Goal: Task Accomplishment & Management: Manage account settings

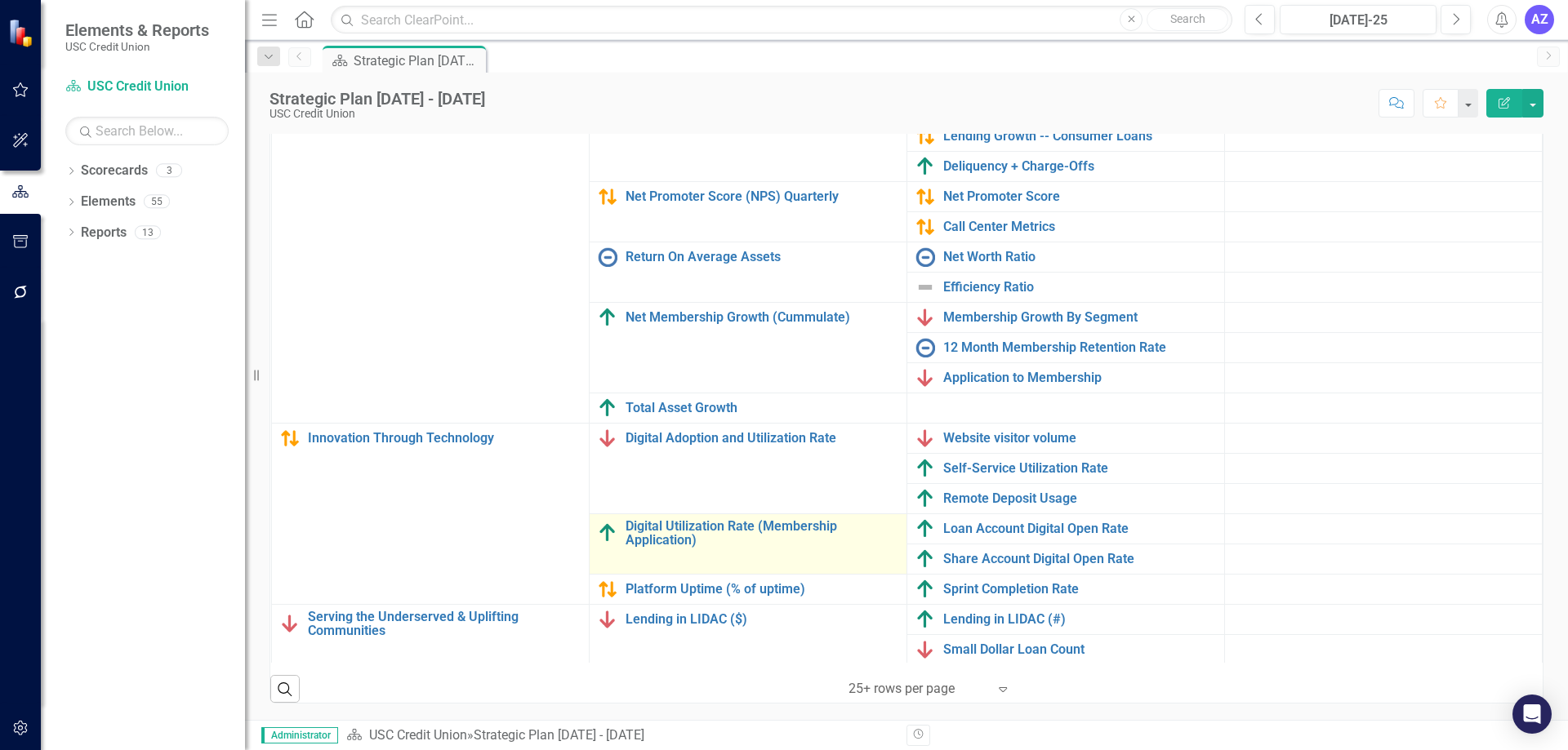
scroll to position [149, 2]
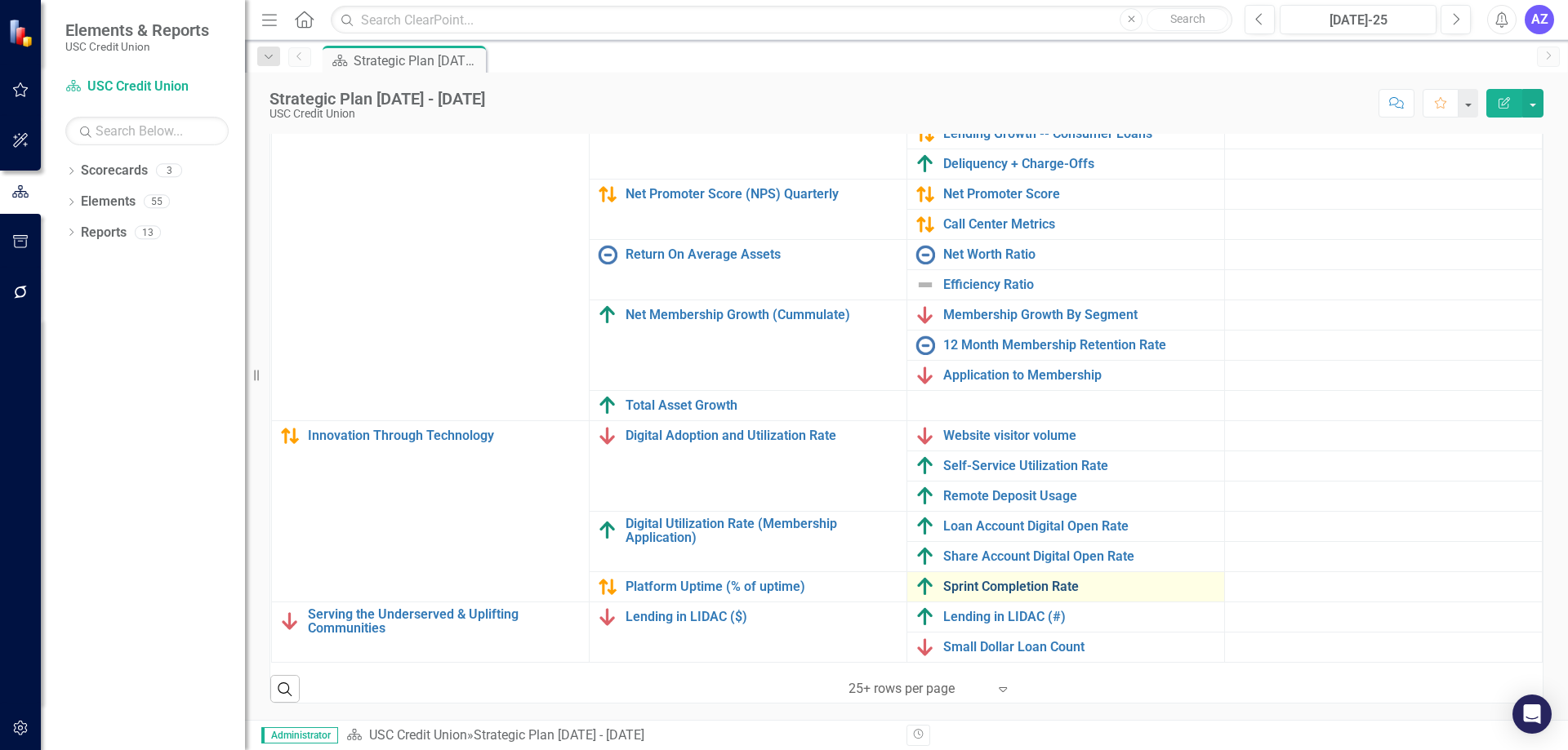
click at [1043, 580] on link "Sprint Completion Rate" at bounding box center [1080, 587] width 273 height 15
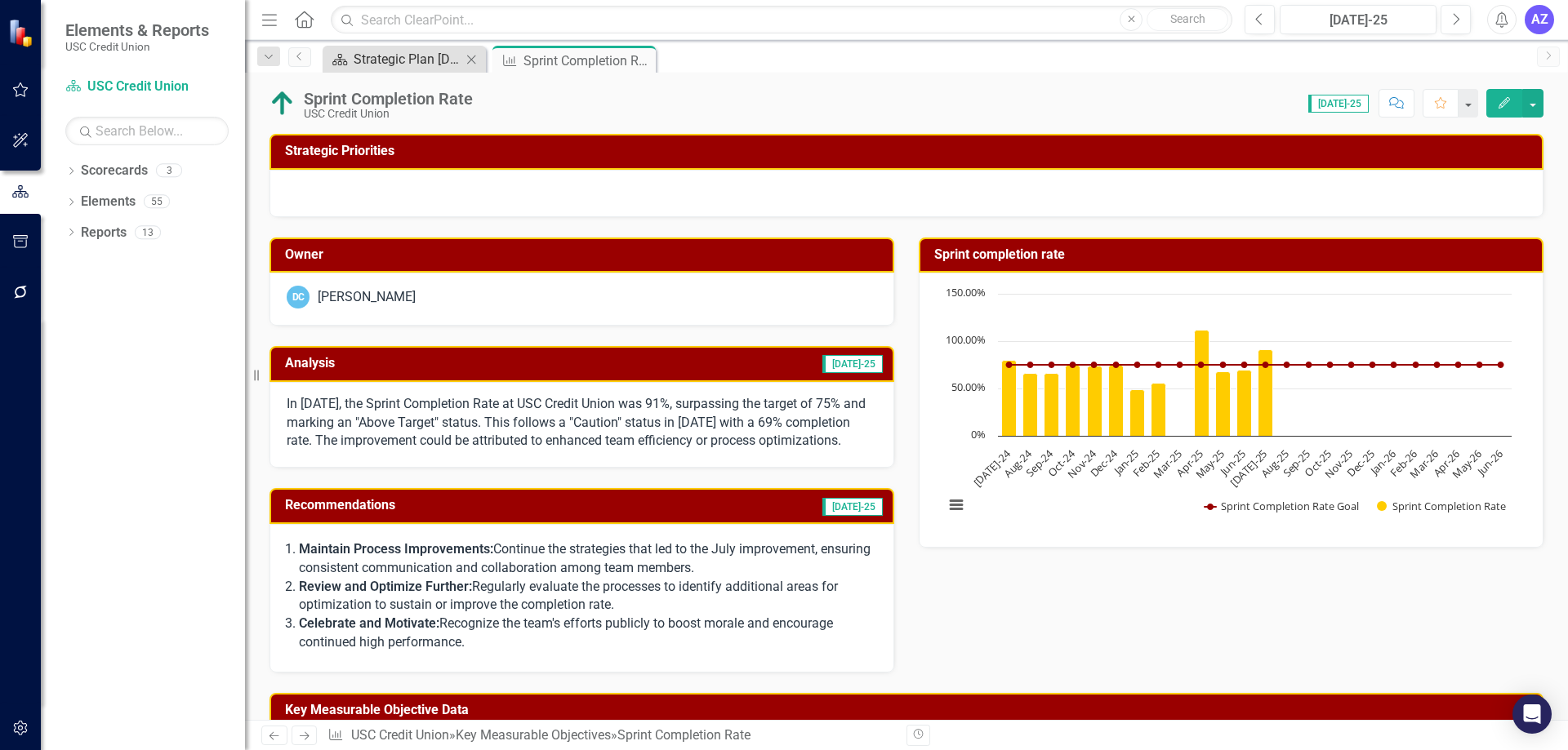
click at [399, 65] on div "Strategic Plan [DATE] - [DATE]" at bounding box center [407, 59] width 107 height 20
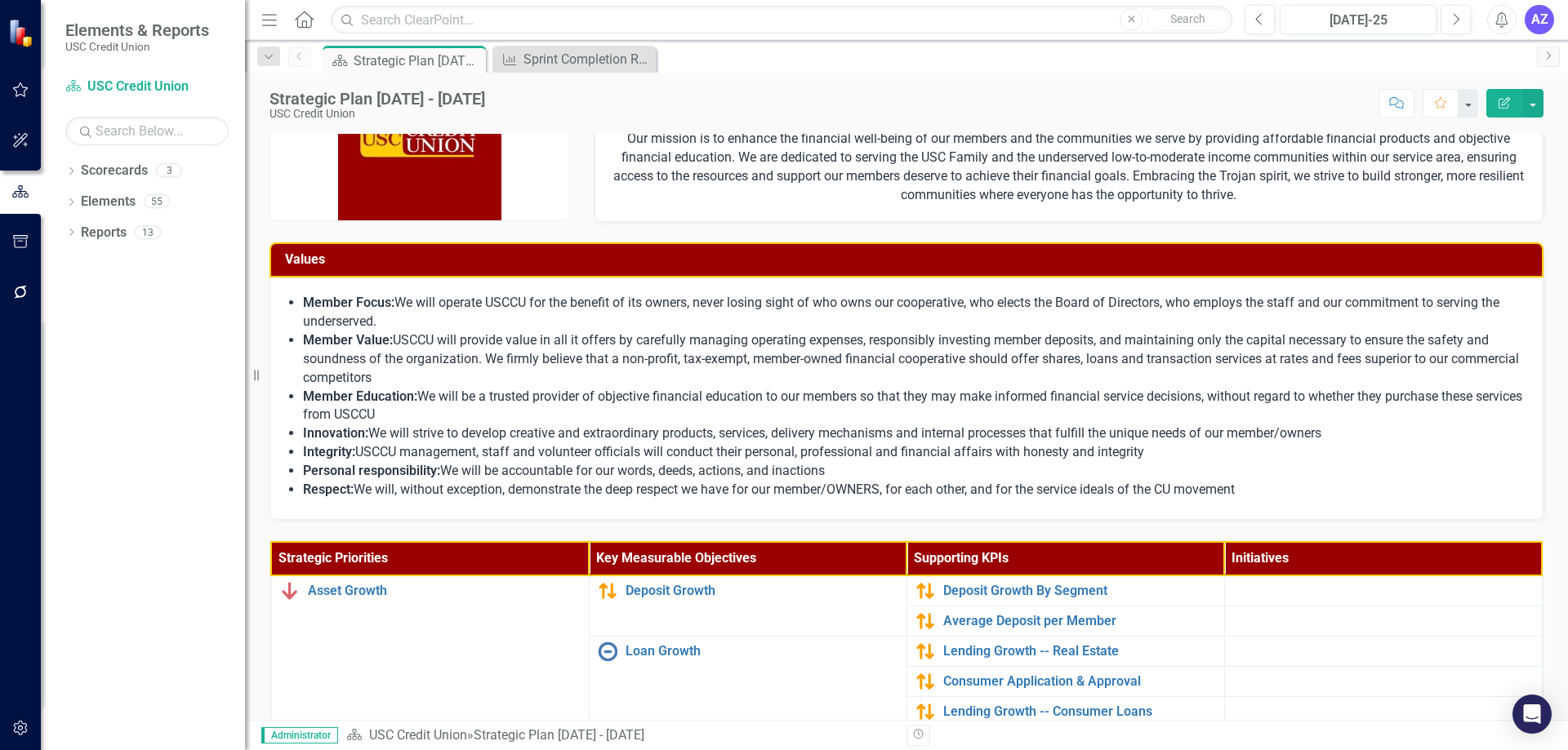
drag, startPoint x: 915, startPoint y: 442, endPoint x: 921, endPoint y: 451, distance: 10.8
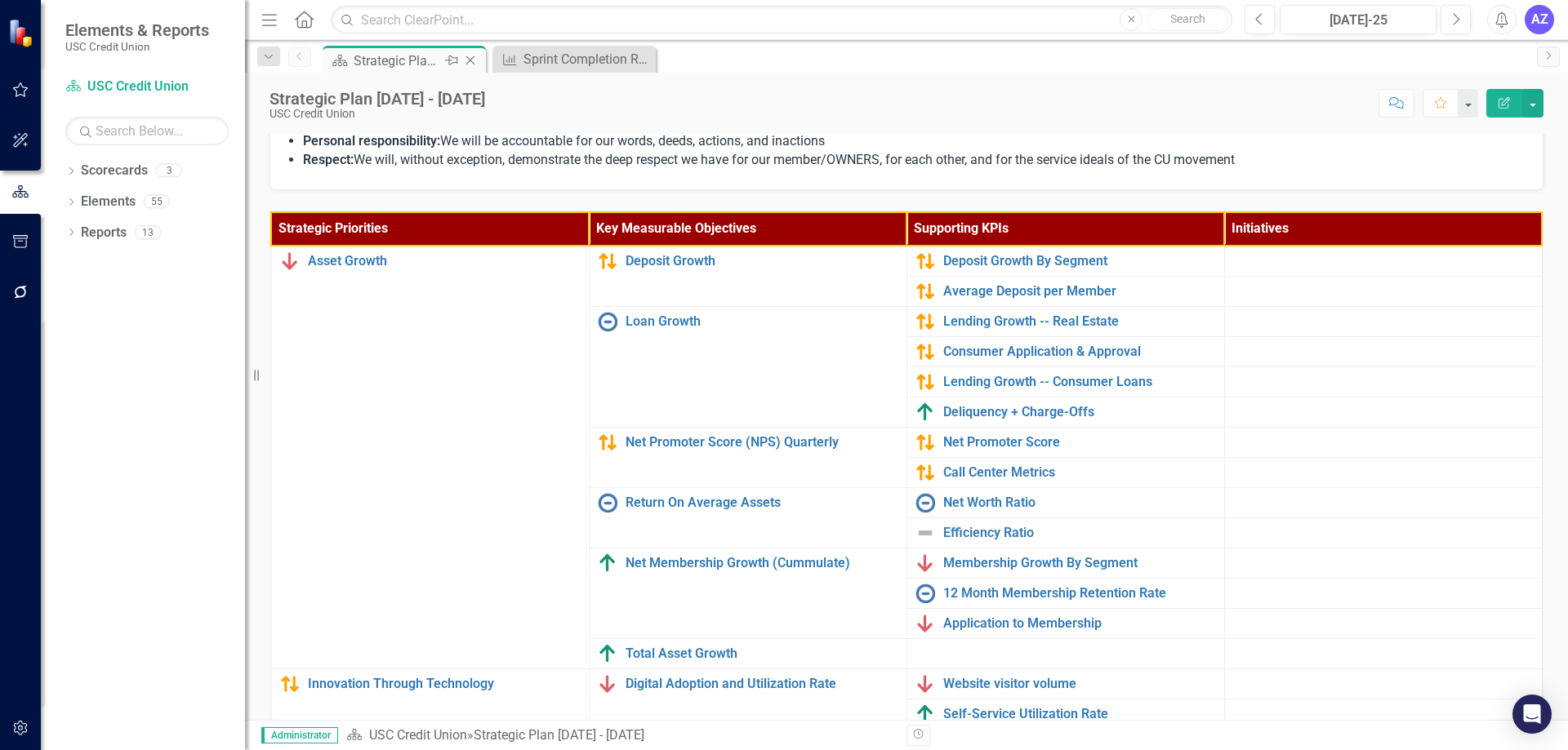
scroll to position [409, 0]
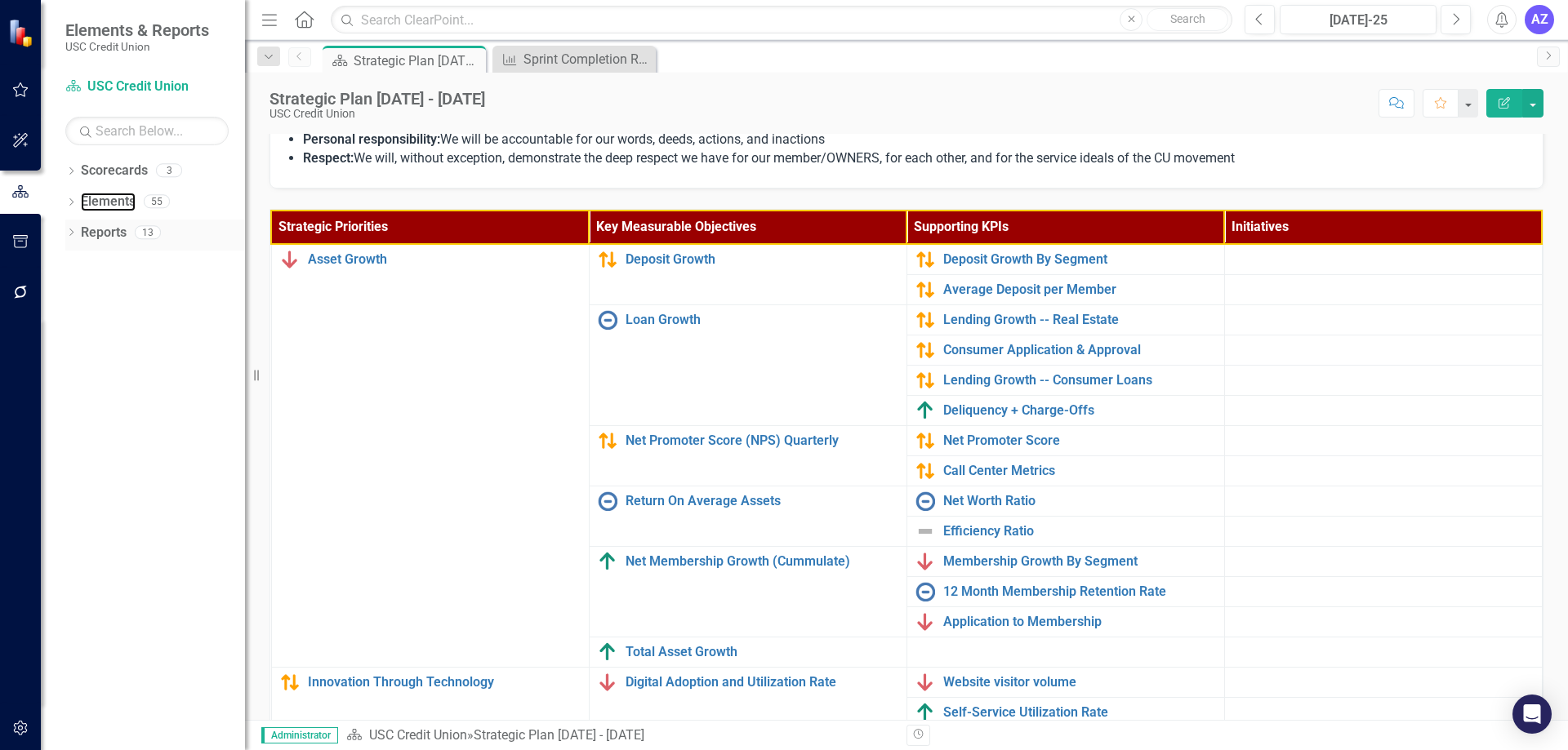
drag, startPoint x: 123, startPoint y: 201, endPoint x: 147, endPoint y: 221, distance: 31.2
click at [123, 201] on link "Elements" at bounding box center [108, 201] width 55 height 19
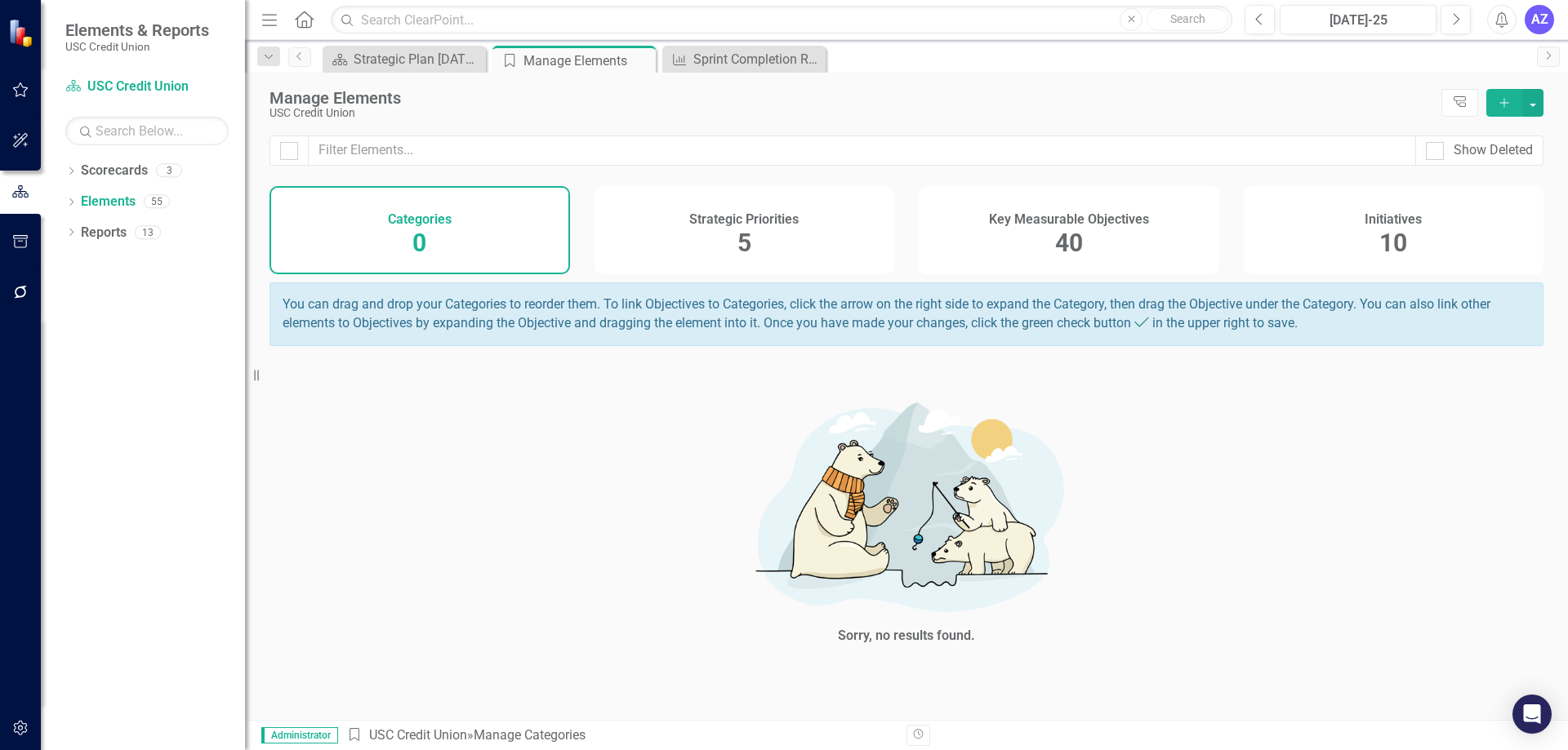
click at [1030, 250] on div "Key Measurable Objectives 40" at bounding box center [1069, 230] width 301 height 88
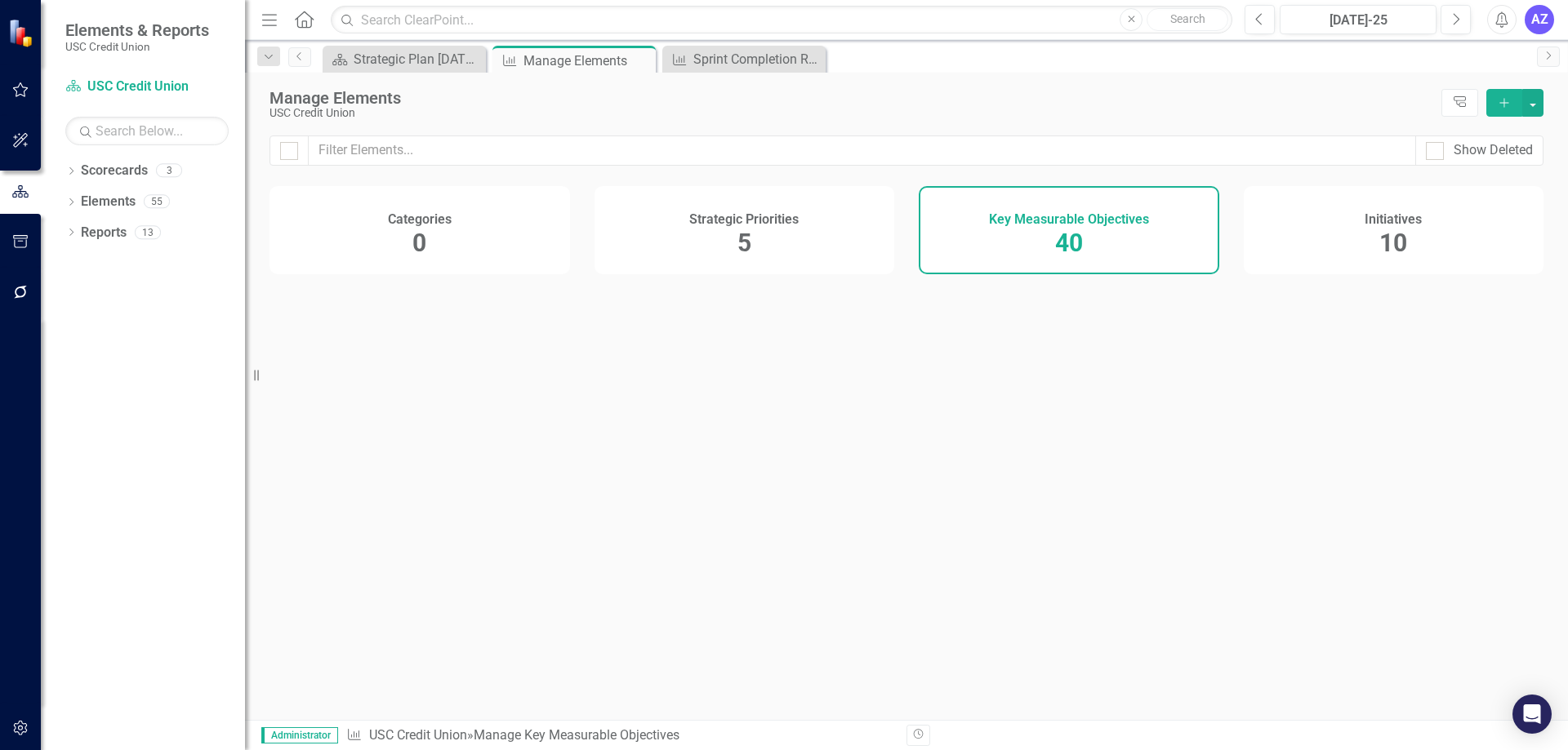
checkbox input "false"
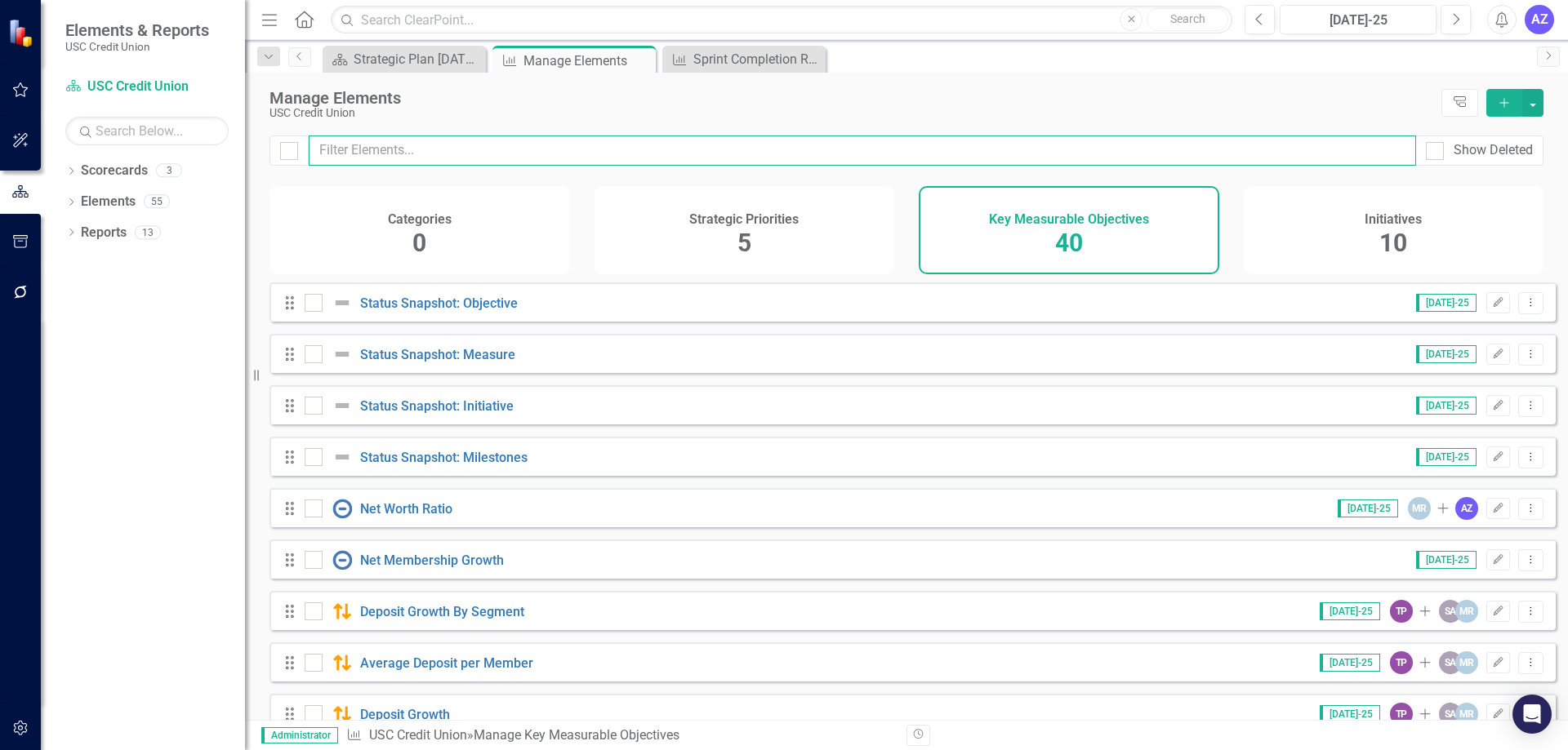
click at [777, 148] on input "text" at bounding box center [863, 151] width 1108 height 30
type input "s"
checkbox input "false"
type input "sp"
checkbox input "false"
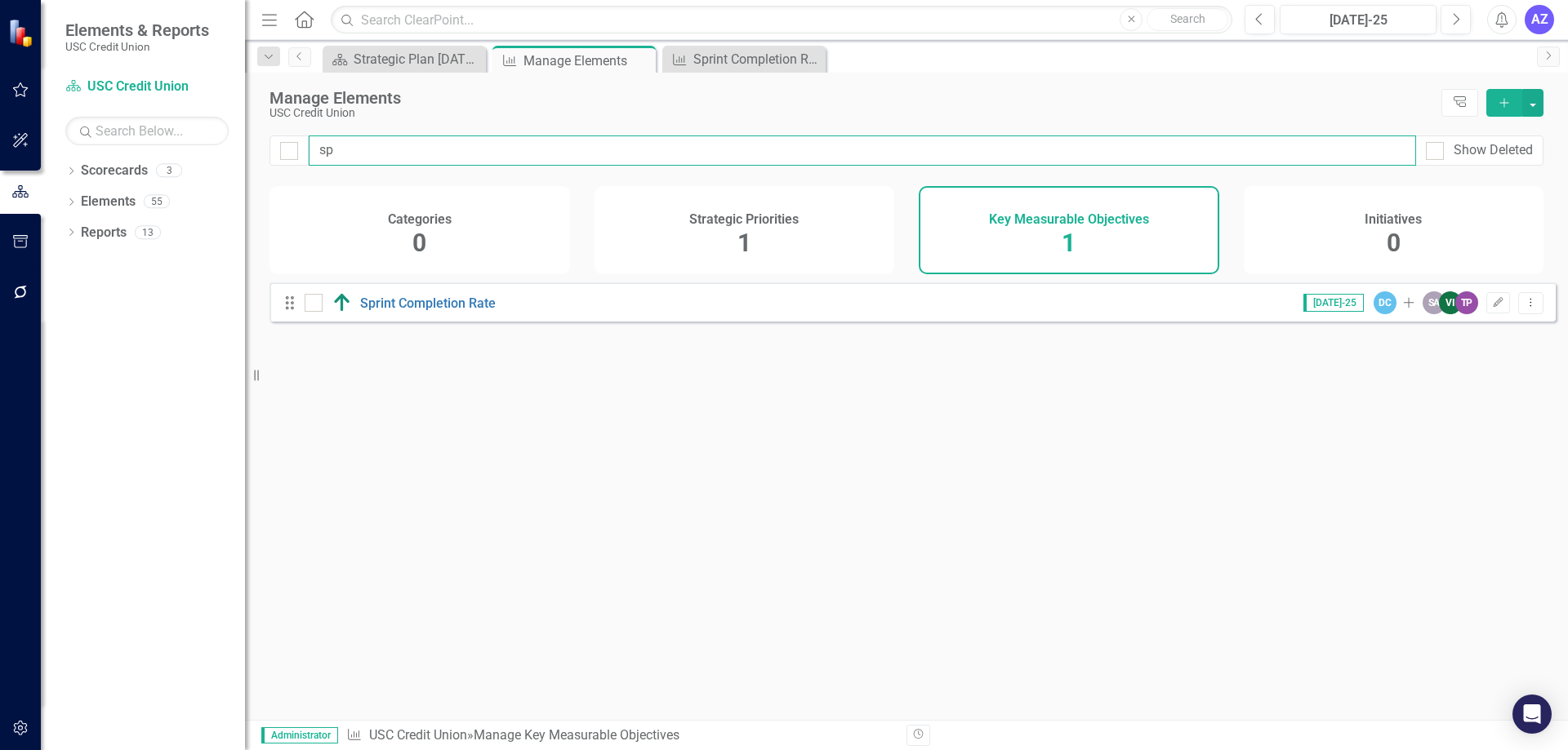
type input "spr"
checkbox input "false"
type input "spri"
checkbox input "false"
type input "sprin"
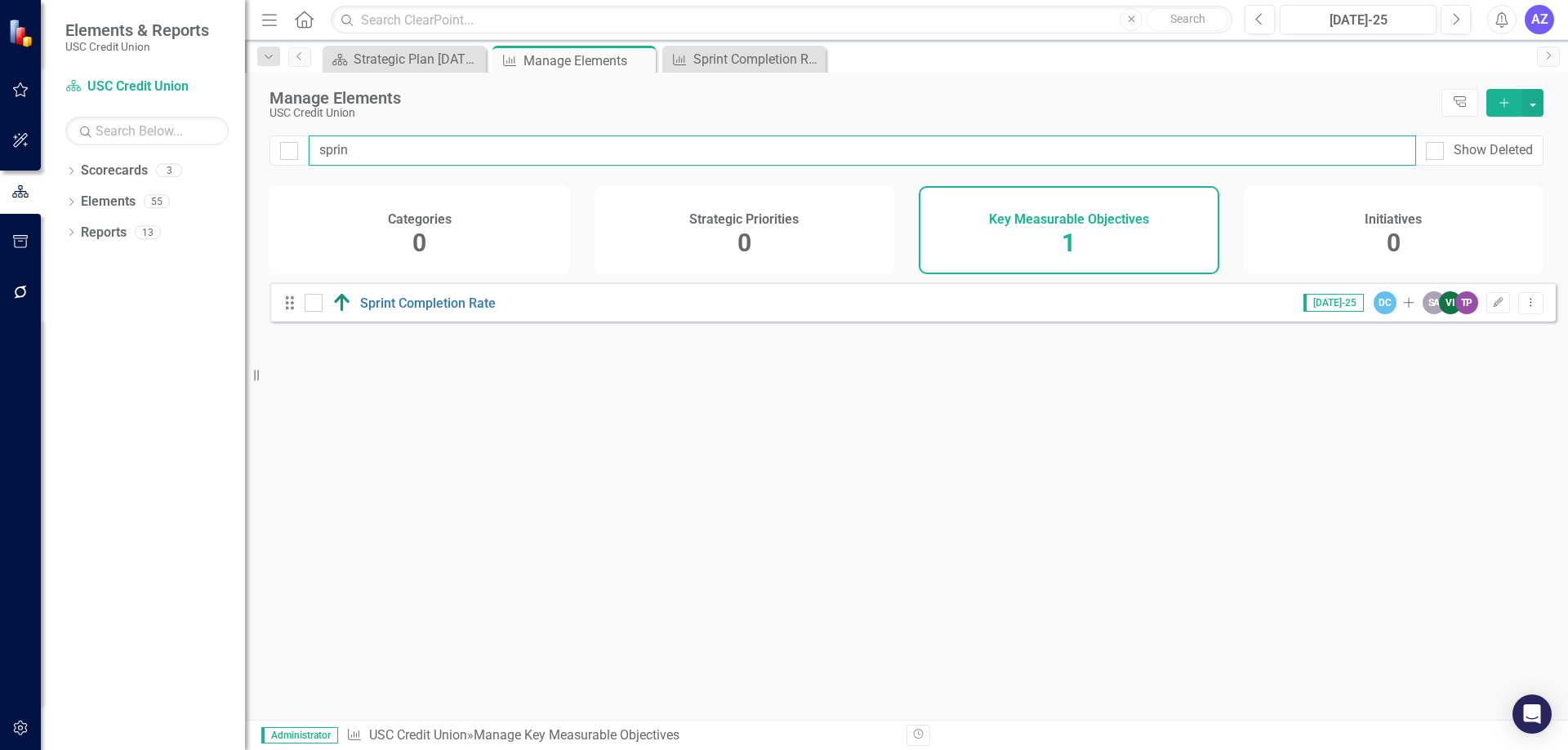
checkbox input "false"
type input "sprint"
checkbox input "false"
type input "sprint"
click at [1524, 308] on icon "Dropdown Menu" at bounding box center [1532, 303] width 14 height 11
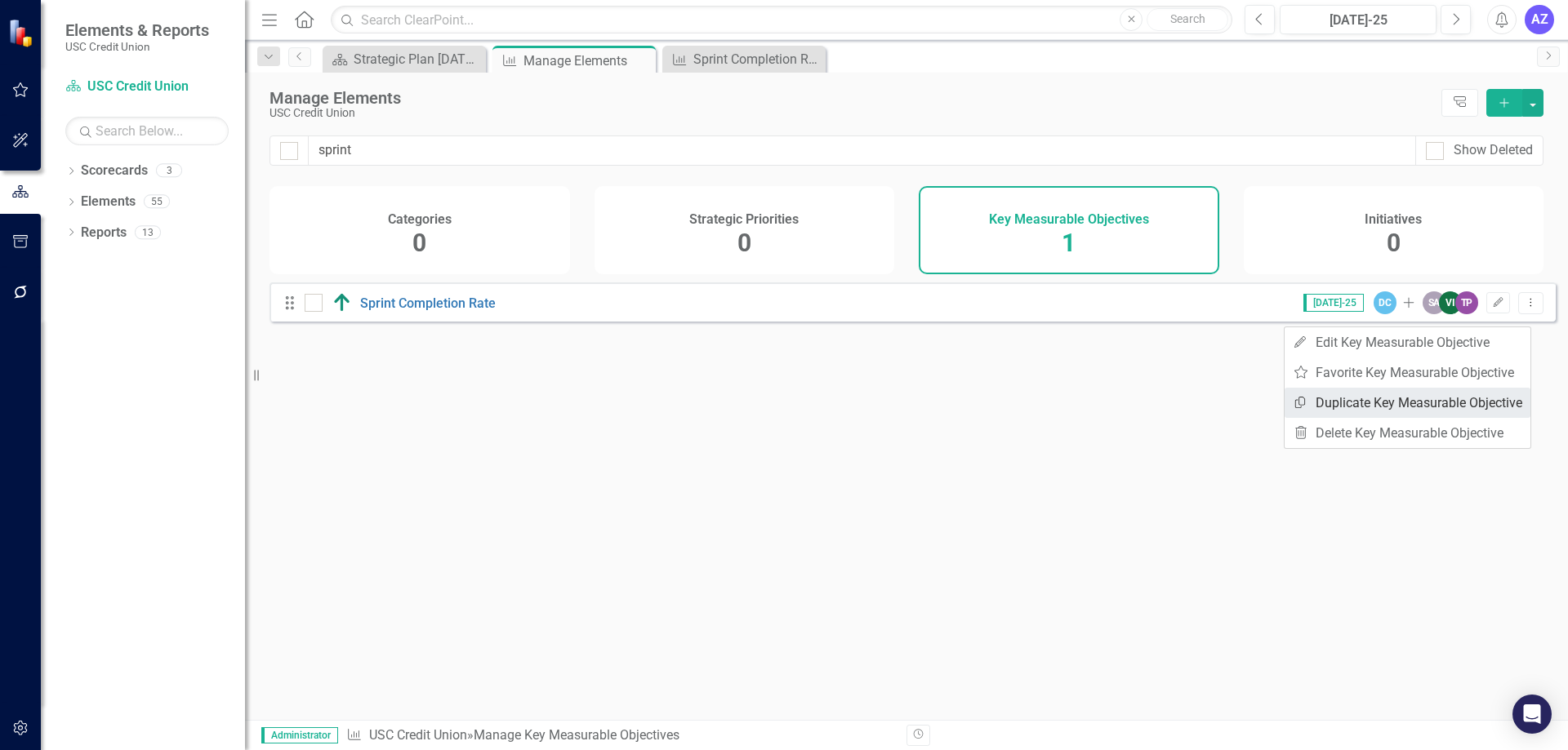
click at [1453, 403] on link "Copy Duplicate Key Measurable Objective" at bounding box center [1407, 403] width 246 height 30
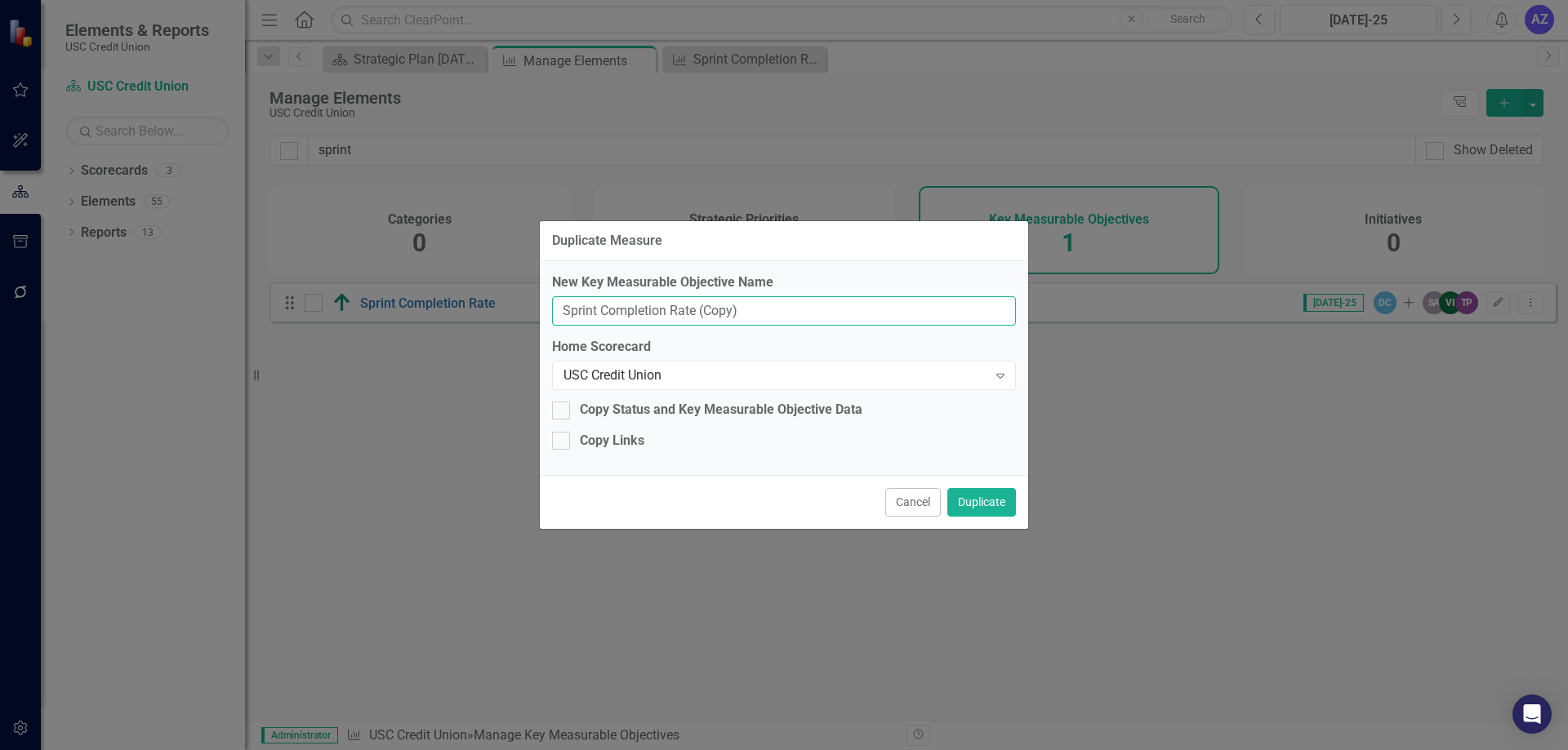
drag, startPoint x: 783, startPoint y: 312, endPoint x: 408, endPoint y: 304, distance: 375.1
click at [408, 304] on div "Duplicate Measure New Key Measurable Objective Name Sprint Completion Rate (Cop…" at bounding box center [784, 375] width 1568 height 750
paste input "- IT service rating"
click at [573, 311] on input "- IT service rating" at bounding box center [784, 312] width 464 height 30
type input "IT service rating"
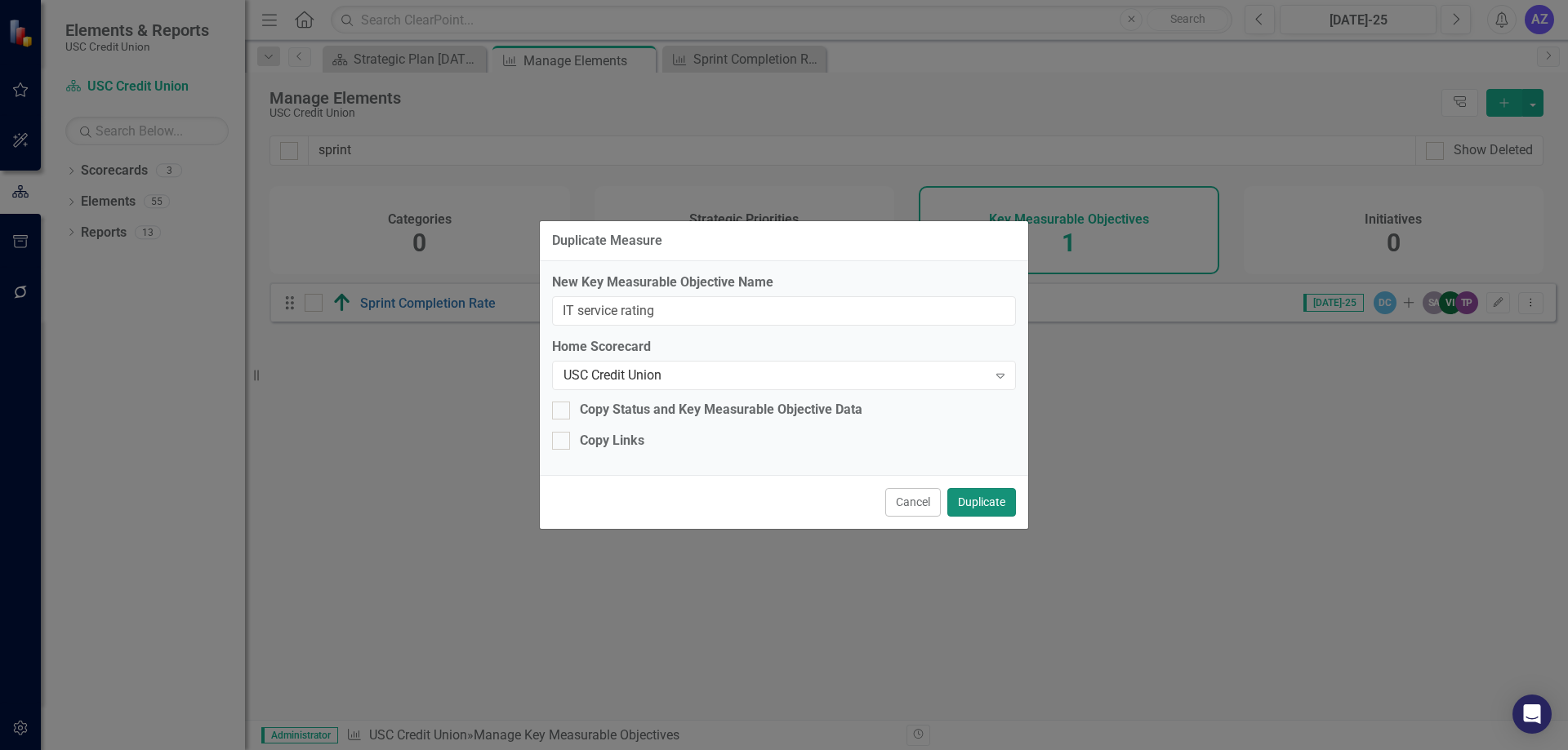
click at [1001, 498] on button "Duplicate" at bounding box center [981, 502] width 68 height 28
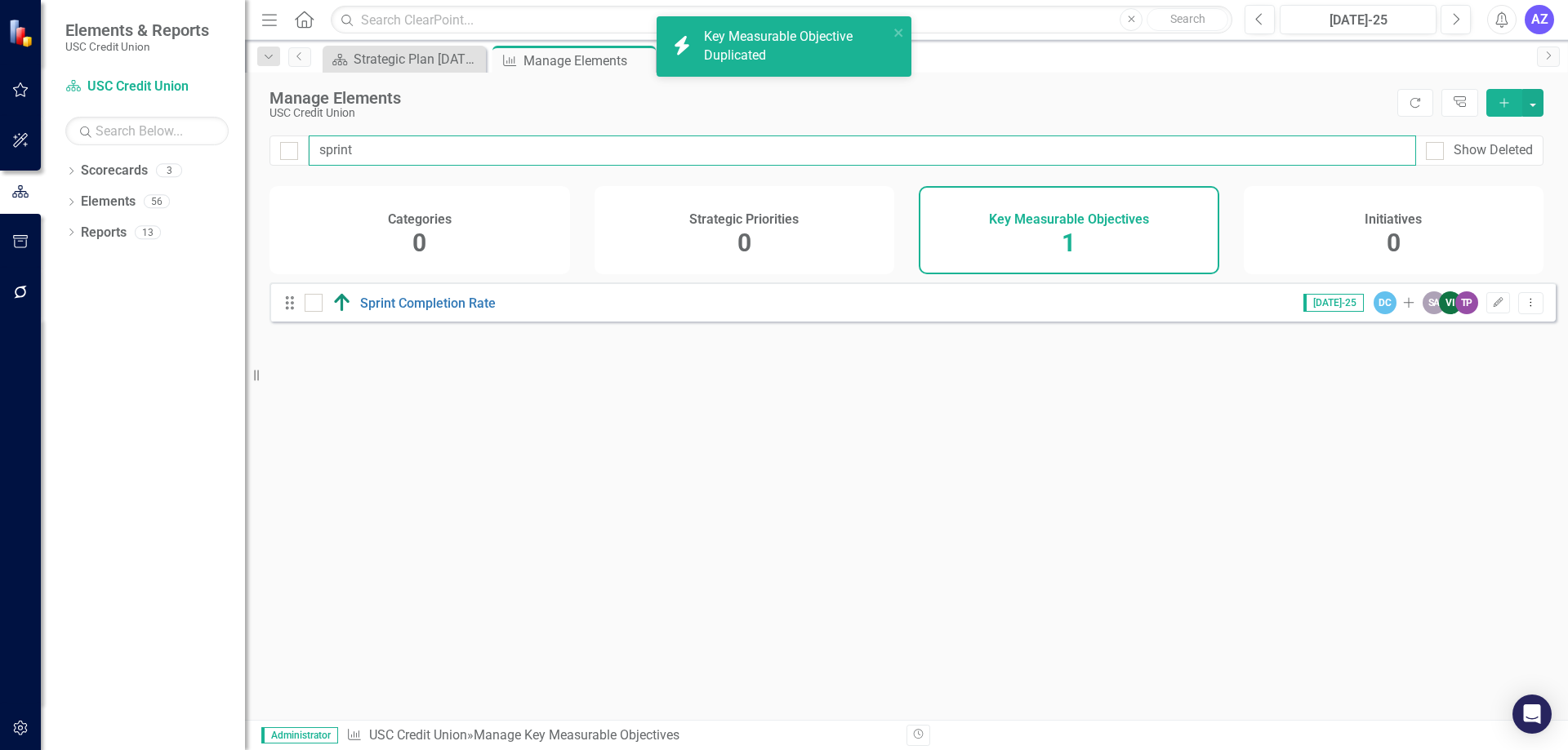
drag, startPoint x: 1187, startPoint y: 147, endPoint x: -115, endPoint y: 228, distance: 1304.5
click at [0, 228] on html "icon.bolt Key Measurable Objective Duplicated Elements & Reports USC Credit Uni…" at bounding box center [784, 375] width 1568 height 750
type input "s"
checkbox input "false"
type input "se"
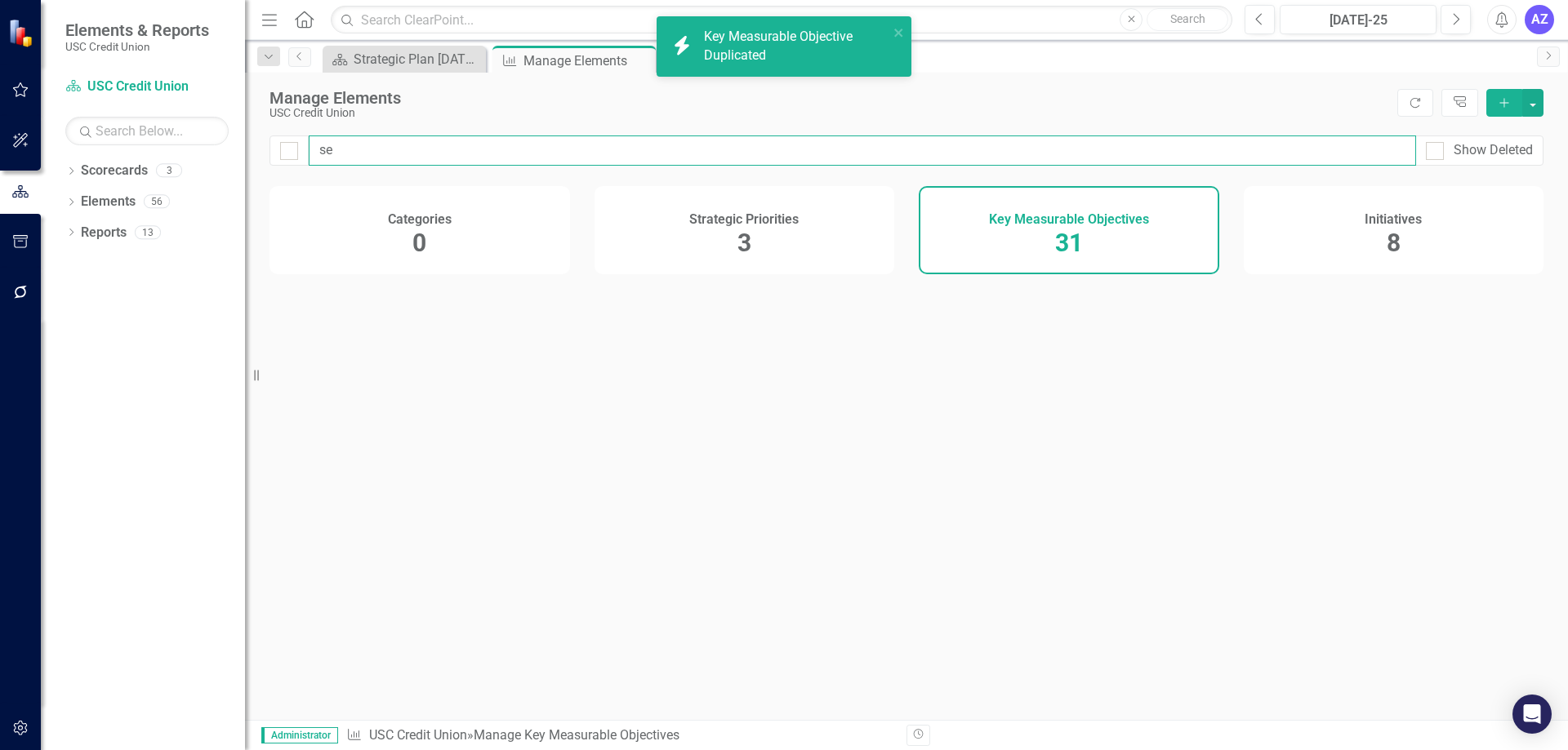
checkbox input "false"
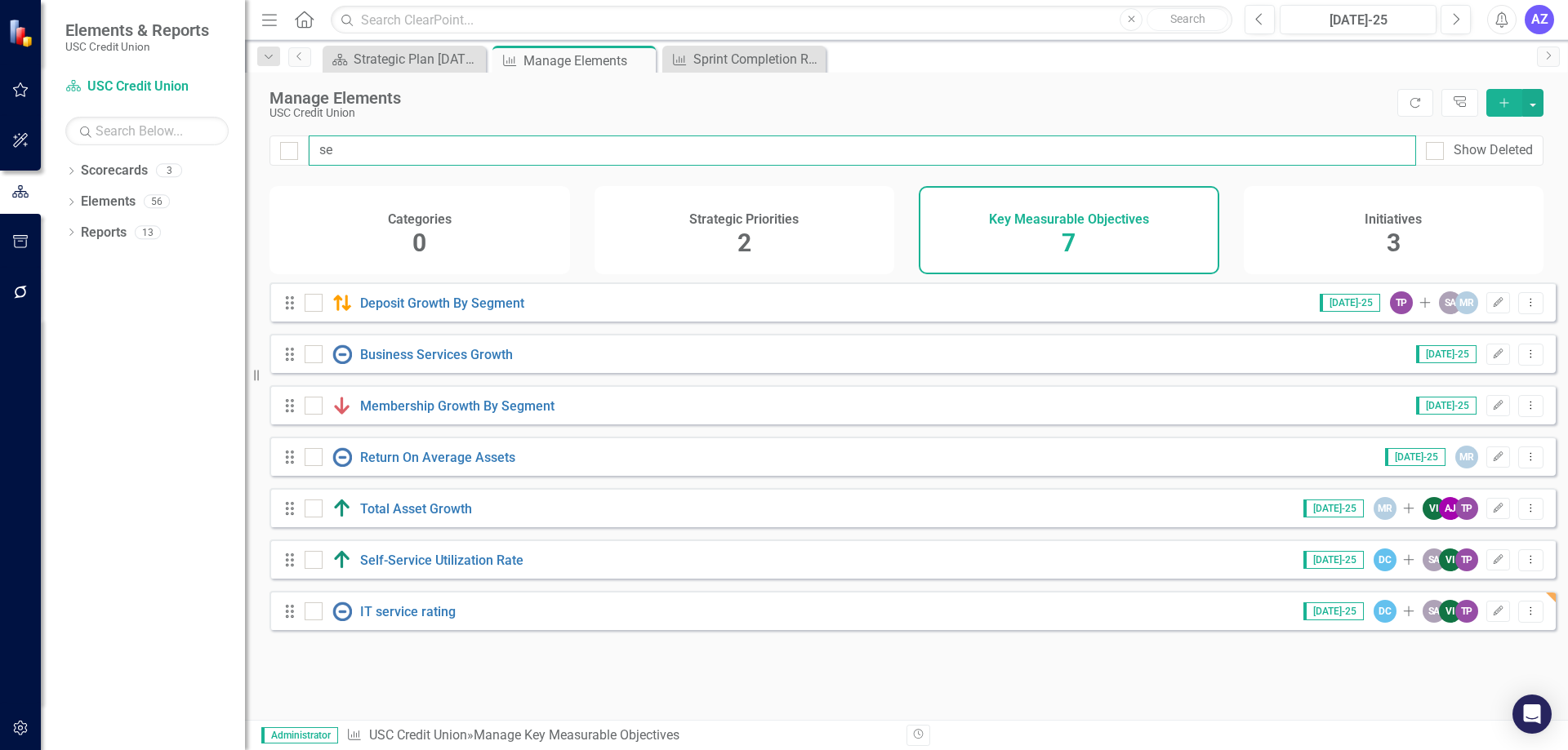
type input "ser"
checkbox input "false"
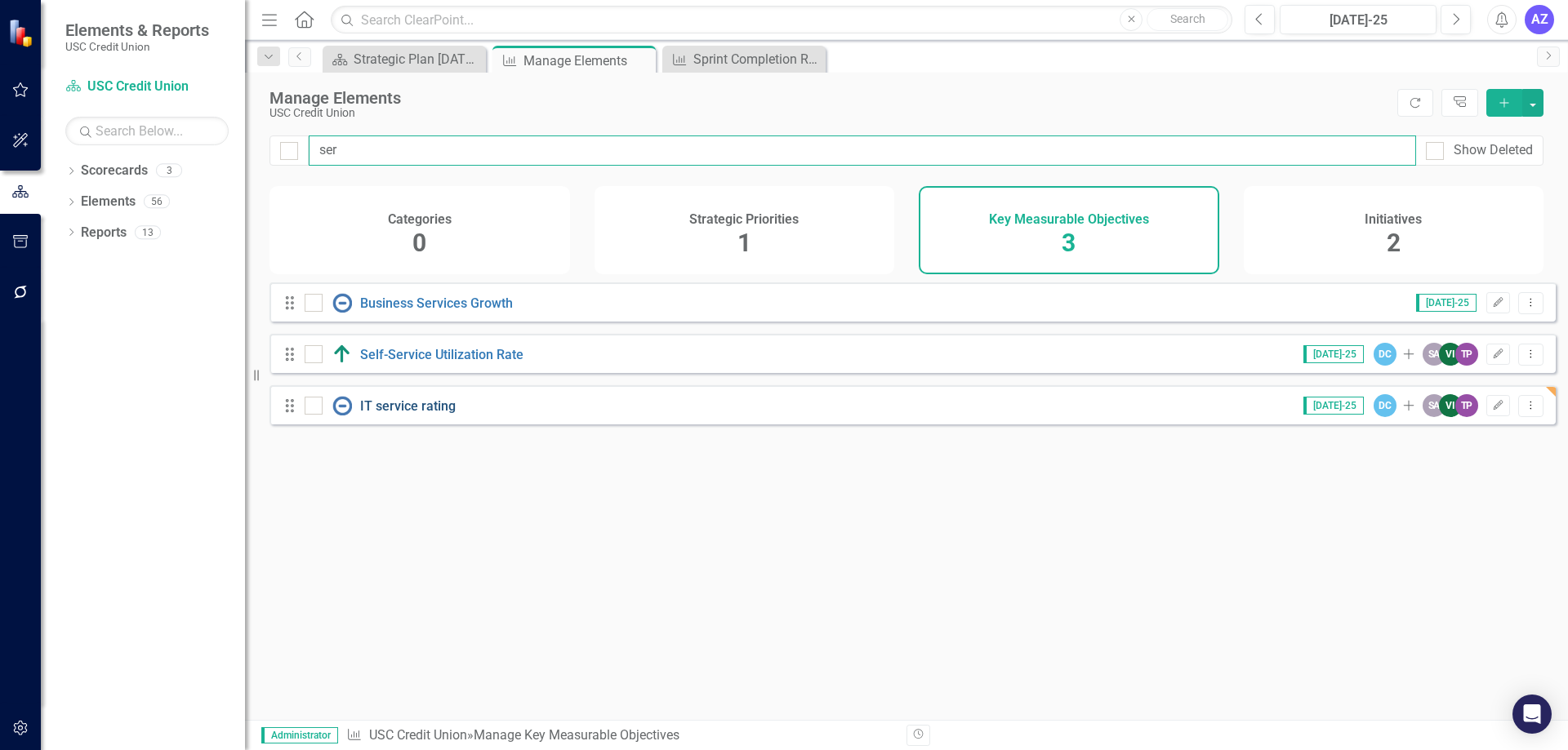
type input "ser"
click at [400, 414] on link "IT service rating" at bounding box center [408, 406] width 96 height 15
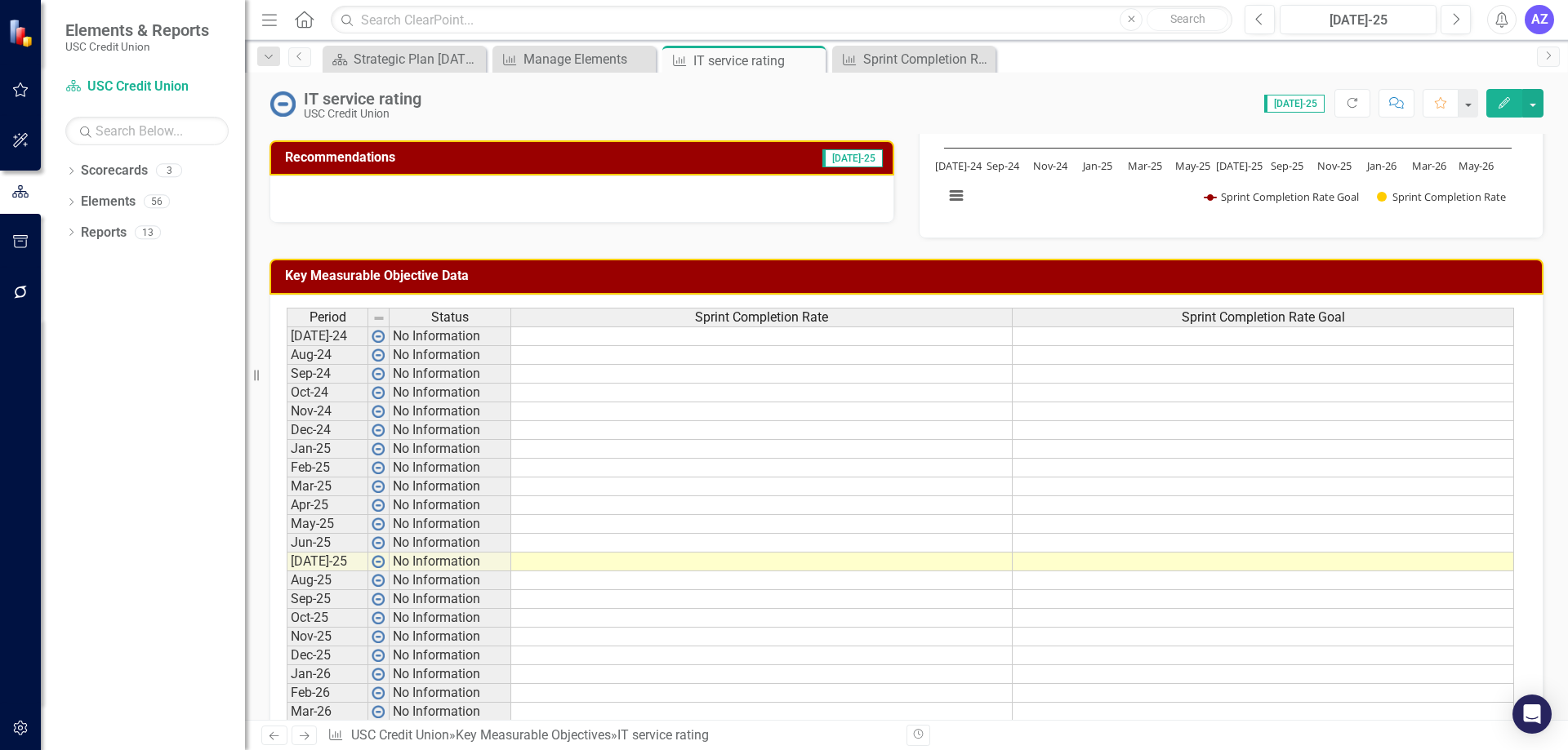
scroll to position [409, 0]
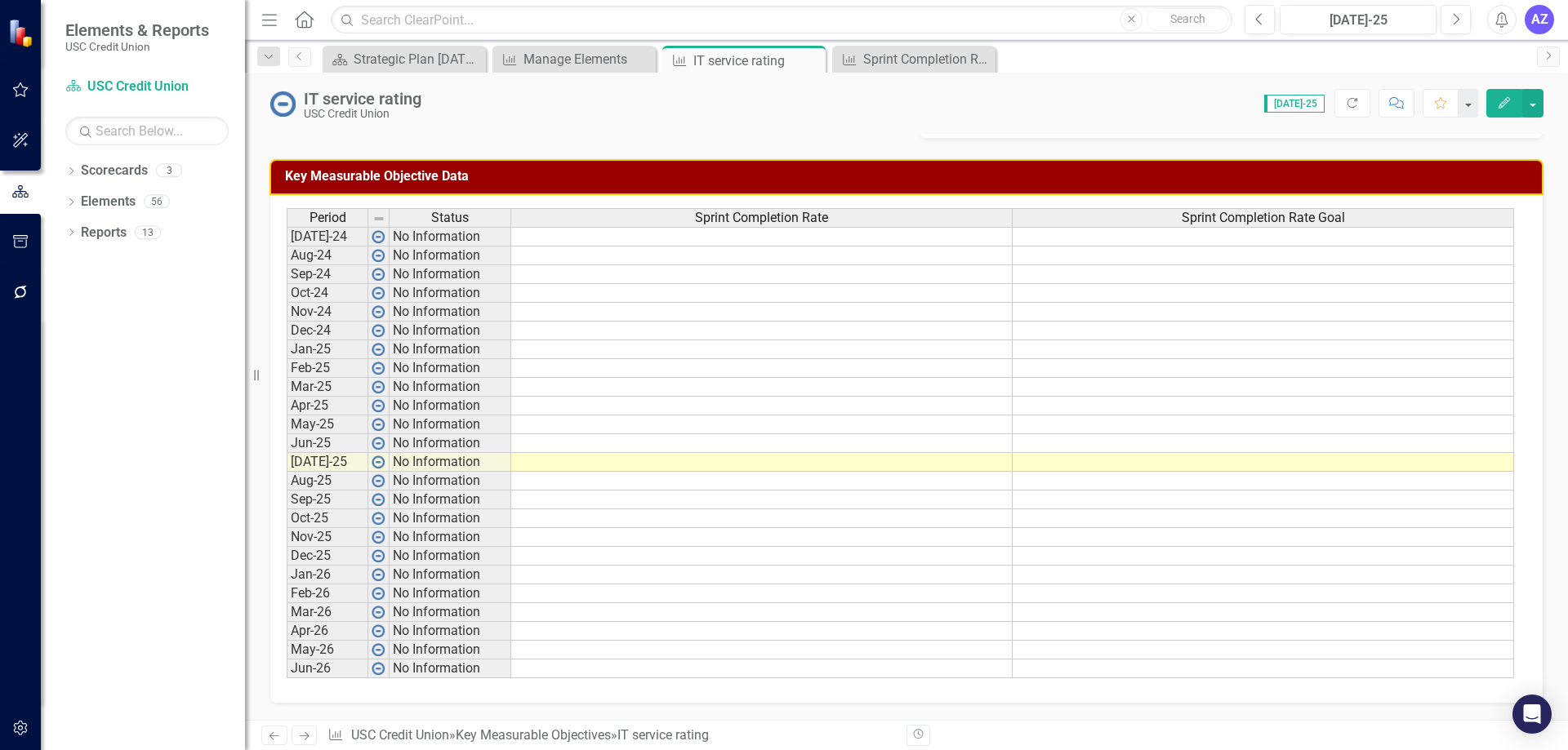
click at [442, 551] on td "No Information" at bounding box center [450, 556] width 122 height 19
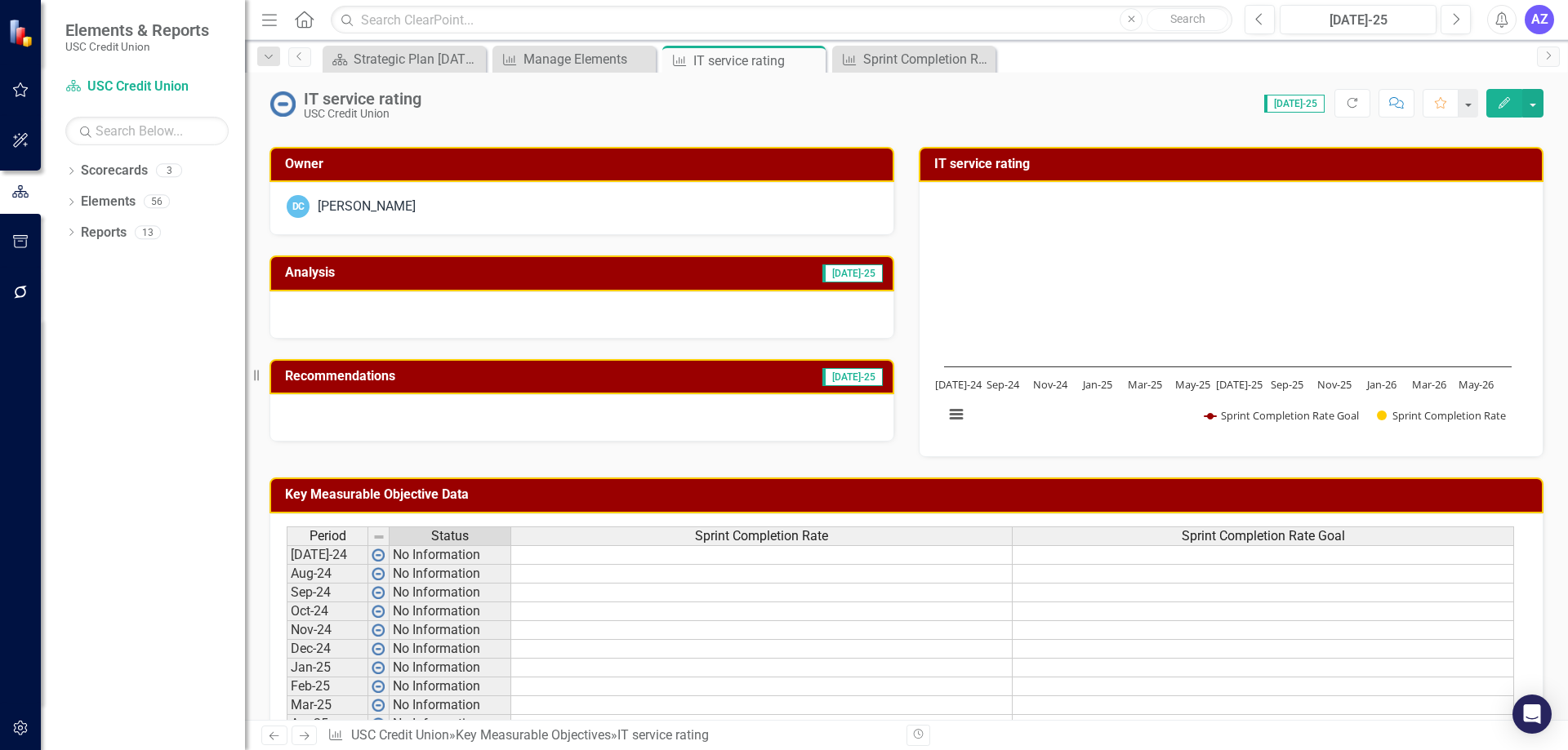
scroll to position [83, 0]
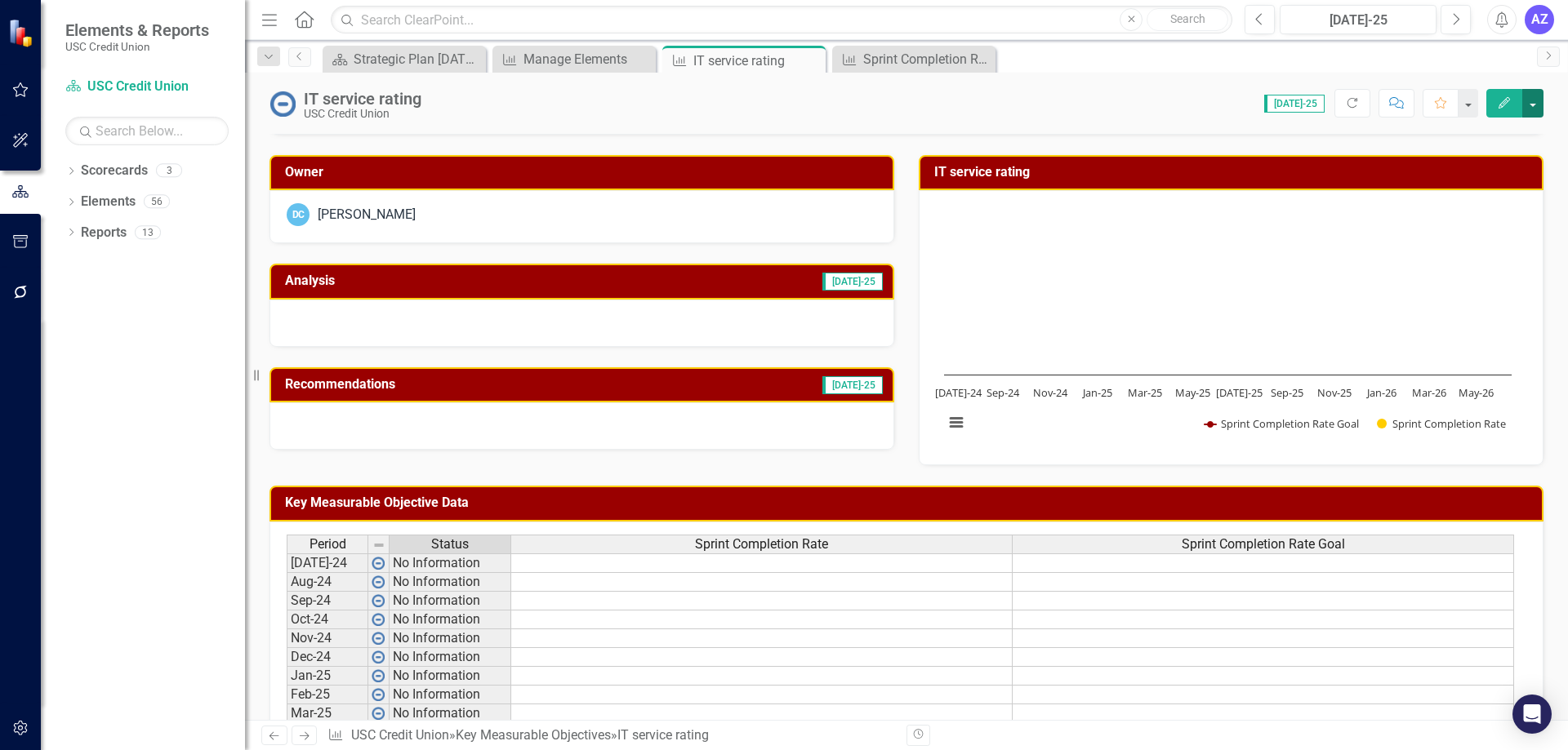
click at [1532, 99] on button "button" at bounding box center [1533, 103] width 21 height 28
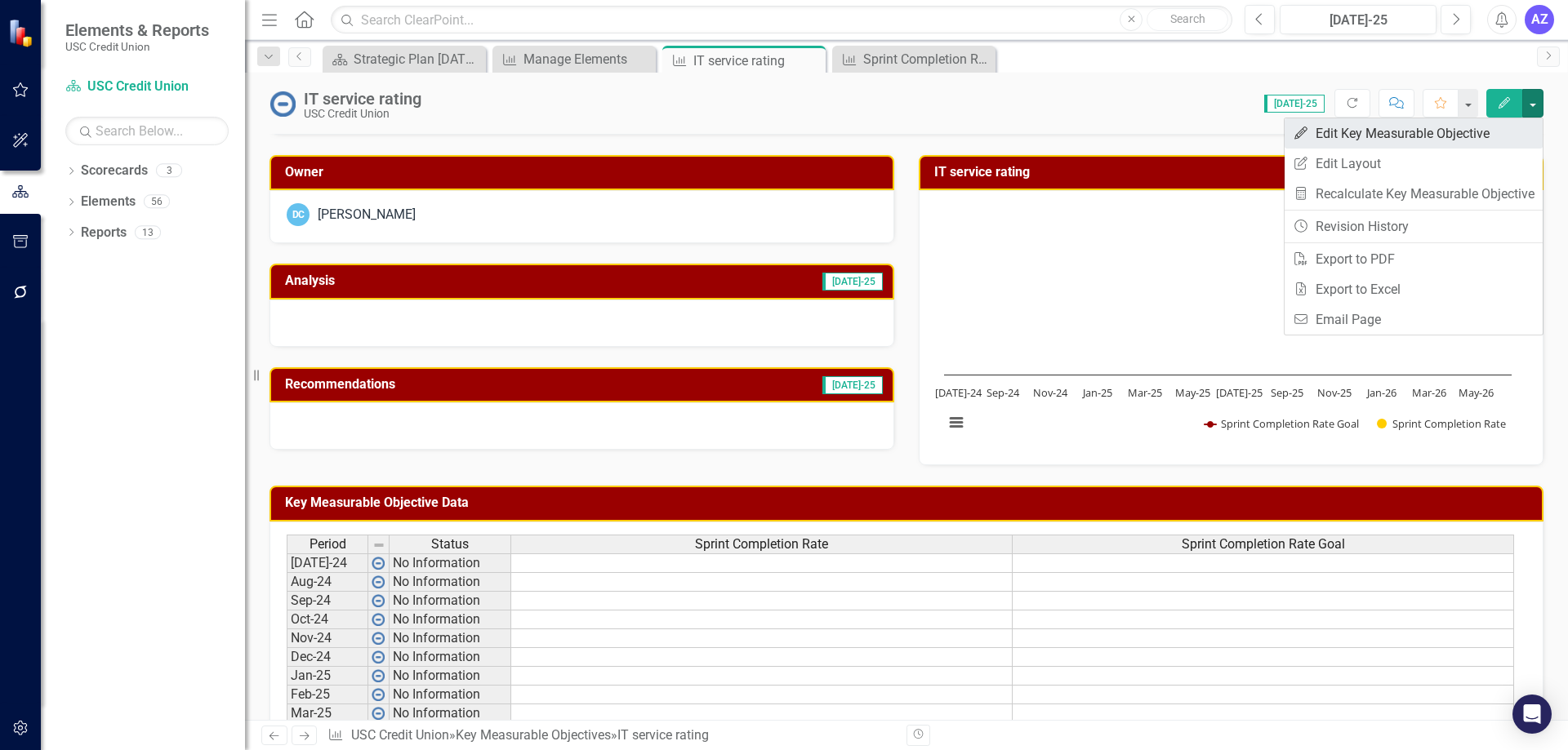
click at [1397, 142] on link "Edit Edit Key Measurable Objective" at bounding box center [1414, 133] width 258 height 30
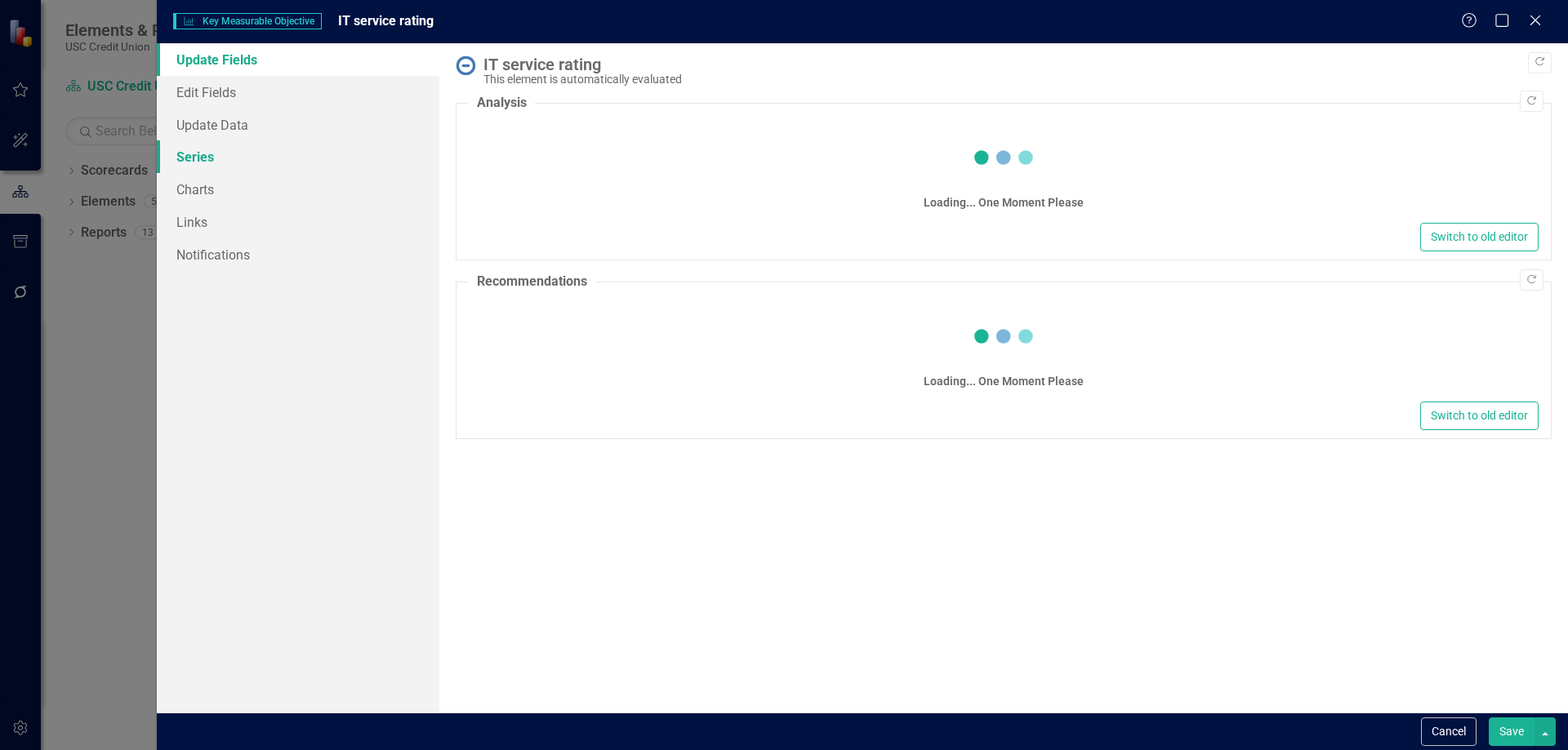
click at [225, 163] on link "Series" at bounding box center [298, 156] width 282 height 33
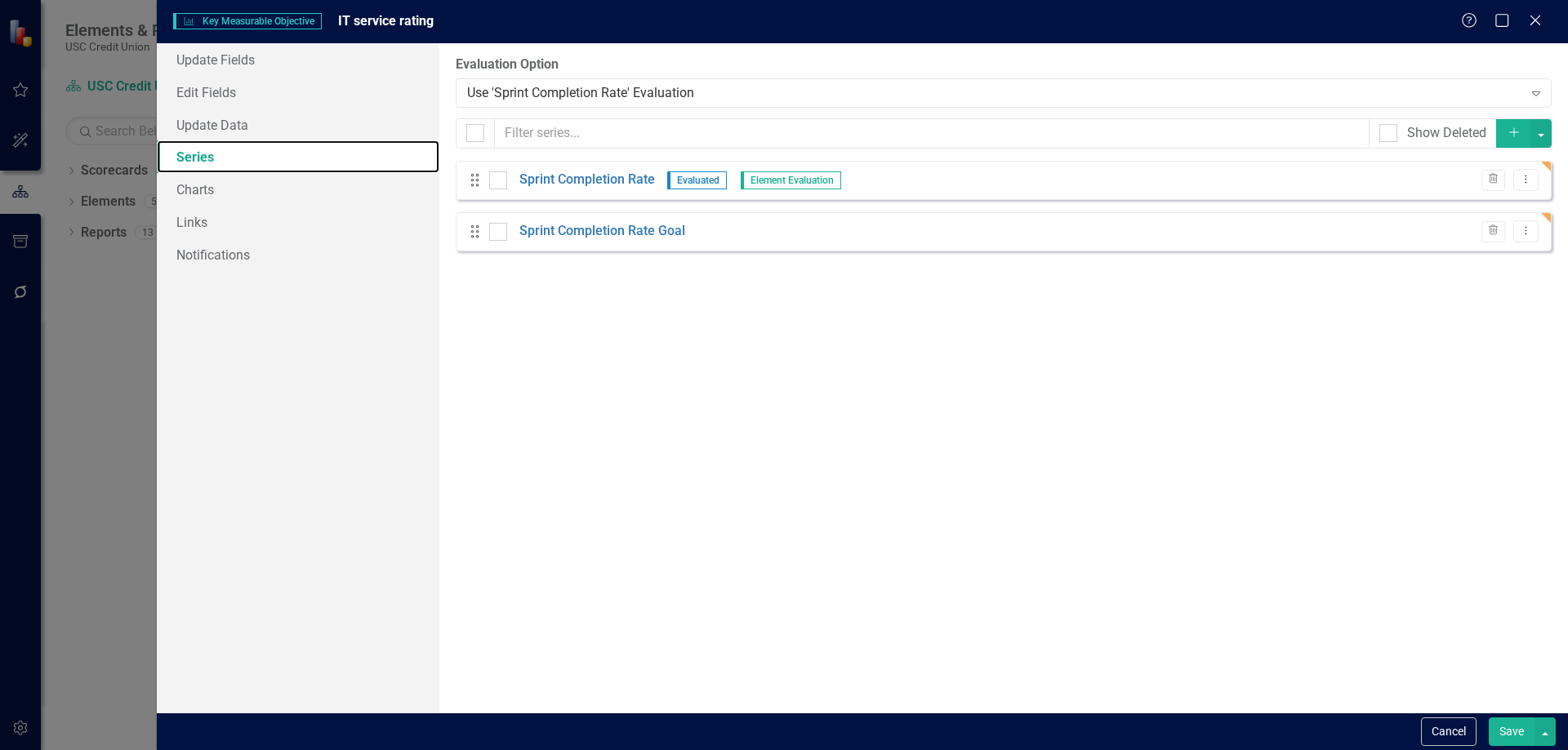
scroll to position [0, 0]
click at [557, 174] on link "Sprint Completion Rate" at bounding box center [587, 179] width 136 height 19
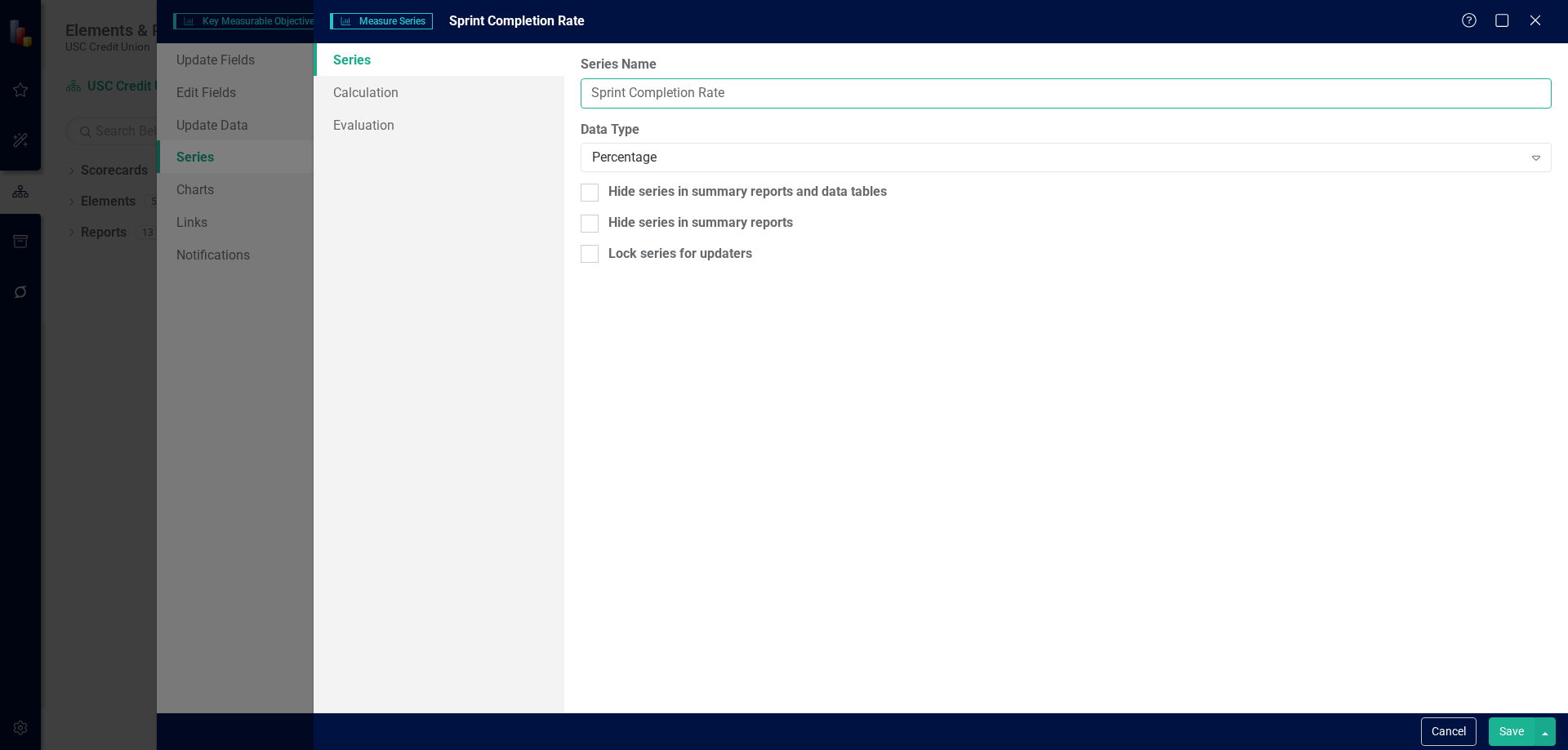
click at [763, 86] on input "Sprint Completion Rate" at bounding box center [1066, 93] width 971 height 30
type input "IT Service Rating"
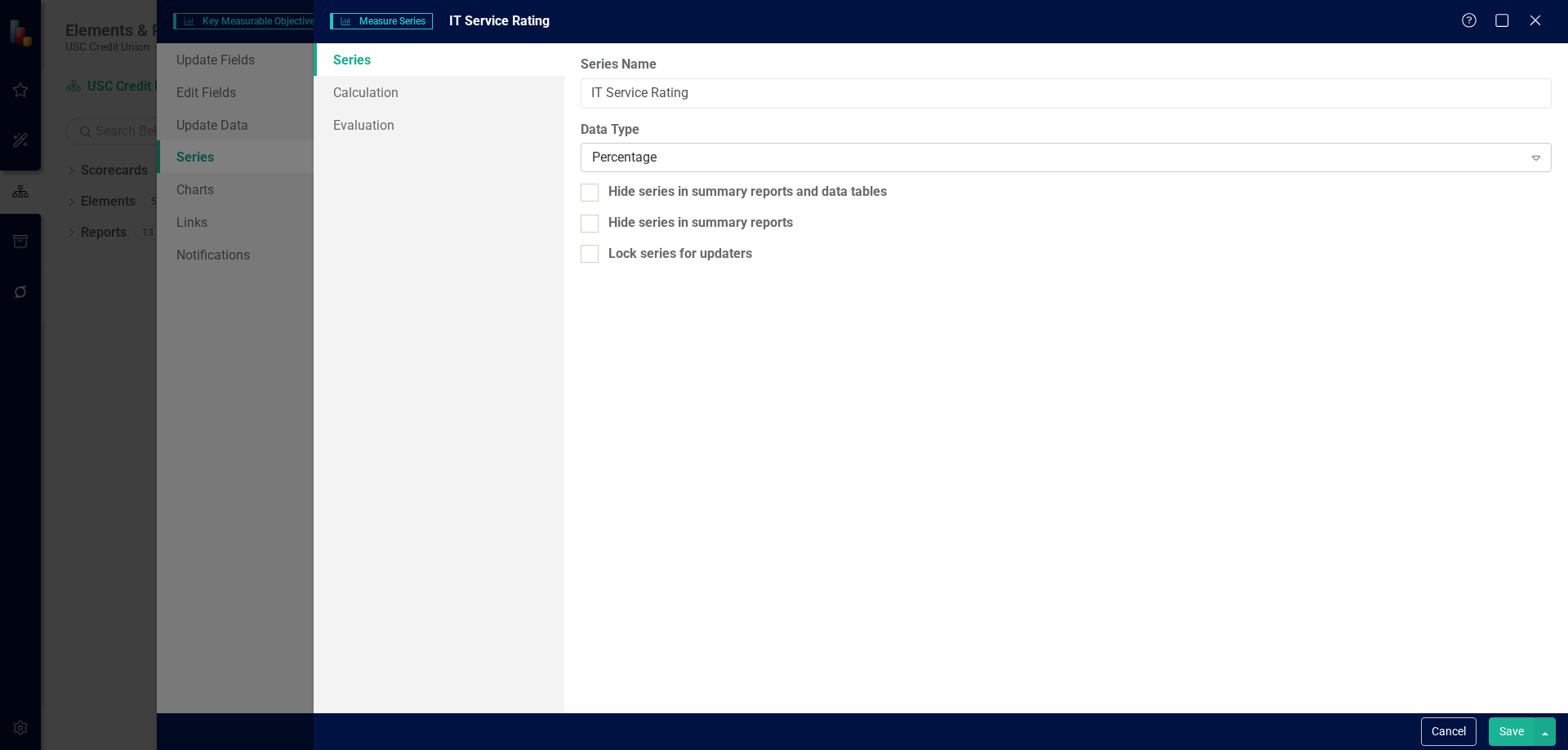
click at [685, 164] on div "Percentage" at bounding box center [1057, 157] width 931 height 19
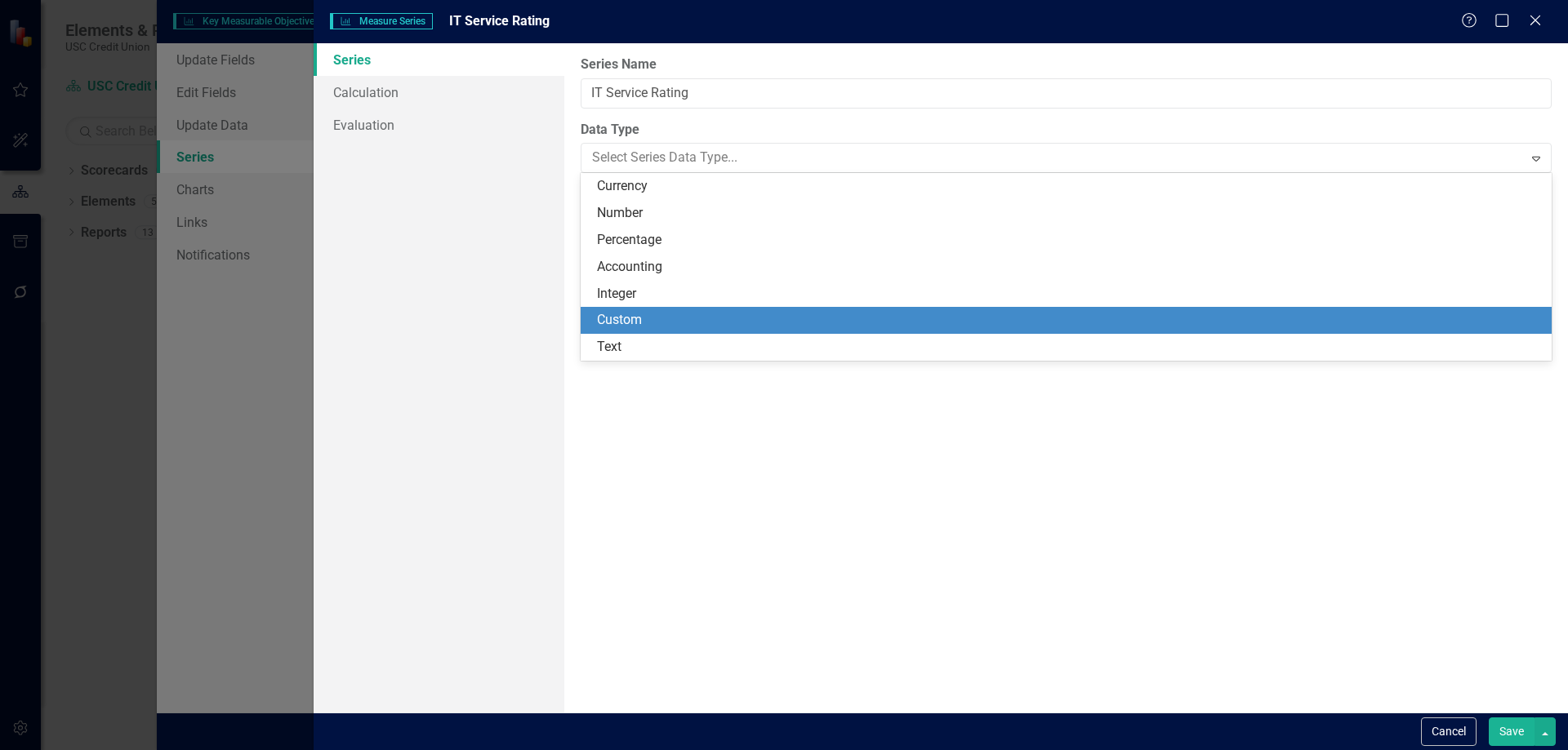
click at [788, 465] on div "From this page, you can edit the name, type, and visibility options of your ser…" at bounding box center [1066, 378] width 1004 height 669
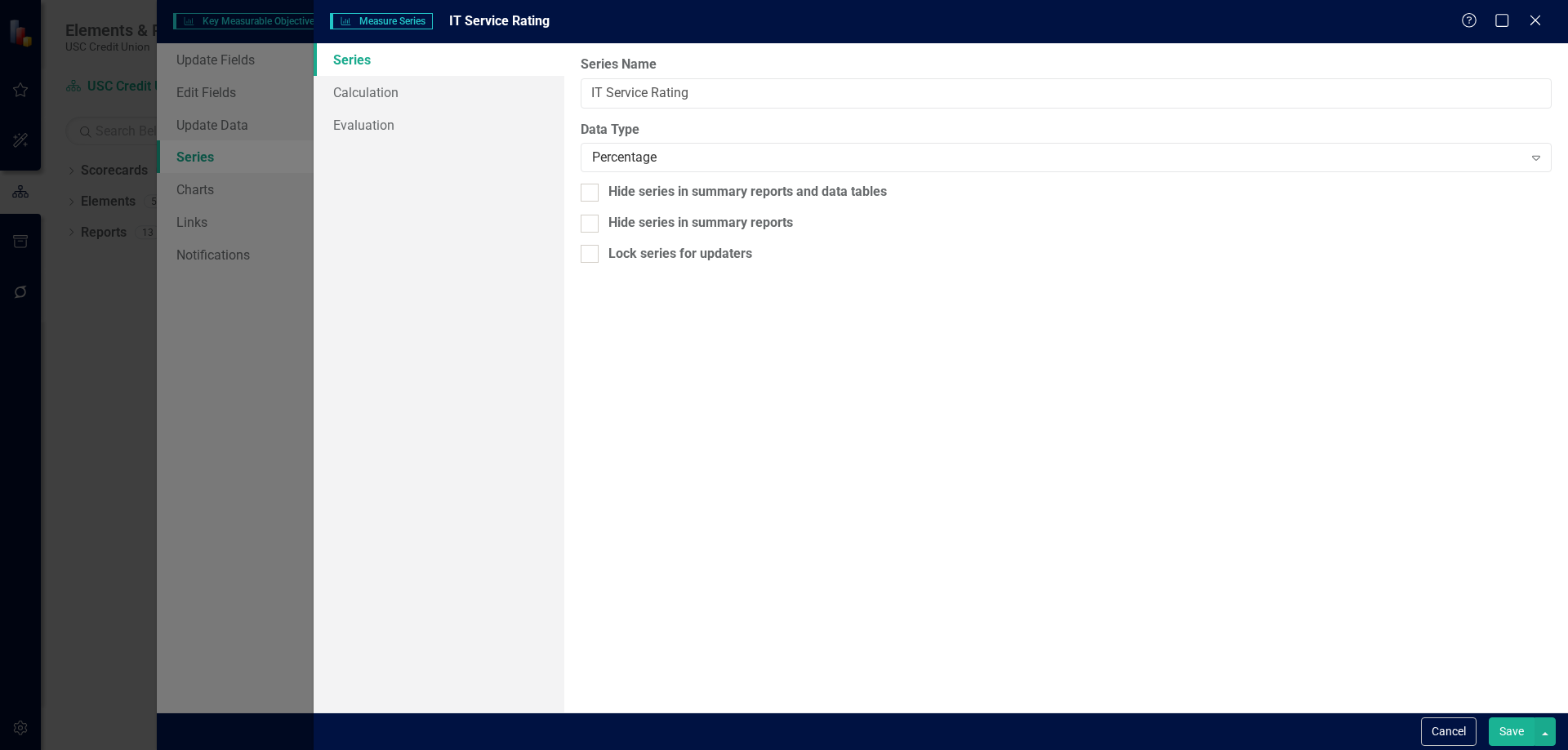
click at [1513, 726] on button "Save" at bounding box center [1512, 732] width 46 height 28
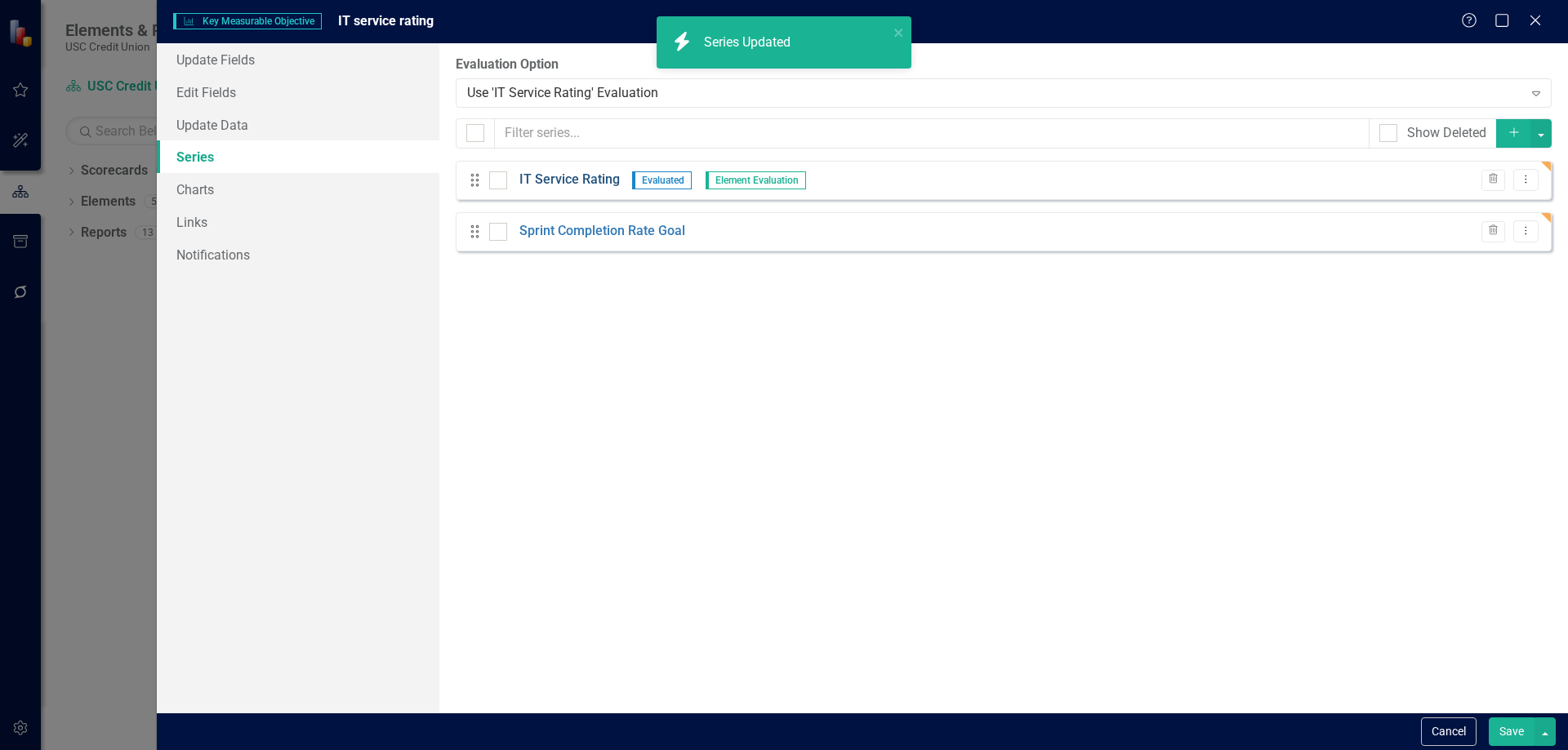
click at [558, 182] on link "IT Service Rating" at bounding box center [569, 179] width 100 height 19
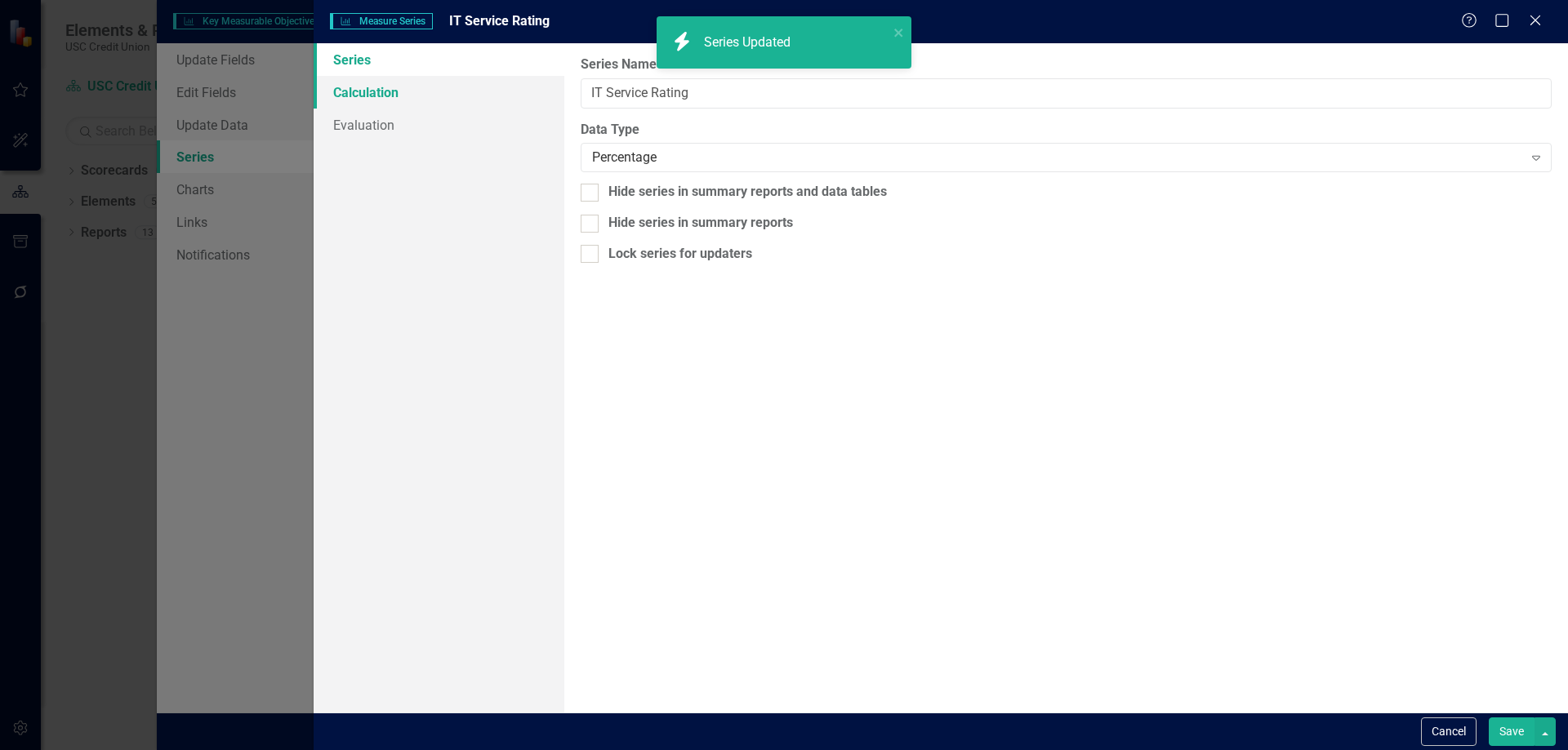
click at [444, 85] on link "Calculation" at bounding box center [439, 92] width 250 height 33
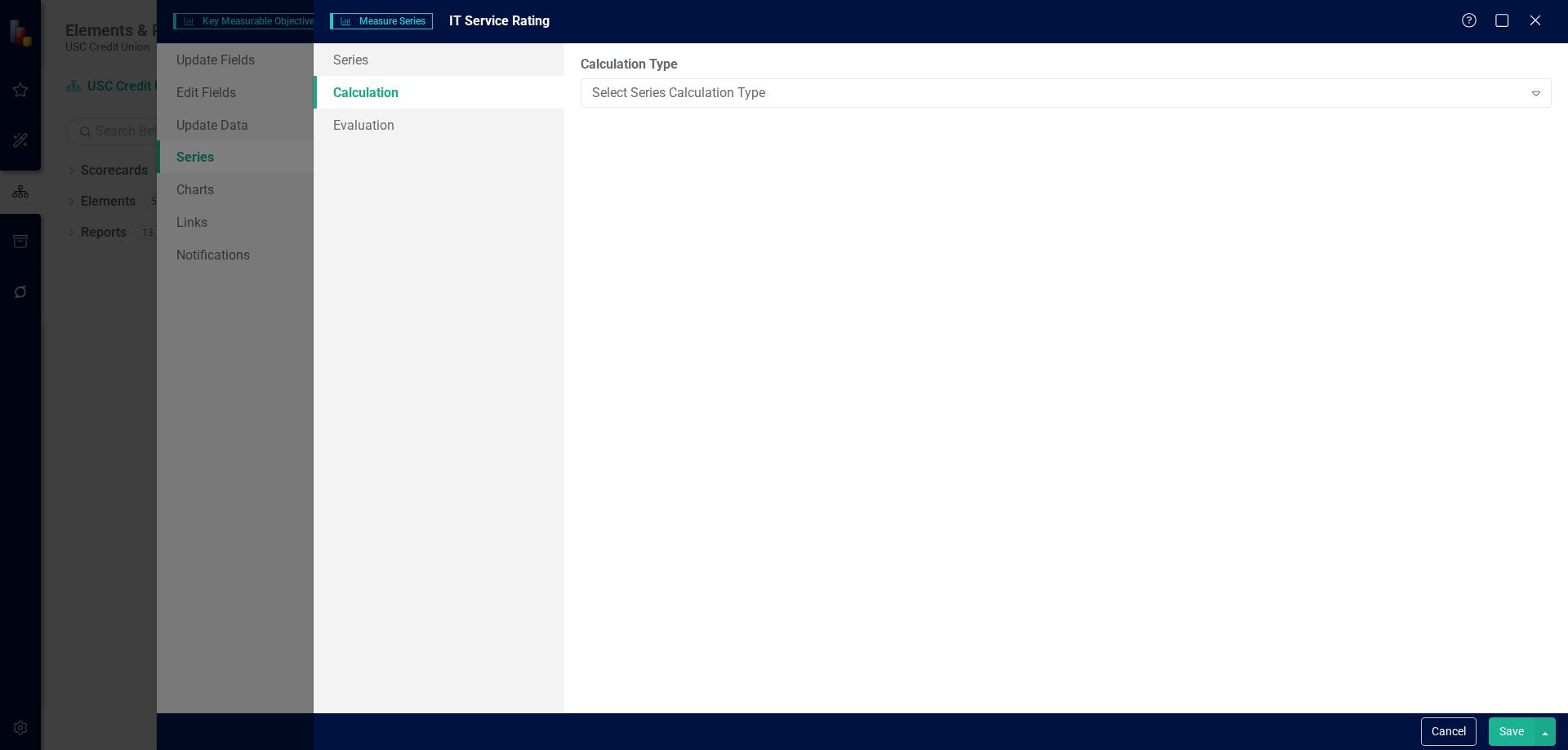
click at [1499, 728] on button "Save" at bounding box center [1512, 732] width 46 height 28
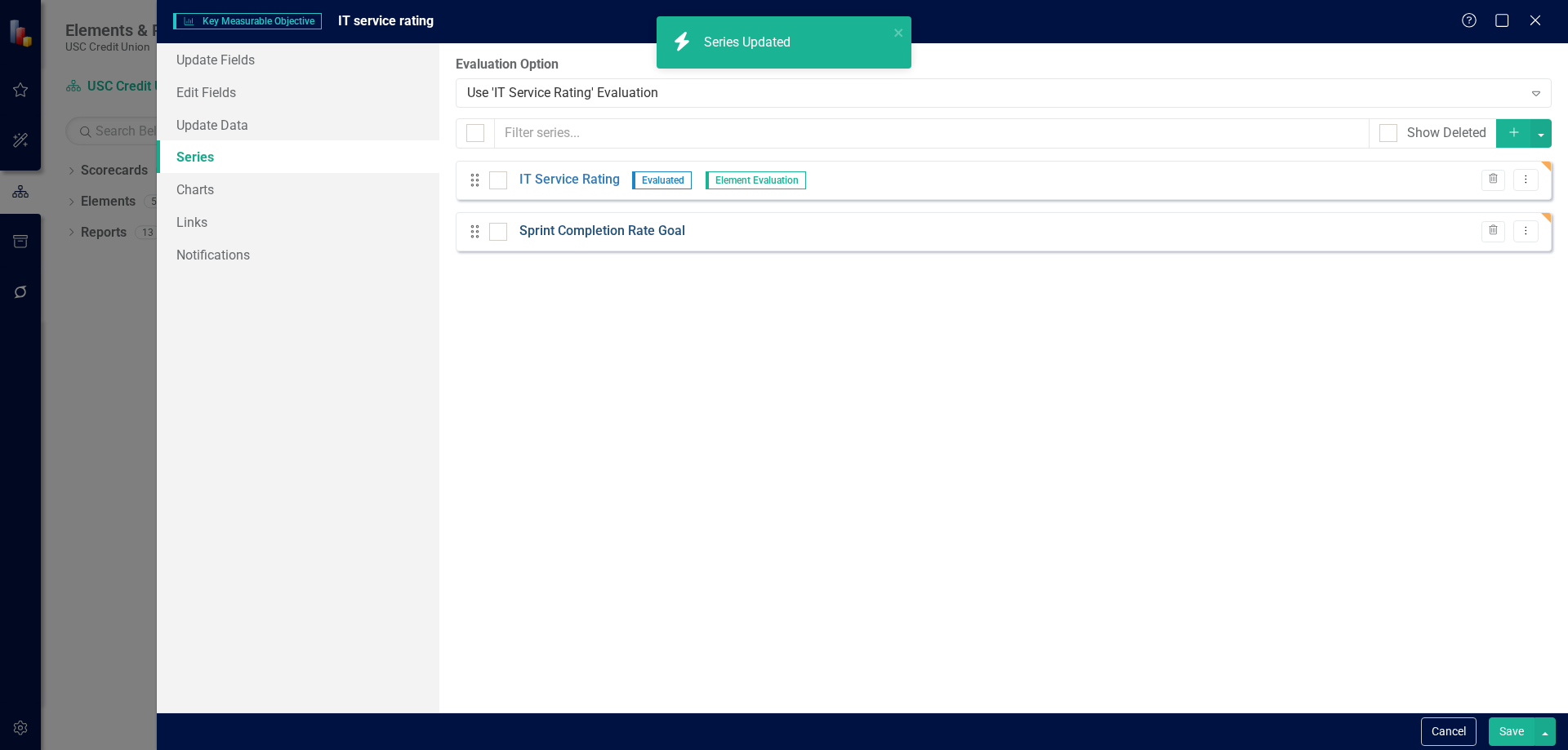
click at [594, 233] on link "Sprint Completion Rate Goal" at bounding box center [602, 231] width 166 height 19
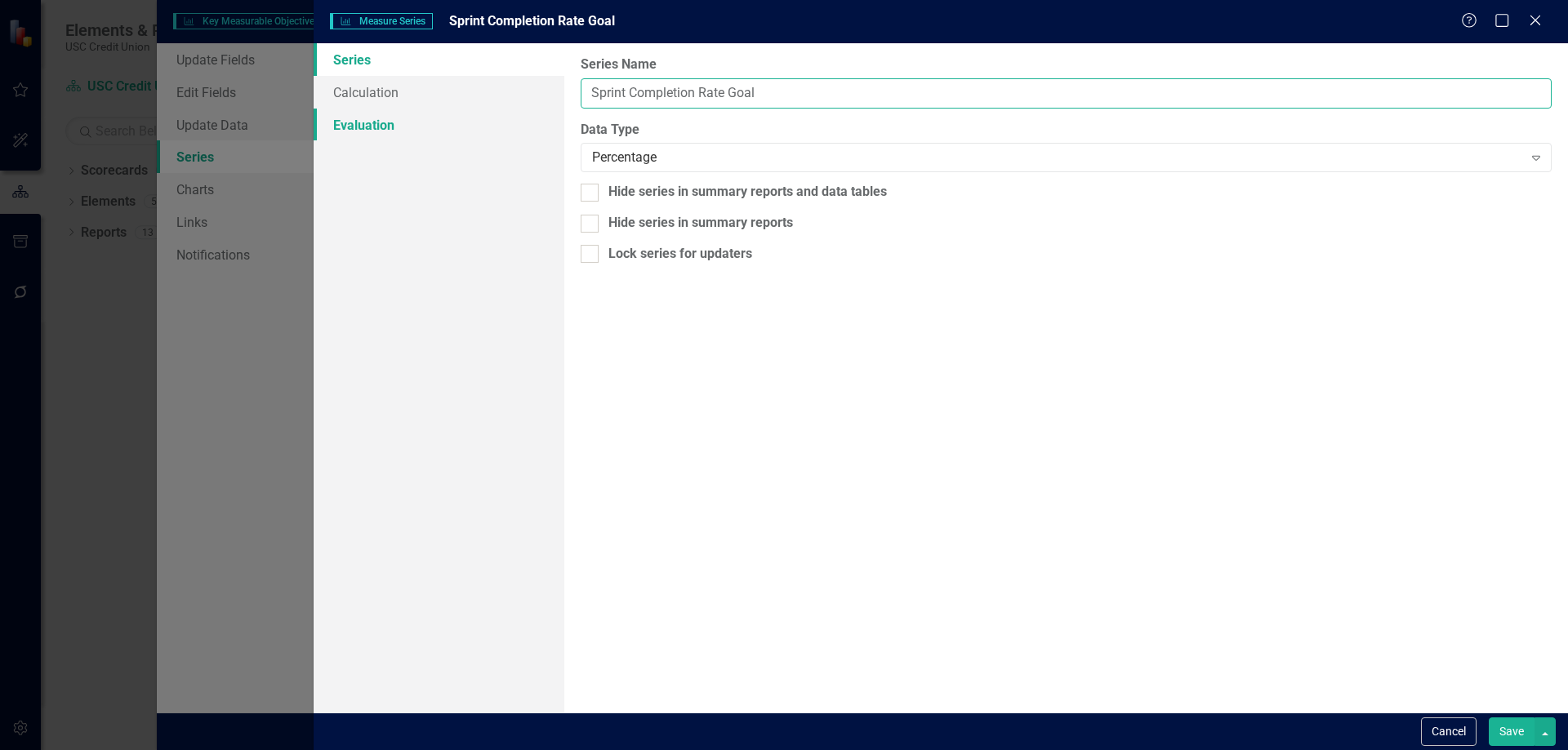
drag, startPoint x: 724, startPoint y: 98, endPoint x: 474, endPoint y: 123, distance: 251.2
click at [474, 123] on div "Series Calculation Evaluation From this page, you can edit the name, type, and …" at bounding box center [940, 378] width 1255 height 669
type input "IT Service Rating Goal"
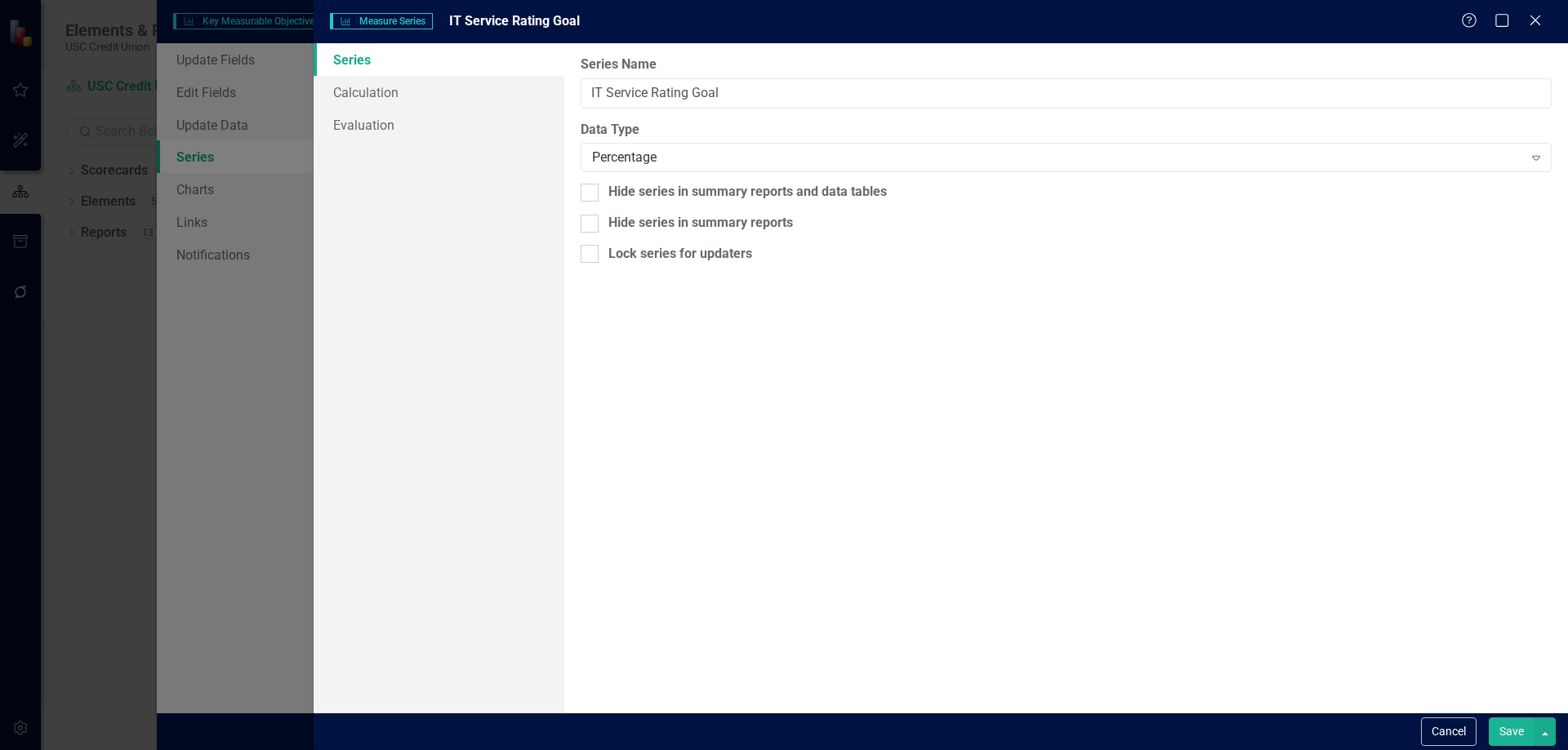
click at [1502, 736] on button "Save" at bounding box center [1512, 732] width 46 height 28
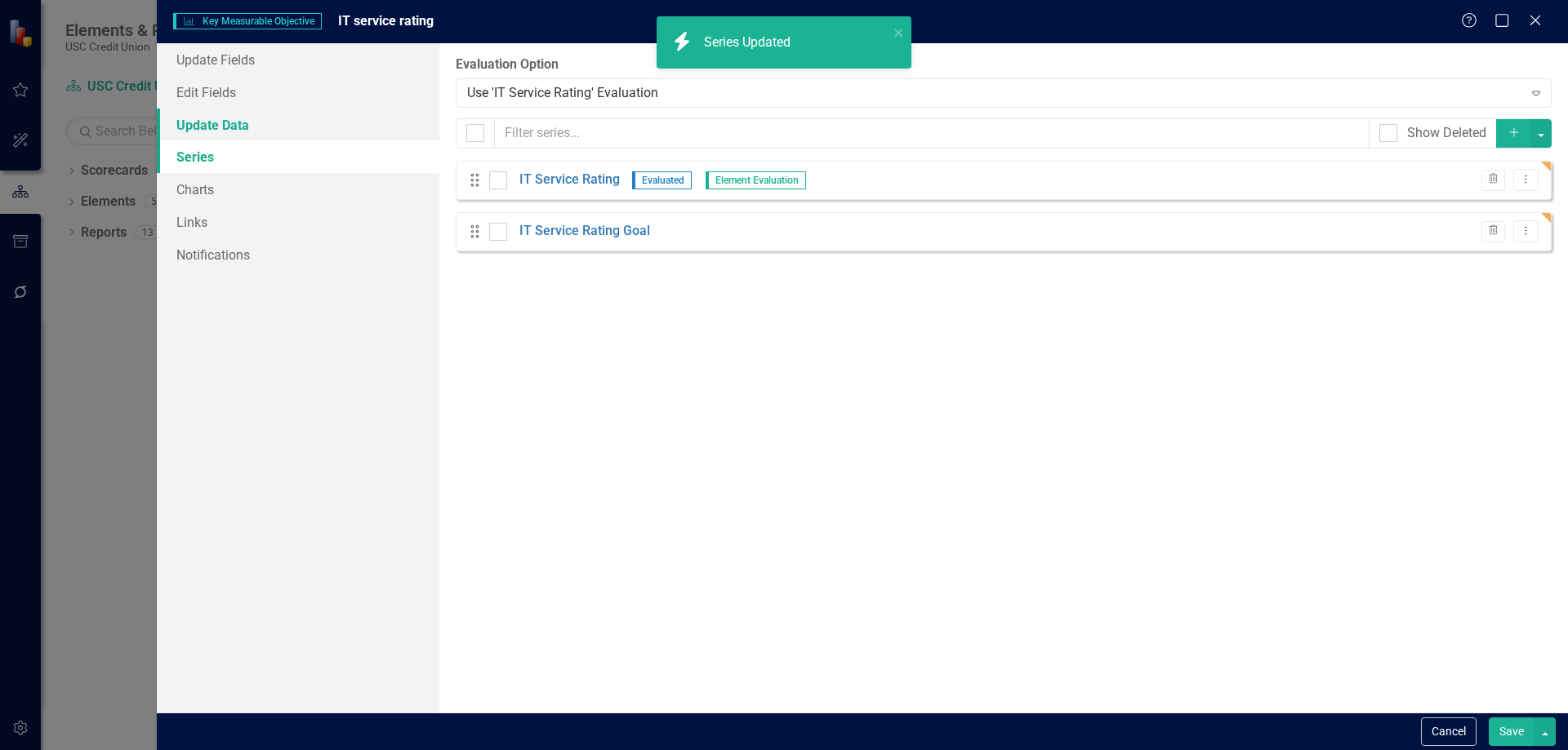
drag, startPoint x: 216, startPoint y: 114, endPoint x: 305, endPoint y: 152, distance: 96.8
click at [216, 114] on link "Update Data" at bounding box center [298, 124] width 282 height 33
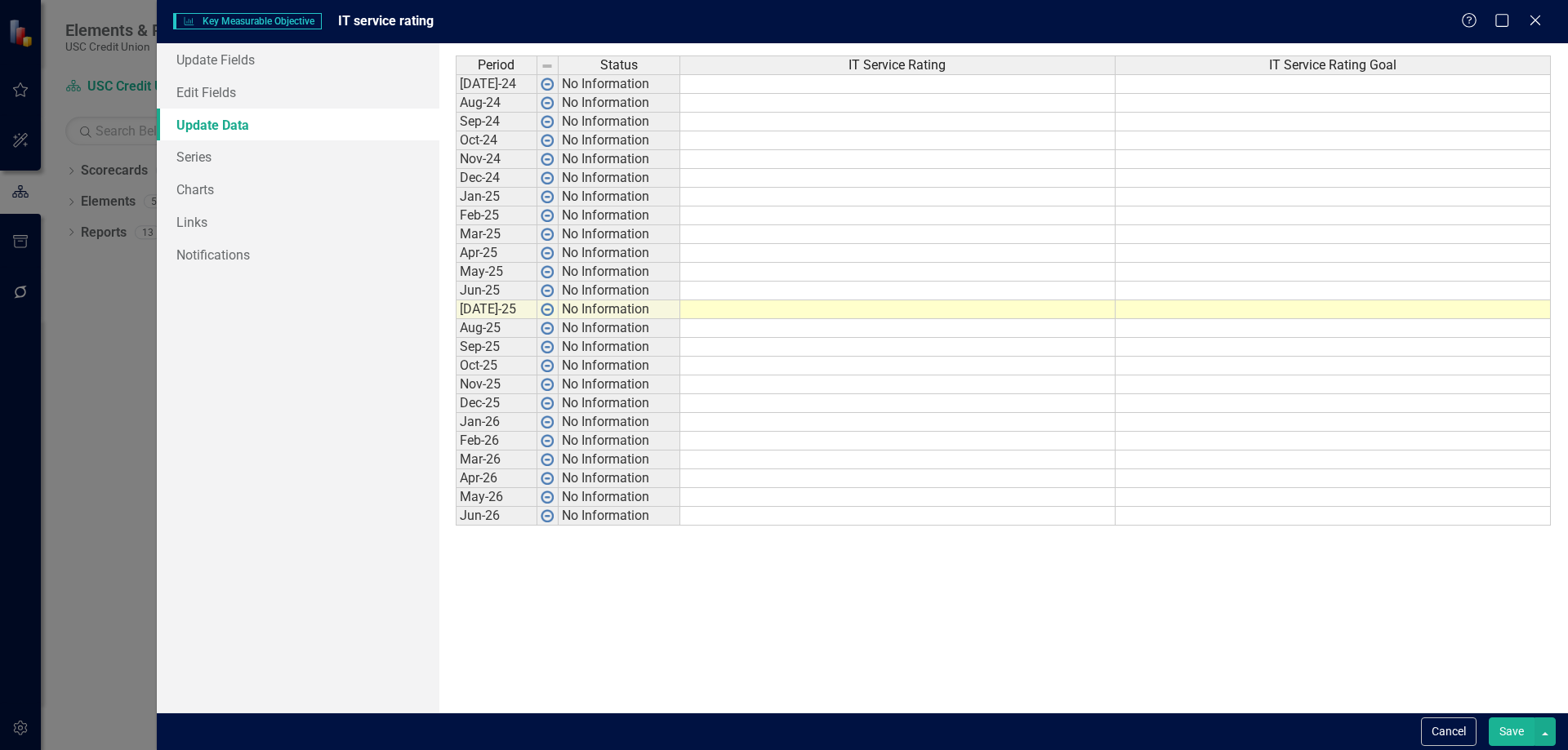
click at [1252, 87] on td at bounding box center [1334, 84] width 435 height 20
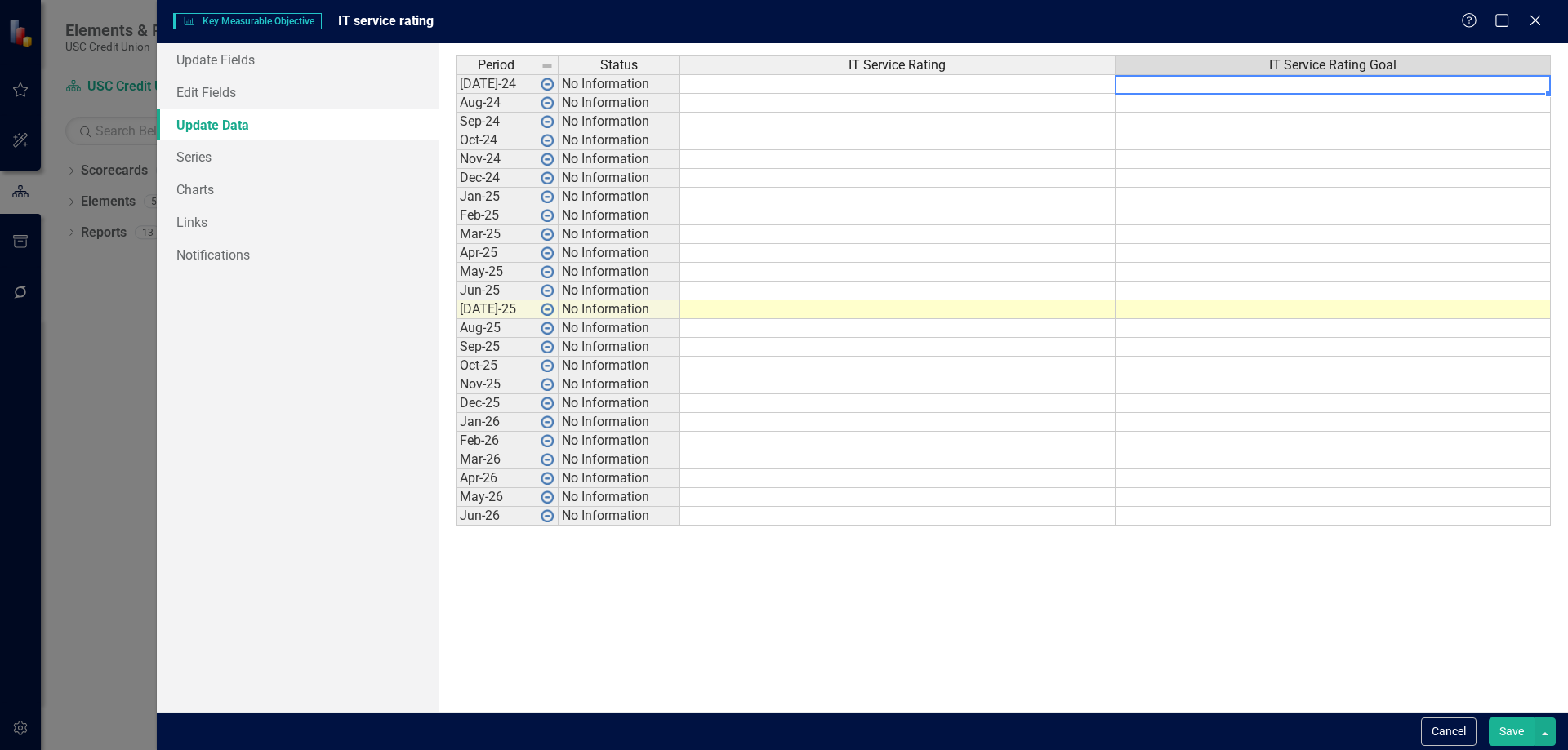
click at [688, 146] on td at bounding box center [898, 140] width 435 height 19
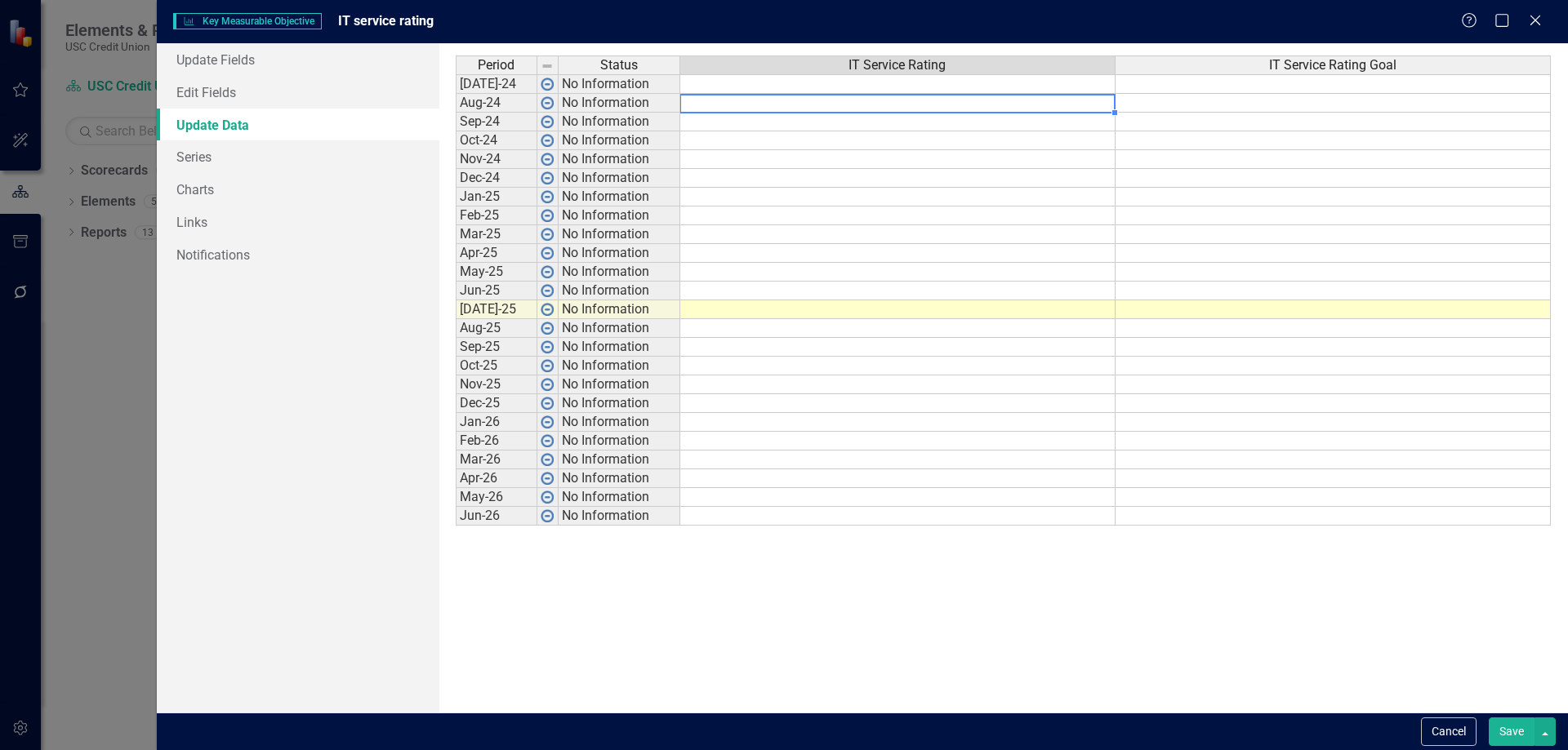
click at [712, 104] on td at bounding box center [898, 103] width 435 height 19
type textarea "5"
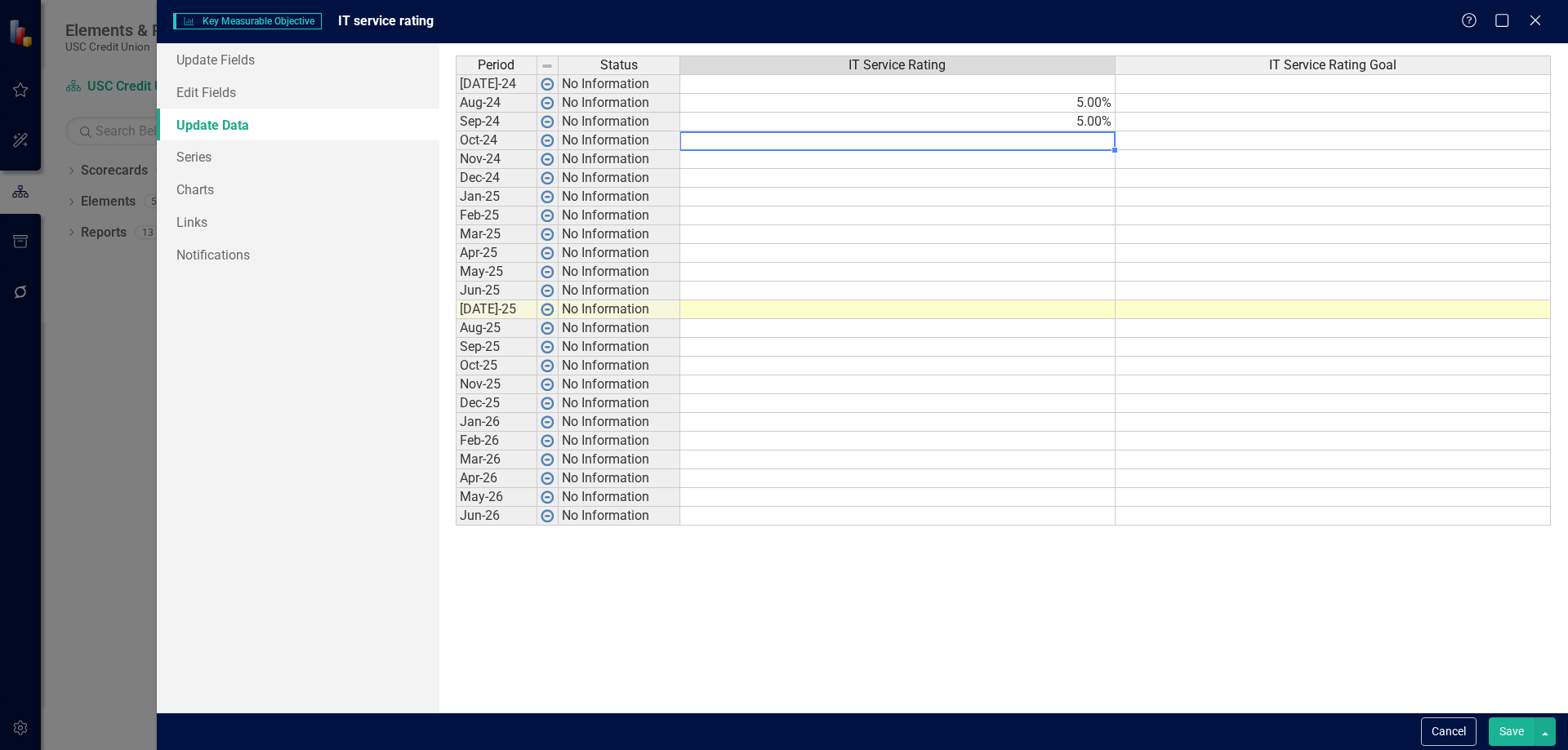
click at [921, 98] on td "5.00%" at bounding box center [898, 103] width 435 height 19
click at [938, 138] on td at bounding box center [898, 140] width 435 height 19
type textarea "5"
type textarea "4.8"
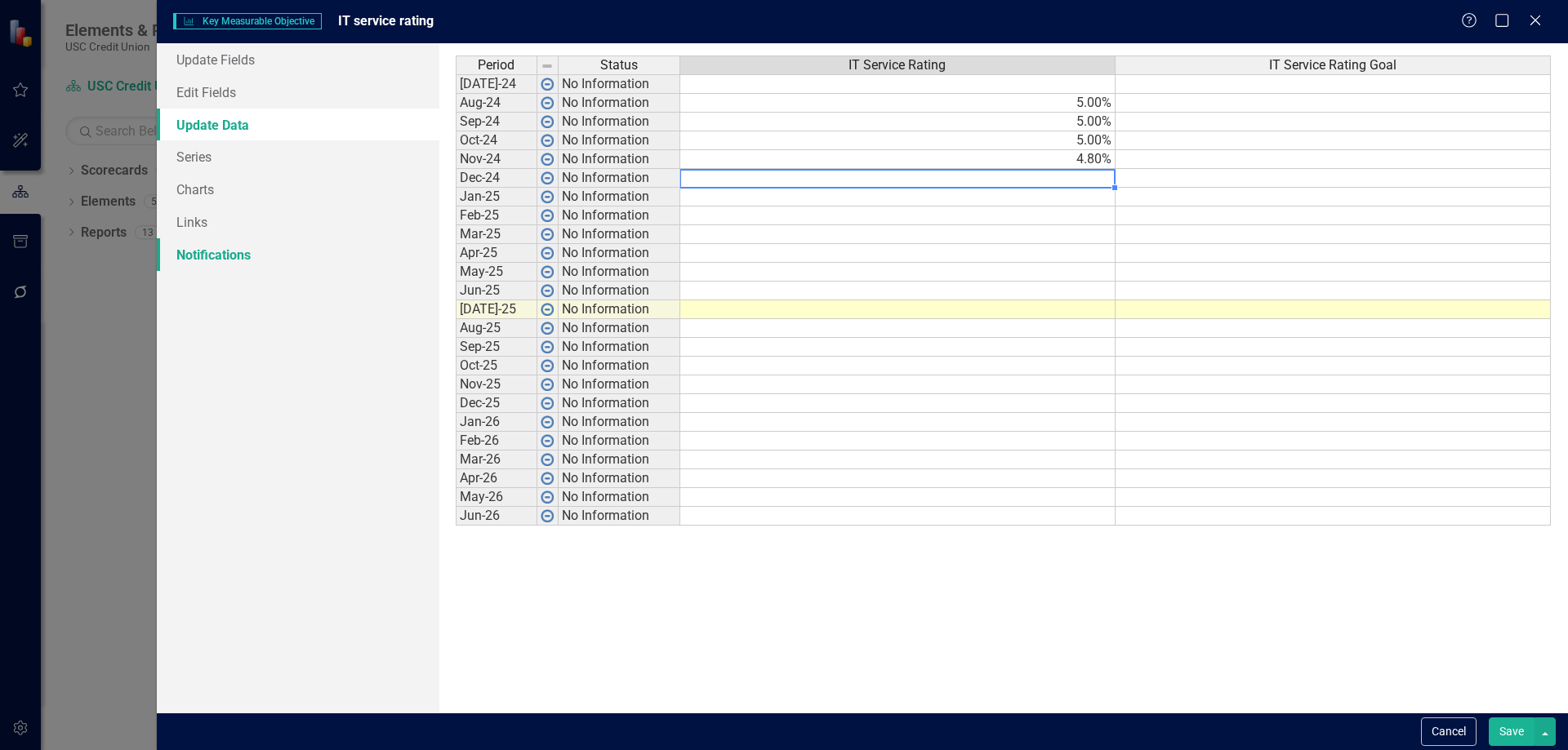
type textarea "5"
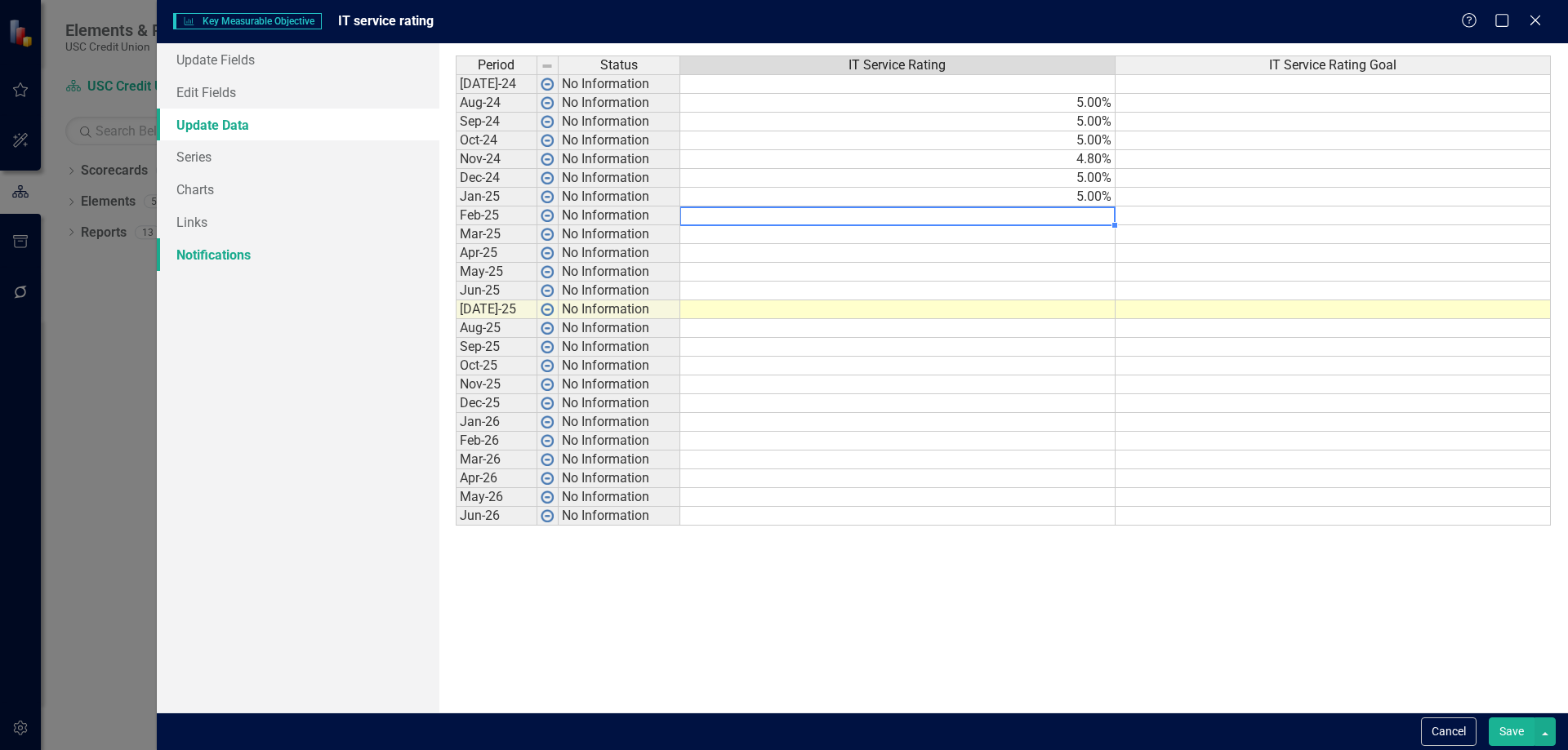
type textarea "5"
type textarea "4.83"
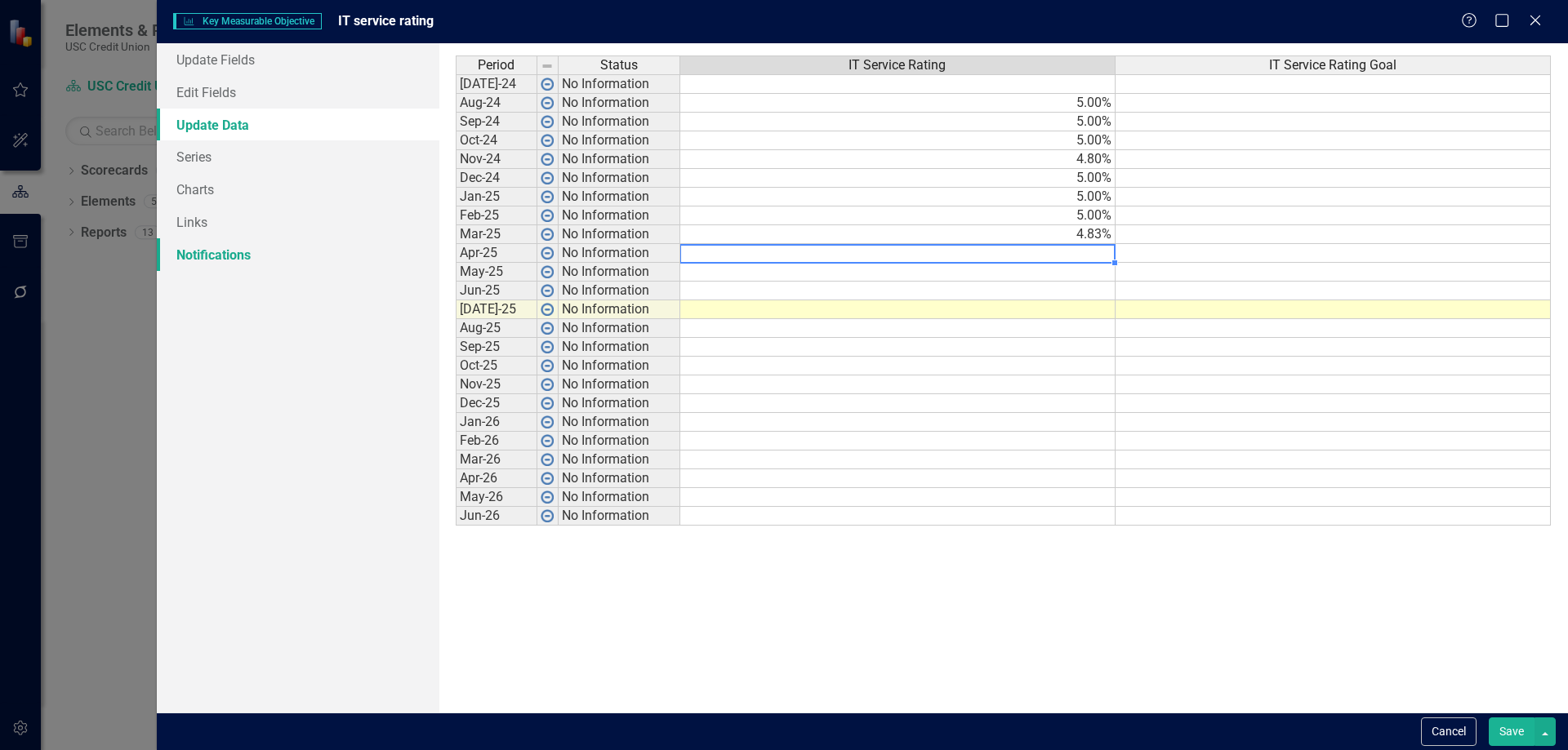
type textarea "5"
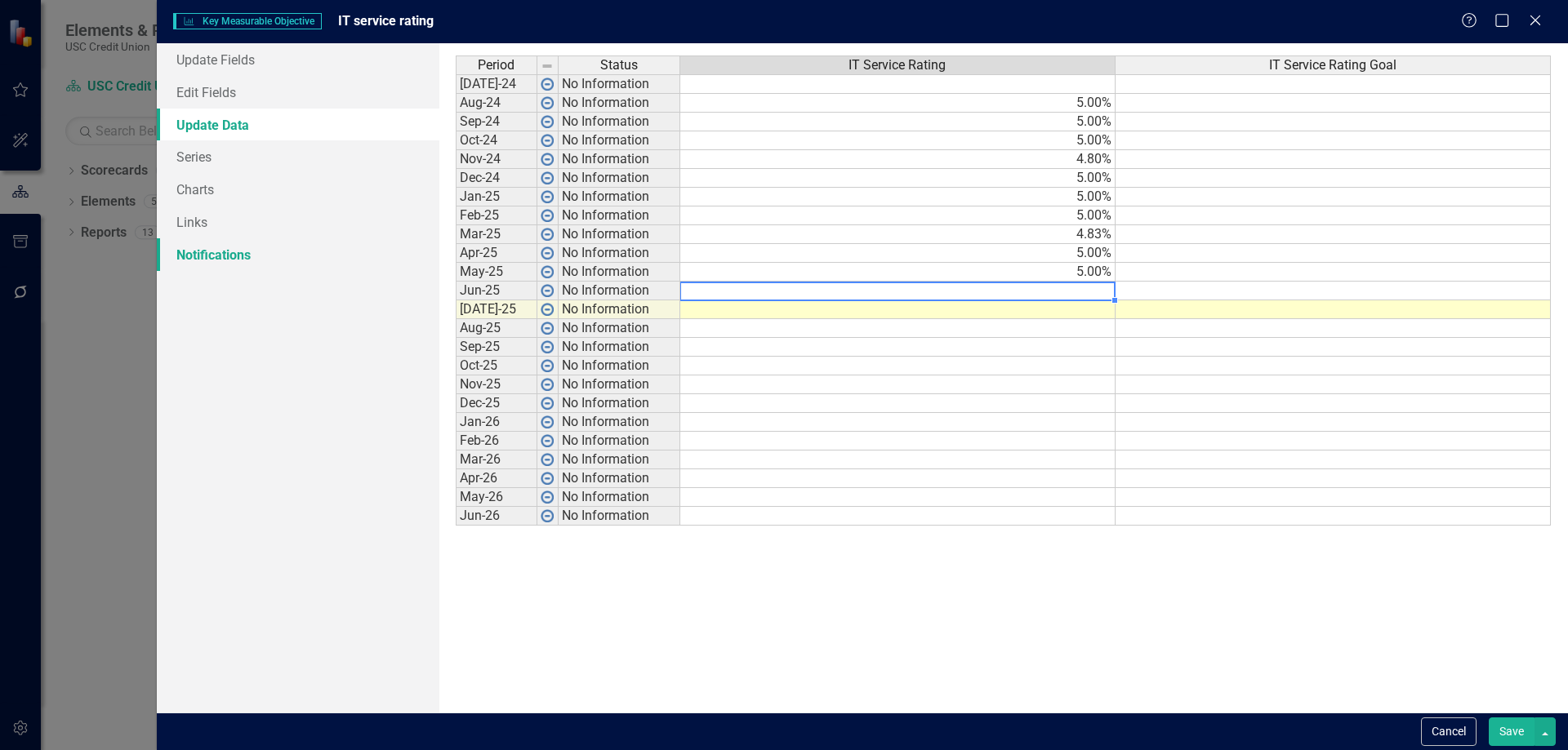
type textarea "5"
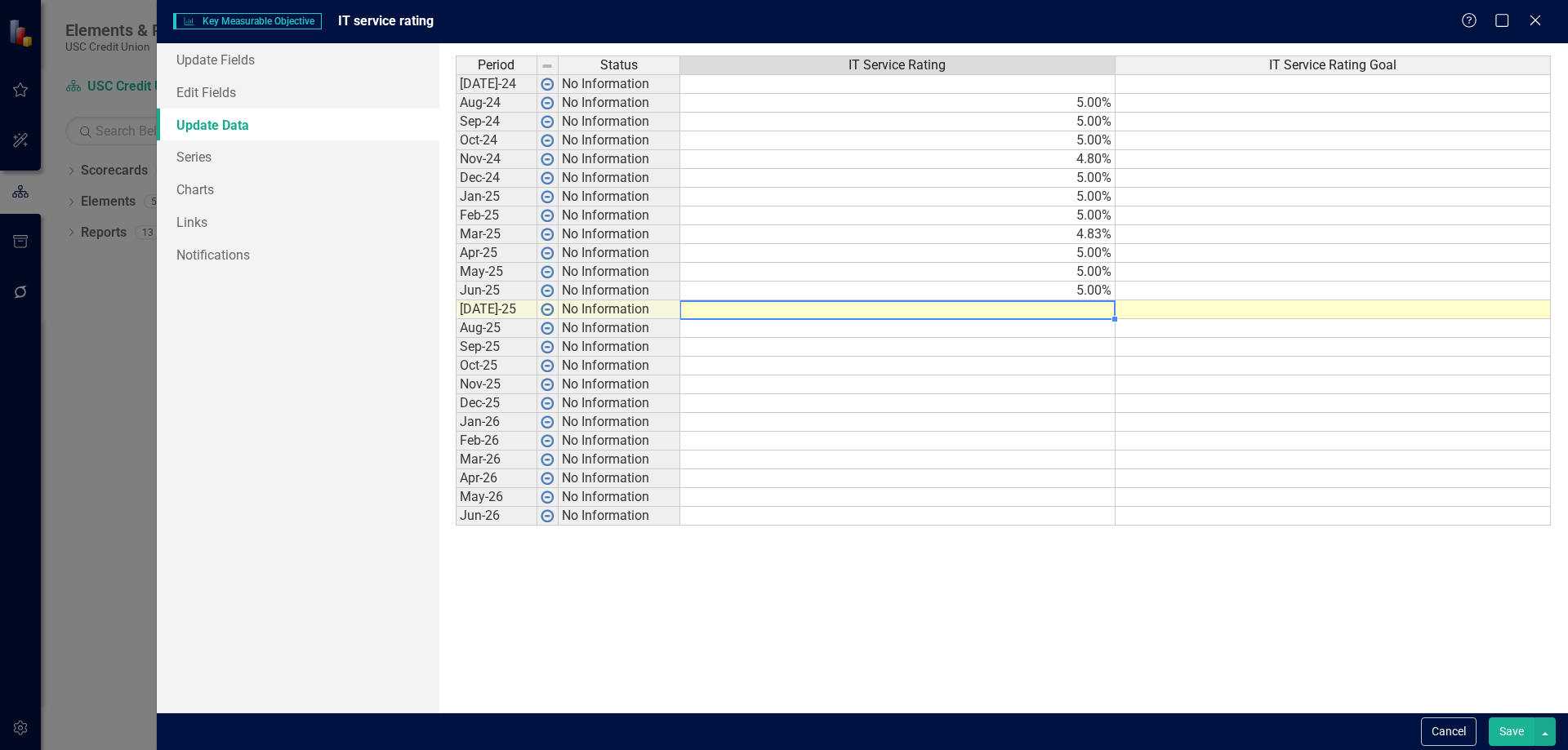
type textarea "5"
click at [1195, 99] on td at bounding box center [1334, 103] width 435 height 19
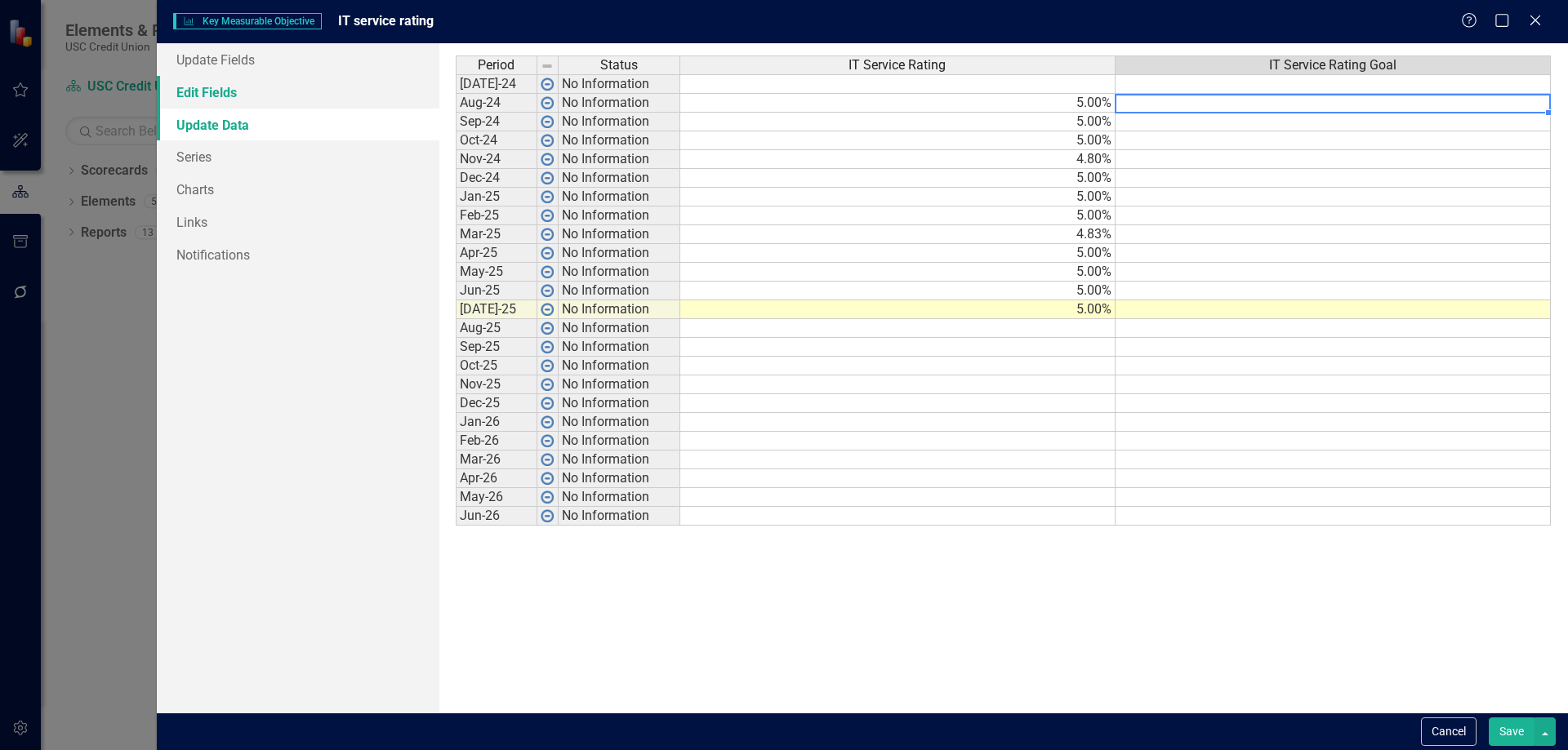
click at [235, 103] on link "Edit Fields" at bounding box center [298, 92] width 282 height 33
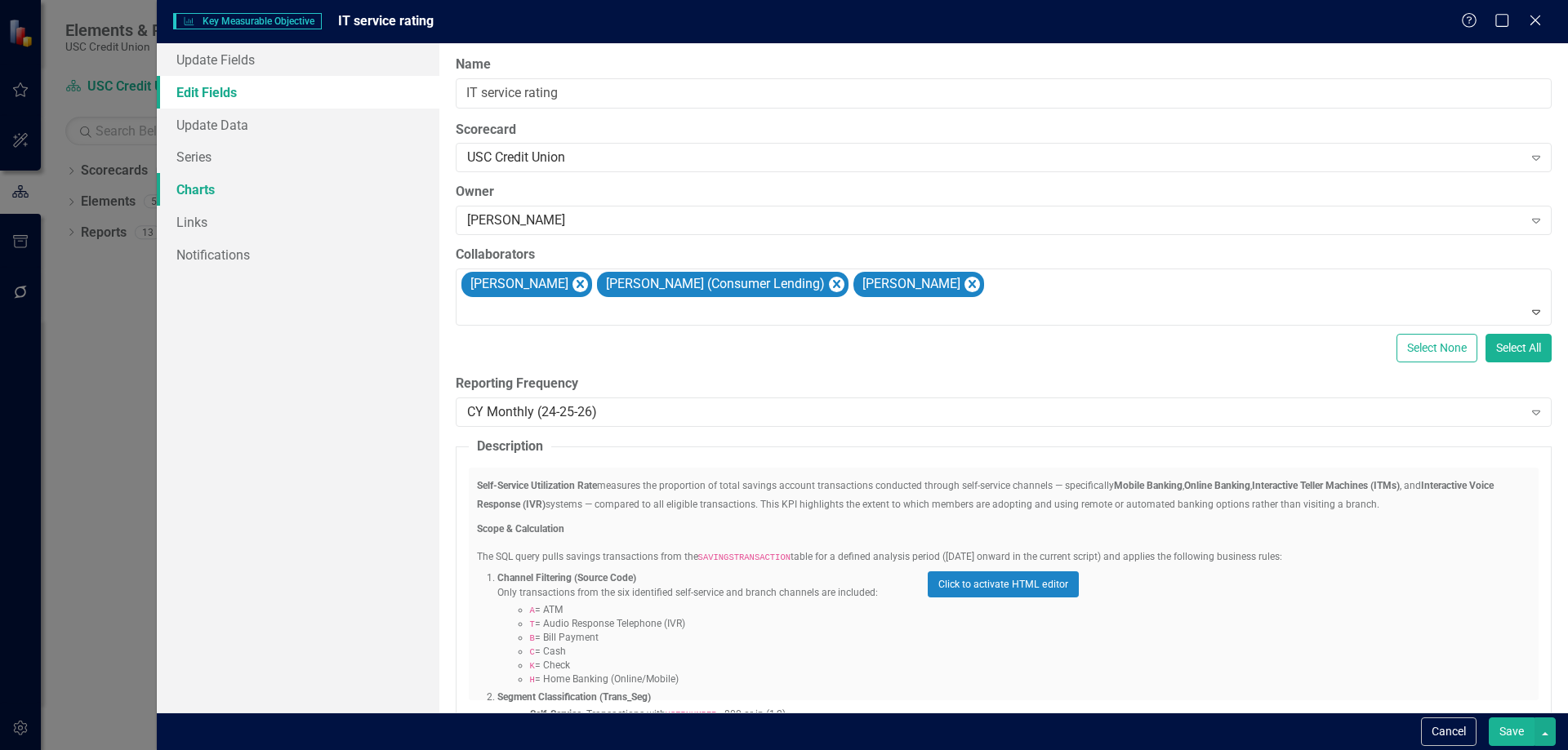
click at [255, 173] on link "Charts" at bounding box center [298, 189] width 282 height 33
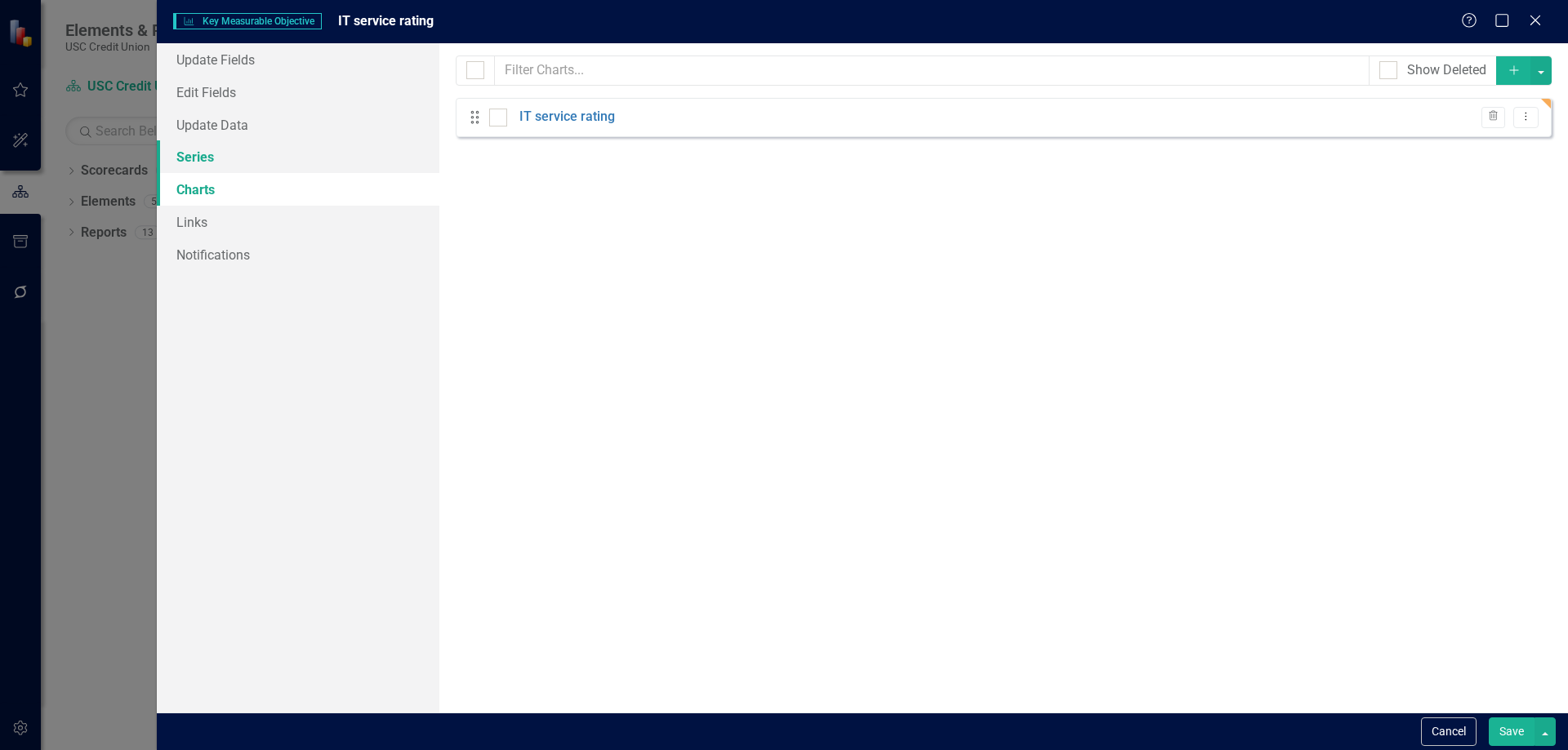
click at [255, 158] on link "Series" at bounding box center [298, 156] width 282 height 33
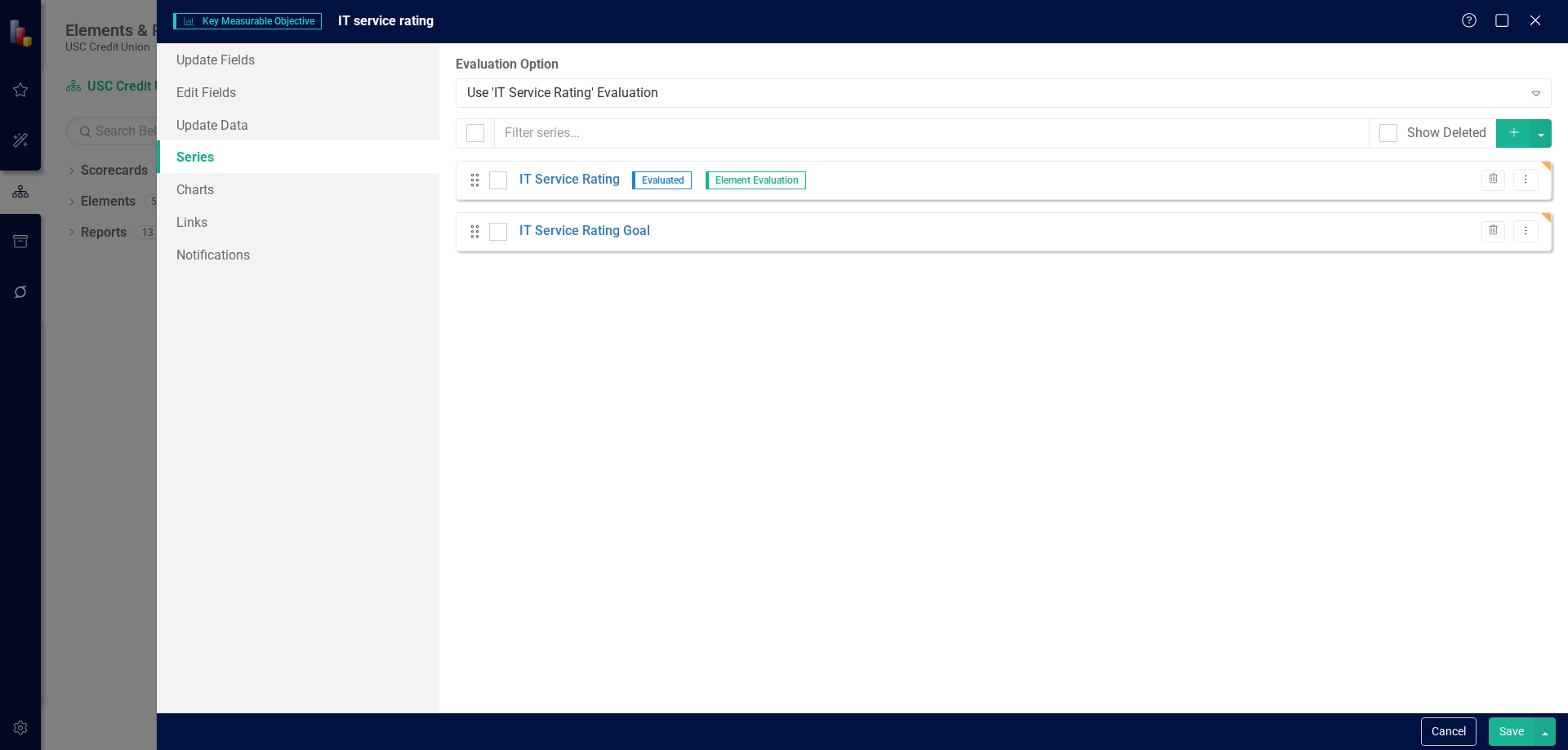
click at [574, 170] on div "Drag IT Service Rating Evaluated Element Evaluation Trash Dropdown Menu" at bounding box center [1003, 180] width 1097 height 39
click at [574, 178] on link "IT Service Rating" at bounding box center [569, 179] width 100 height 19
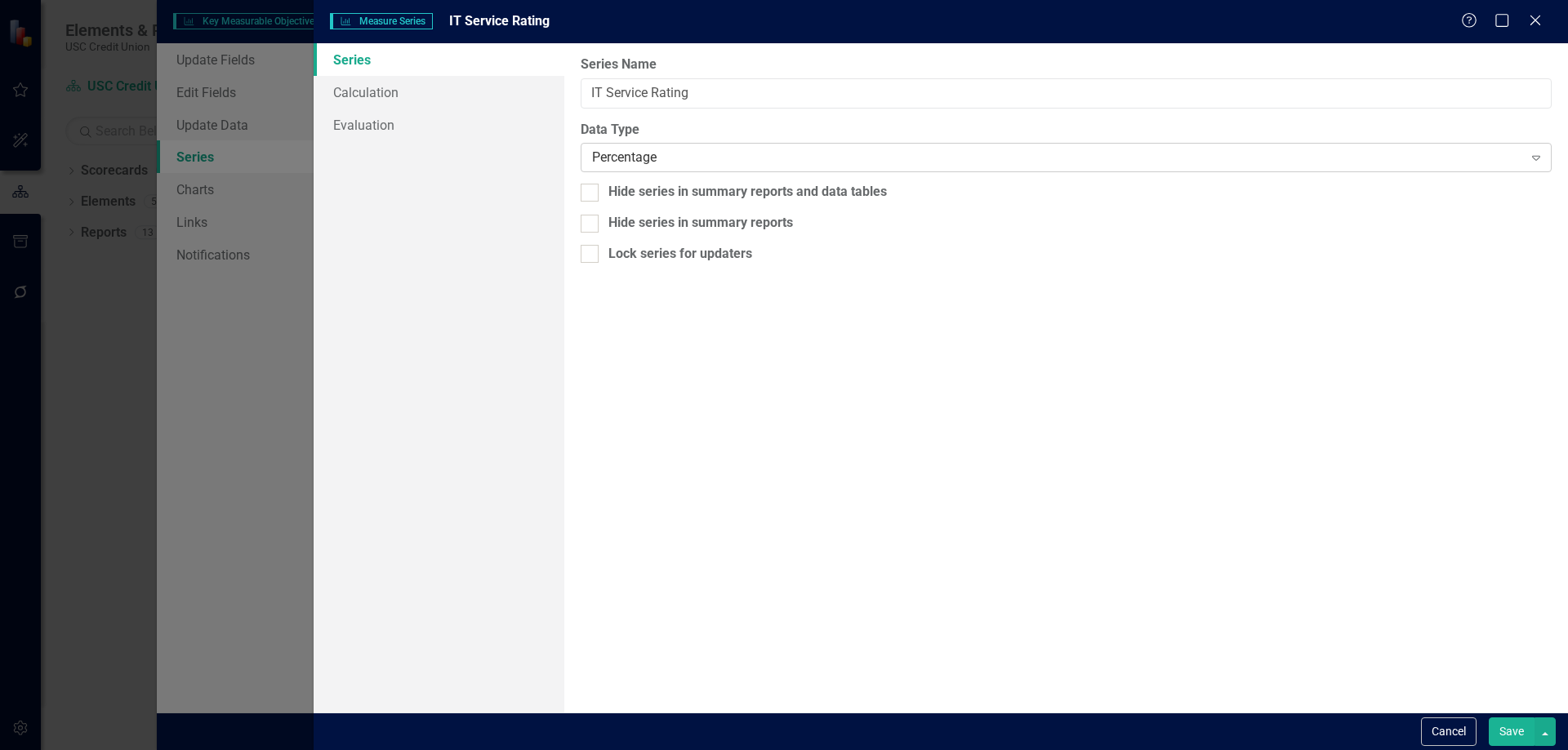
click at [681, 161] on div "Percentage" at bounding box center [1057, 157] width 931 height 19
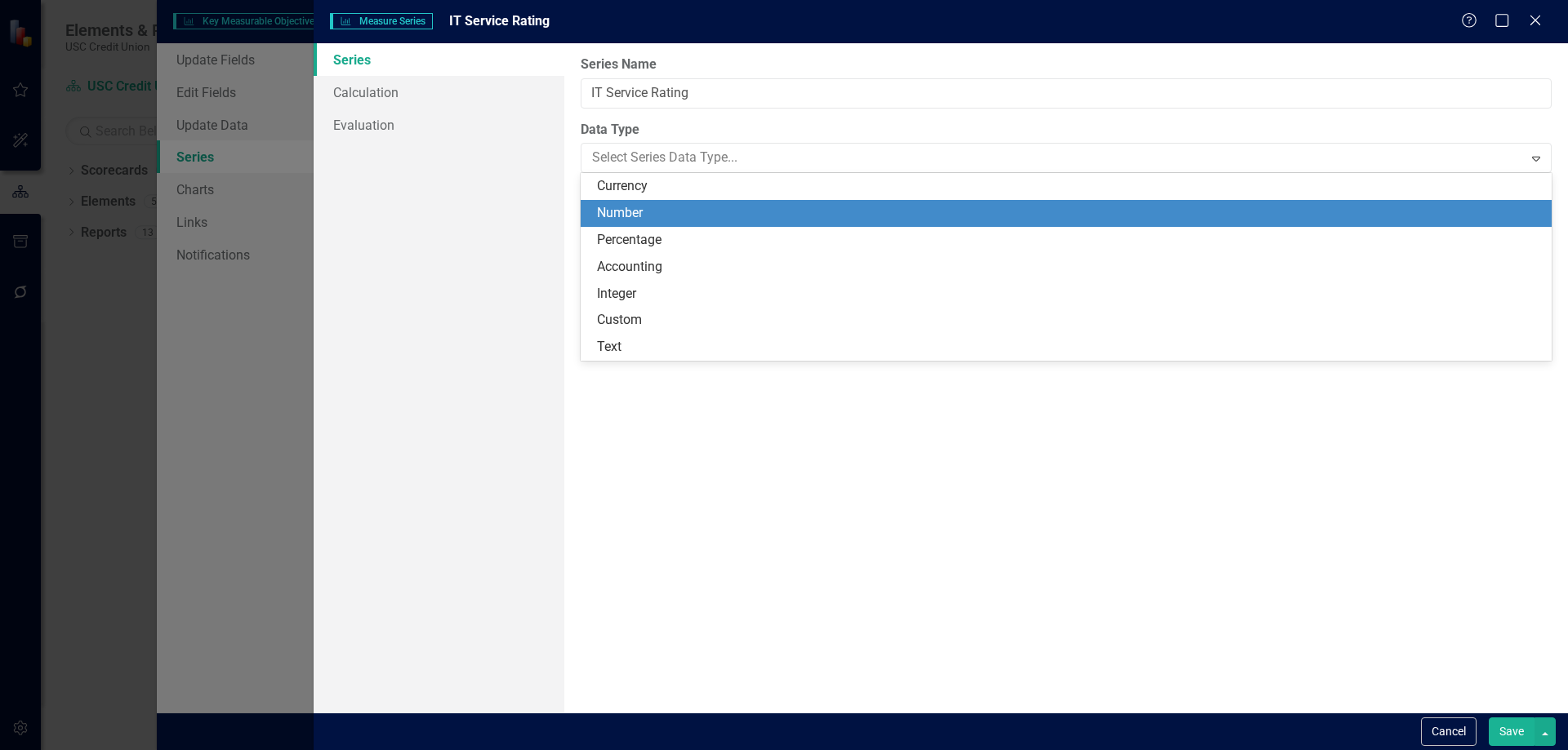
click at [651, 213] on div "Number" at bounding box center [1070, 213] width 945 height 19
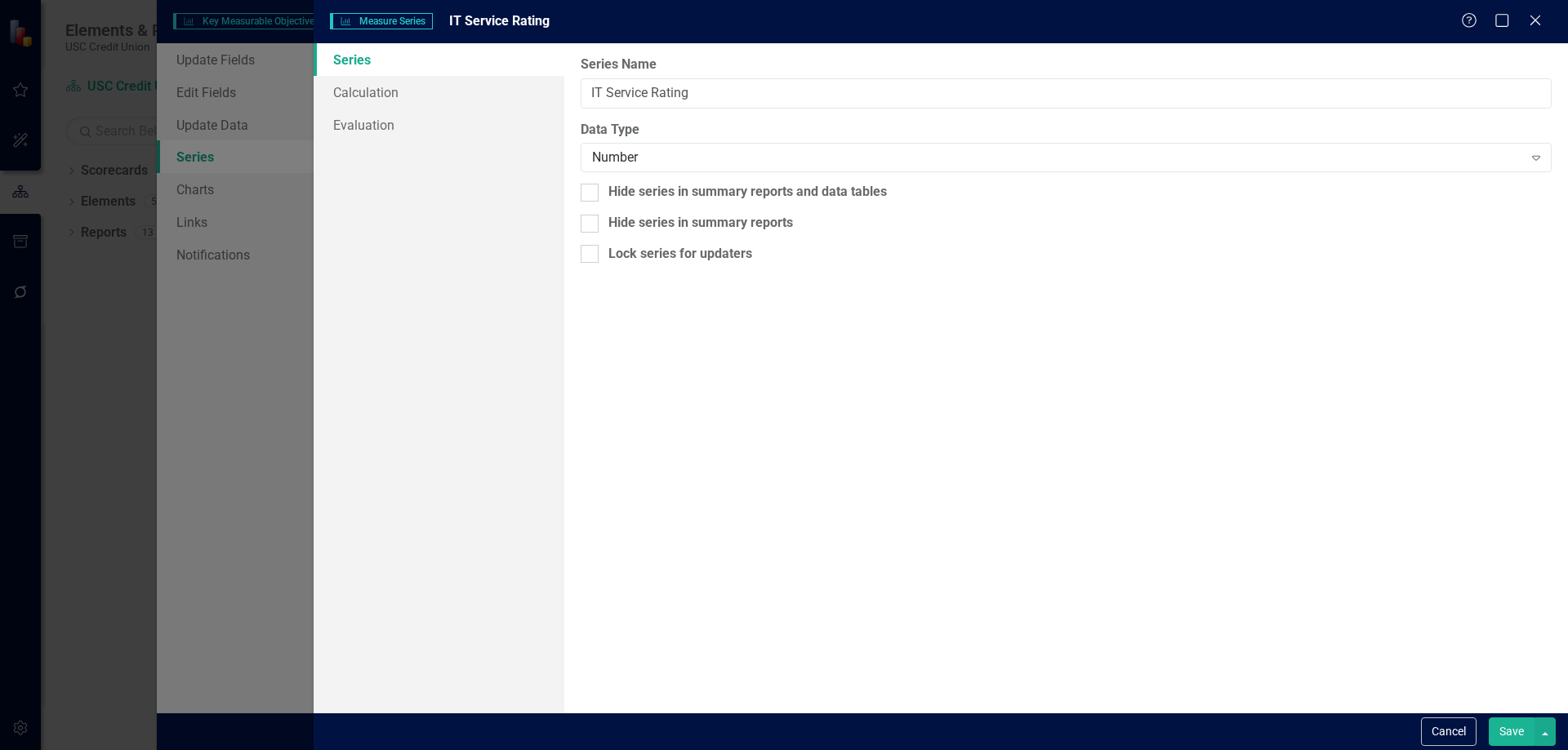
drag, startPoint x: 1529, startPoint y: 729, endPoint x: 1506, endPoint y: 708, distance: 31.1
click at [1528, 729] on button "Save" at bounding box center [1512, 732] width 46 height 28
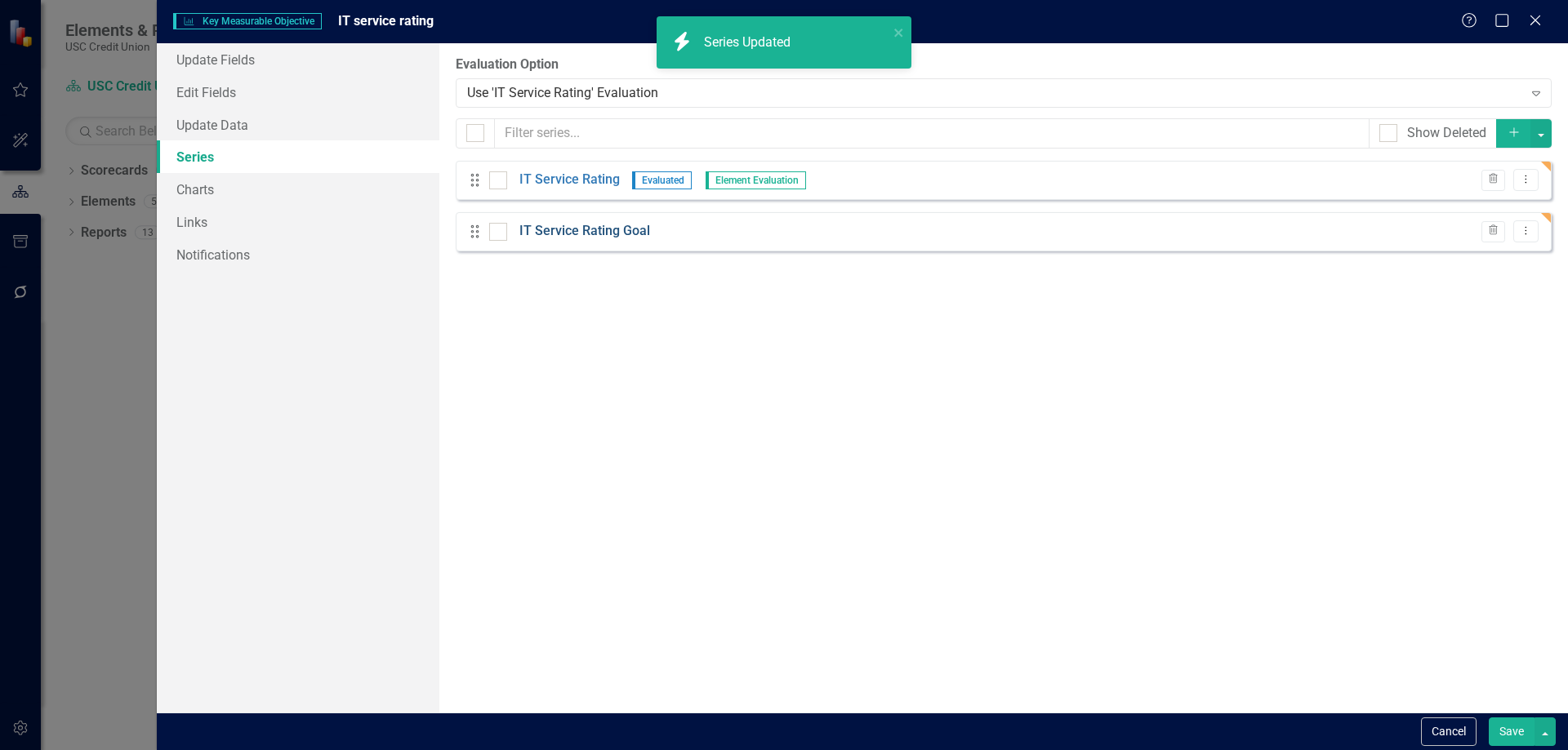
click at [596, 226] on link "IT Service Rating Goal" at bounding box center [584, 231] width 131 height 19
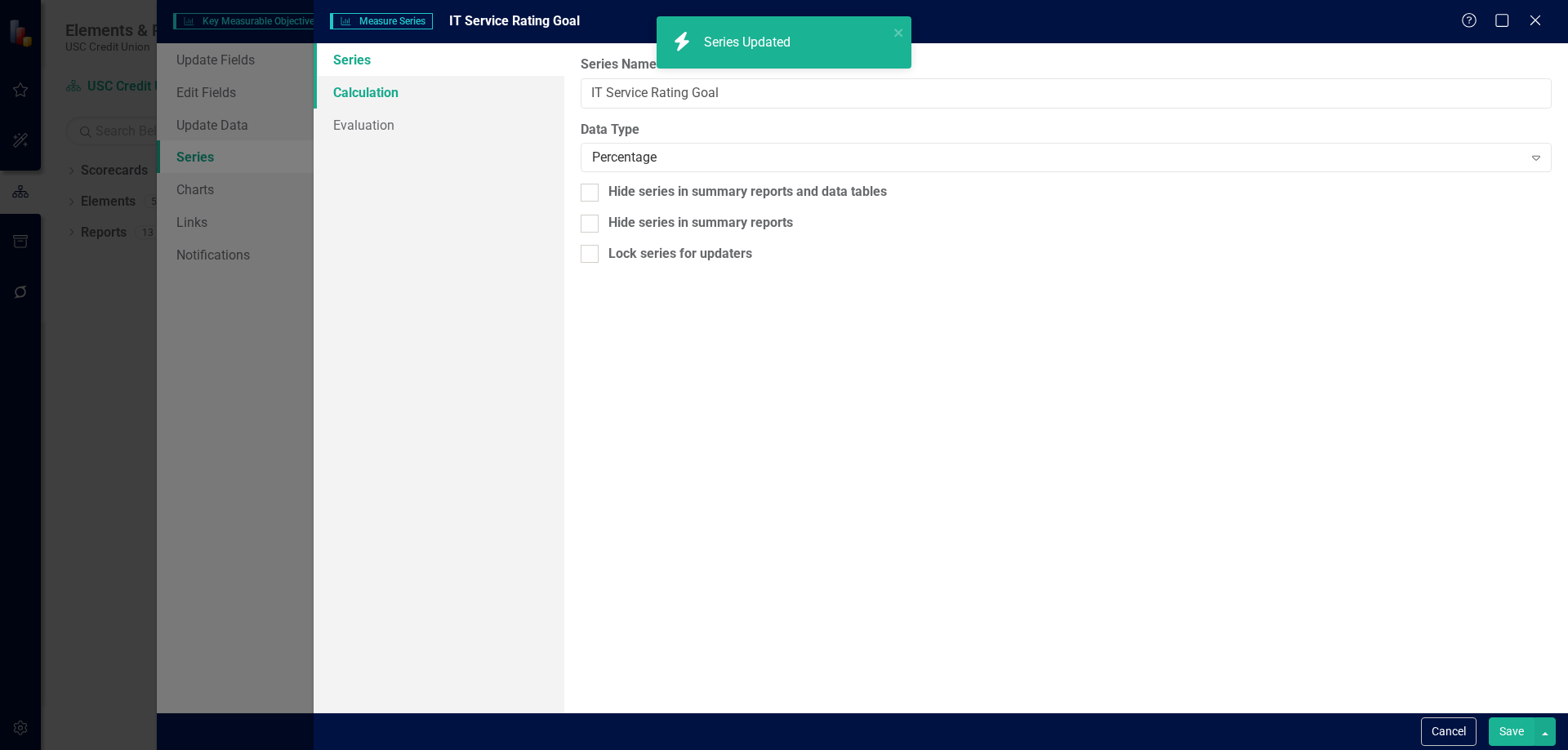
click at [416, 99] on link "Calculation" at bounding box center [439, 92] width 250 height 33
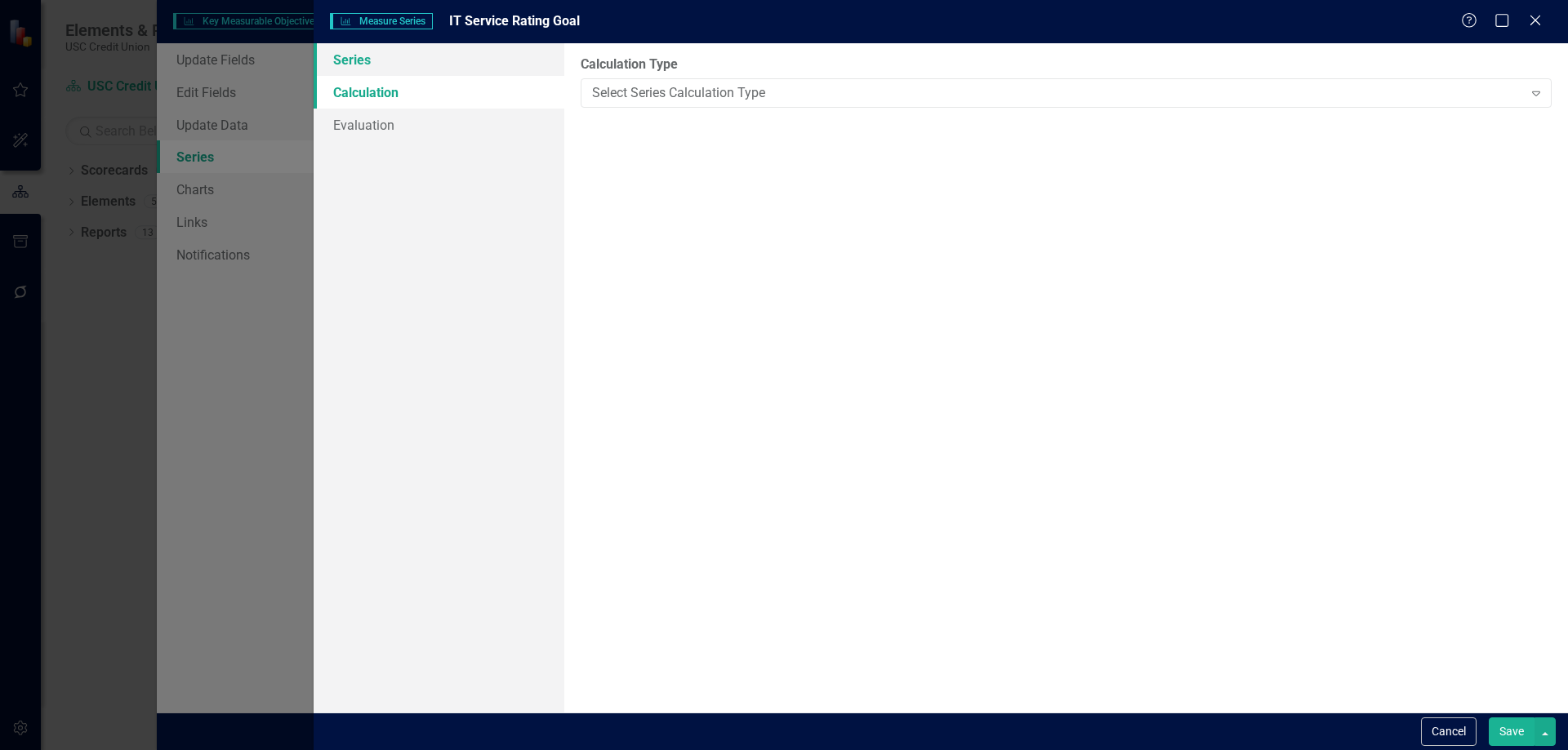
drag, startPoint x: 382, startPoint y: 64, endPoint x: 439, endPoint y: 89, distance: 62.2
click at [383, 64] on link "Series" at bounding box center [439, 59] width 250 height 33
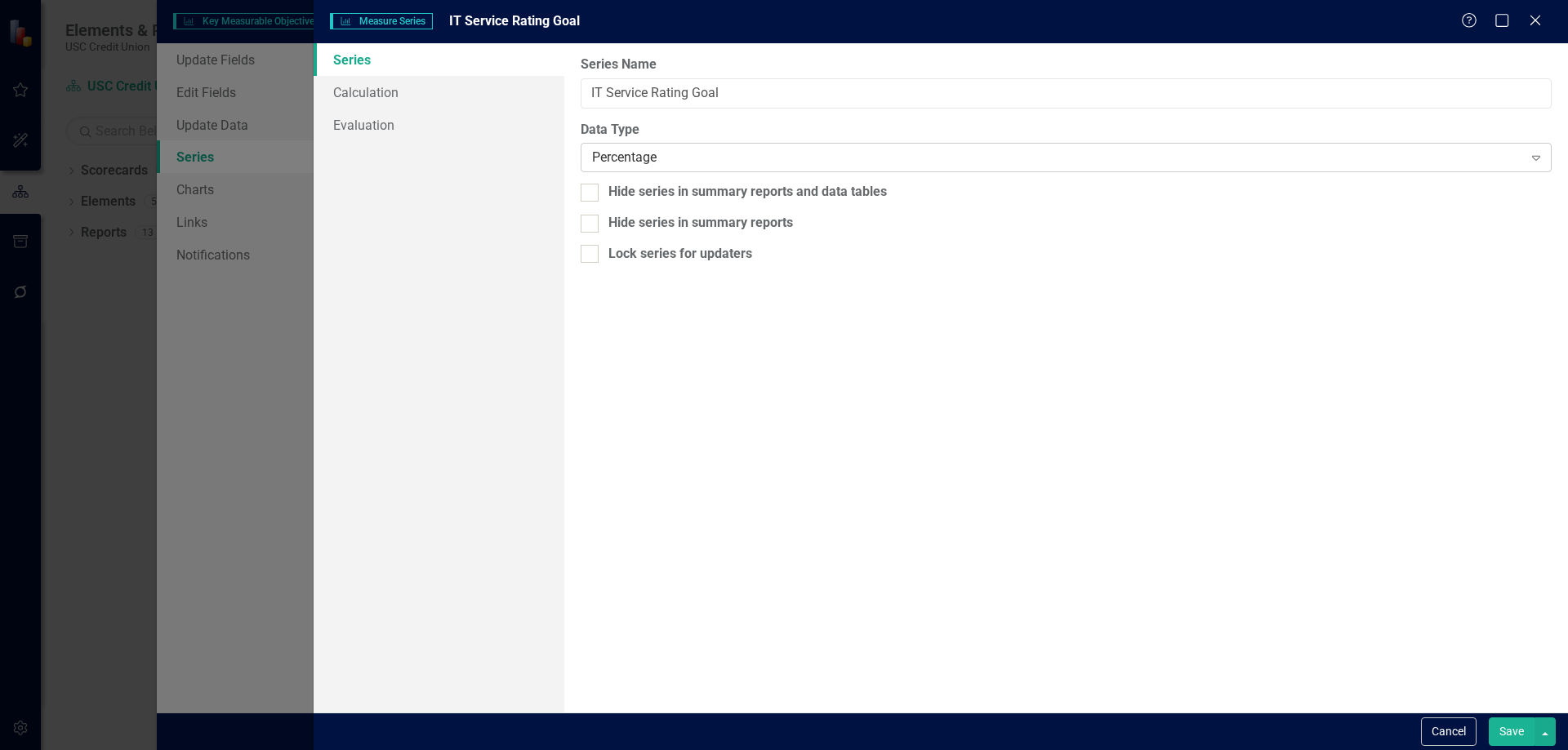
click at [749, 148] on div "Percentage" at bounding box center [1057, 157] width 931 height 19
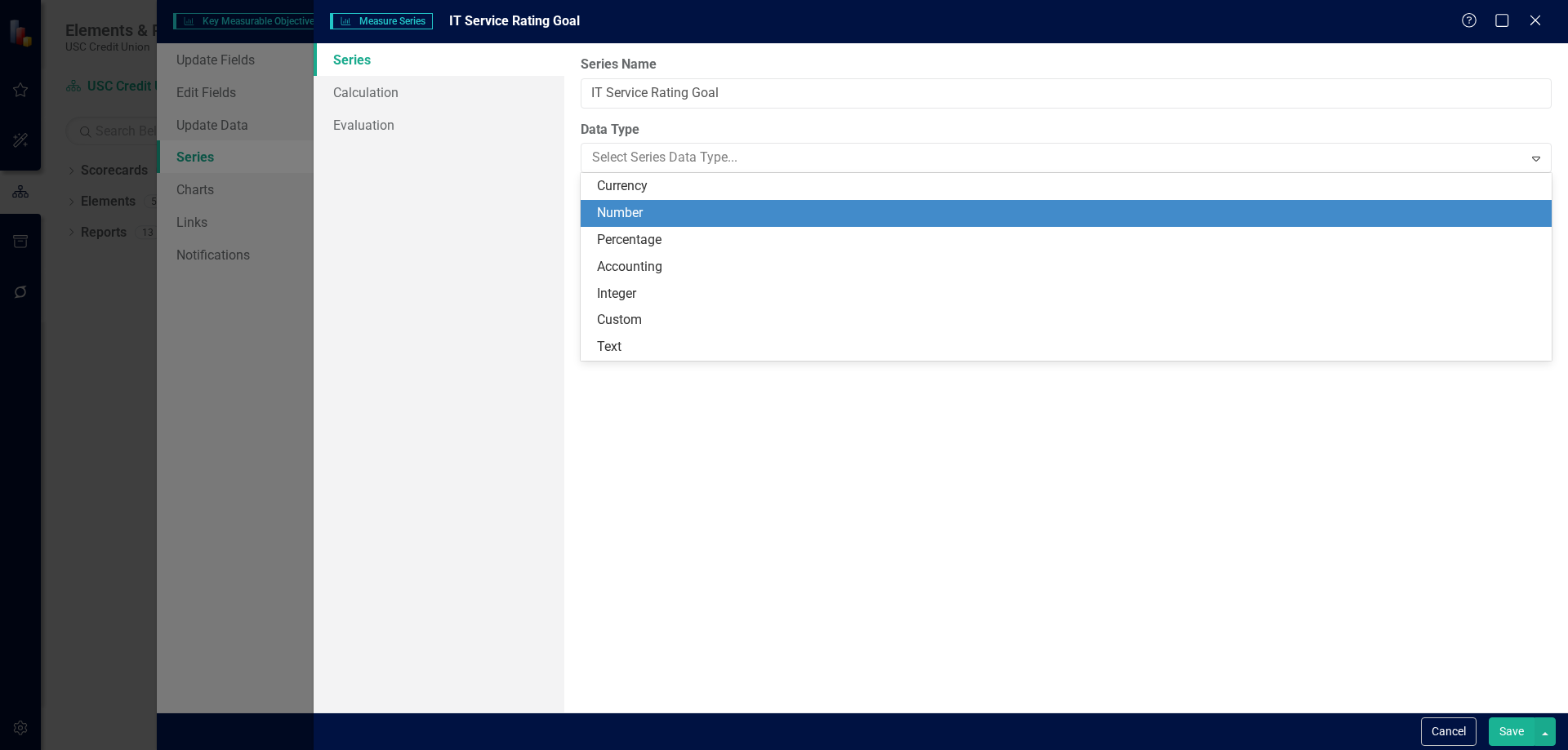
click at [677, 219] on div "Number" at bounding box center [1070, 213] width 945 height 19
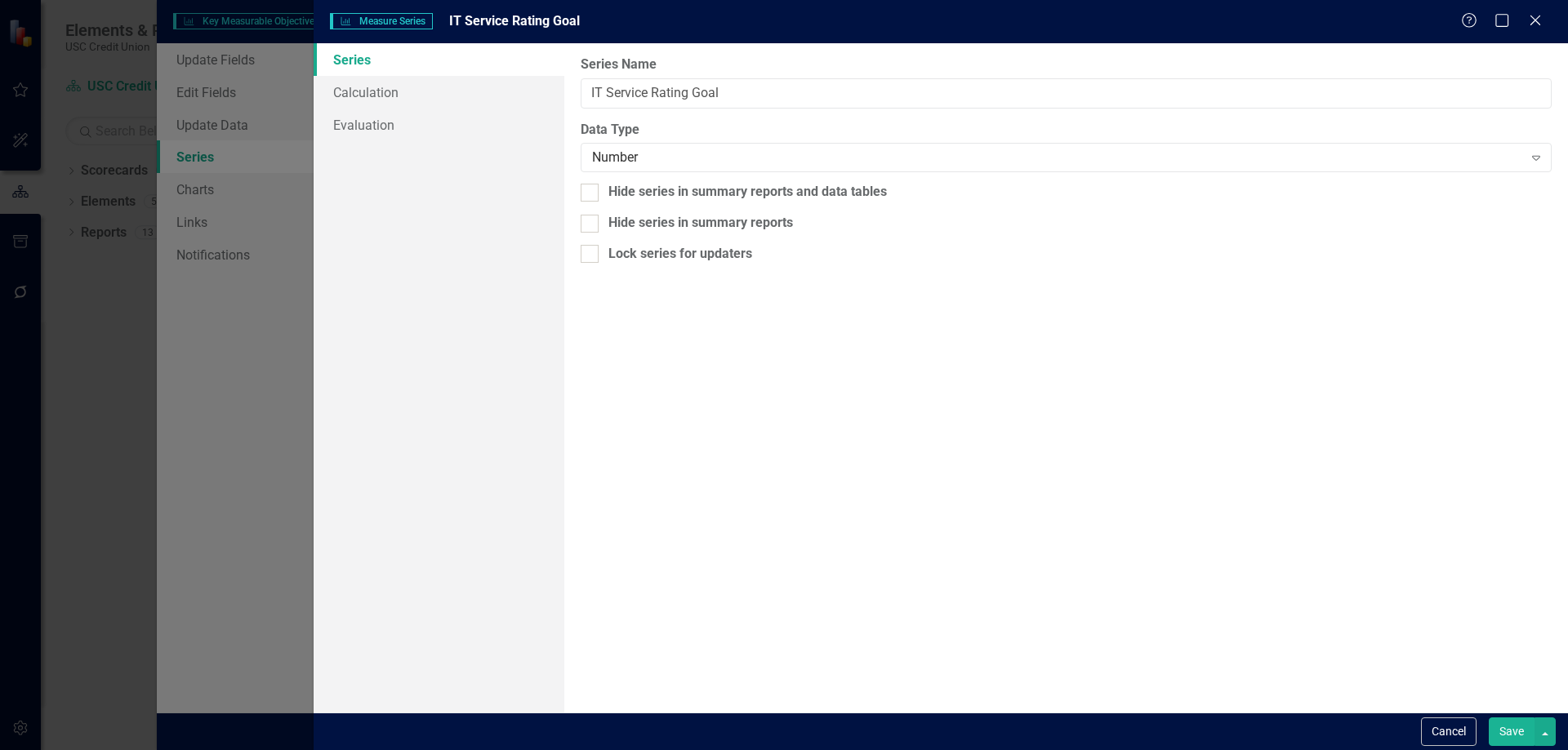
click at [1507, 730] on button "Save" at bounding box center [1512, 732] width 46 height 28
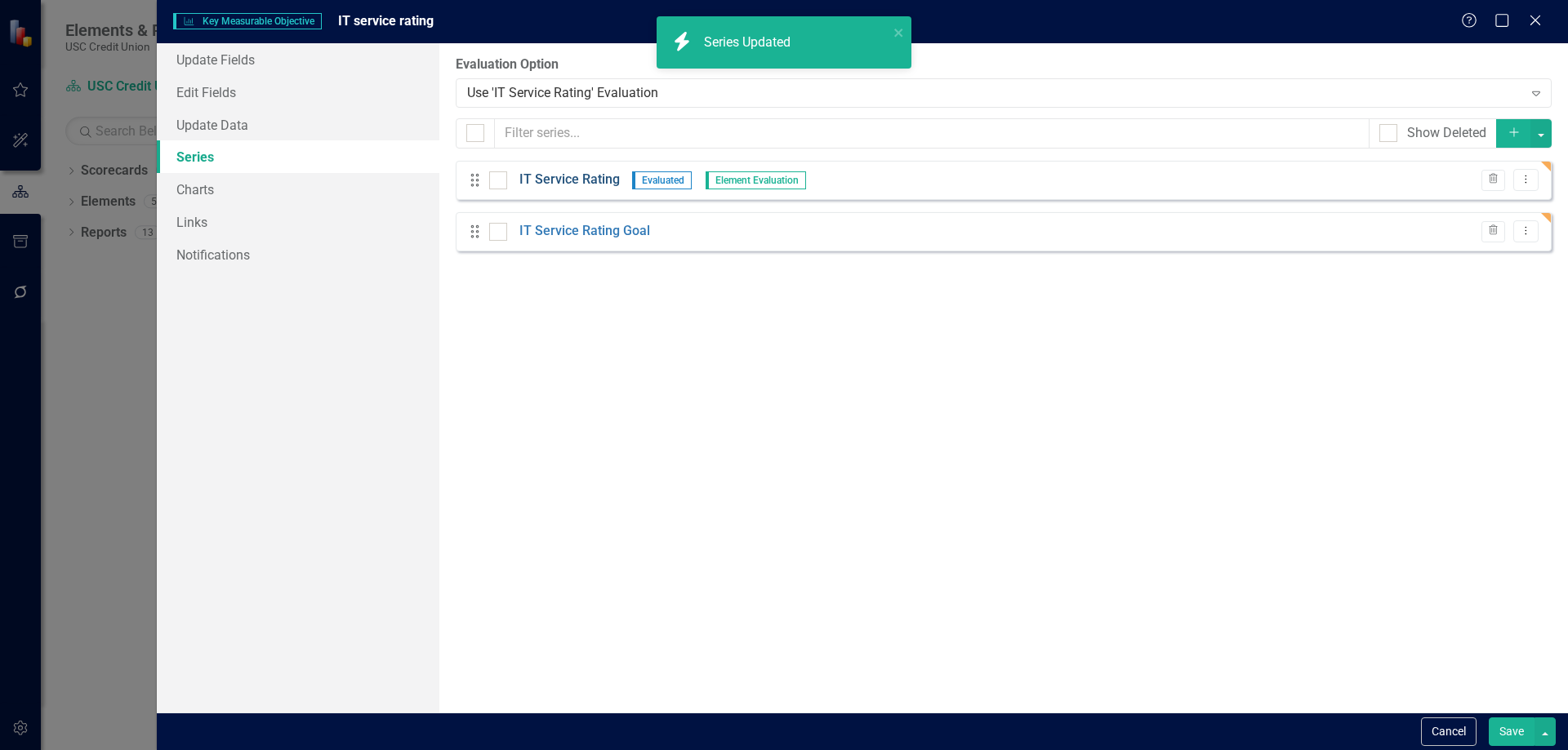
click at [566, 189] on link "IT Service Rating" at bounding box center [569, 179] width 100 height 19
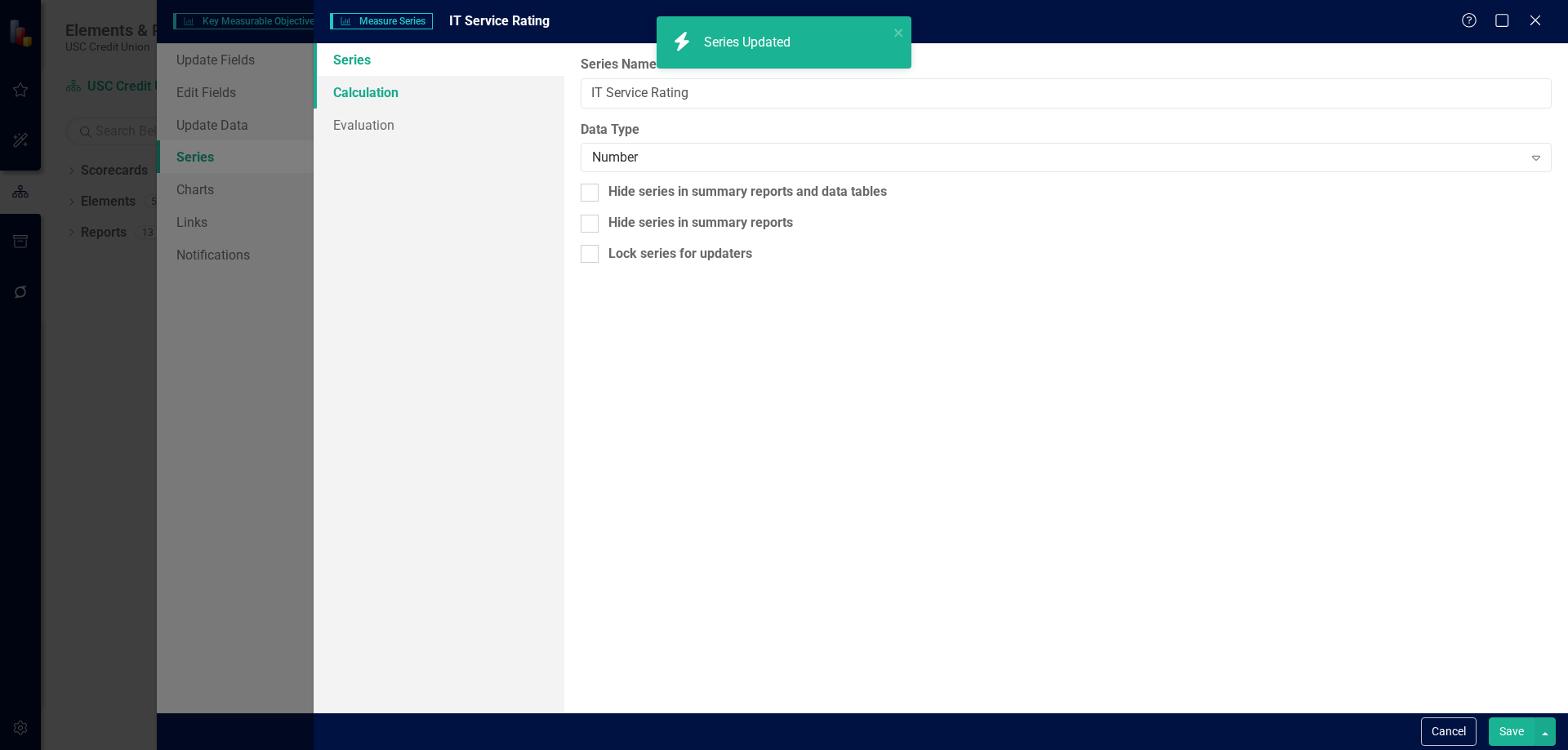
click at [444, 97] on link "Calculation" at bounding box center [439, 92] width 250 height 33
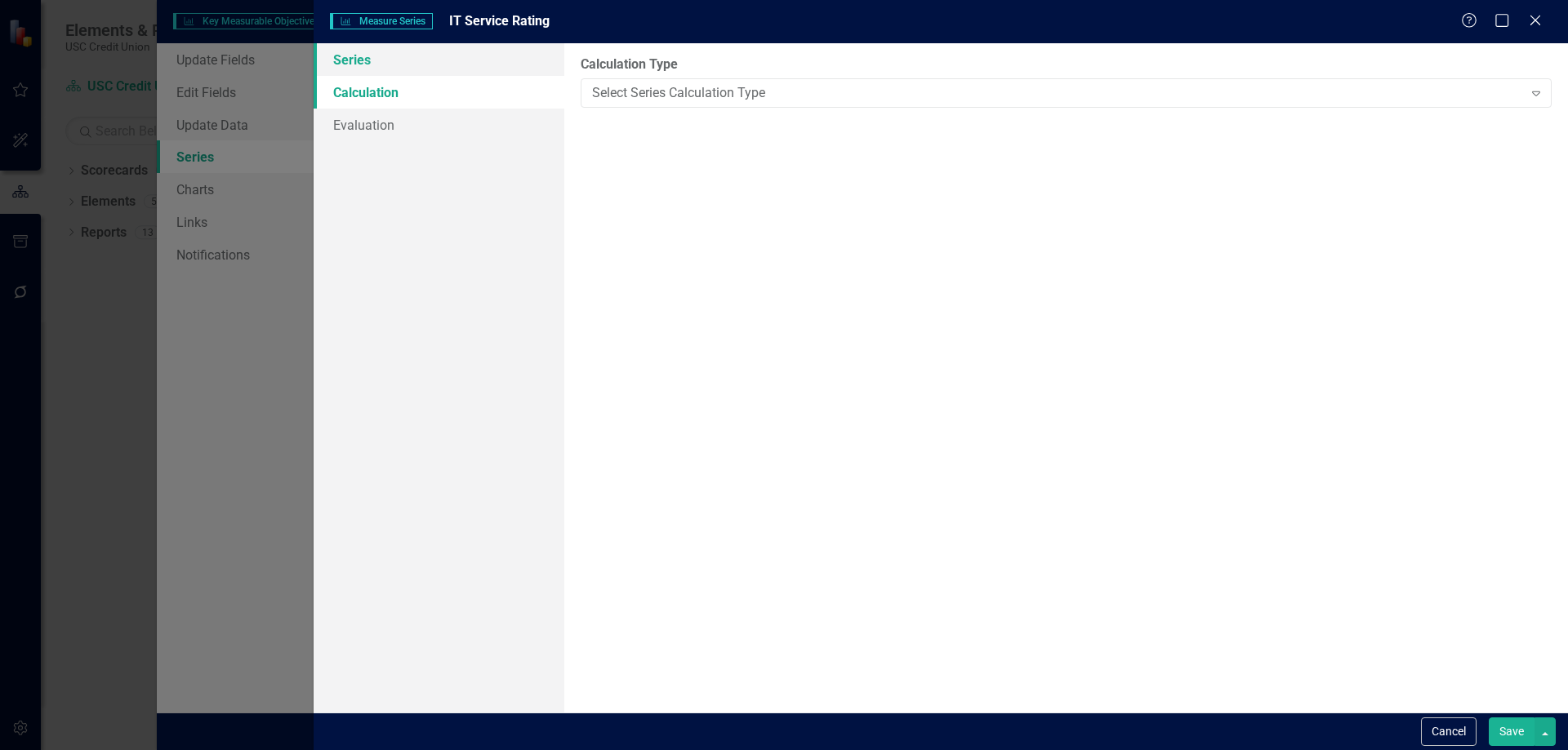
click at [422, 69] on link "Series" at bounding box center [439, 59] width 250 height 33
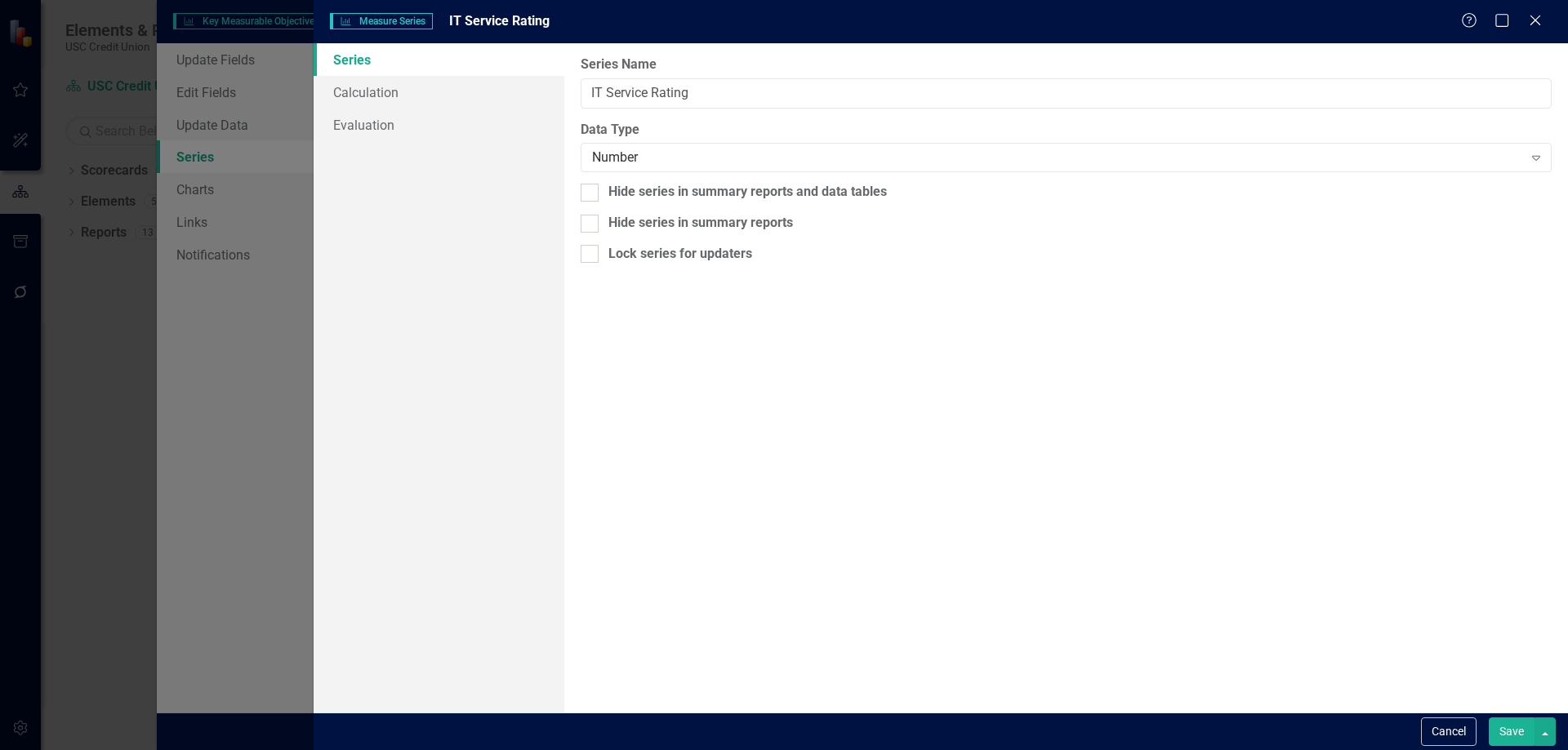
click at [1511, 728] on button "Save" at bounding box center [1512, 732] width 46 height 28
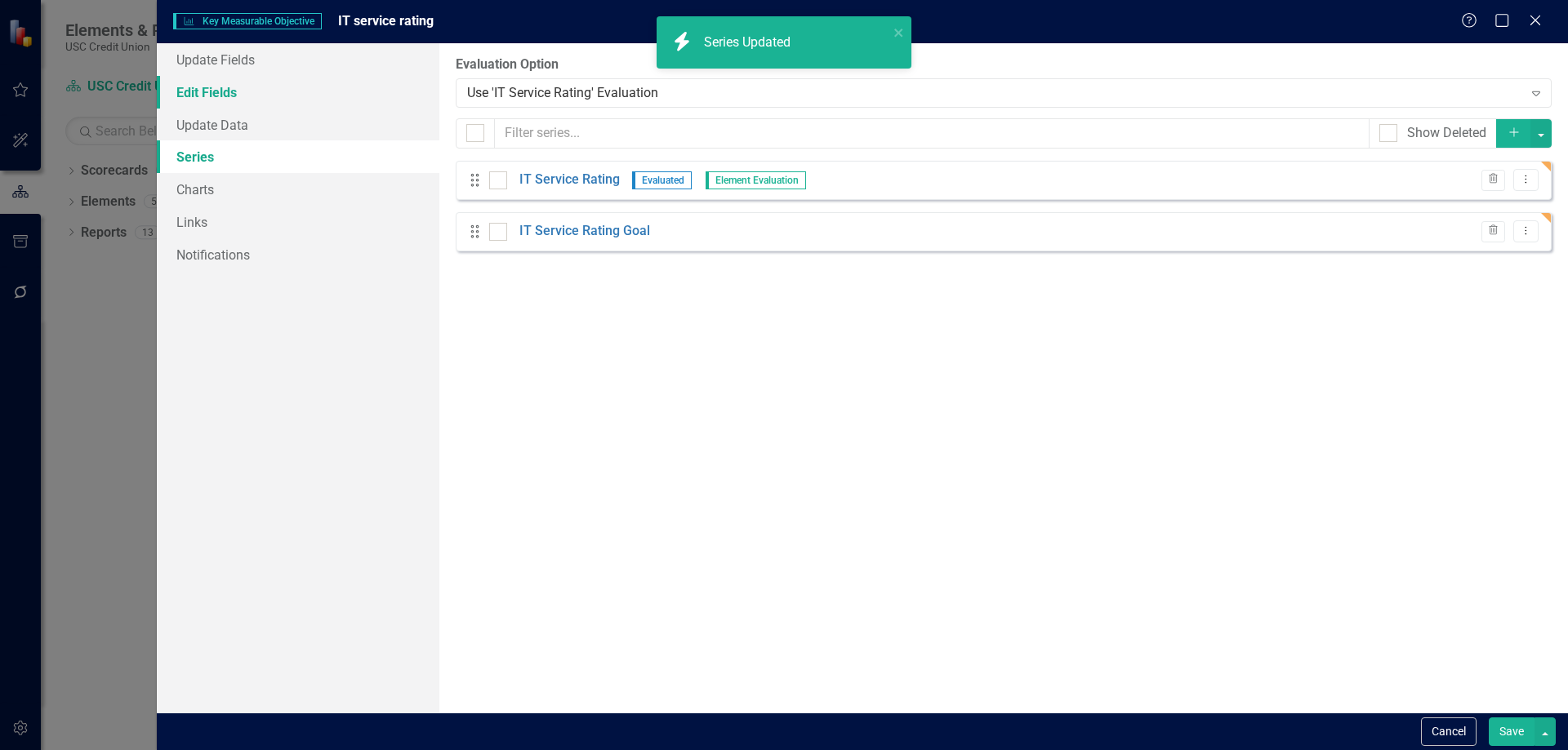
click at [251, 90] on link "Edit Fields" at bounding box center [298, 92] width 282 height 33
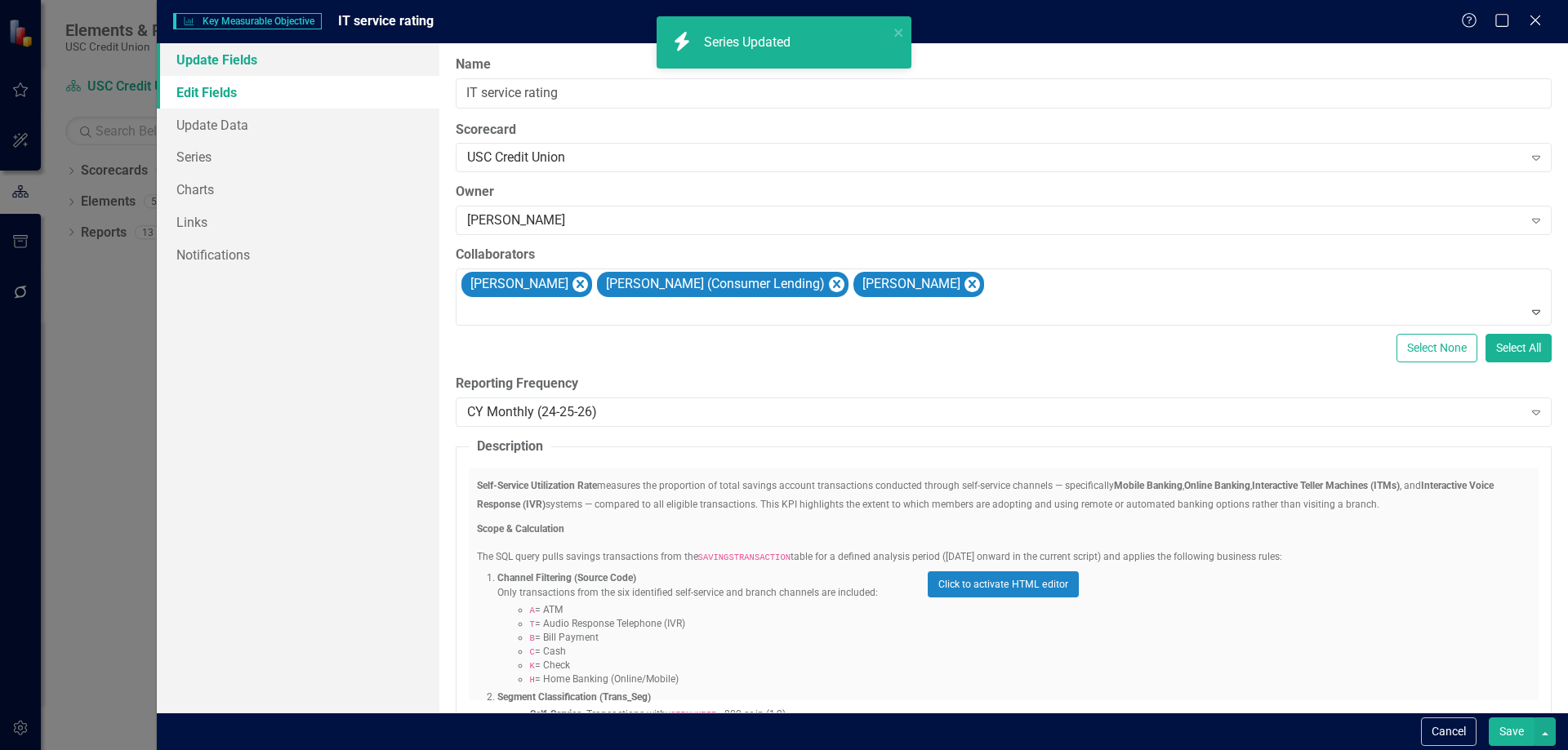
click at [256, 56] on link "Update Fields" at bounding box center [298, 59] width 282 height 33
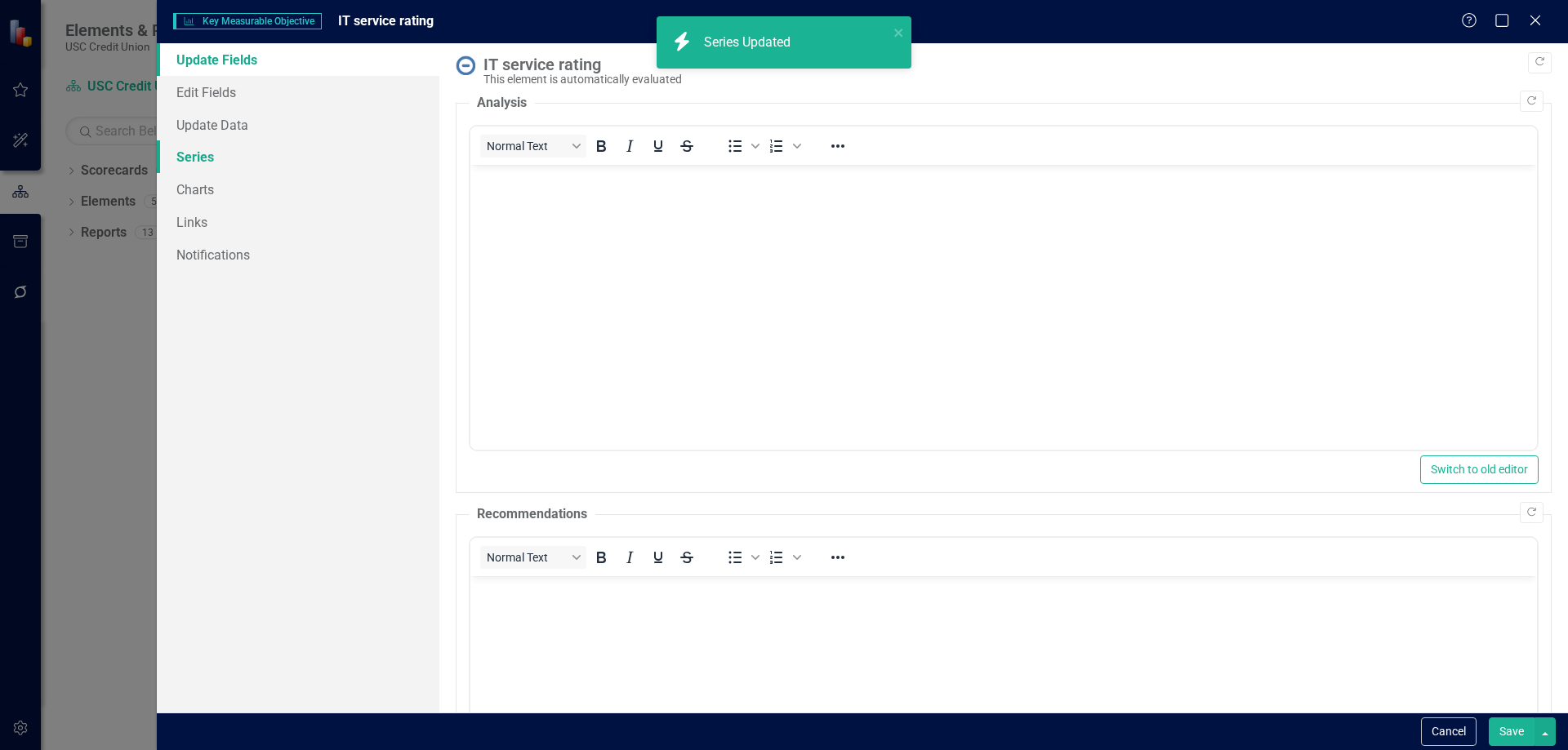
click at [236, 158] on link "Series" at bounding box center [298, 156] width 282 height 33
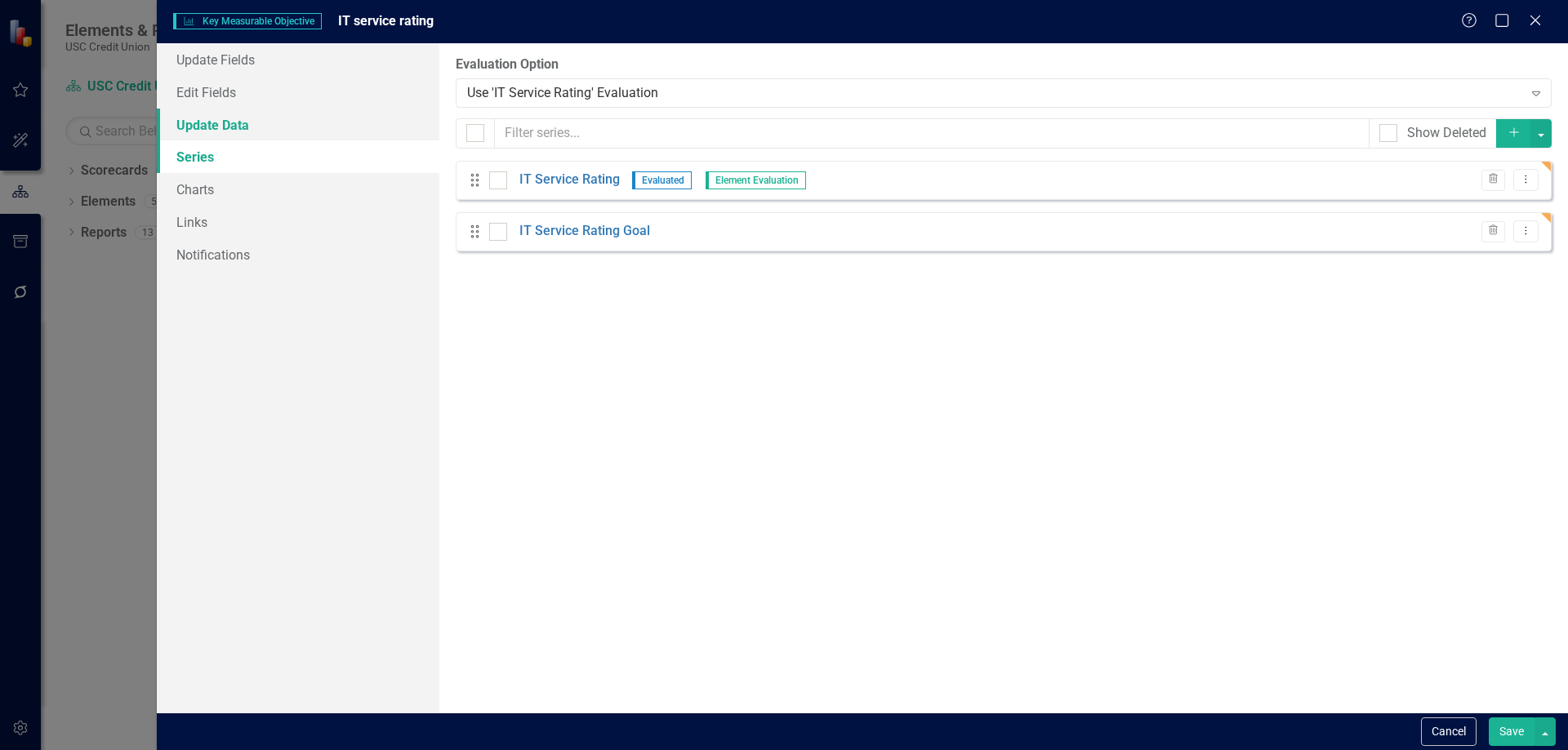
click at [216, 128] on link "Update Data" at bounding box center [298, 124] width 282 height 33
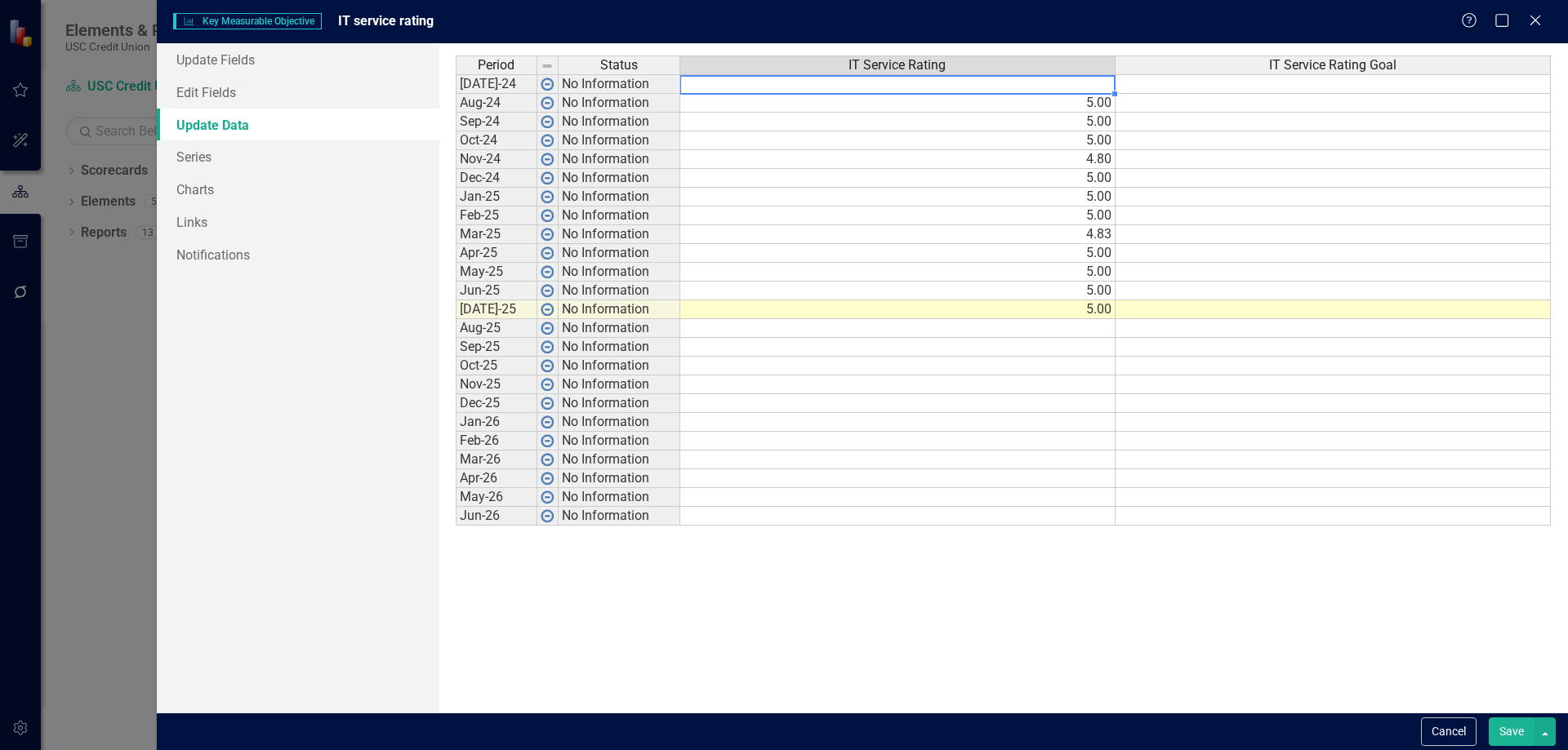
click at [1078, 82] on td at bounding box center [898, 84] width 435 height 20
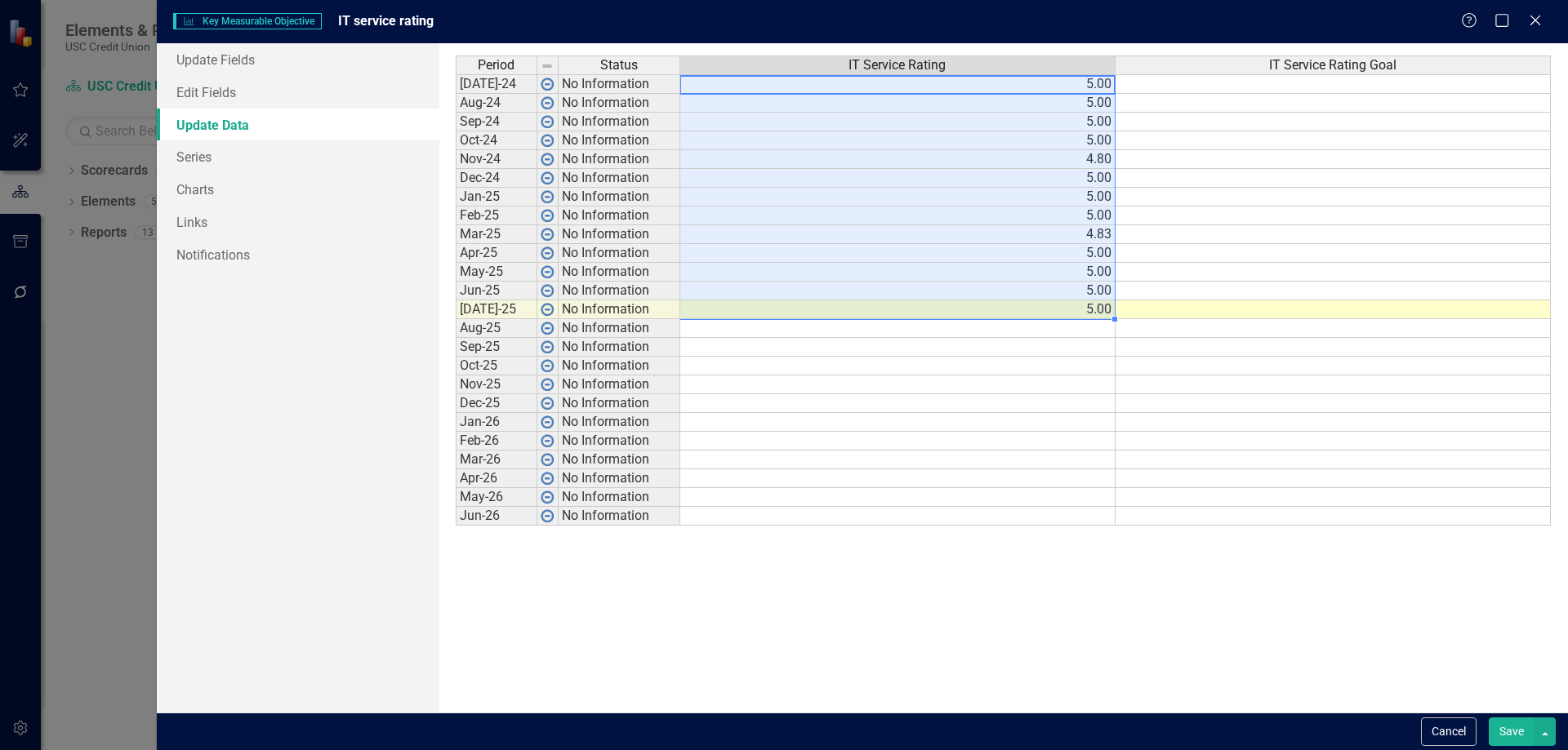
drag, startPoint x: 1089, startPoint y: 81, endPoint x: 1096, endPoint y: 313, distance: 232.1
click at [1096, 313] on tbody "[DATE]-24 No Information 5.00 Aug-24 No Information 5.00 Sep-24 No Information …" at bounding box center [1003, 300] width 1096 height 452
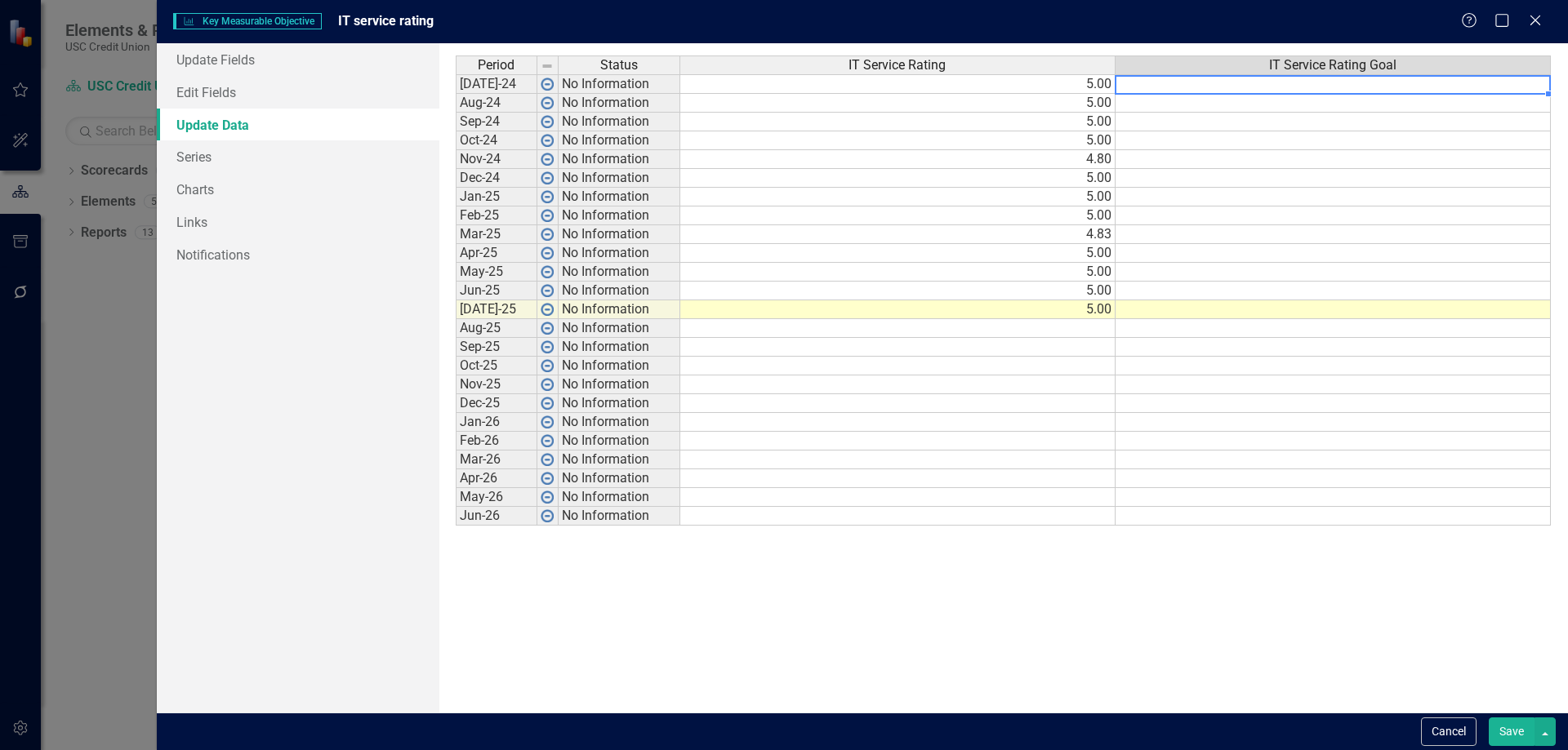
click at [1157, 83] on td at bounding box center [1334, 84] width 435 height 20
type textarea "4.85"
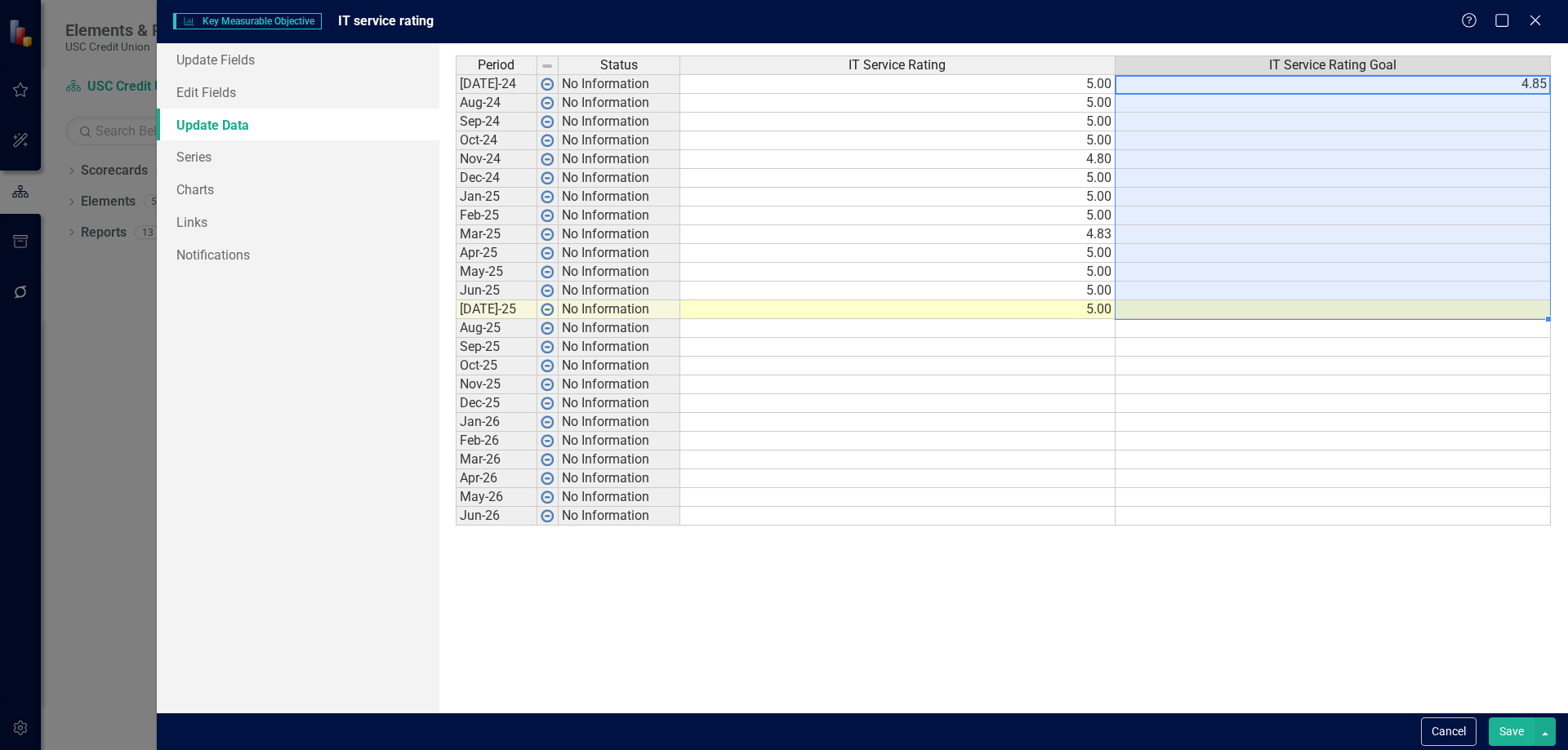
type textarea "4.85"
click at [1506, 726] on button "Save" at bounding box center [1512, 732] width 46 height 28
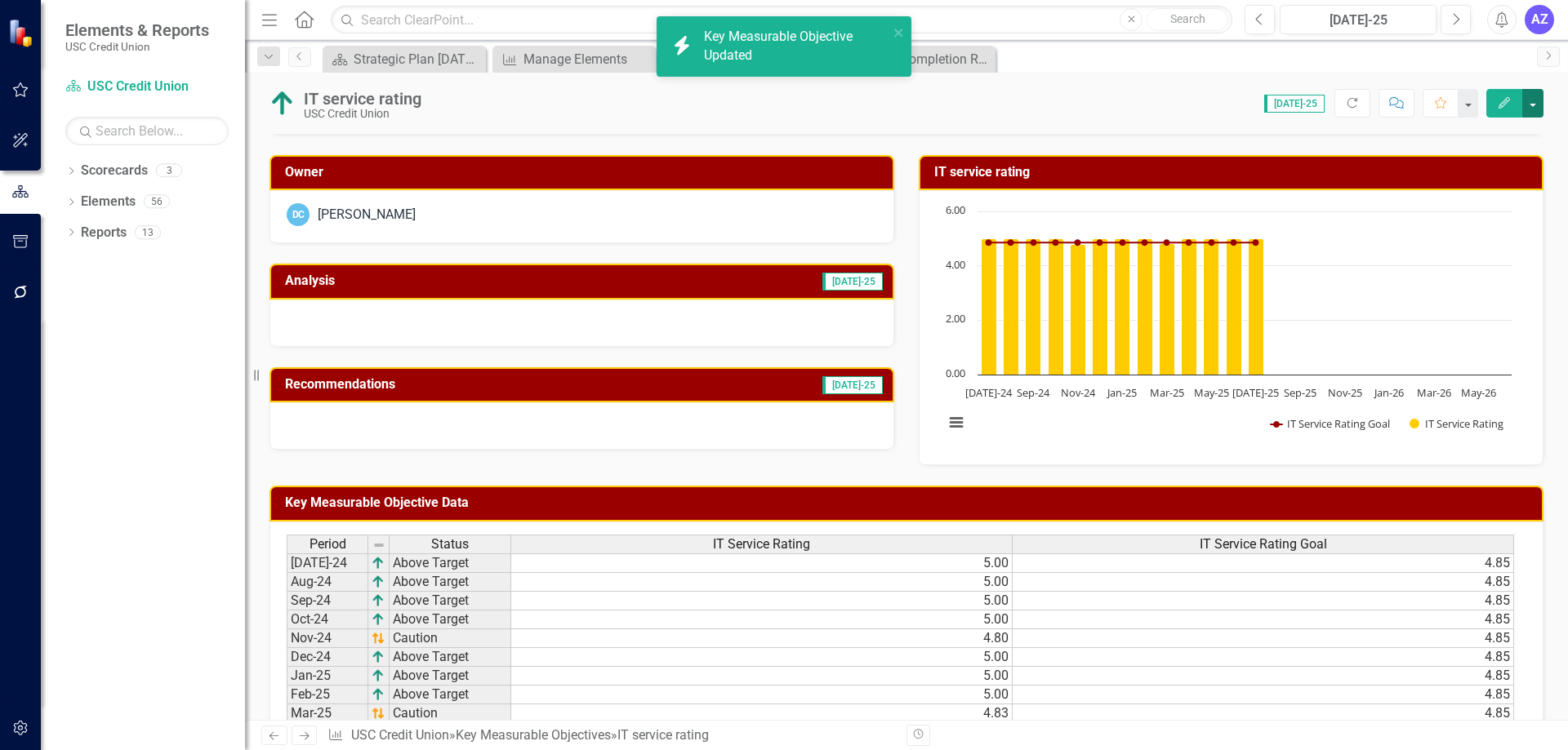
click at [1536, 99] on button "button" at bounding box center [1533, 103] width 21 height 28
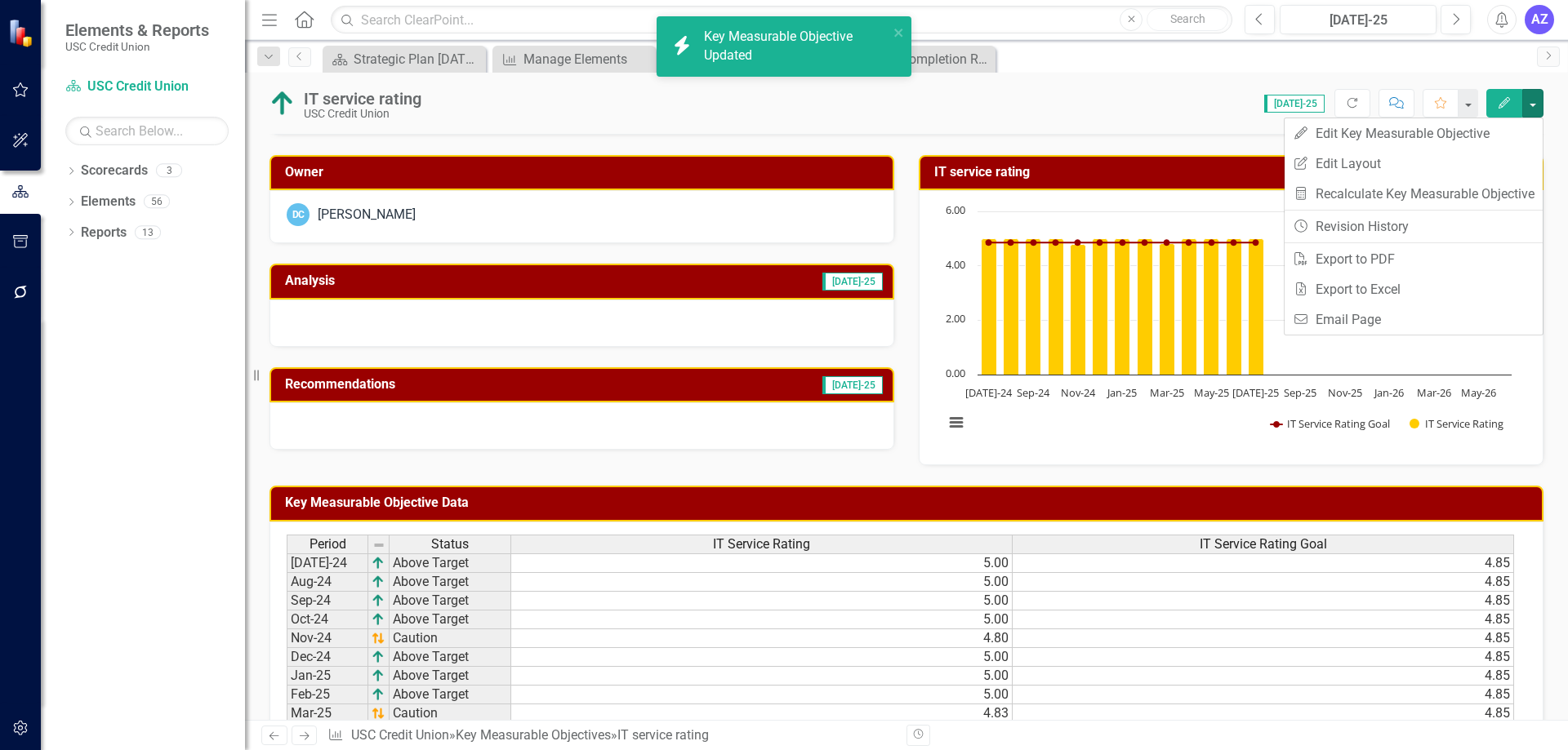
click at [137, 419] on div "Dropdown Scorecards 3 Dropdown USC Credit Union Child Scorecard Template ✈️ Upw…" at bounding box center [143, 454] width 204 height 593
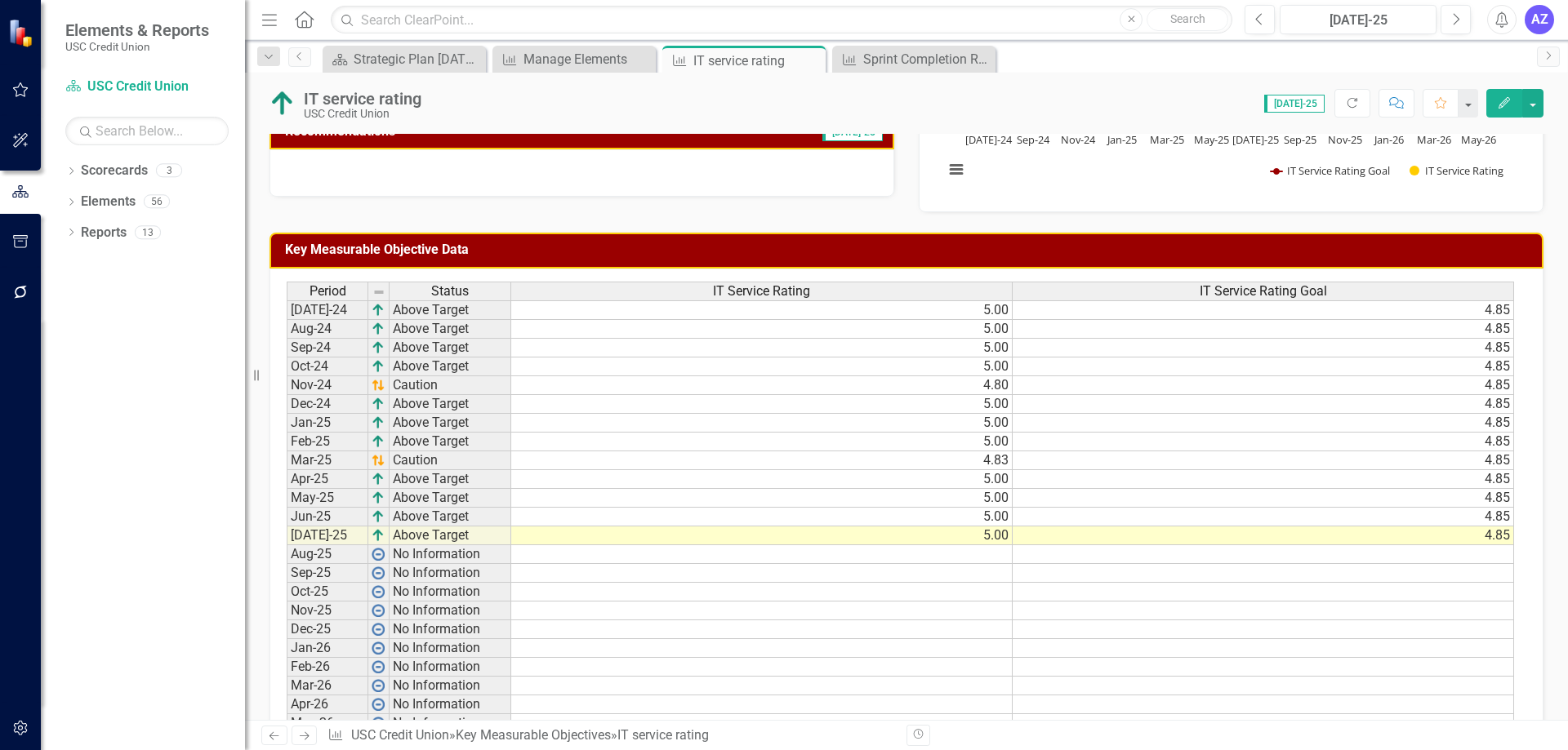
scroll to position [409, 0]
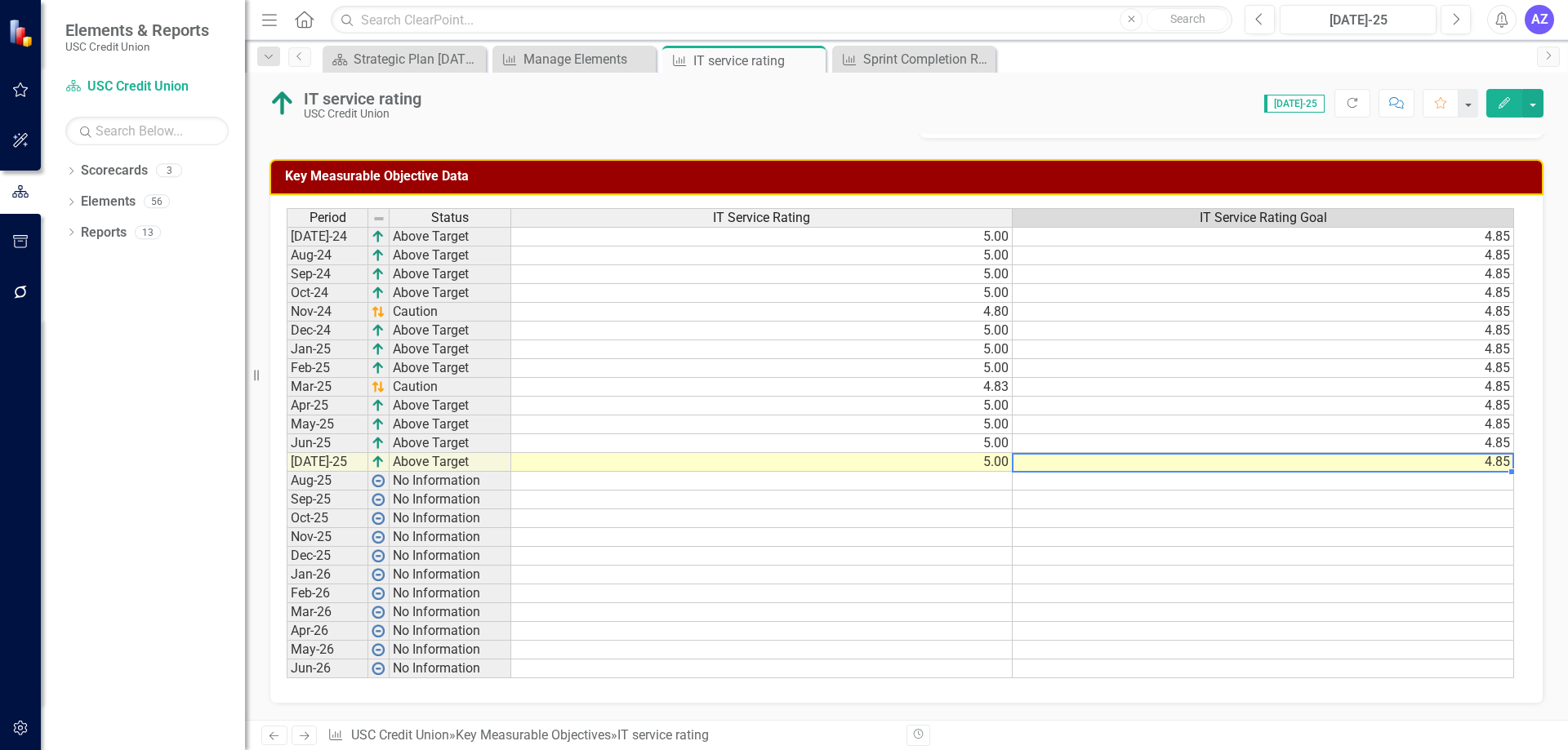
click at [1310, 468] on td "4.85" at bounding box center [1263, 462] width 502 height 19
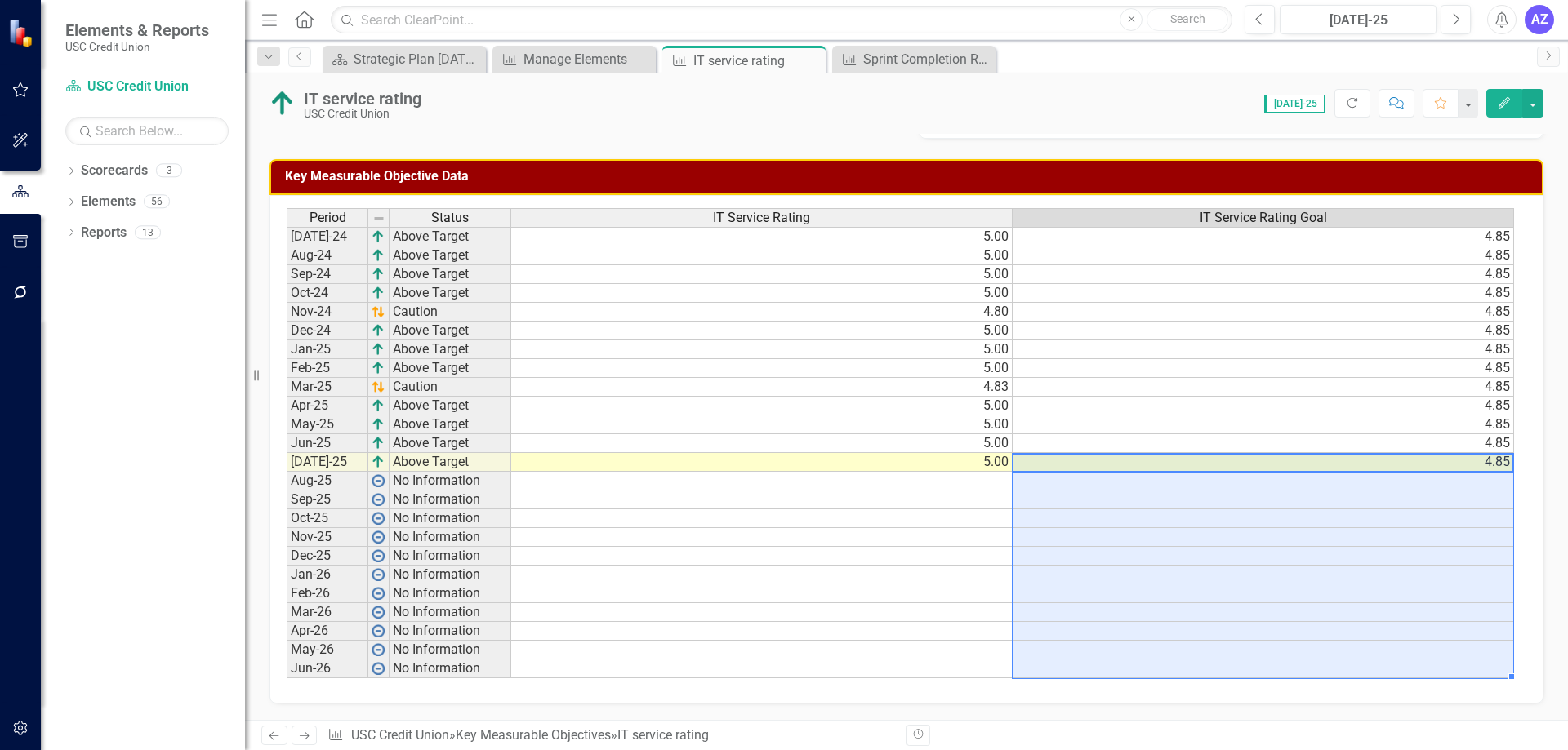
type textarea "4.85"
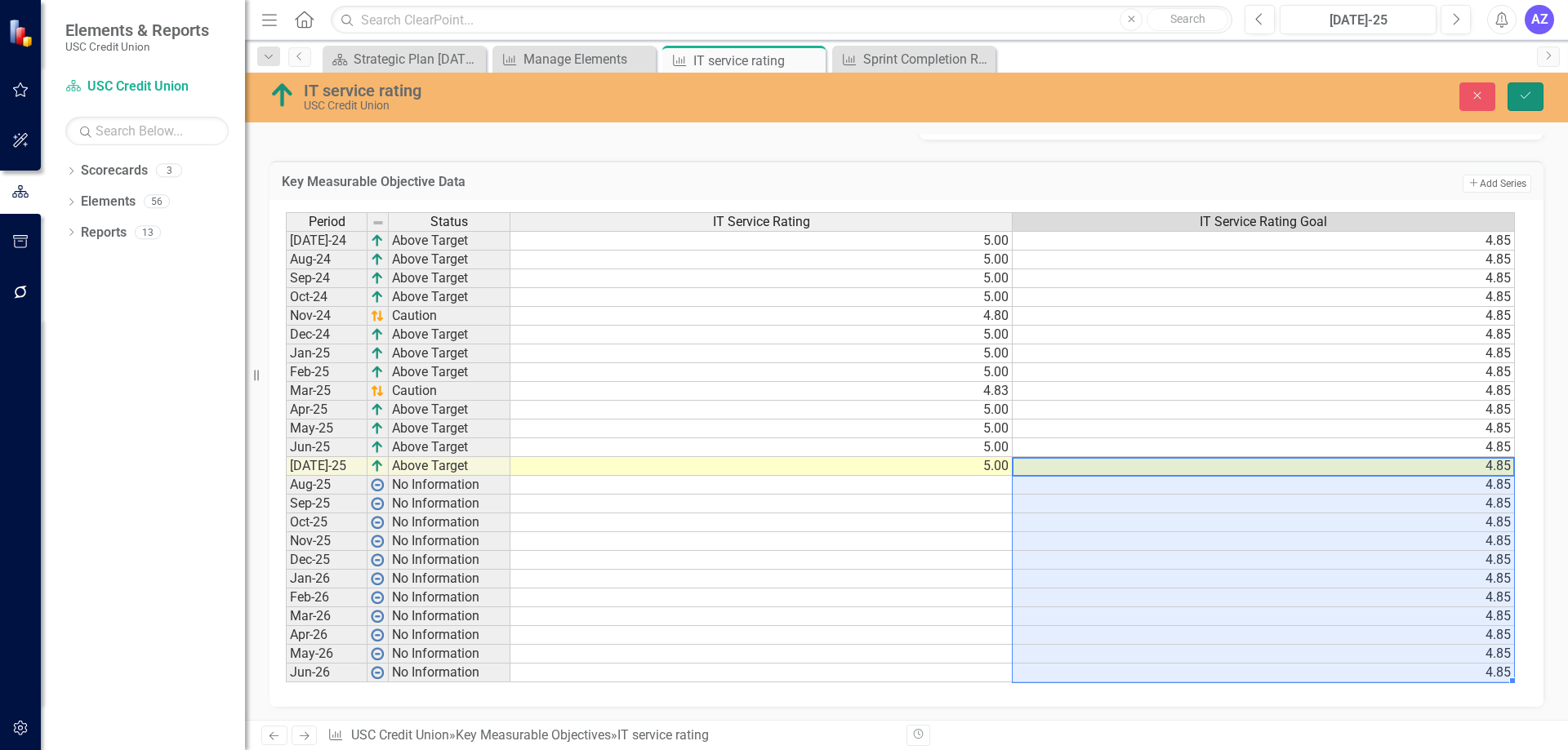
click at [1525, 100] on icon "Save" at bounding box center [1525, 95] width 15 height 12
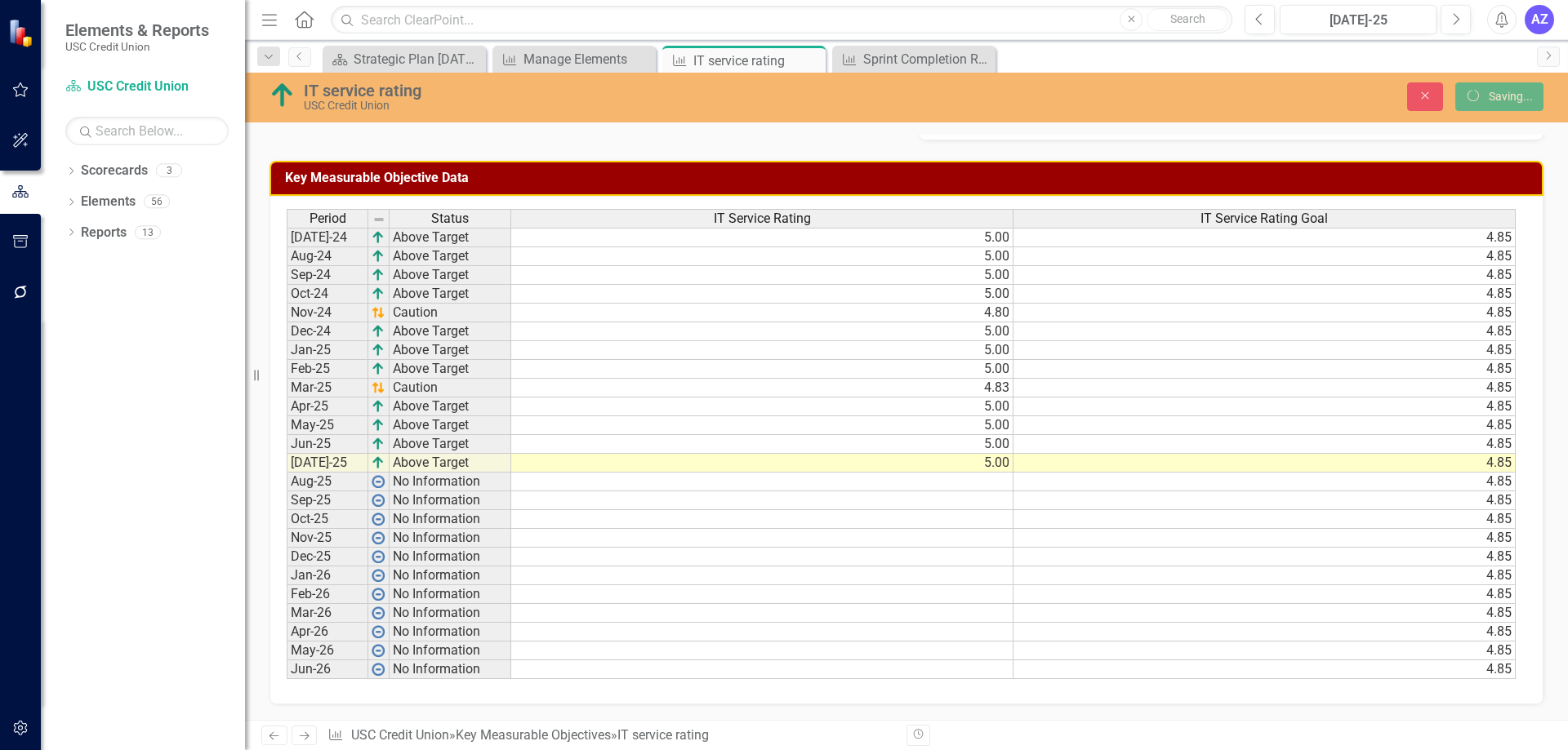
scroll to position [0, 0]
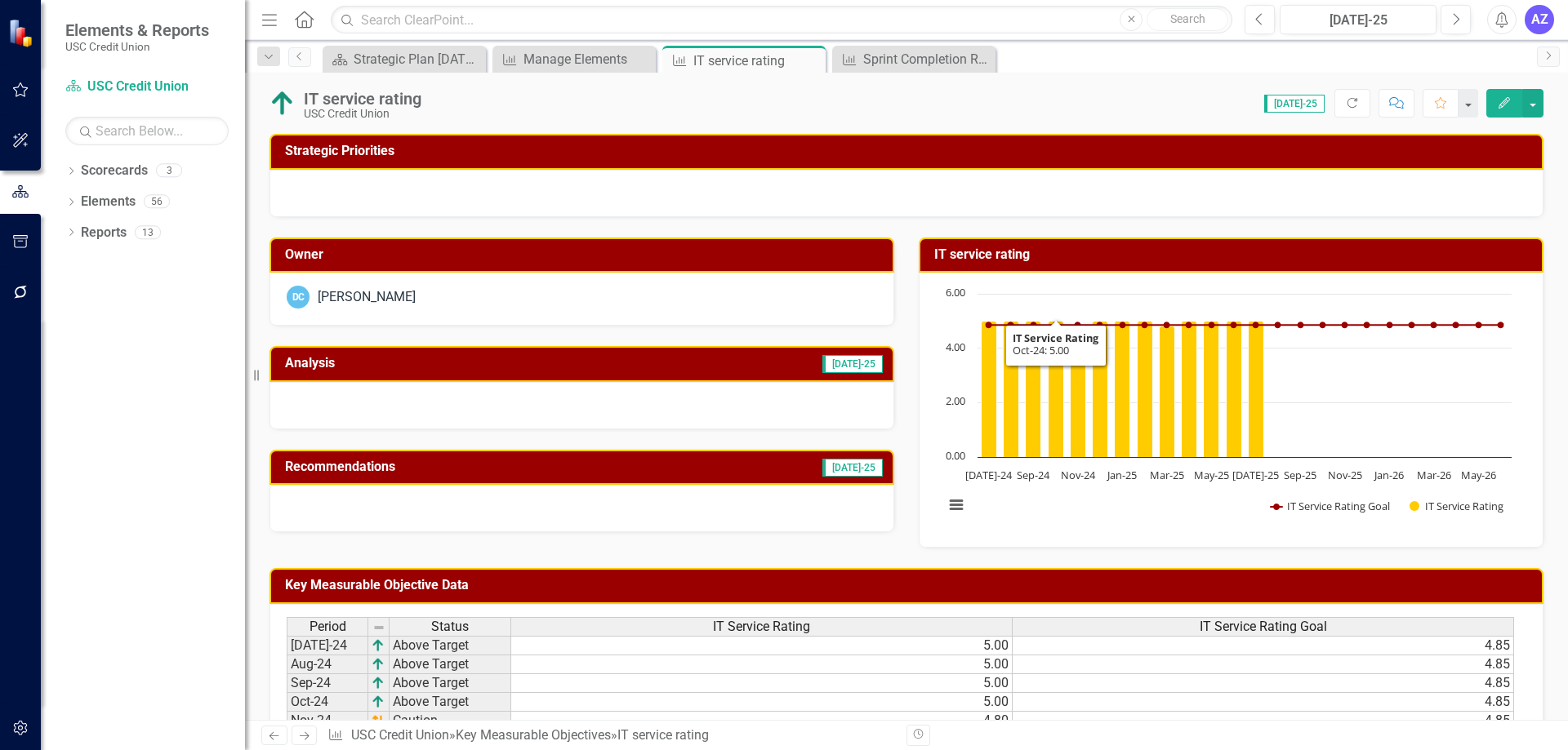
click at [643, 415] on div at bounding box center [582, 406] width 625 height 47
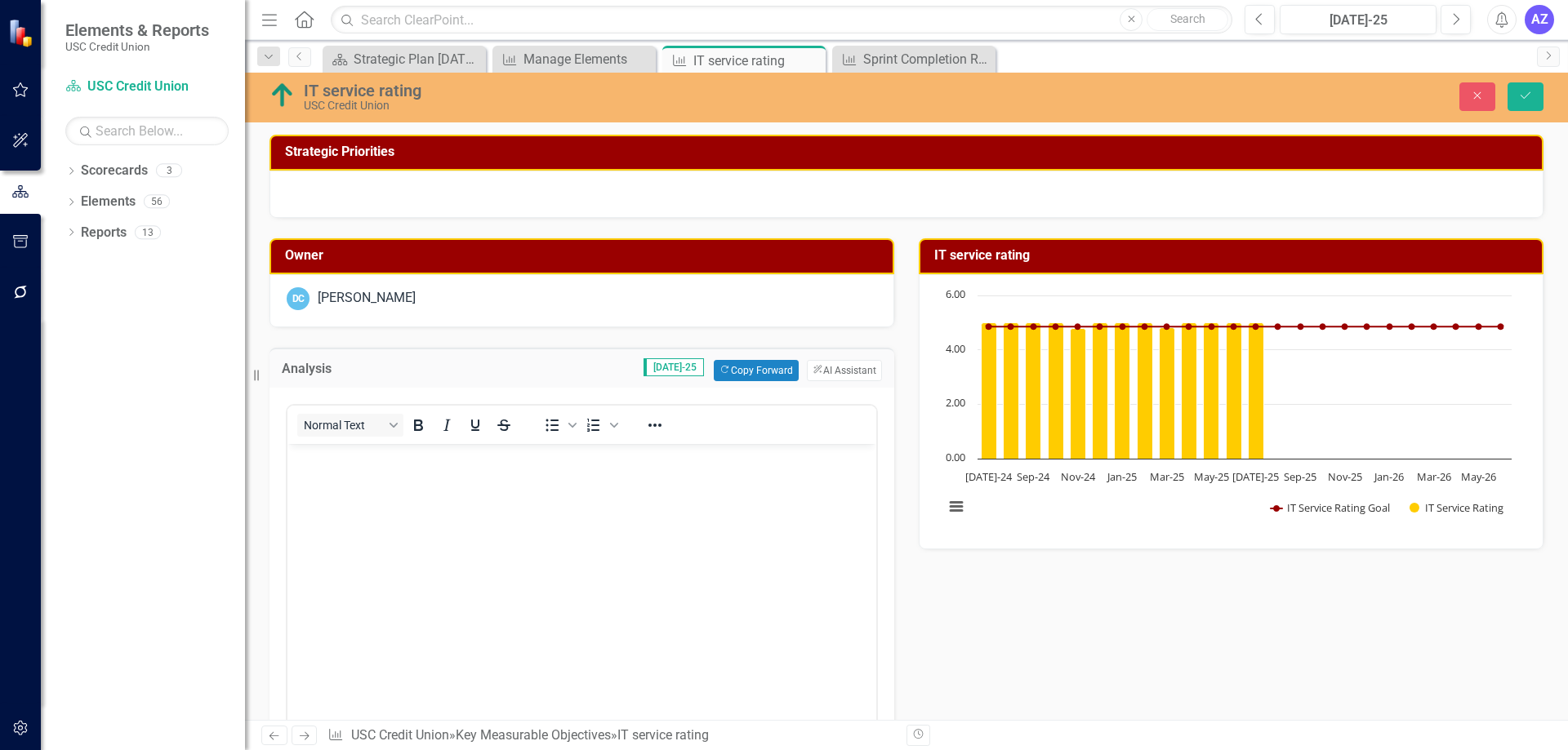
click at [730, 595] on body "Rich Text Area. Press ALT-0 for help." at bounding box center [582, 566] width 589 height 245
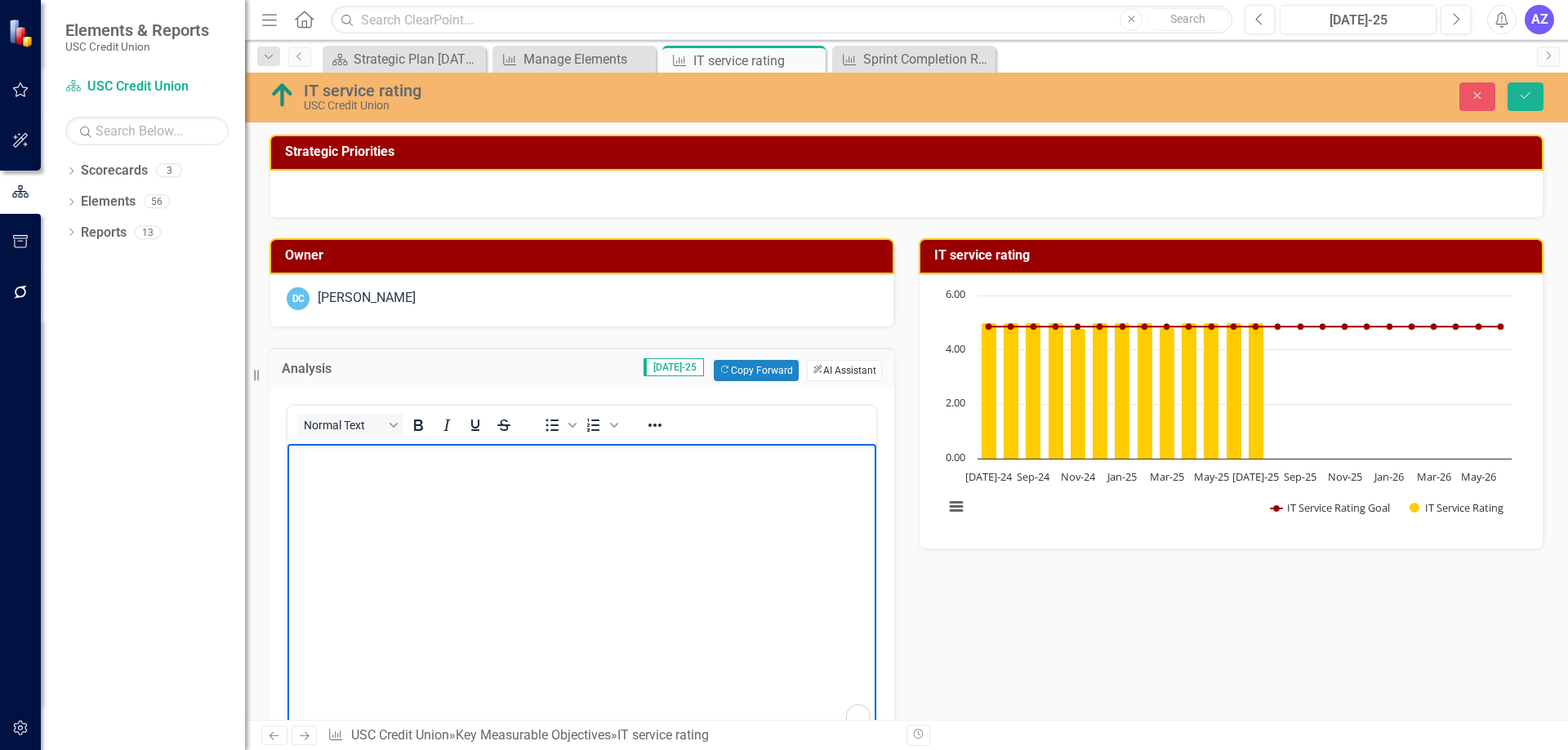
click at [846, 375] on button "ClearPoint AI AI Assistant" at bounding box center [844, 371] width 75 height 21
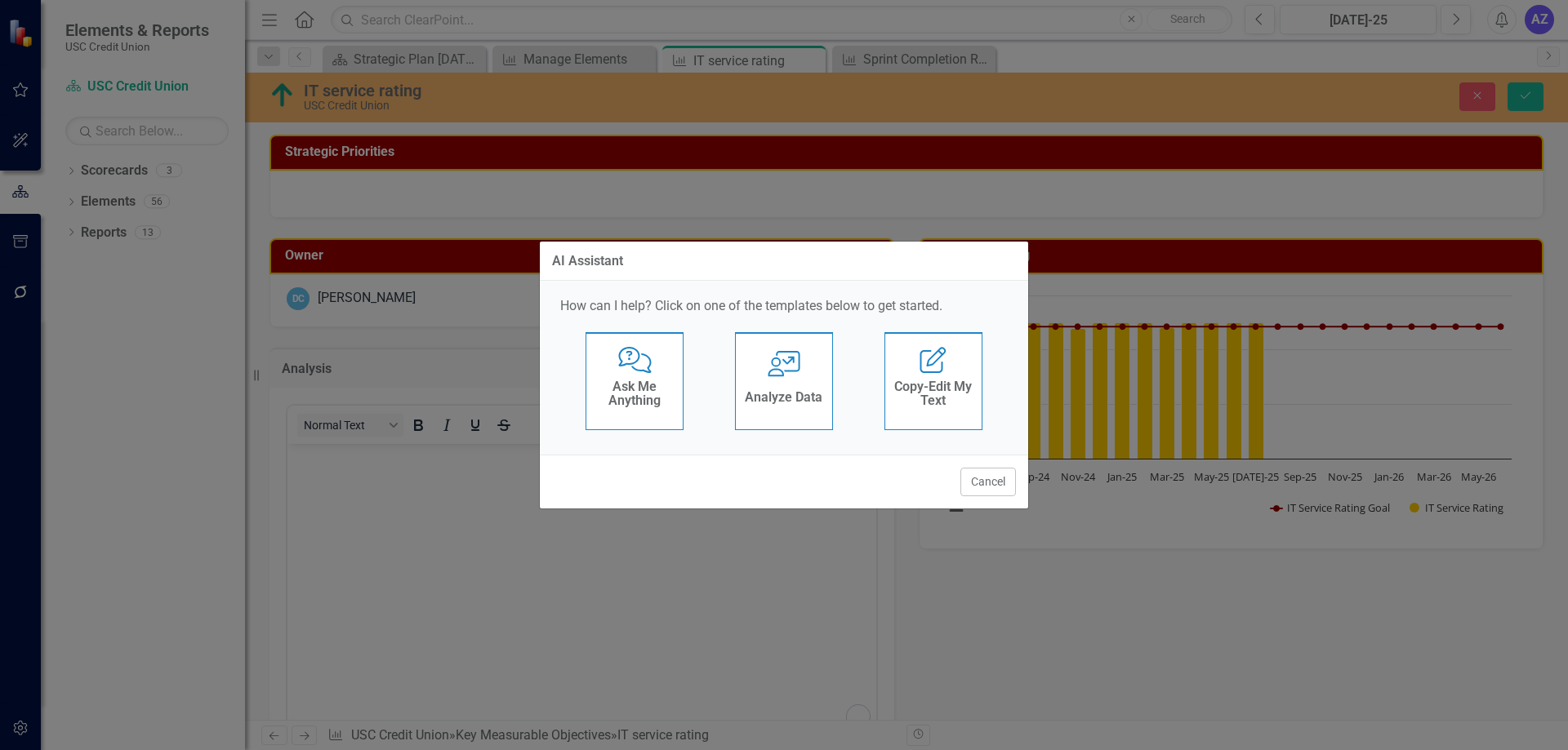
click at [769, 362] on icon "User with Chart" at bounding box center [785, 364] width 34 height 26
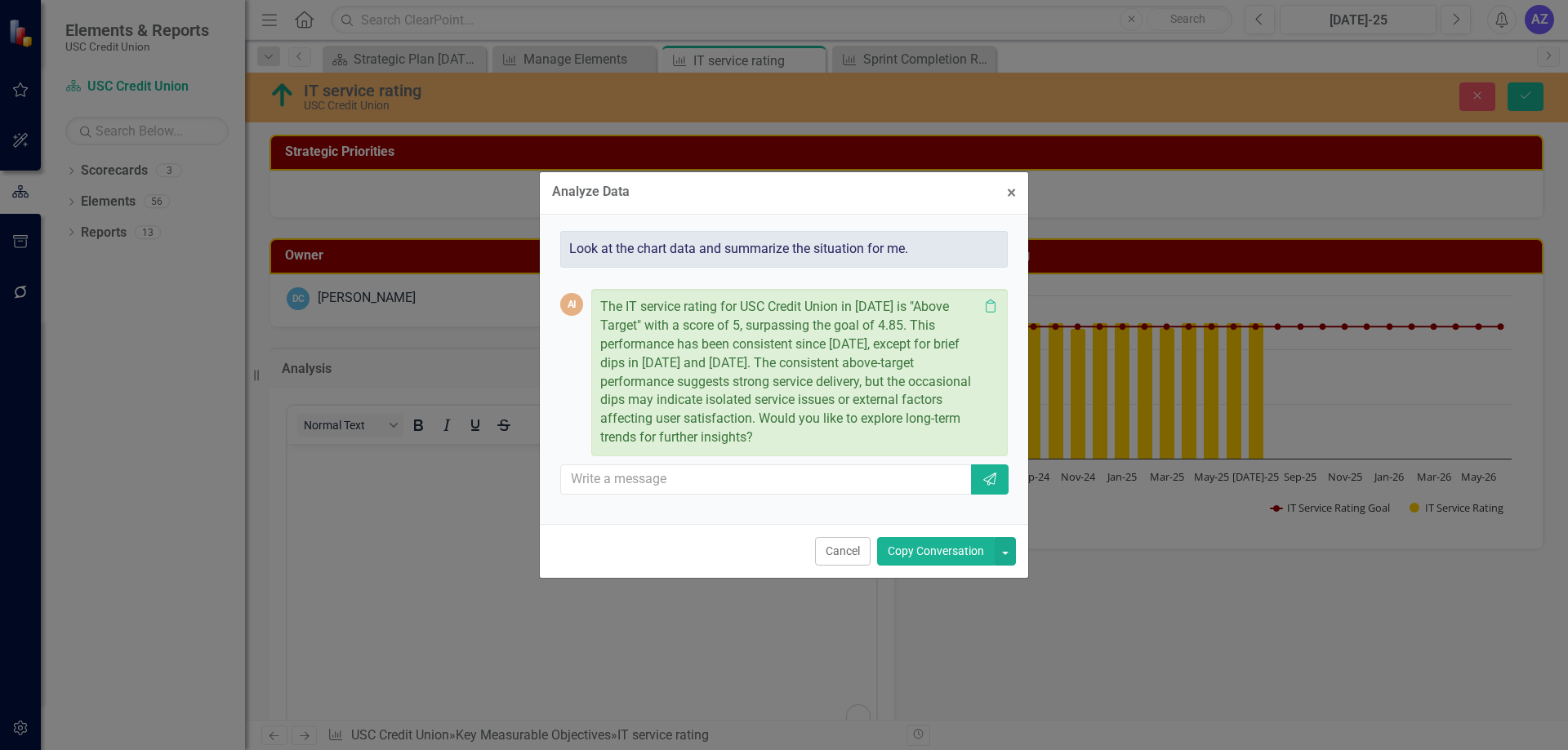
click at [895, 541] on button "Copy Conversation" at bounding box center [936, 551] width 117 height 28
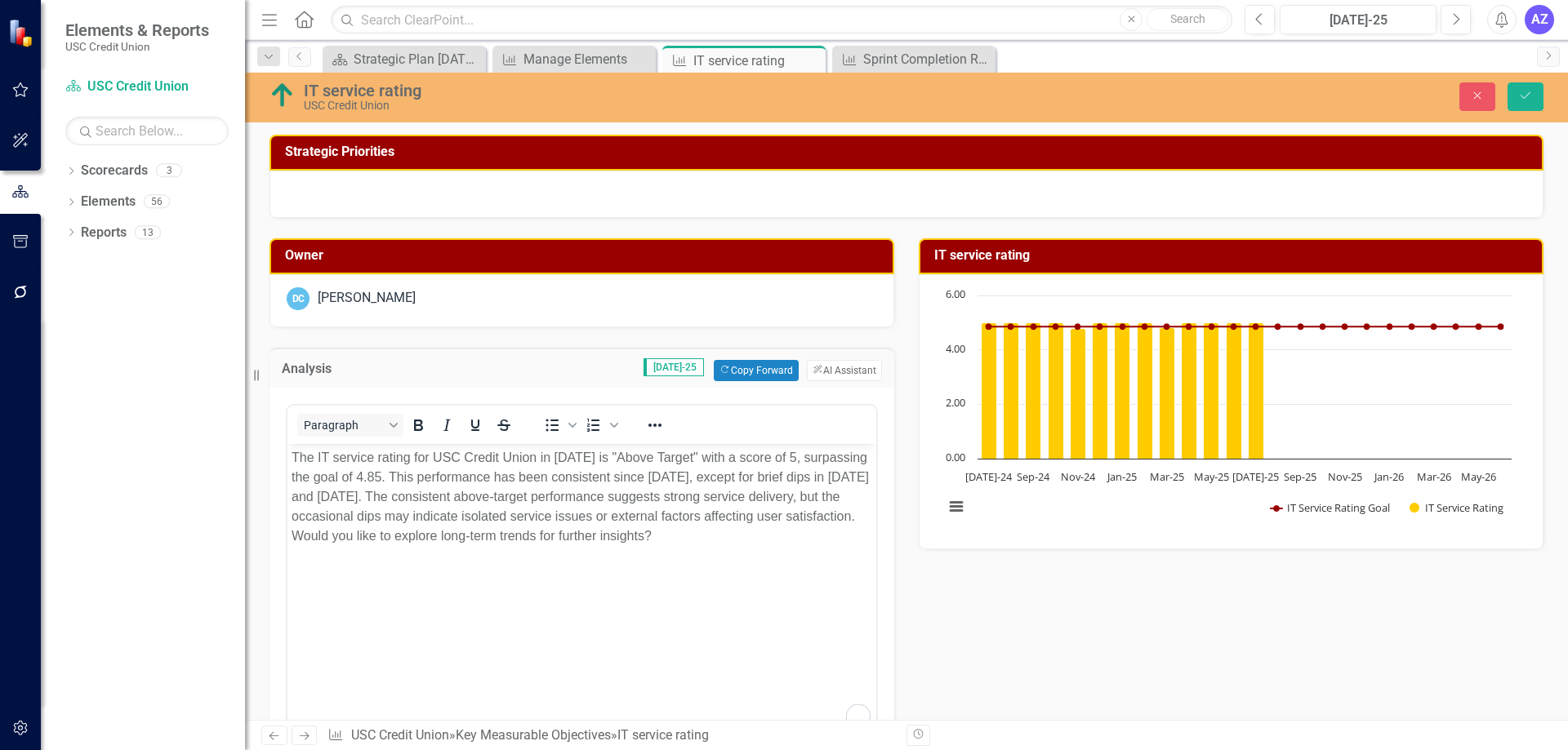
click at [740, 588] on body "The IT service rating for USC Credit Union in [DATE] is "Above Target" with a s…" at bounding box center [582, 566] width 589 height 245
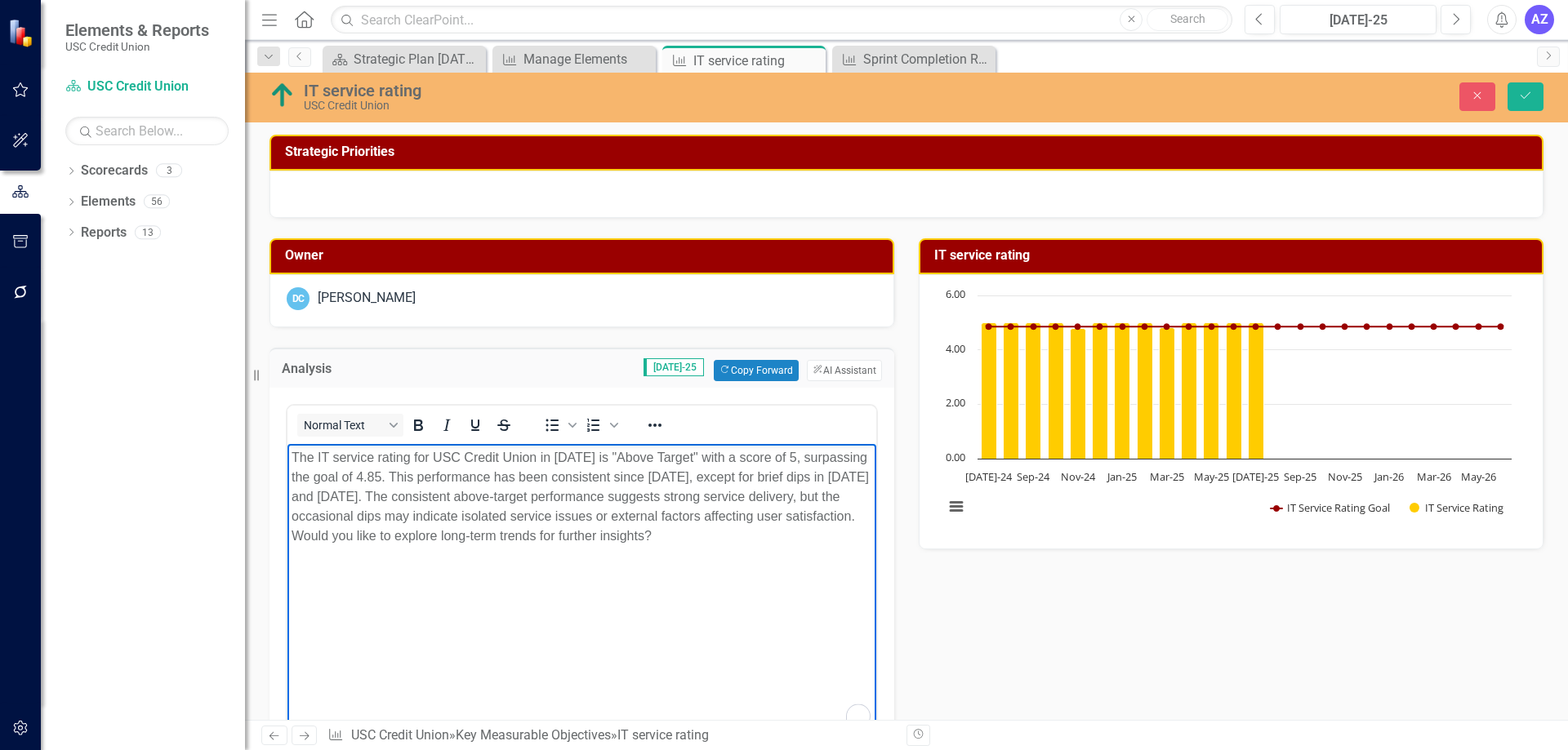
drag, startPoint x: 622, startPoint y: 574, endPoint x: 541, endPoint y: 536, distance: 89.5
click at [541, 536] on body "The IT service rating for USC Credit Union in [DATE] is "Above Target" with a s…" at bounding box center [582, 566] width 589 height 245
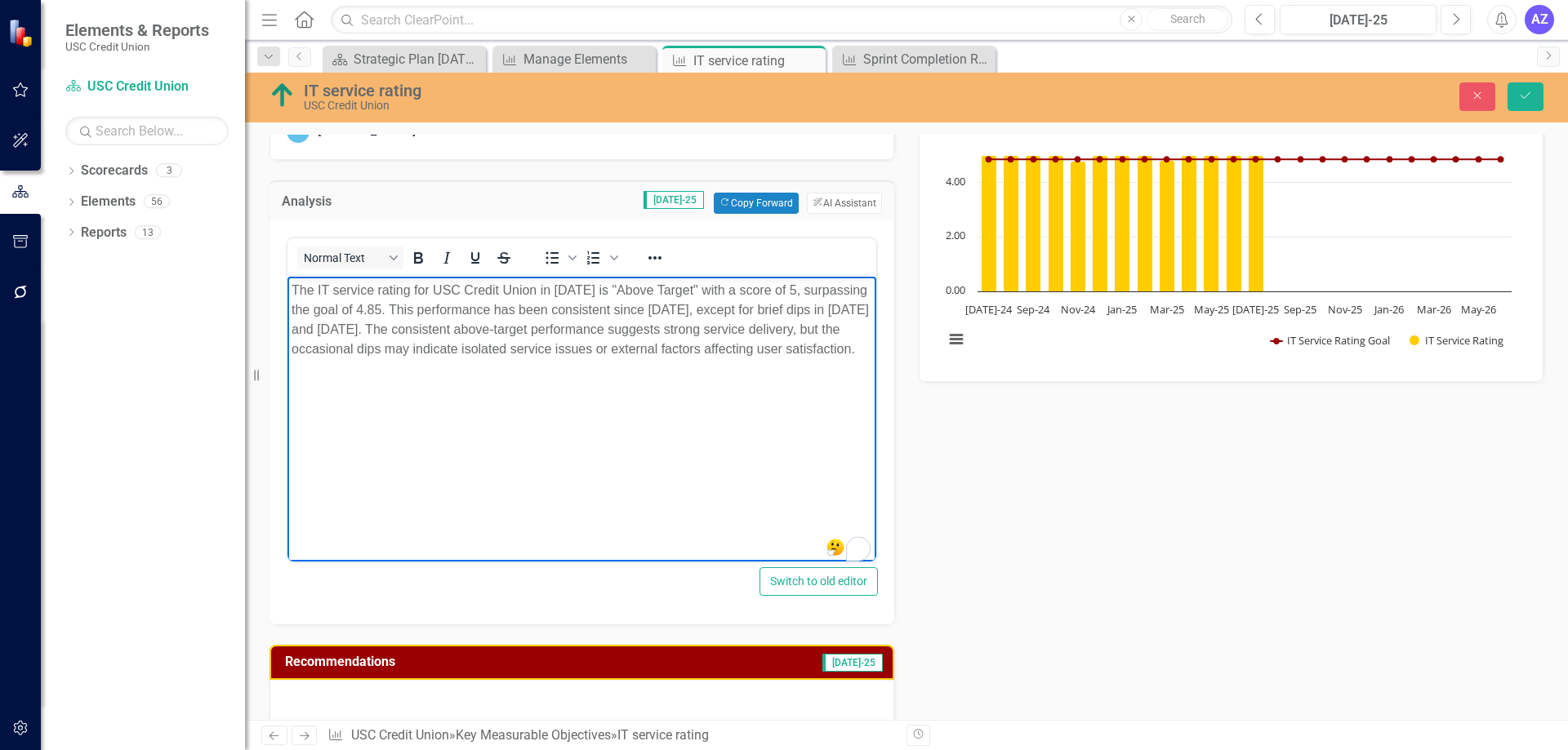
scroll to position [327, 0]
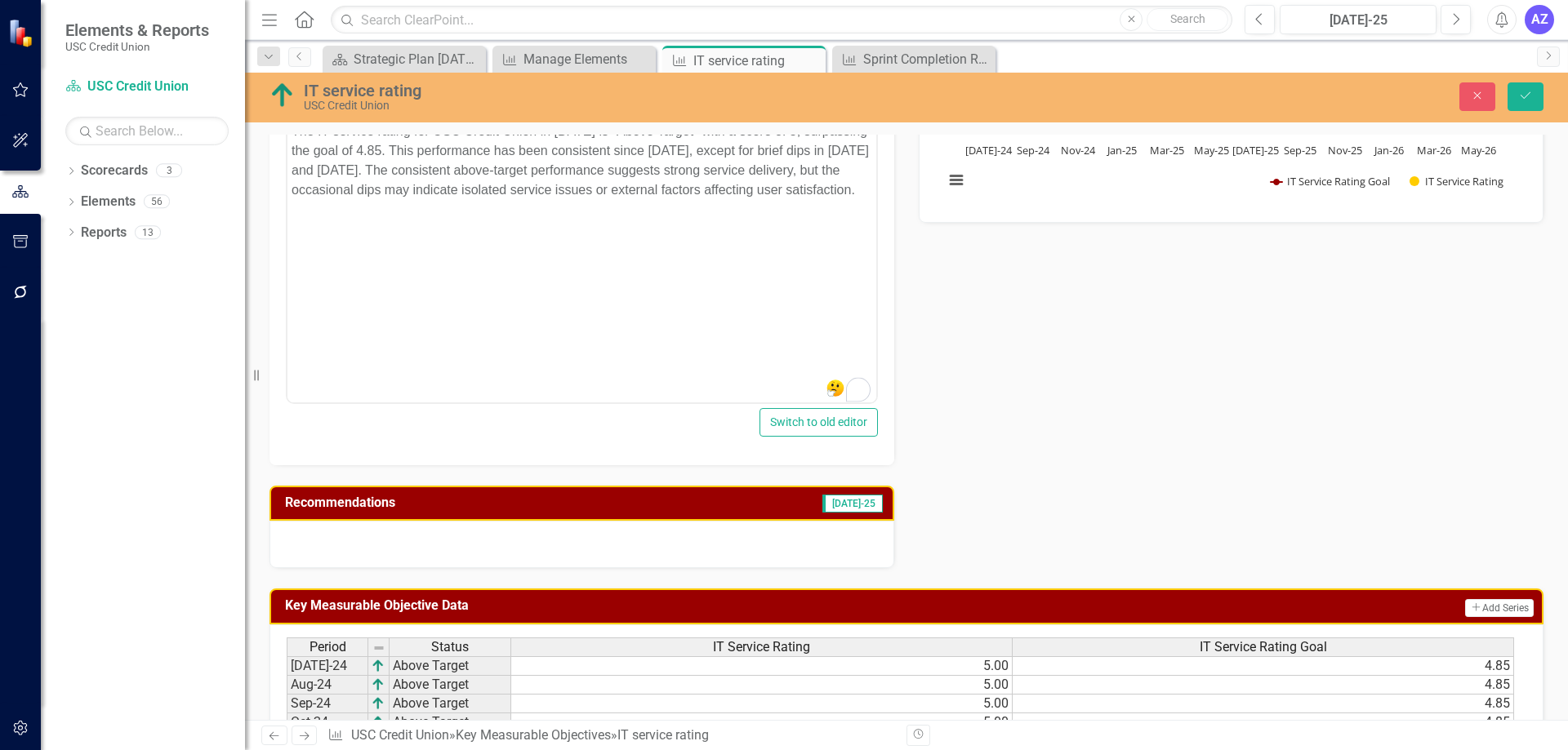
click at [737, 554] on div at bounding box center [582, 544] width 625 height 47
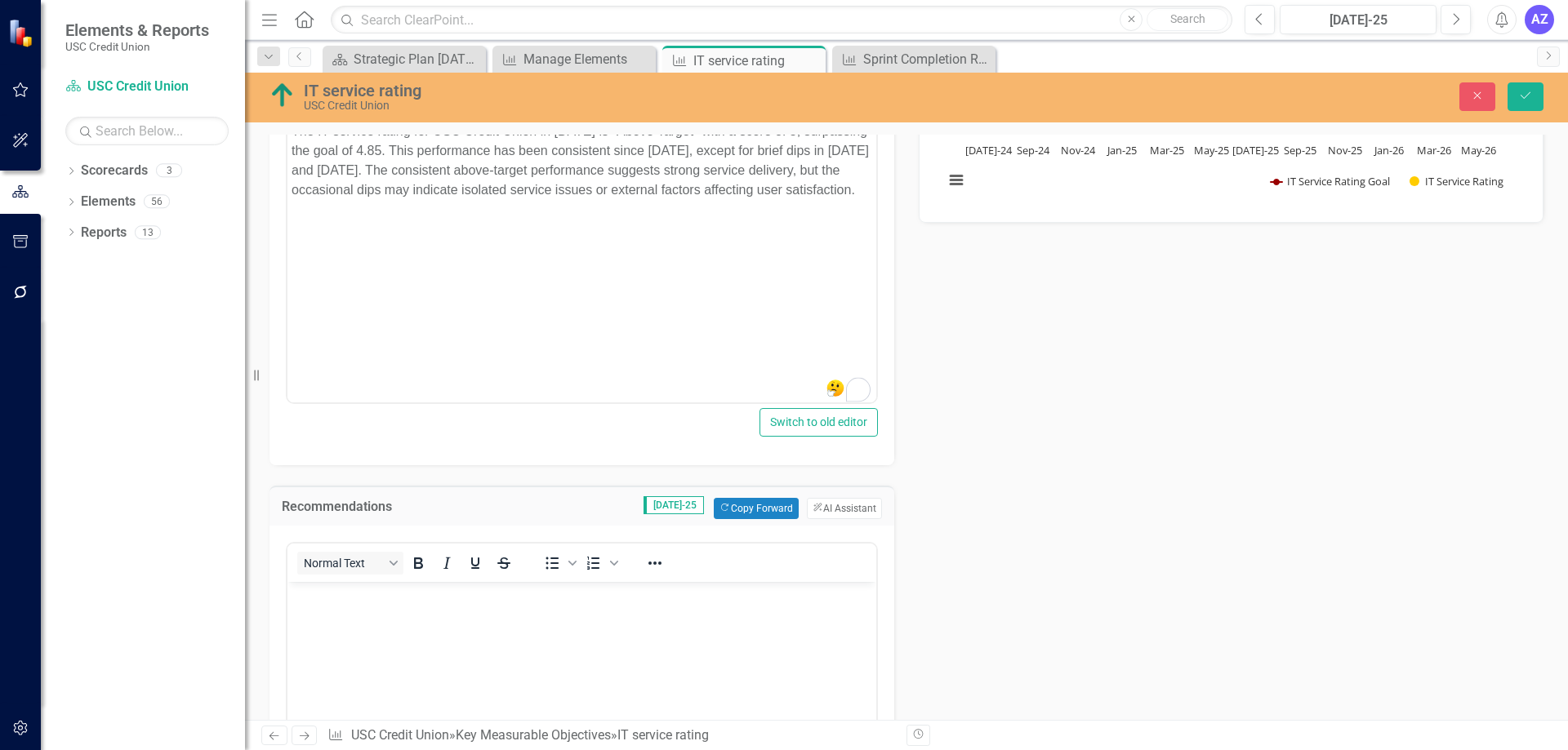
scroll to position [0, 0]
click at [746, 604] on p "Rich Text Area. Press ALT-0 for help." at bounding box center [582, 596] width 581 height 20
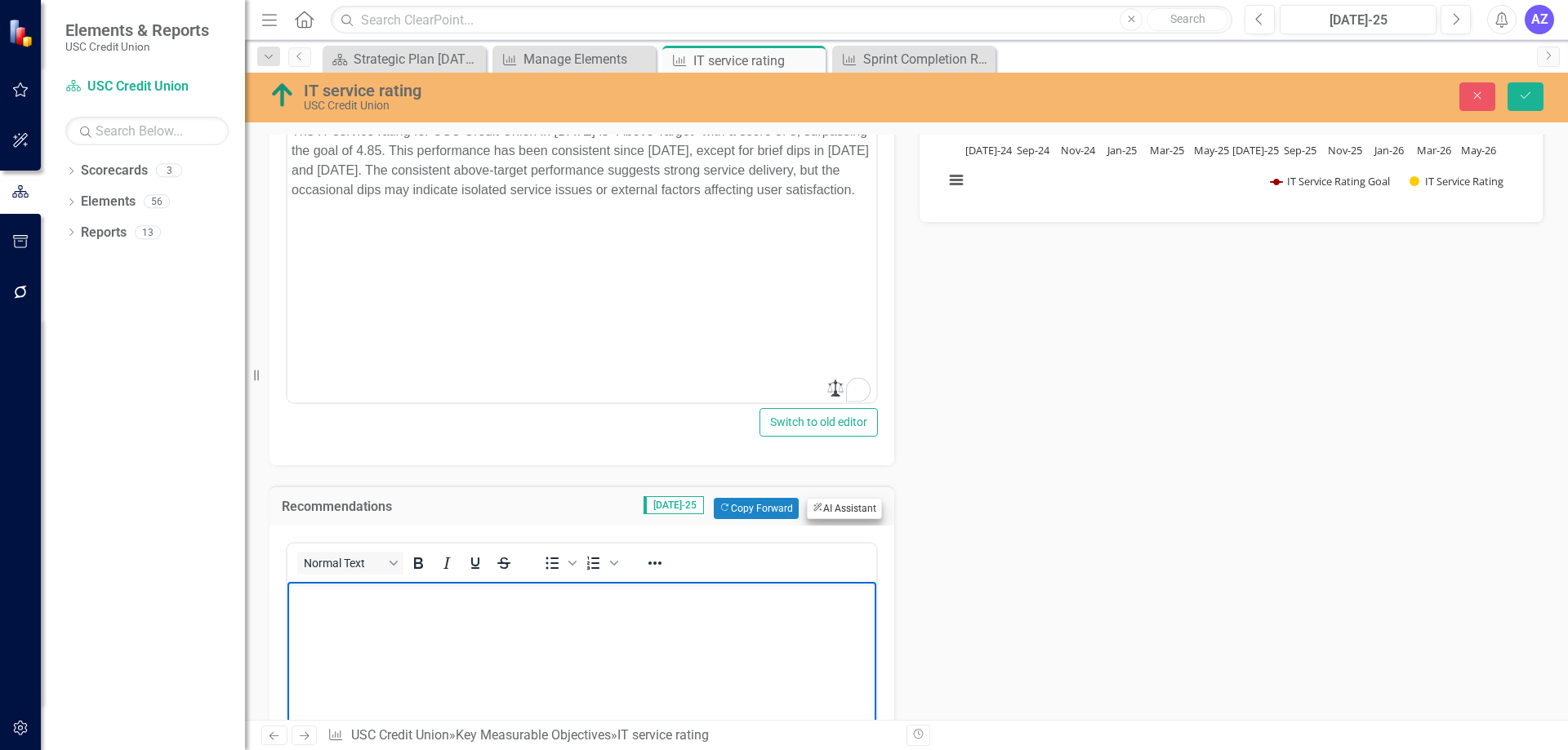
click at [832, 506] on button "ClearPoint AI AI Assistant" at bounding box center [844, 509] width 75 height 21
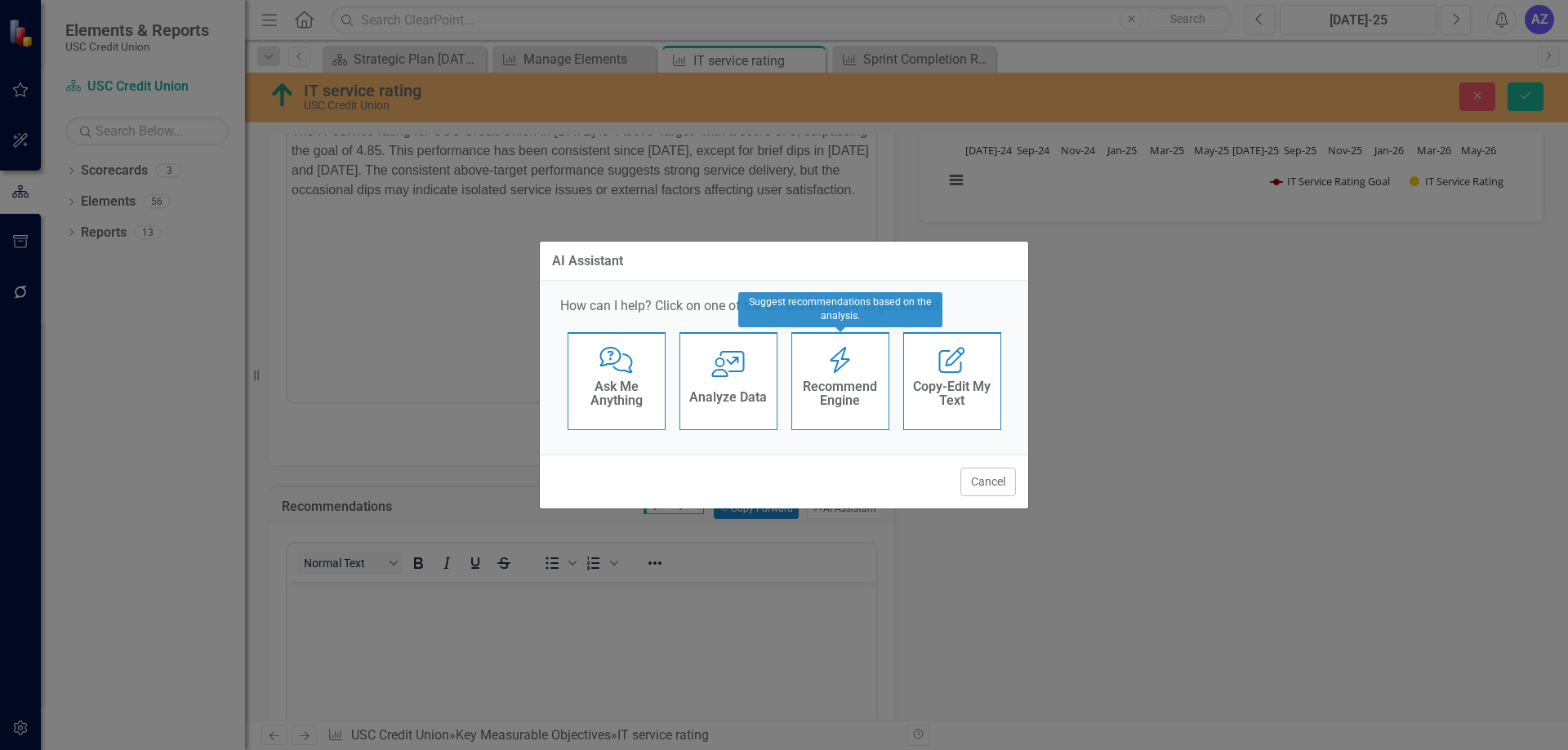
click at [832, 369] on icon "Recommend Engine" at bounding box center [840, 359] width 34 height 26
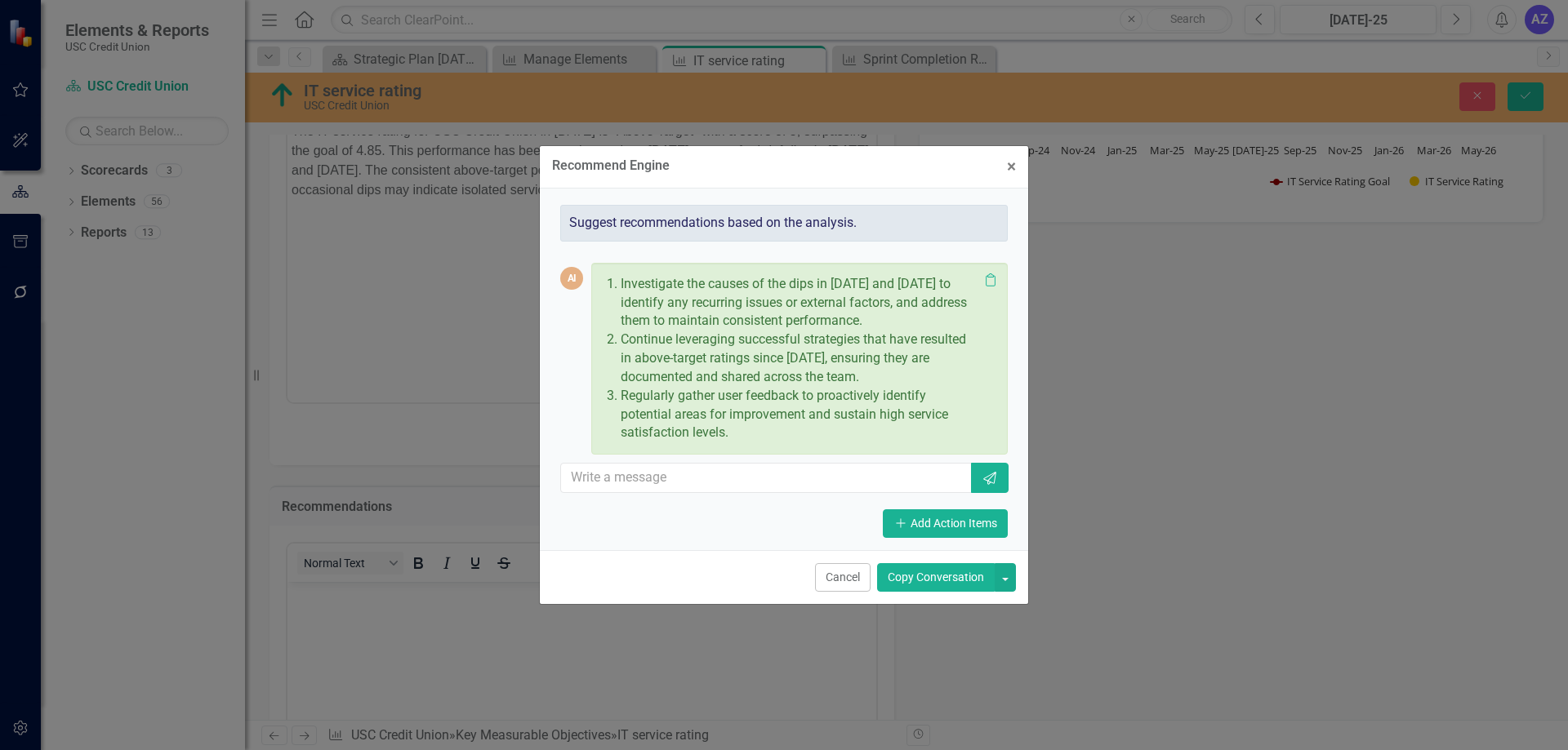
click at [939, 585] on button "Copy Conversation" at bounding box center [936, 578] width 117 height 28
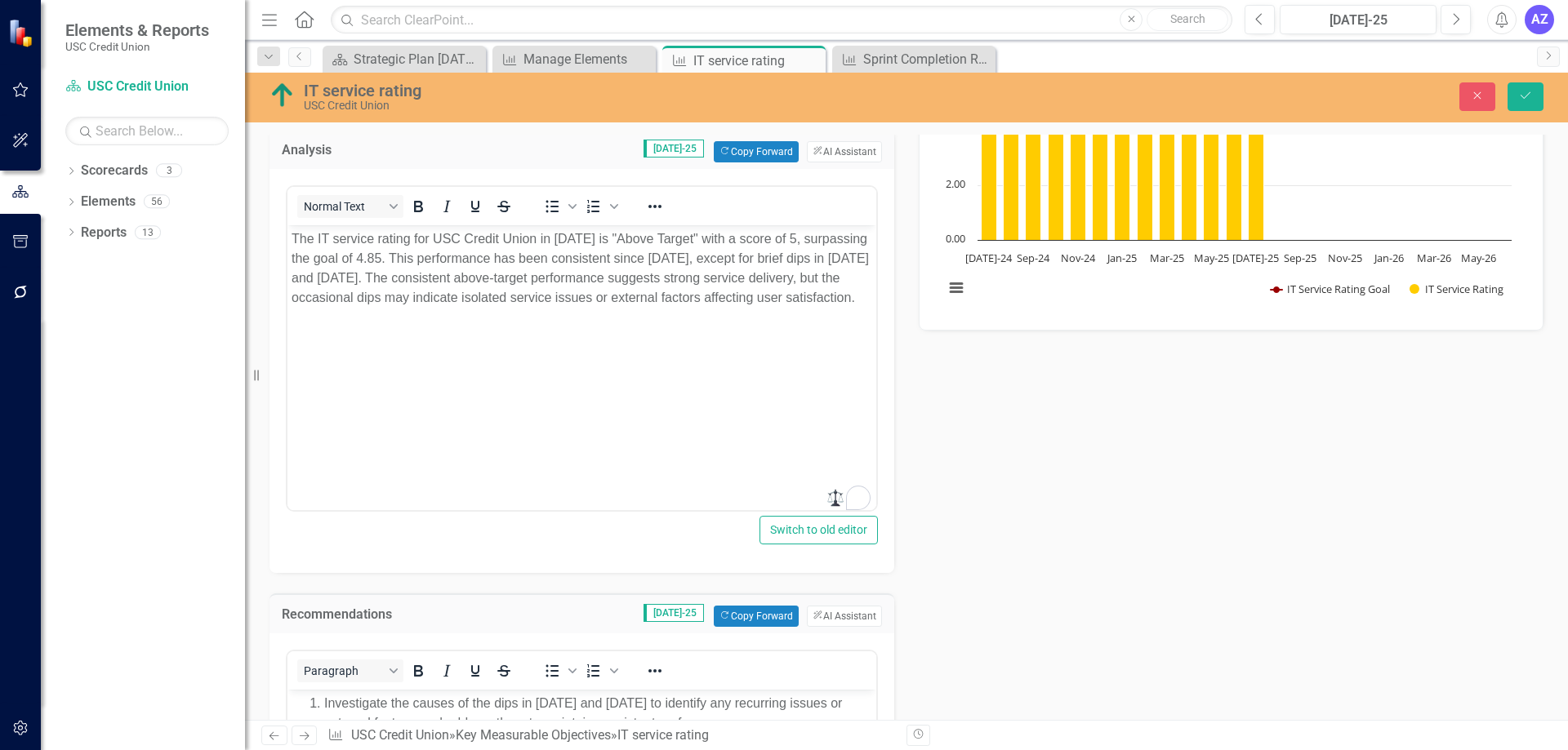
scroll to position [199, 0]
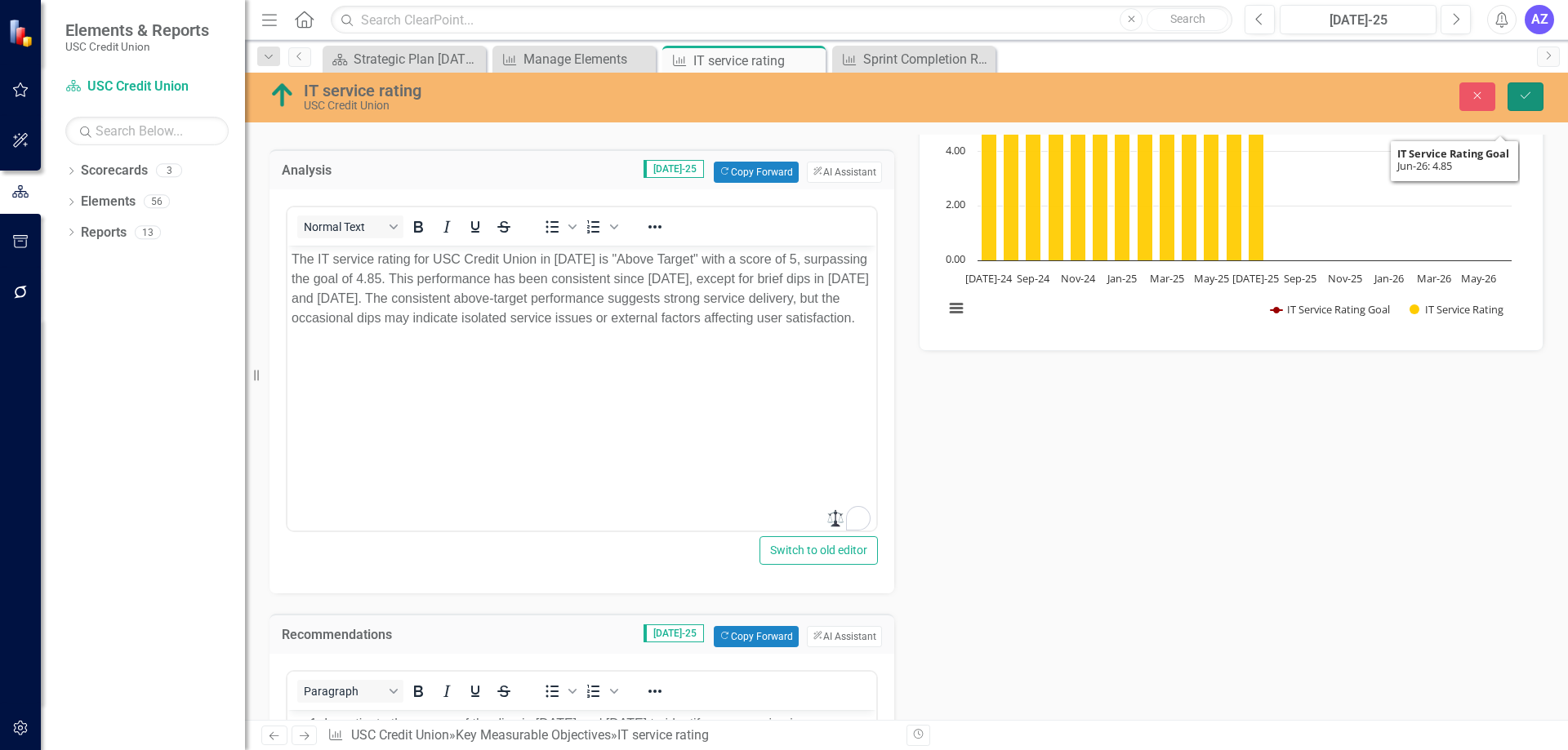
click at [1530, 97] on icon "Save" at bounding box center [1525, 95] width 15 height 12
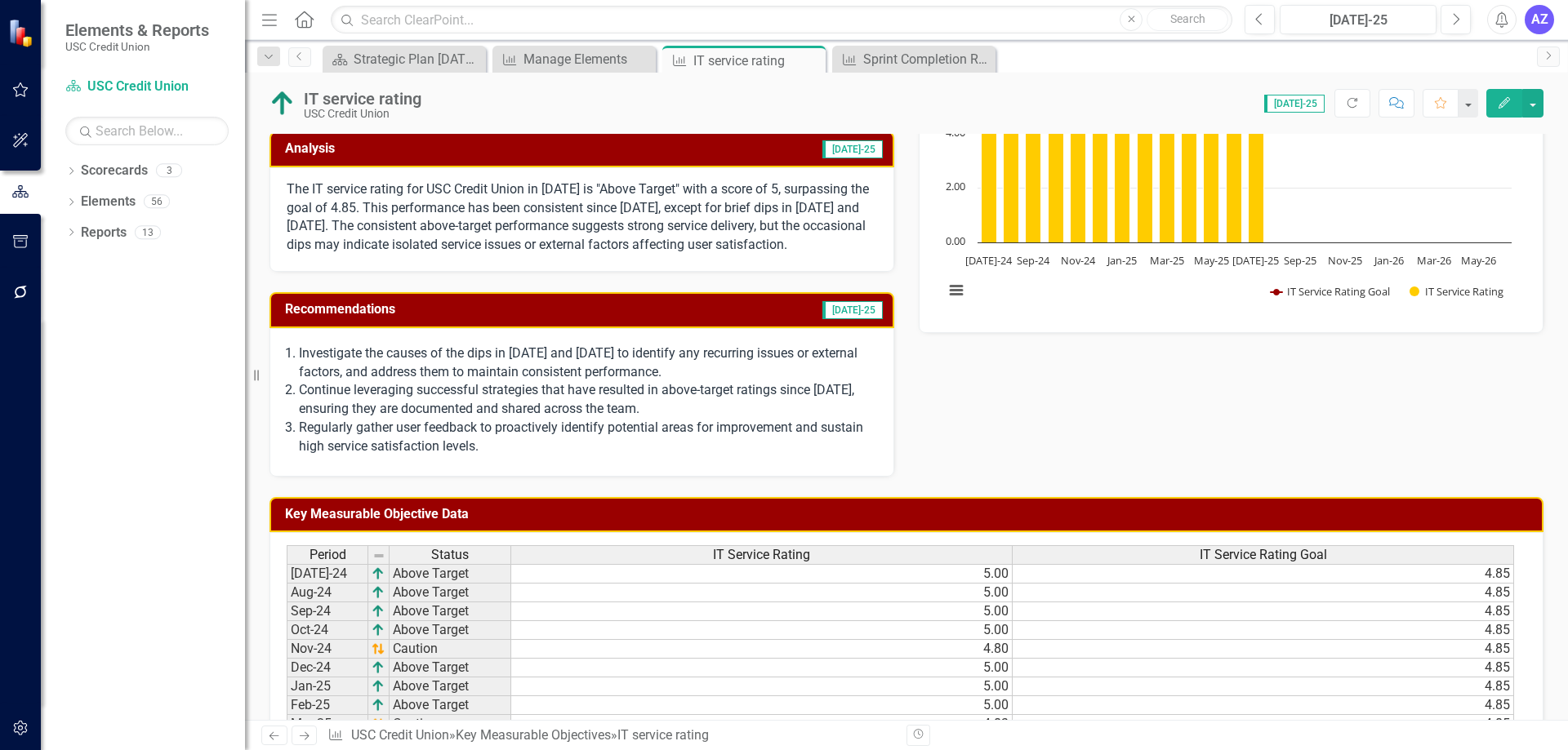
scroll to position [91, 0]
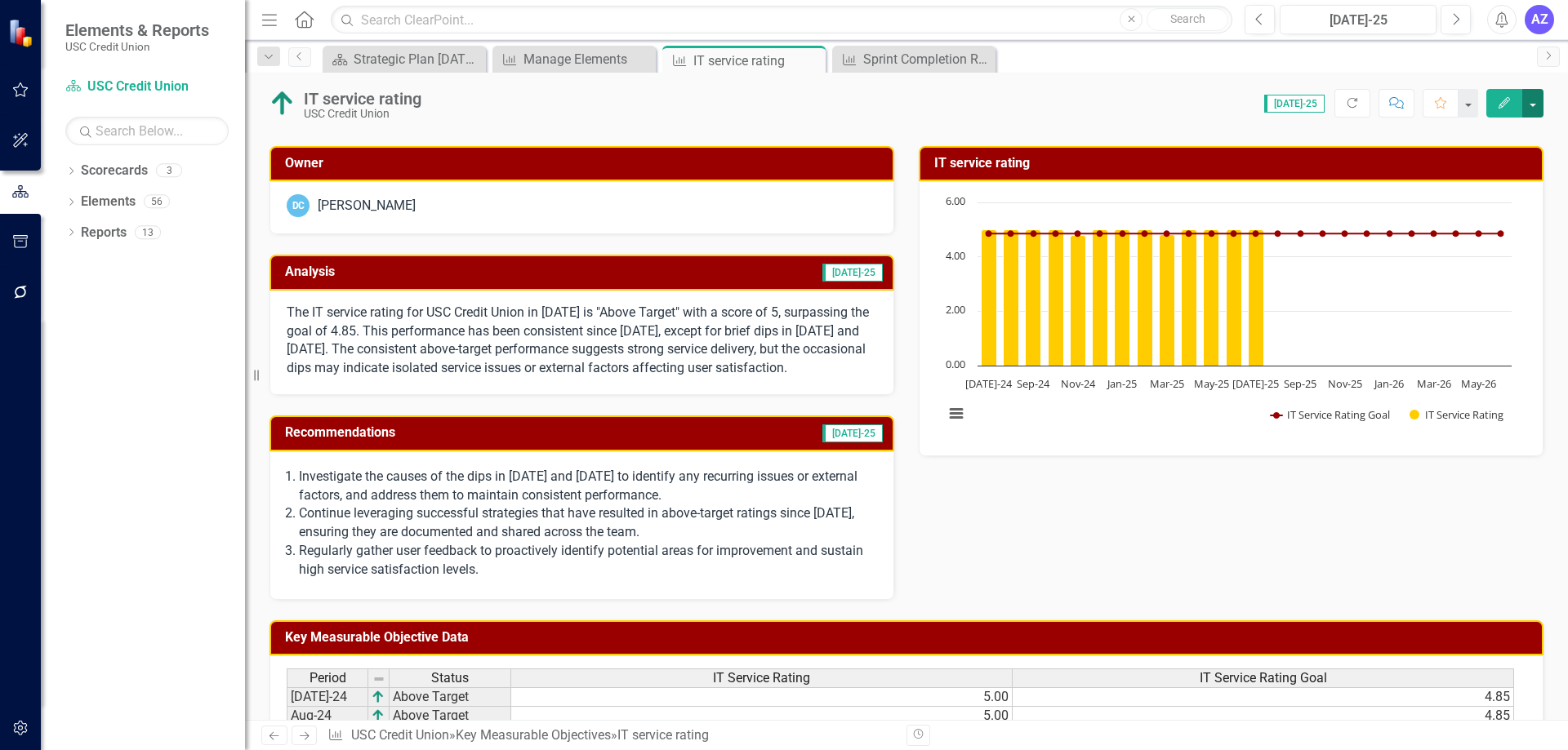
click at [1536, 103] on button "button" at bounding box center [1533, 103] width 21 height 28
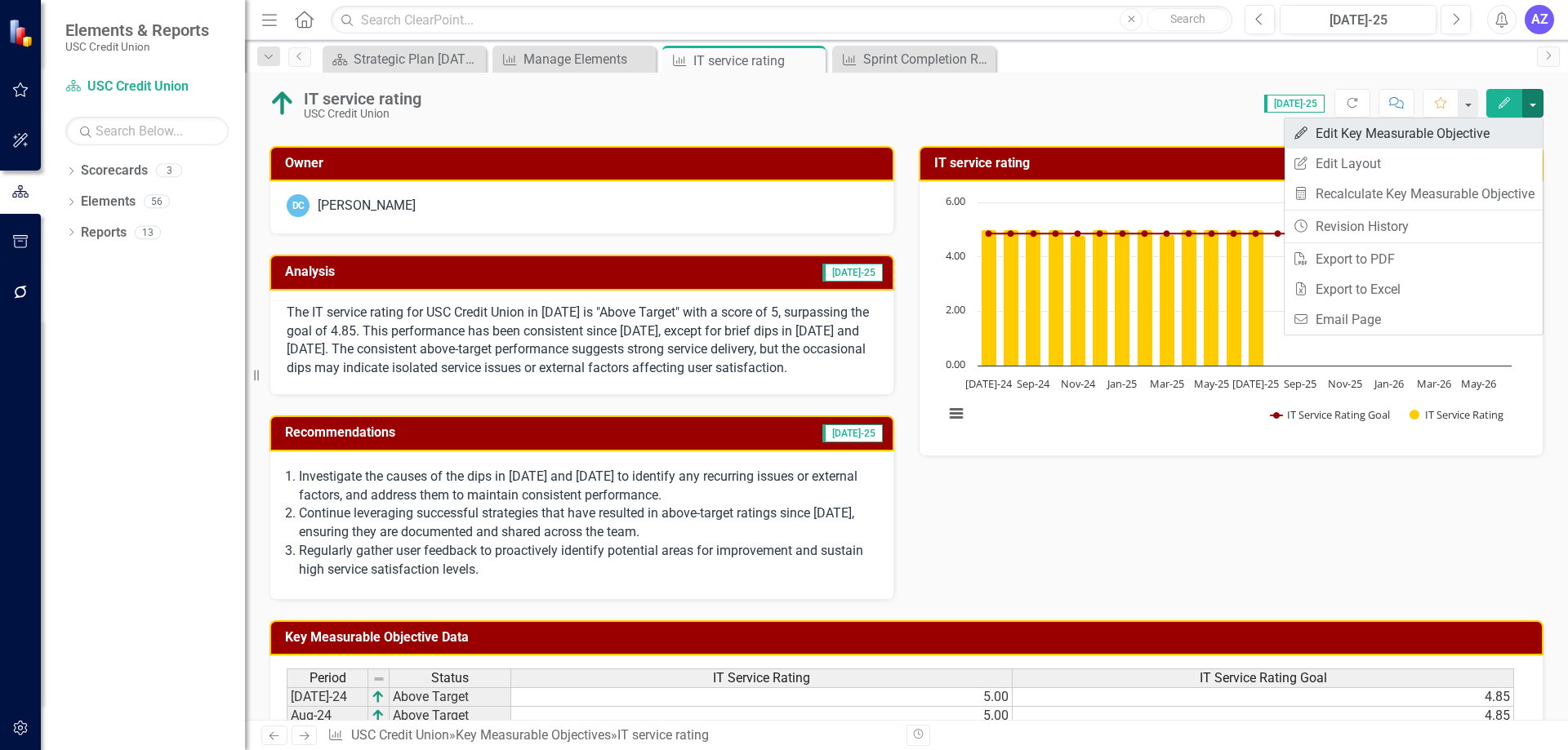
click at [1515, 130] on link "Edit Edit Key Measurable Objective" at bounding box center [1414, 133] width 258 height 30
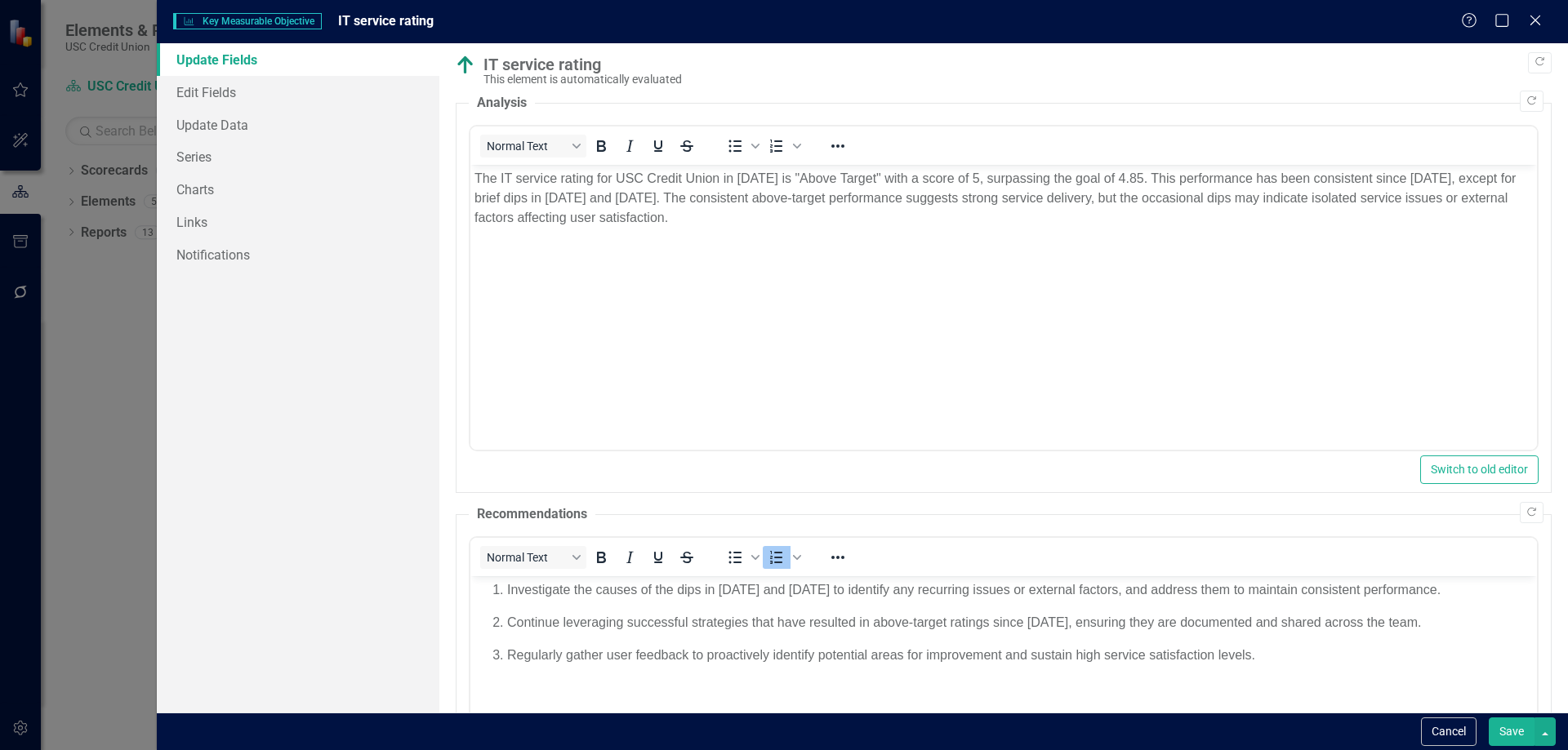
scroll to position [0, 0]
click at [271, 183] on link "Charts" at bounding box center [298, 189] width 282 height 33
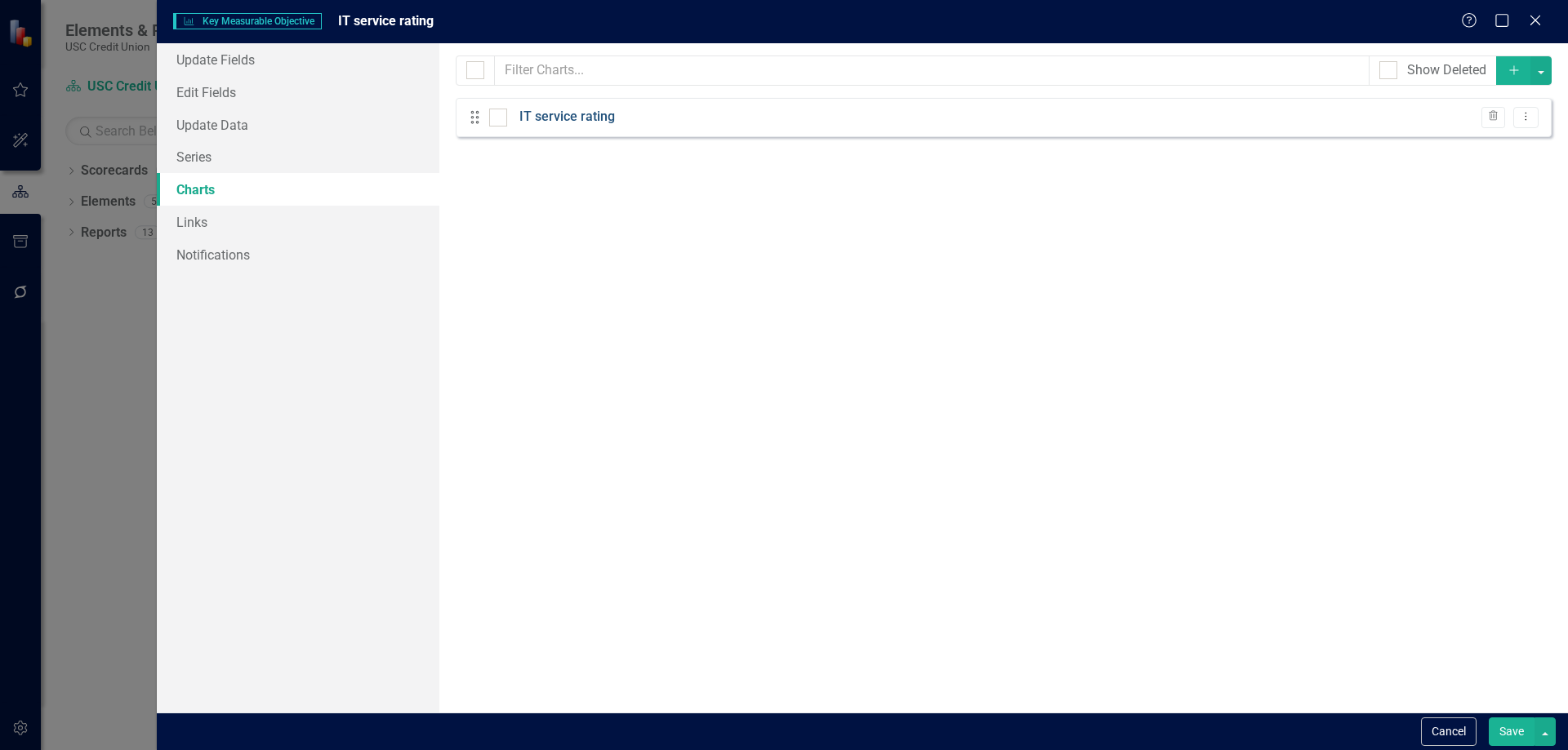
click at [595, 116] on link "IT service rating" at bounding box center [567, 116] width 96 height 19
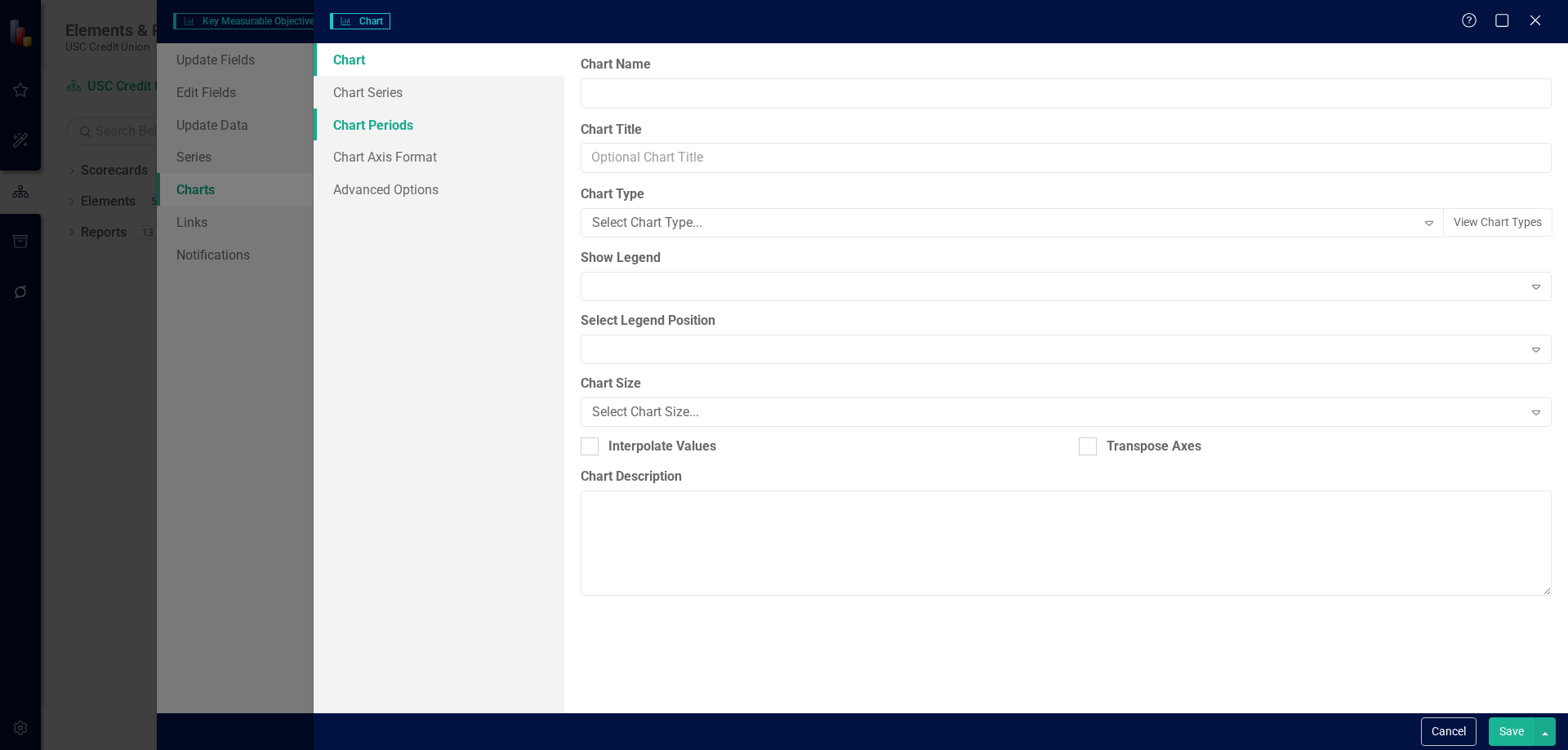
type input "IT service rating"
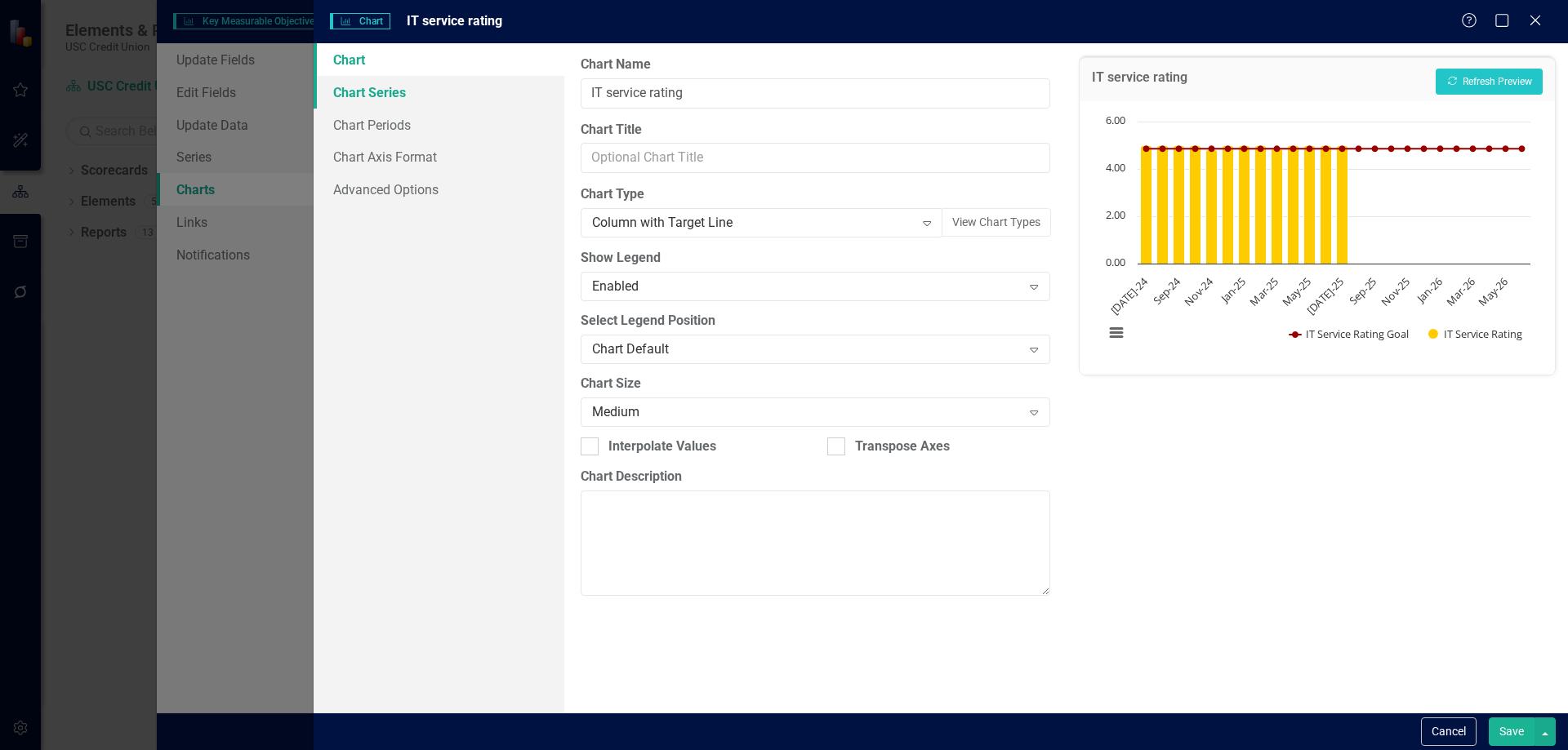
click at [440, 105] on link "Chart Series" at bounding box center [439, 92] width 250 height 33
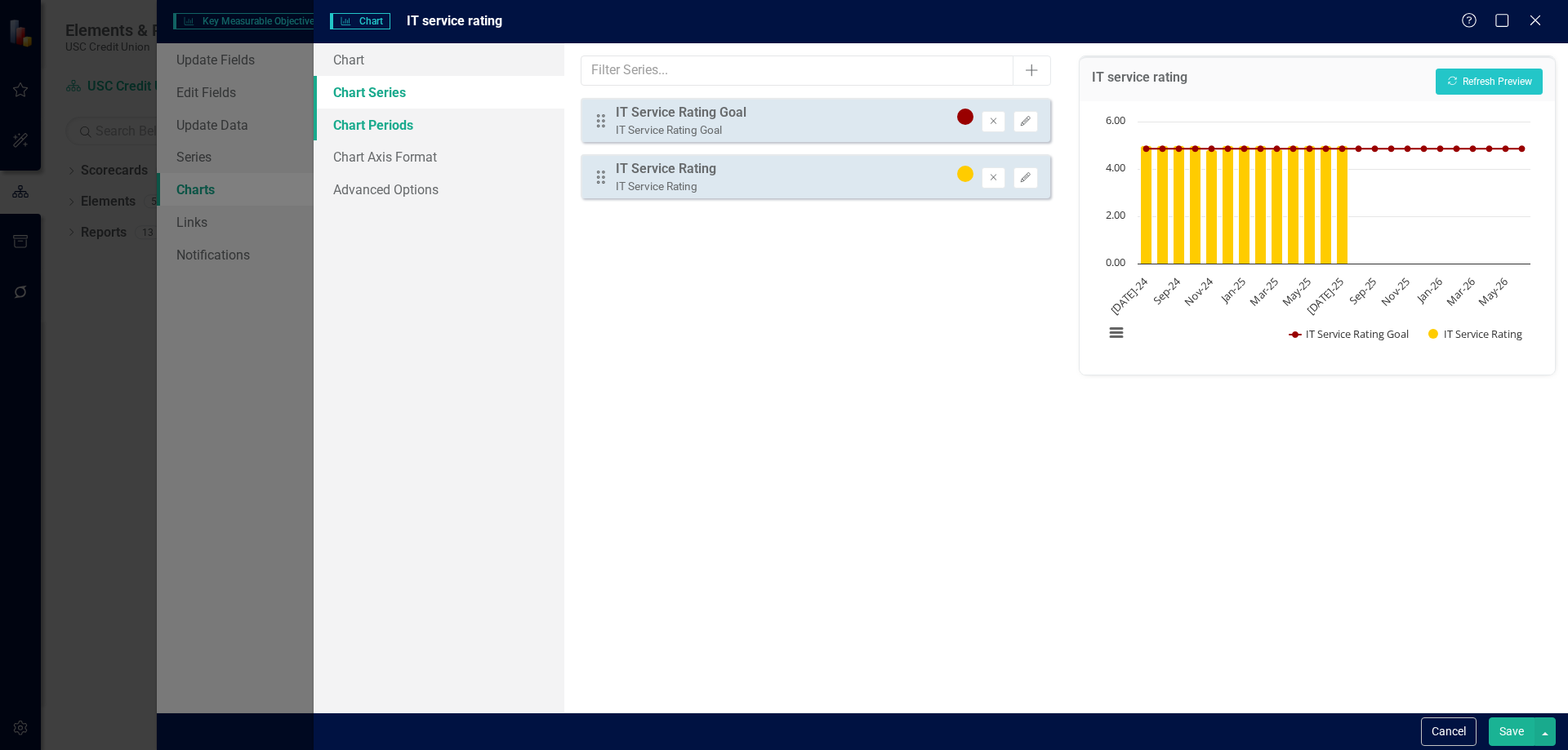
click at [427, 124] on link "Chart Periods" at bounding box center [439, 124] width 250 height 33
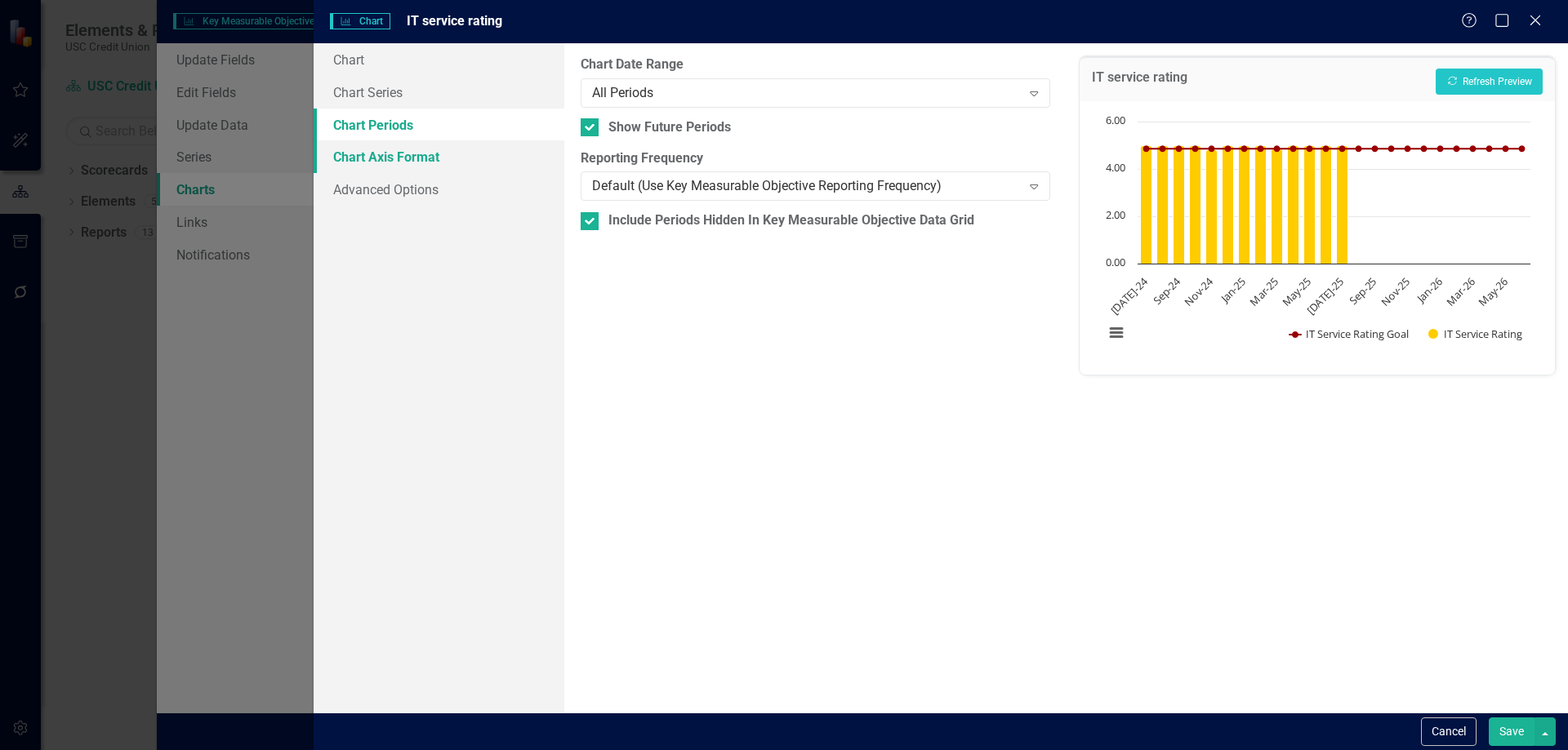
click at [424, 141] on link "Chart Axis Format" at bounding box center [439, 156] width 250 height 33
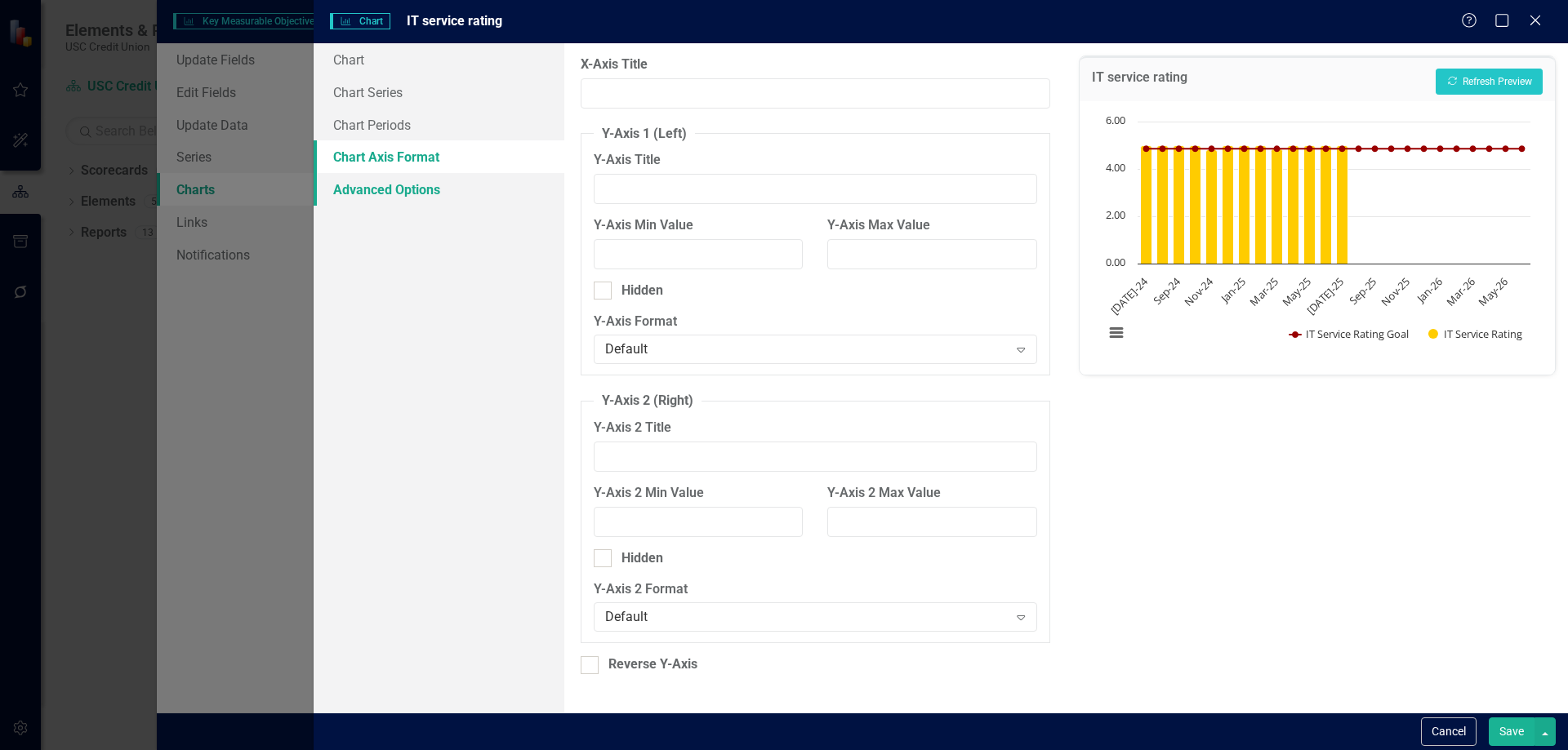
click at [487, 193] on link "Advanced Options" at bounding box center [439, 189] width 250 height 33
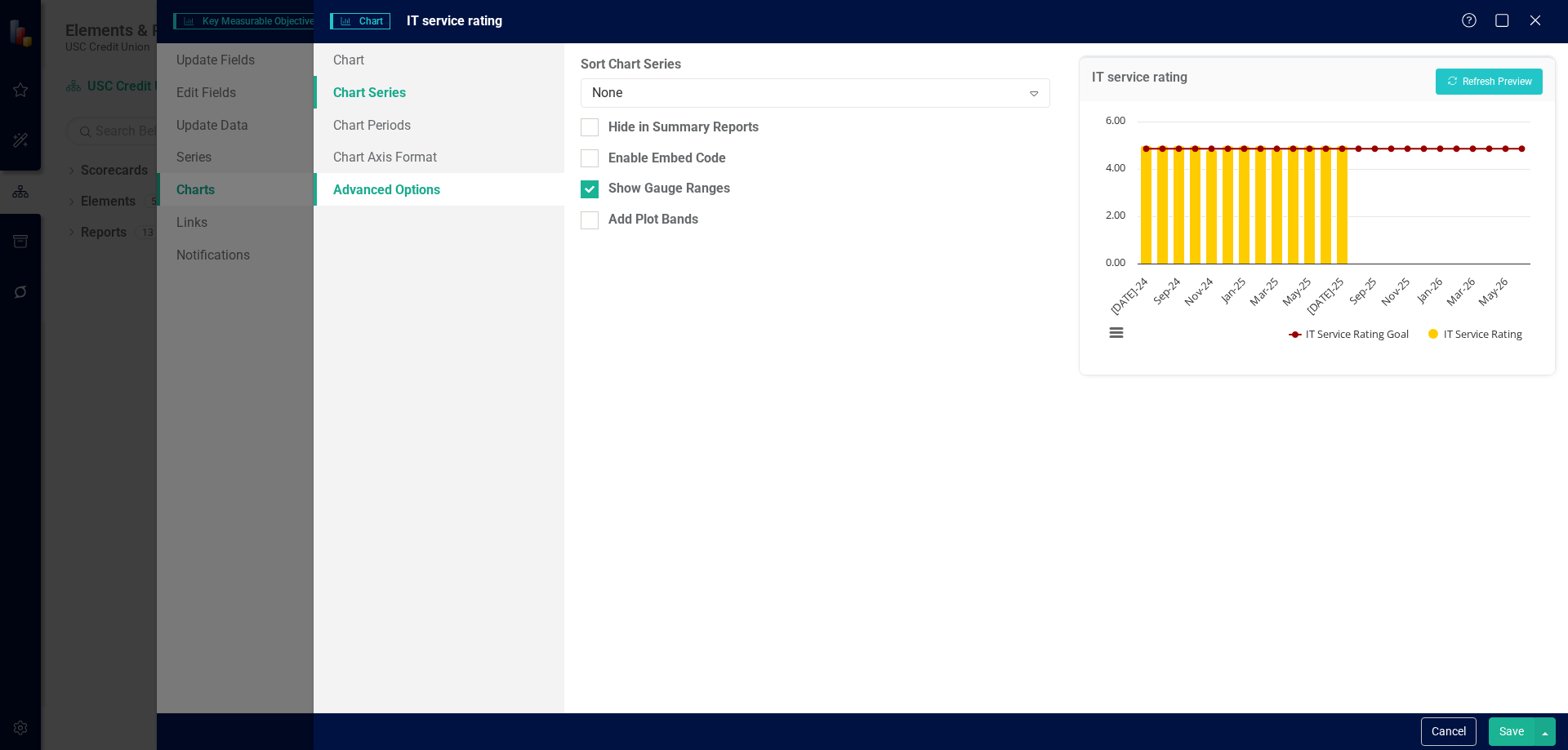
click at [384, 99] on link "Chart Series" at bounding box center [439, 92] width 250 height 33
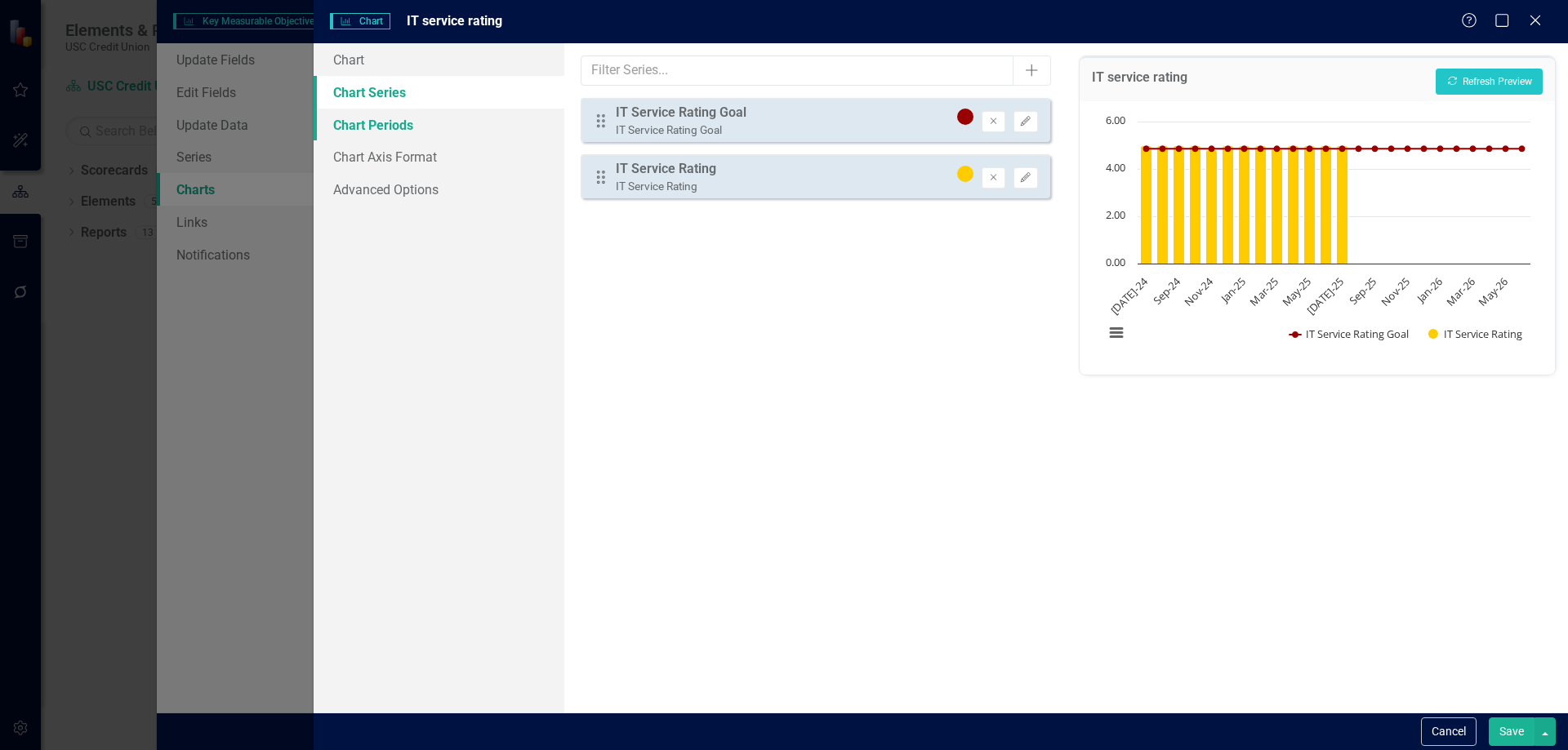
click at [424, 132] on link "Chart Periods" at bounding box center [439, 124] width 250 height 33
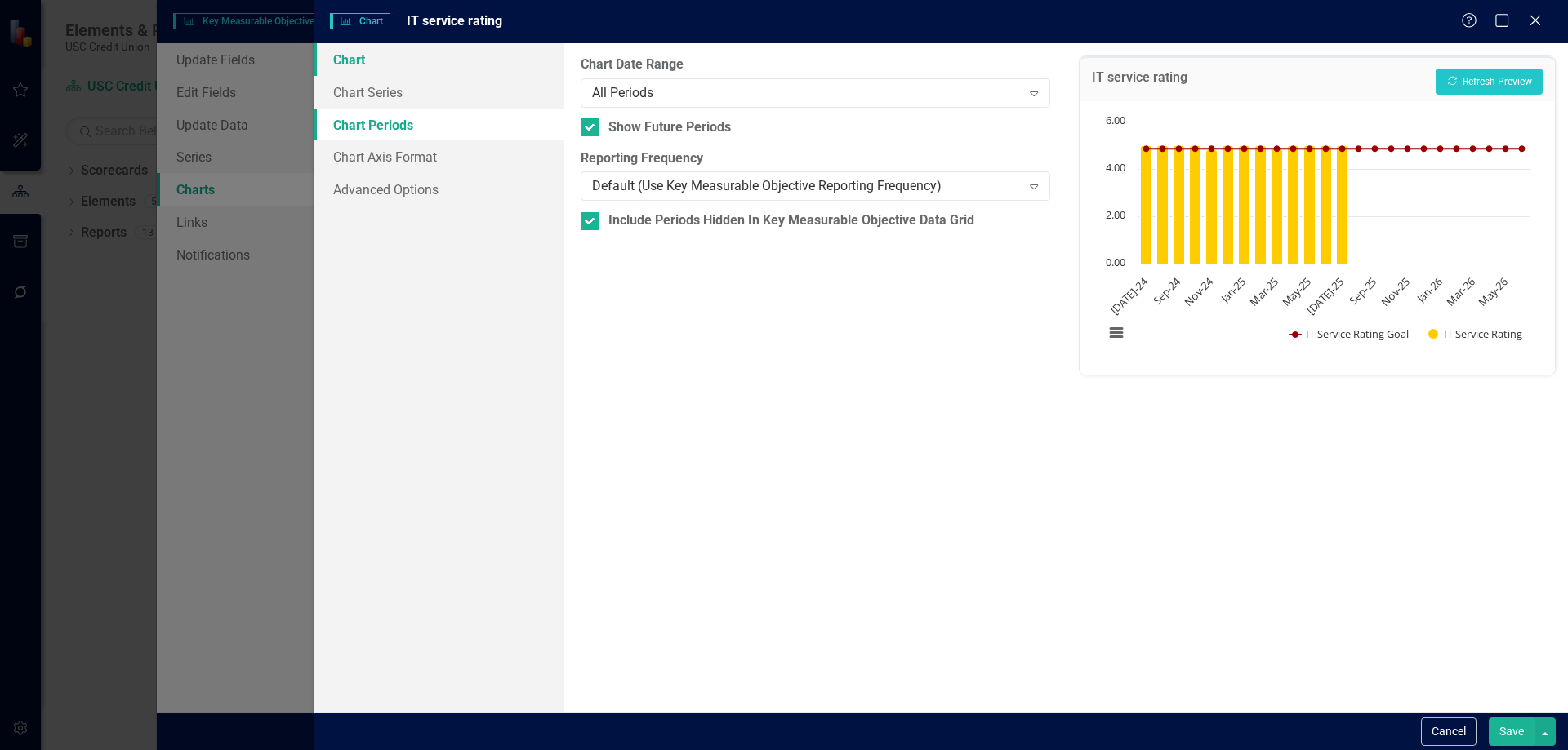
click at [415, 49] on link "Chart" at bounding box center [439, 59] width 250 height 33
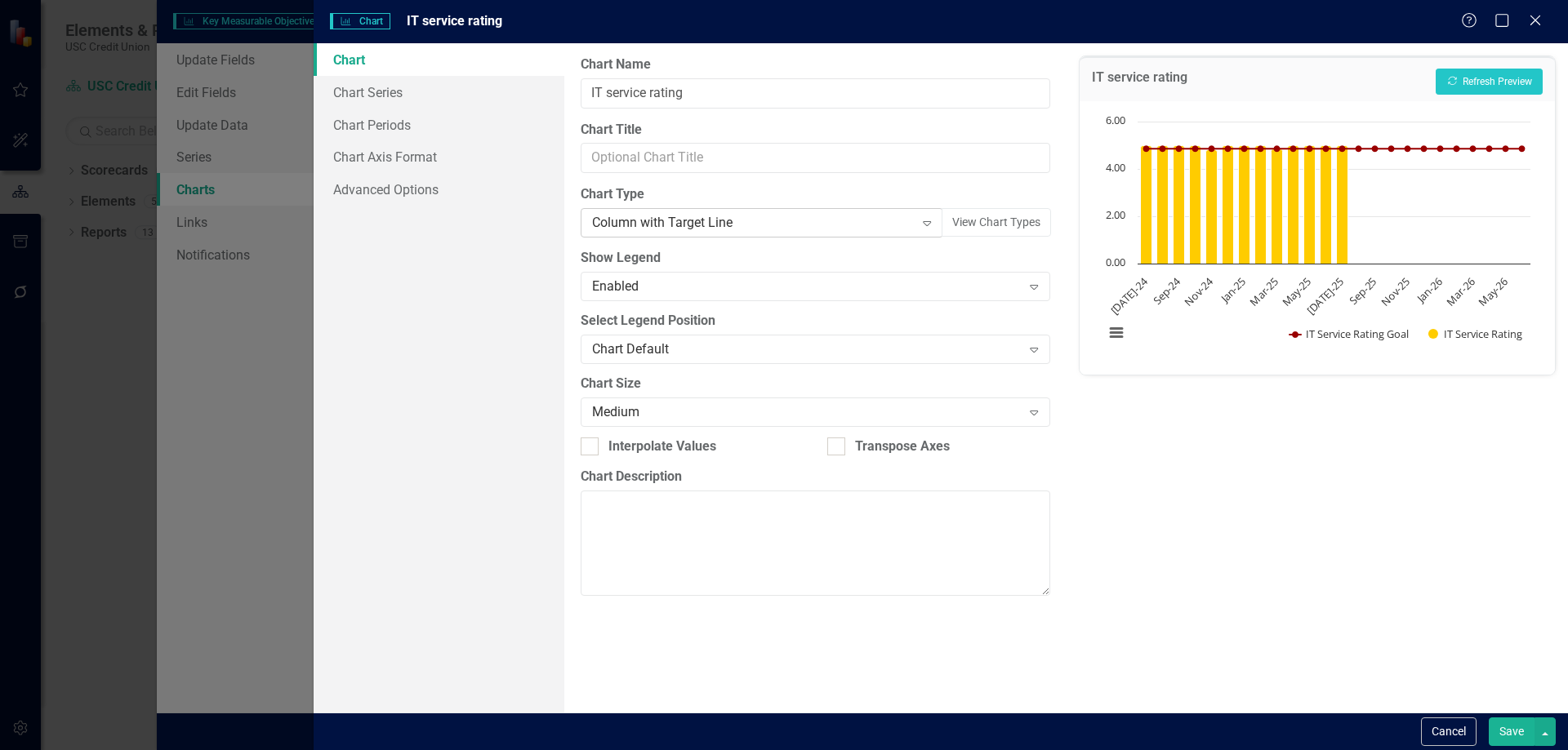
click at [693, 225] on div "Column with Target Line" at bounding box center [753, 223] width 321 height 19
click at [518, 351] on div "Chart Chart Series Chart Periods Chart Axis Format Advanced Options" at bounding box center [439, 378] width 250 height 669
click at [392, 88] on link "Chart Series" at bounding box center [439, 92] width 250 height 33
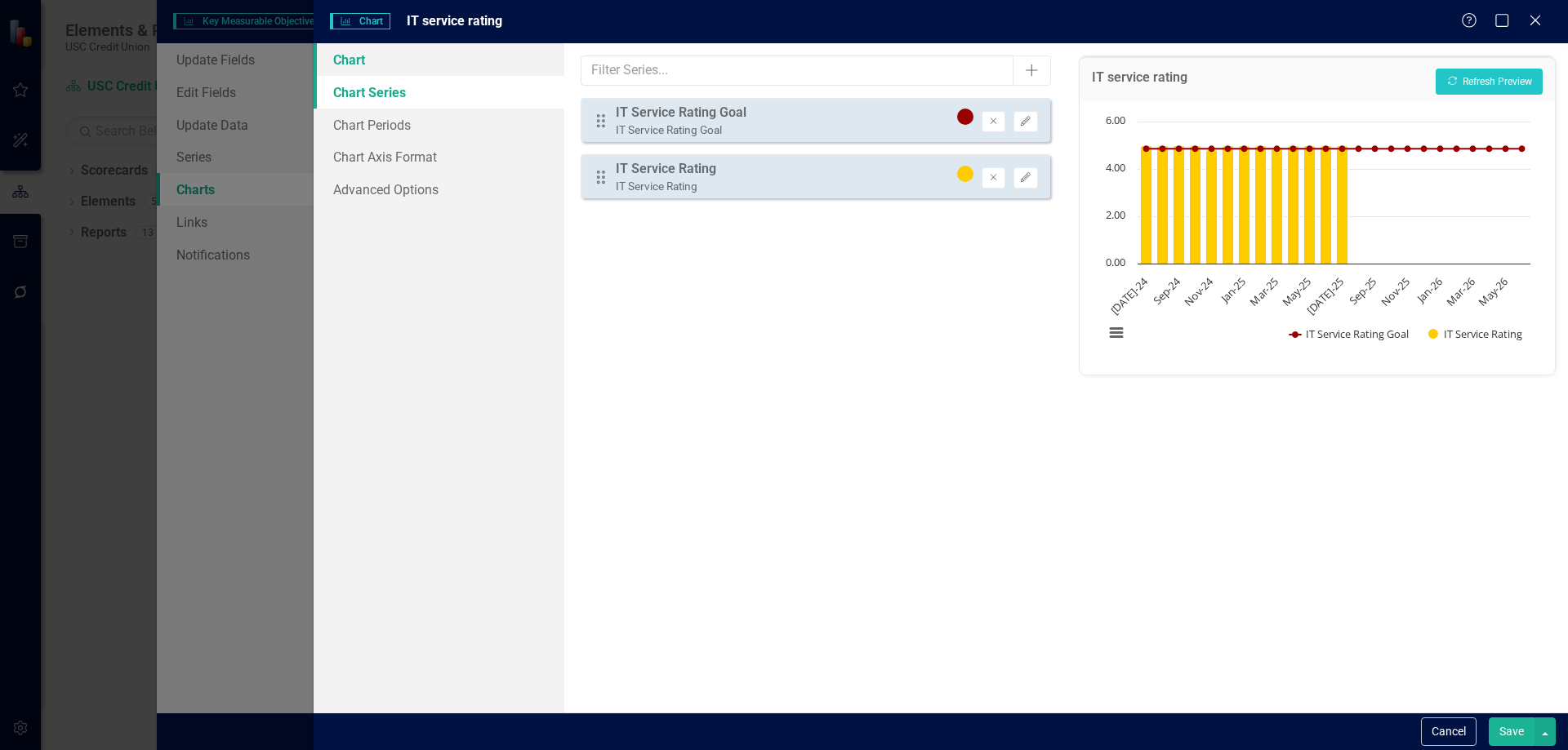
click at [360, 67] on link "Chart" at bounding box center [439, 59] width 250 height 33
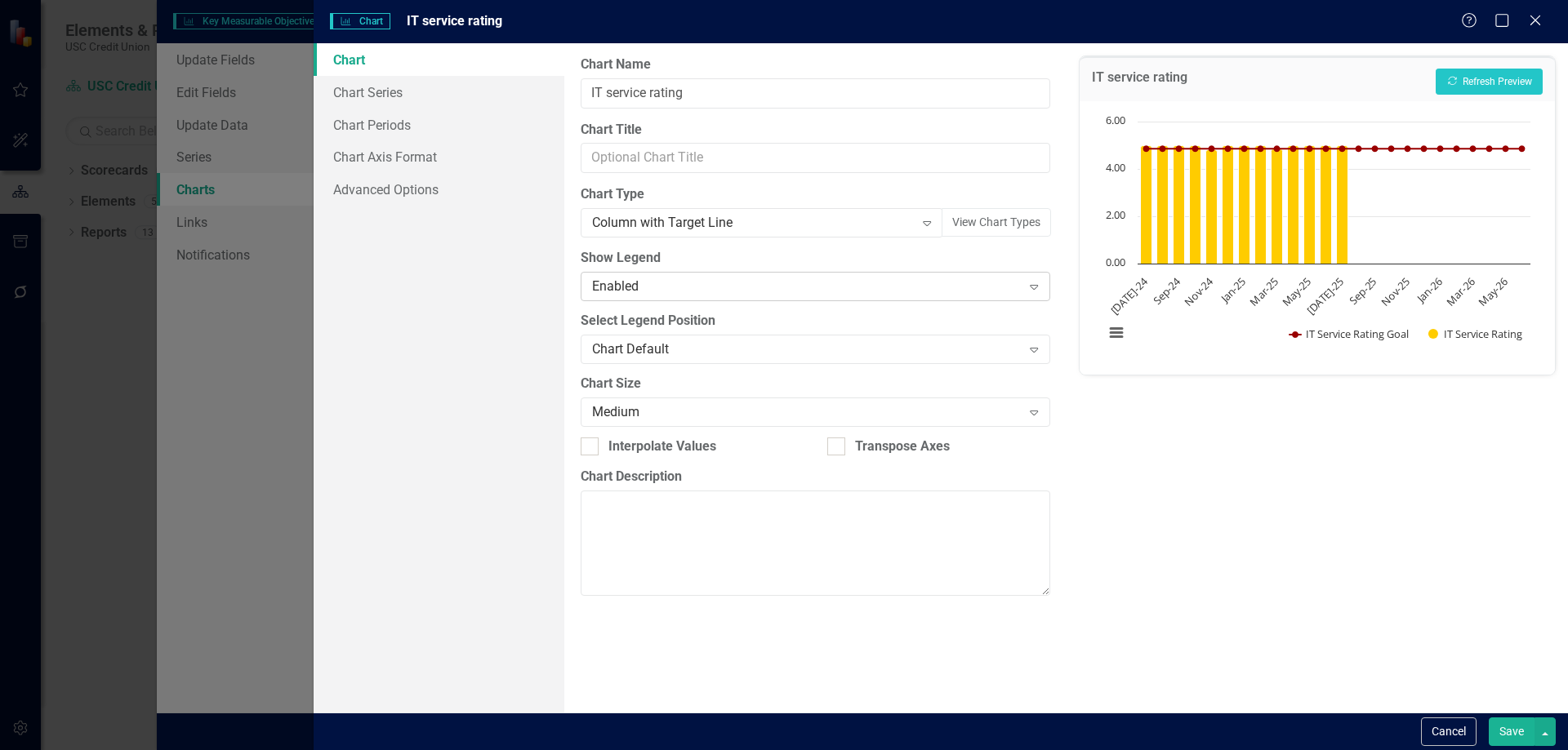
click at [802, 284] on div "Enabled" at bounding box center [806, 287] width 429 height 19
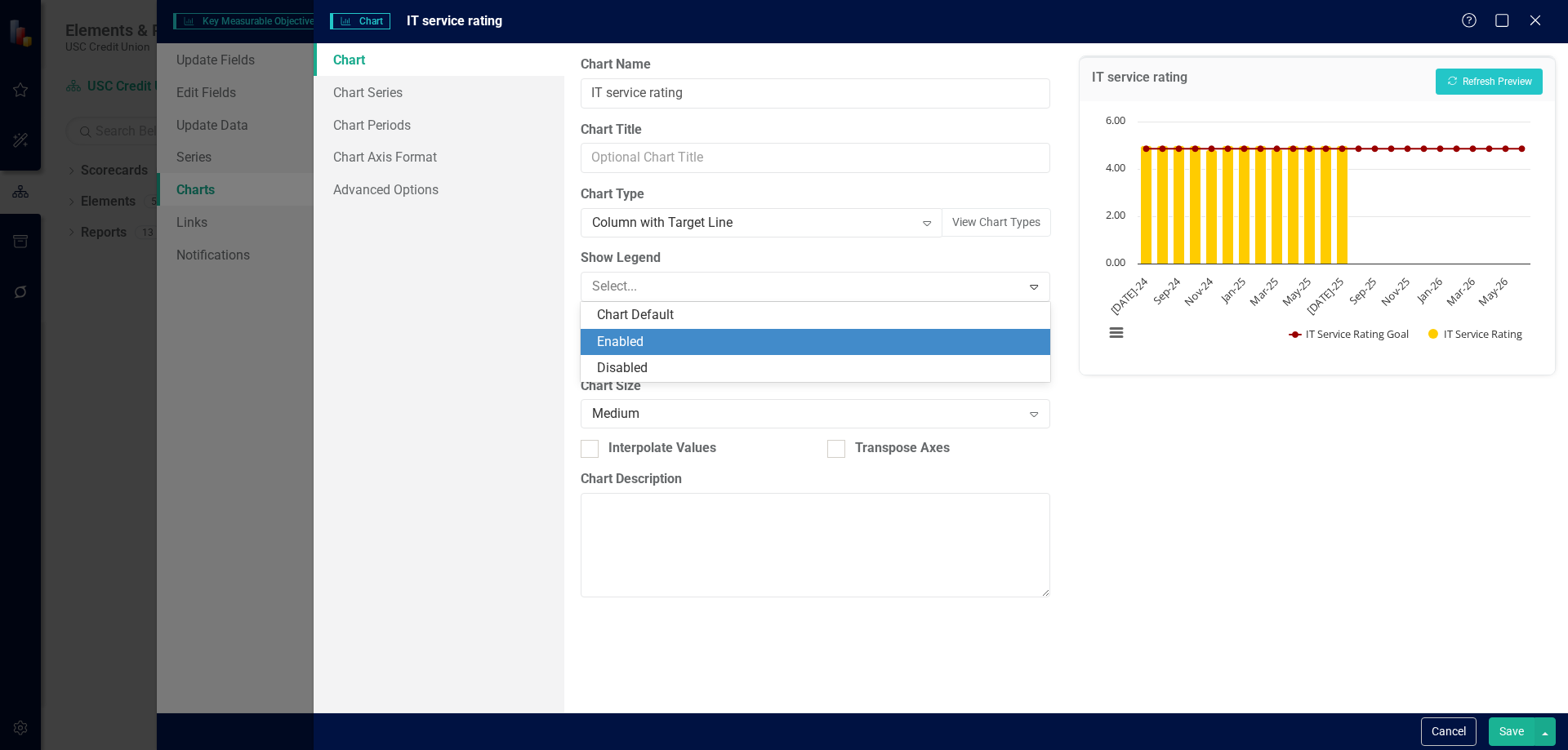
drag, startPoint x: 488, startPoint y: 353, endPoint x: 543, endPoint y: 357, distance: 55.1
click at [489, 353] on div "Chart Chart Series Chart Periods Chart Axis Format Advanced Options" at bounding box center [439, 378] width 250 height 669
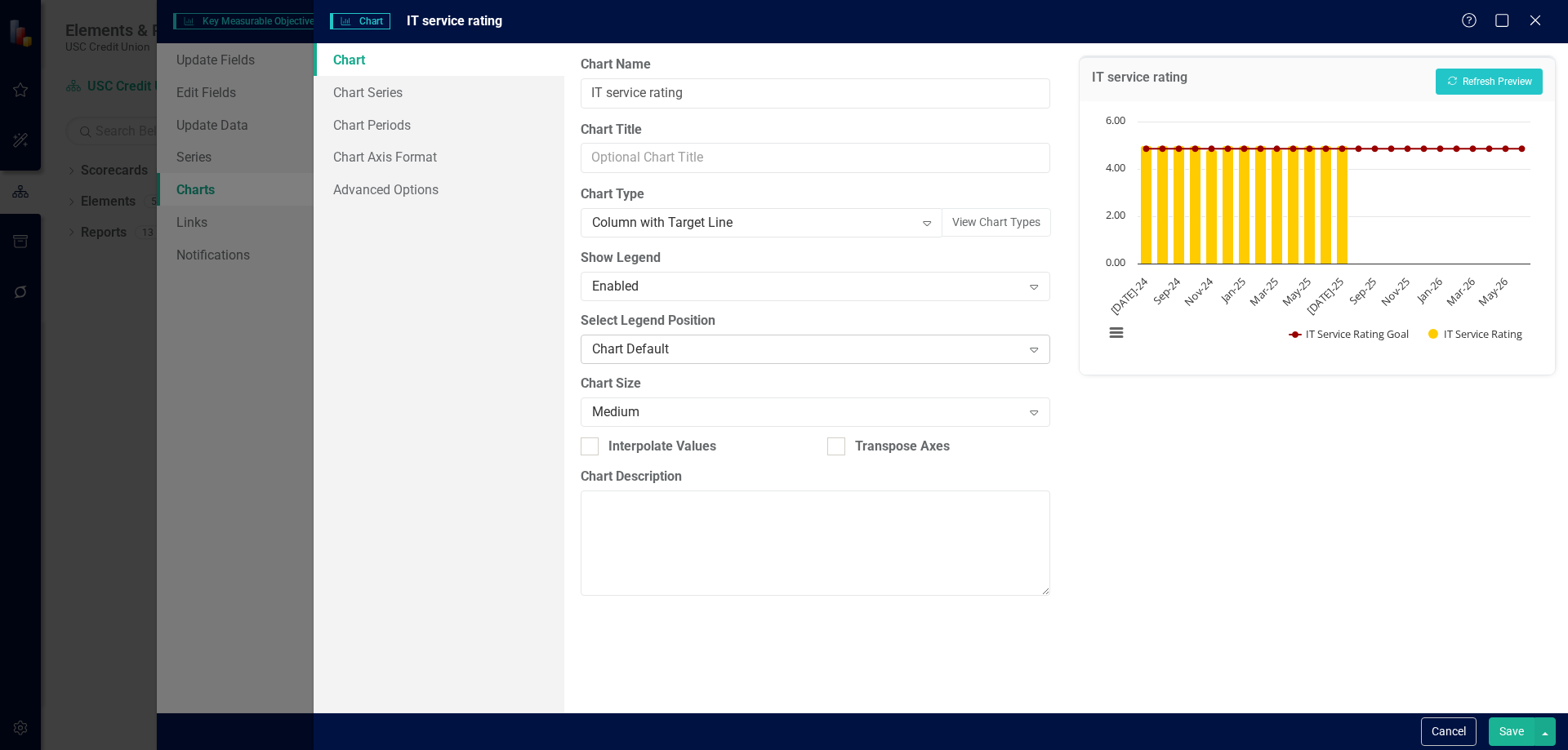
click at [681, 352] on div "Chart Default" at bounding box center [806, 349] width 429 height 19
click at [462, 370] on div "Chart Chart Series Chart Periods Chart Axis Format Advanced Options" at bounding box center [439, 378] width 250 height 669
click at [430, 91] on link "Chart Series" at bounding box center [439, 92] width 250 height 33
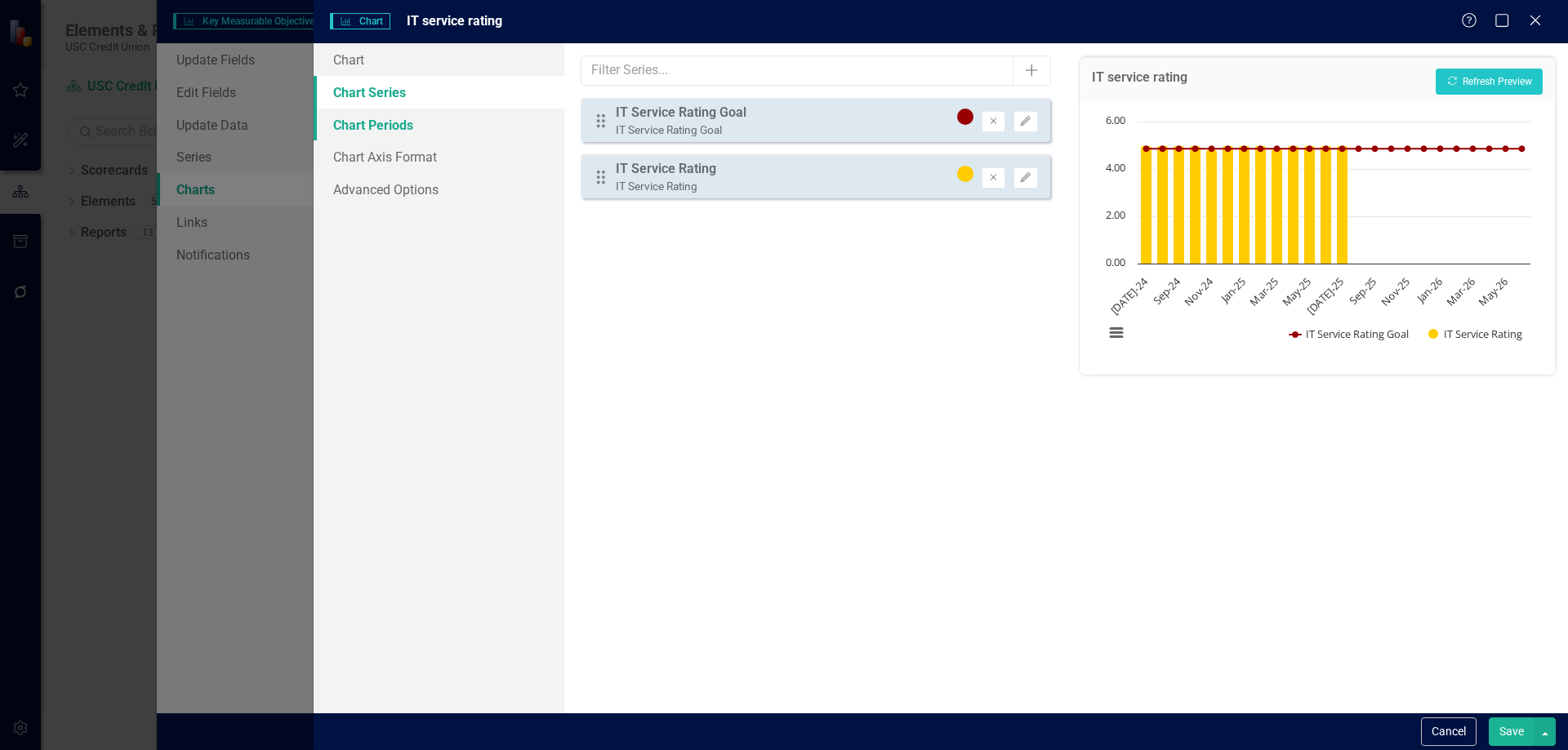
click at [431, 122] on link "Chart Periods" at bounding box center [439, 124] width 250 height 33
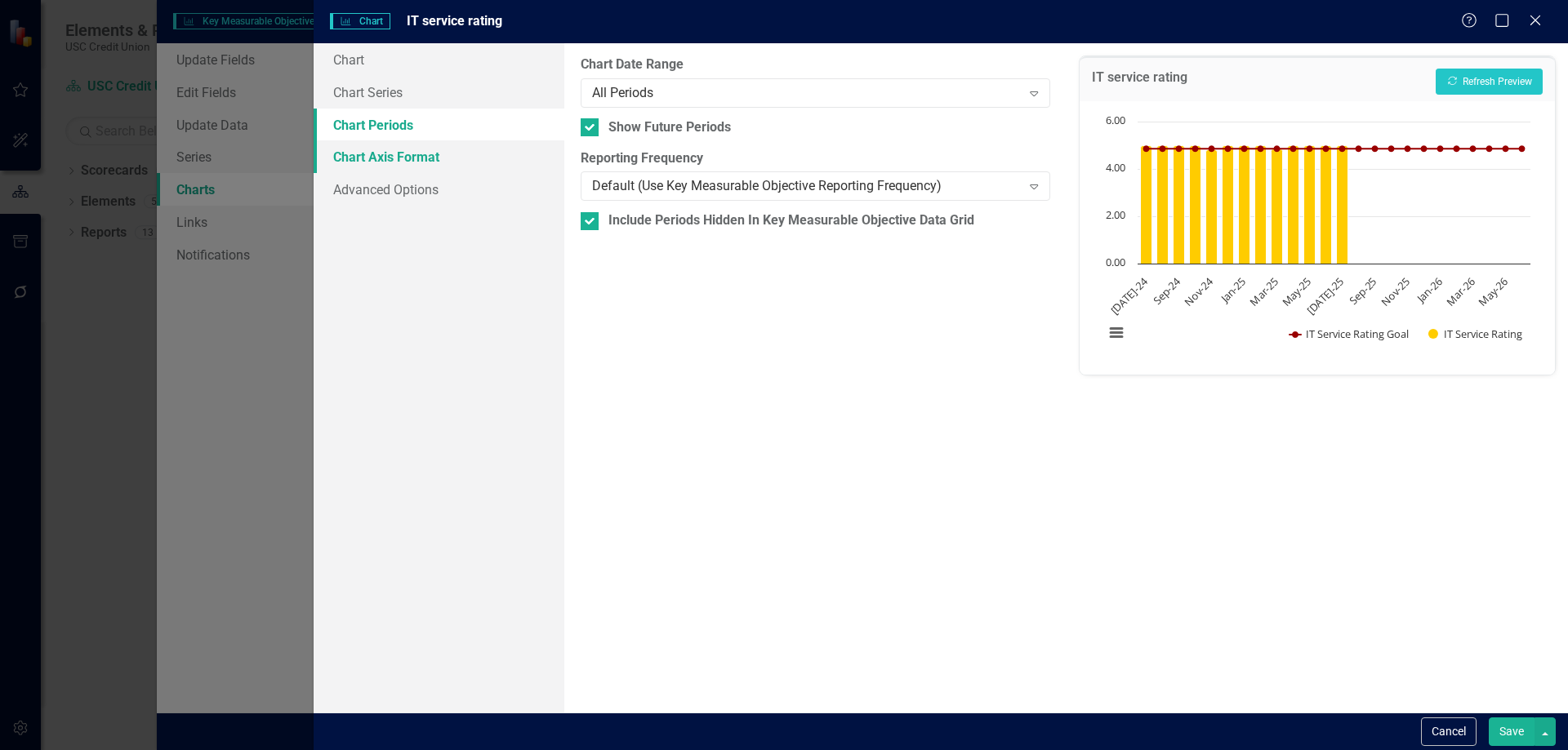
click at [365, 149] on link "Chart Axis Format" at bounding box center [439, 156] width 250 height 33
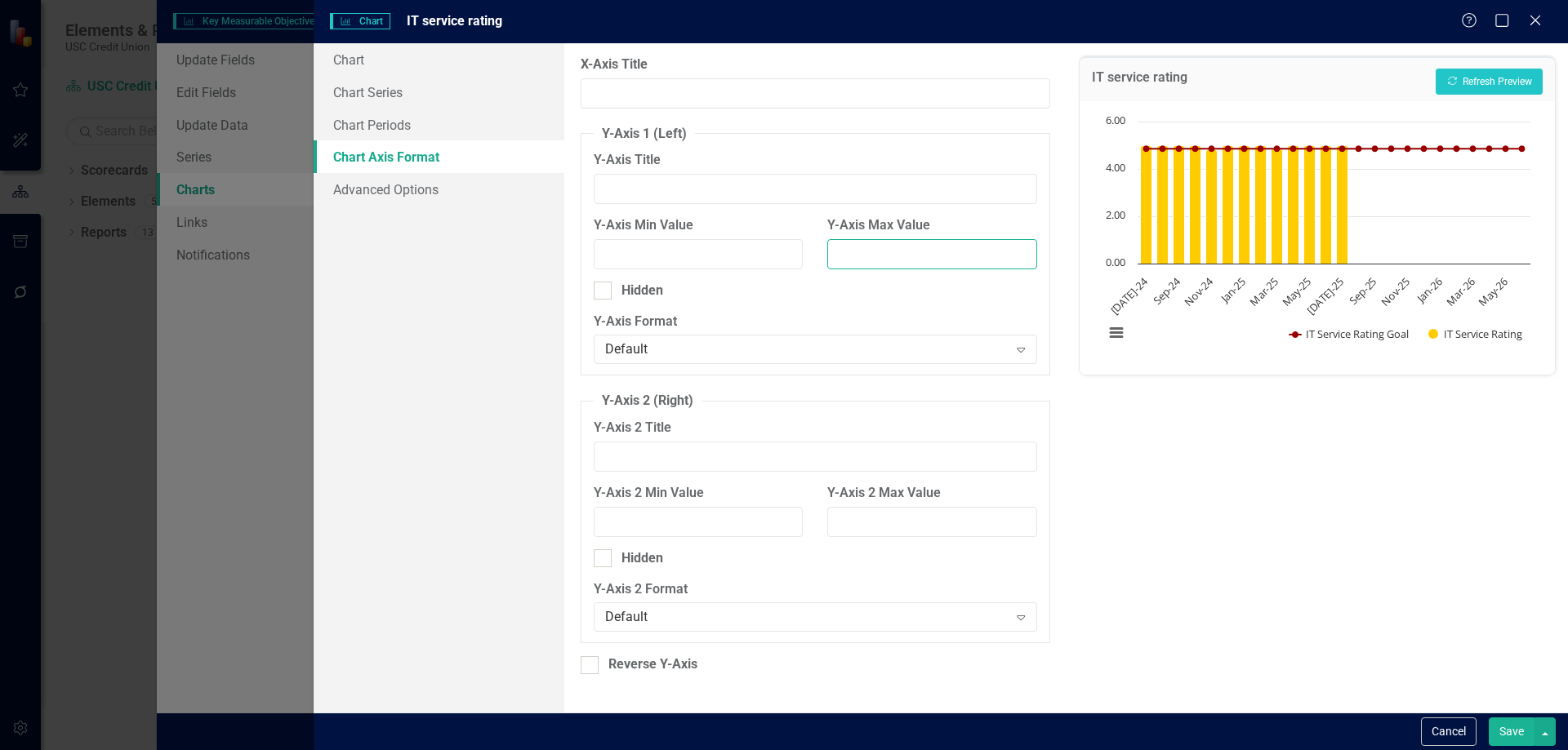
click at [883, 256] on input "Y-Axis Max Value" at bounding box center [932, 255] width 210 height 30
type input "5"
click at [1509, 738] on button "Save" at bounding box center [1512, 732] width 46 height 28
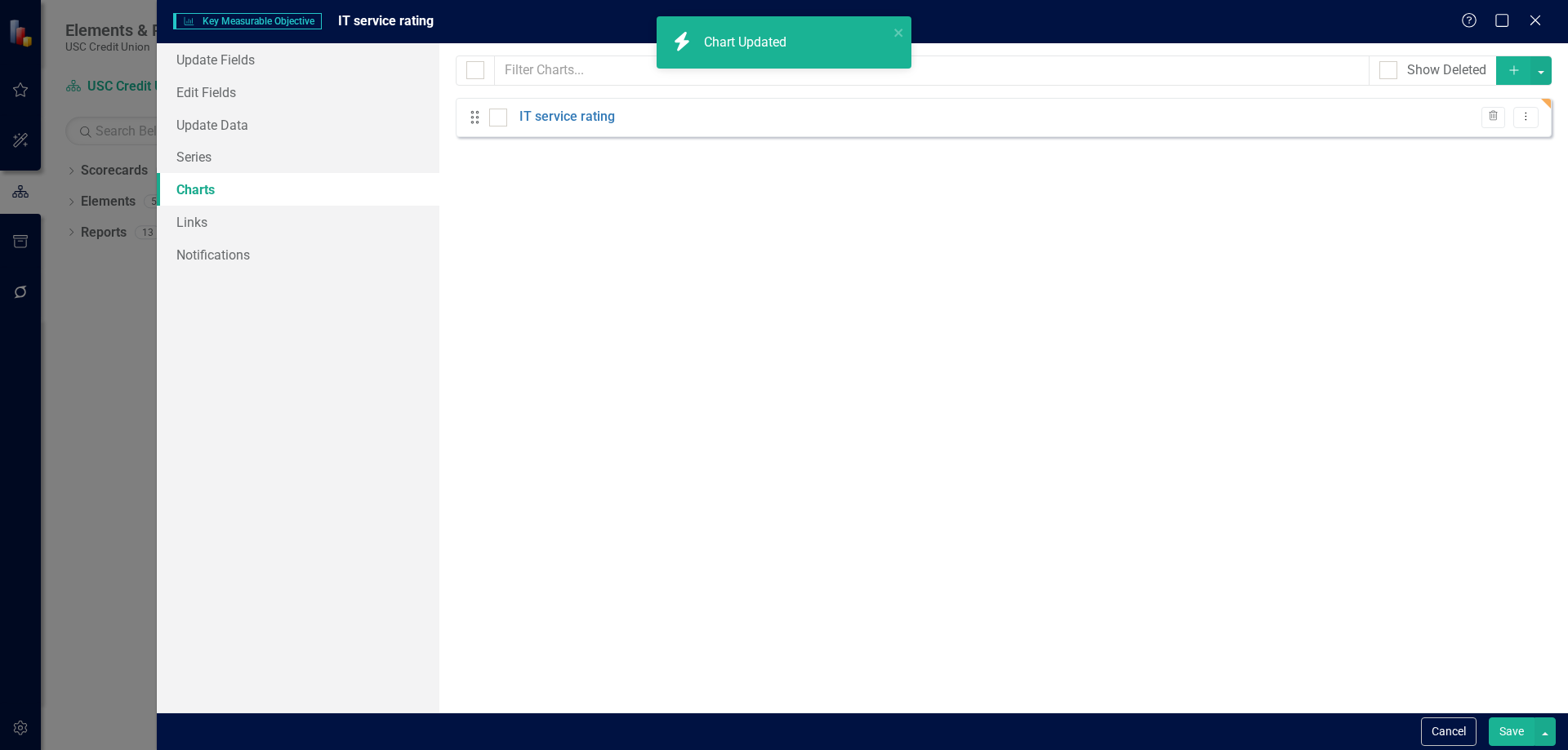
click at [1517, 733] on button "Save" at bounding box center [1512, 732] width 46 height 28
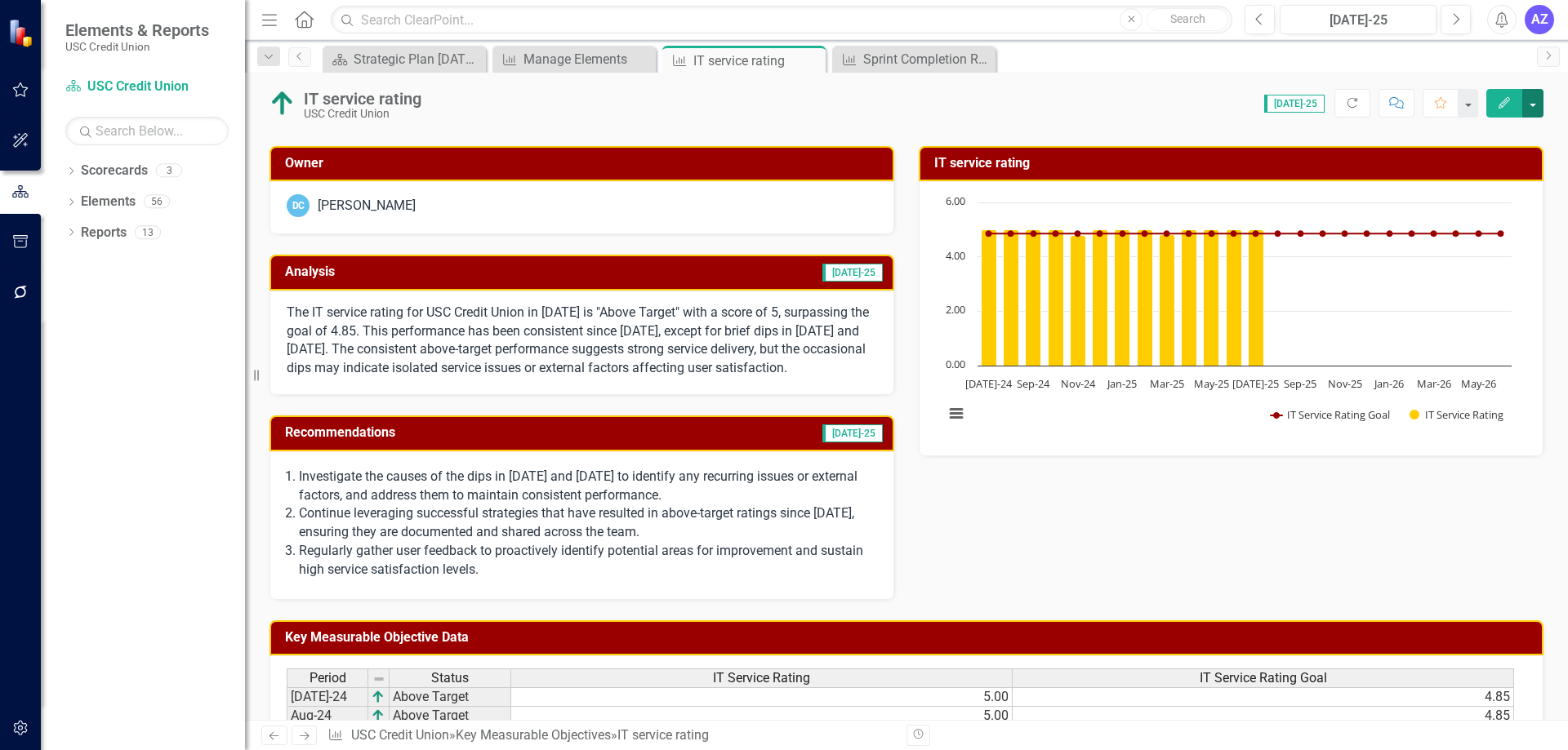
click at [1532, 114] on button "button" at bounding box center [1533, 103] width 21 height 28
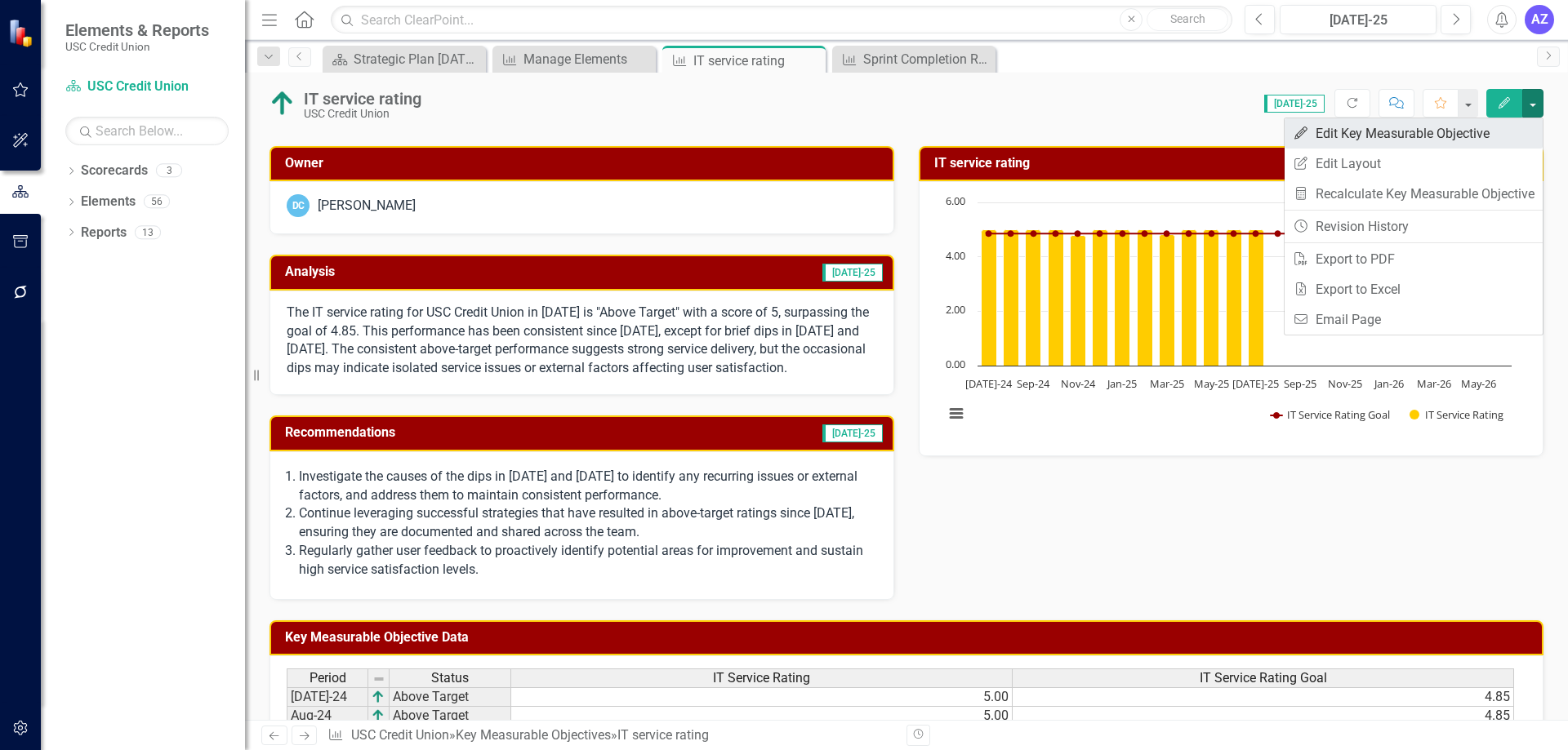
click at [1519, 129] on link "Edit Edit Key Measurable Objective" at bounding box center [1414, 133] width 258 height 30
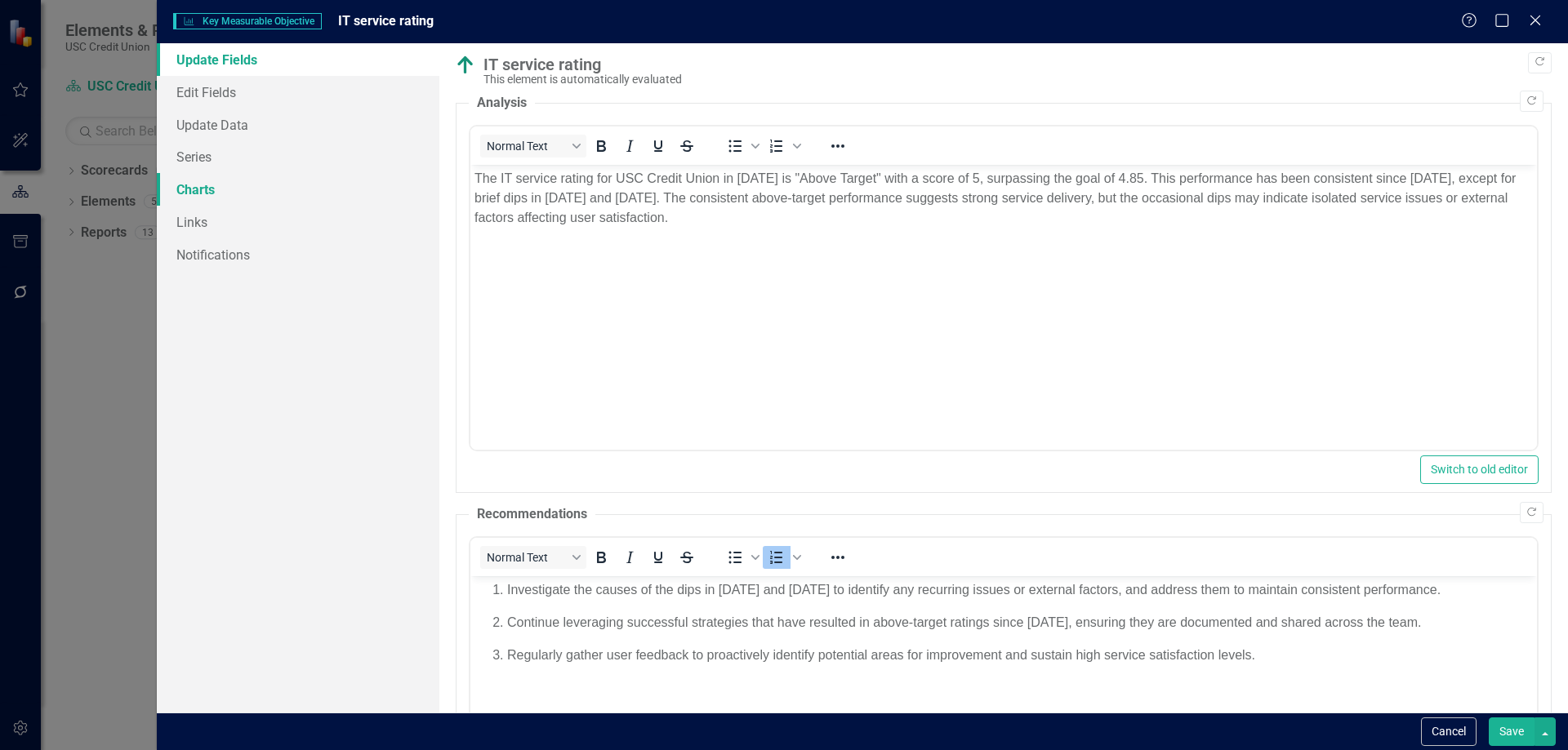
click at [212, 179] on link "Charts" at bounding box center [298, 189] width 282 height 33
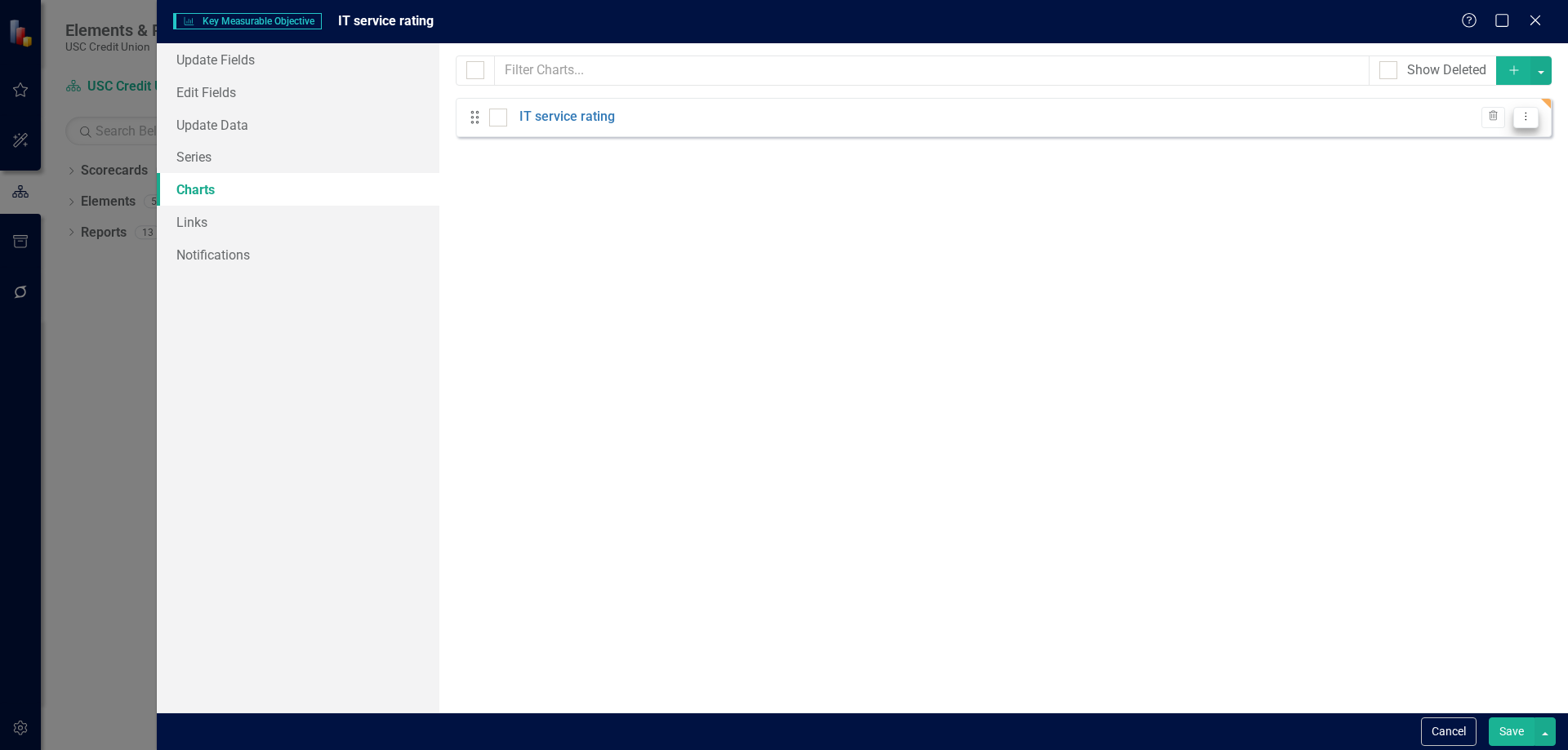
click at [1535, 115] on button "Dropdown Menu" at bounding box center [1526, 118] width 26 height 22
click at [1510, 141] on link "Edit Edit Chart" at bounding box center [1473, 144] width 129 height 30
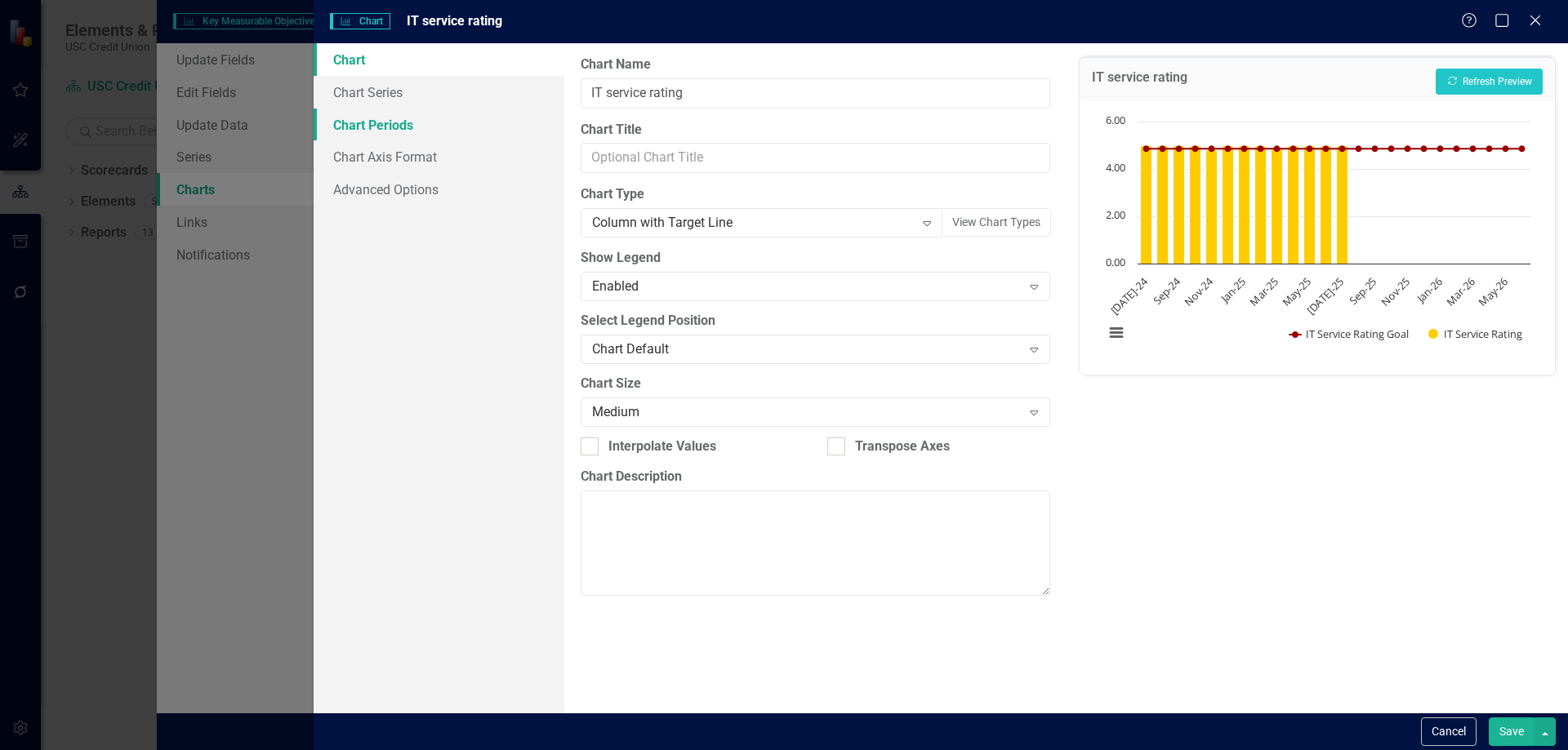
click at [427, 131] on link "Chart Periods" at bounding box center [439, 124] width 250 height 33
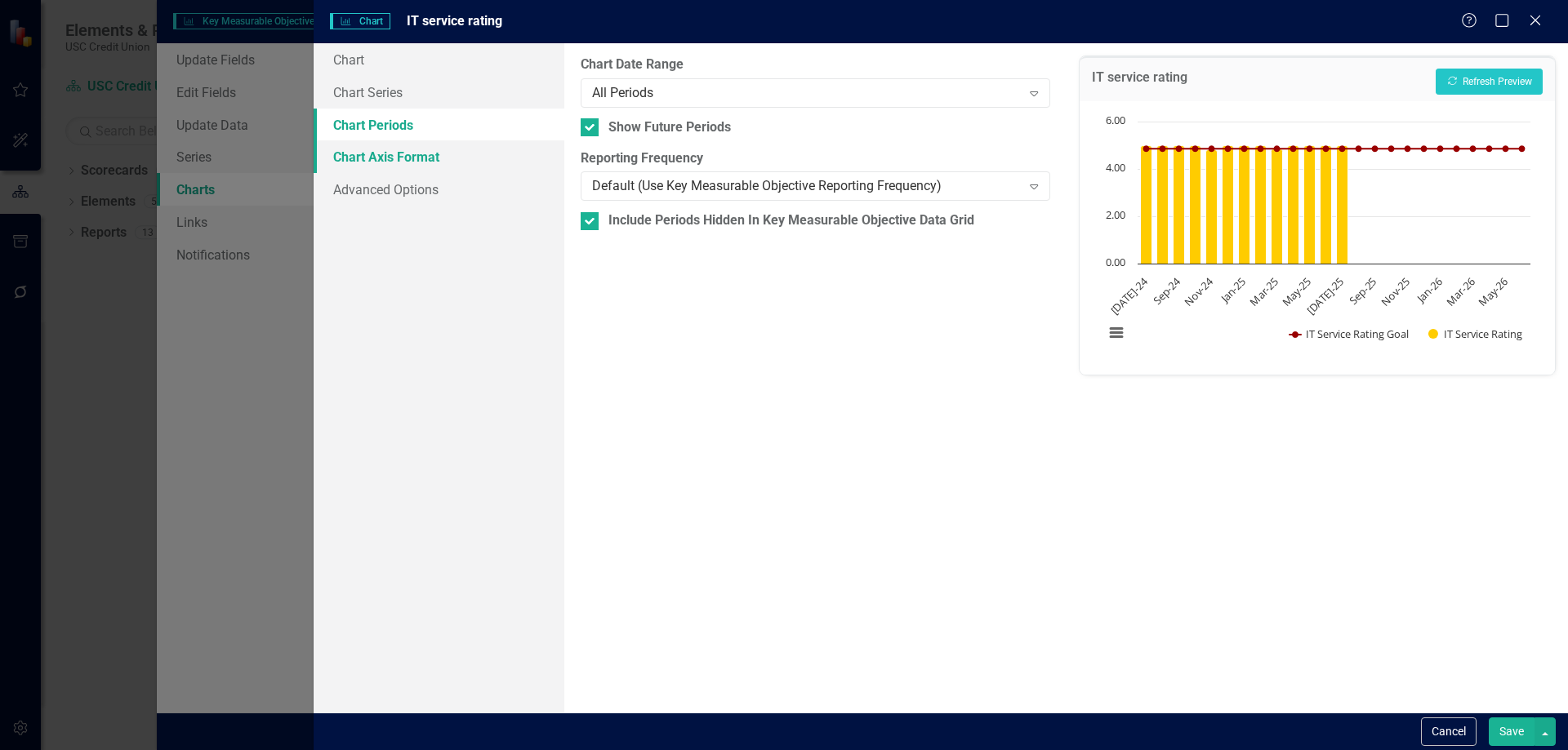
click at [413, 150] on link "Chart Axis Format" at bounding box center [439, 156] width 250 height 33
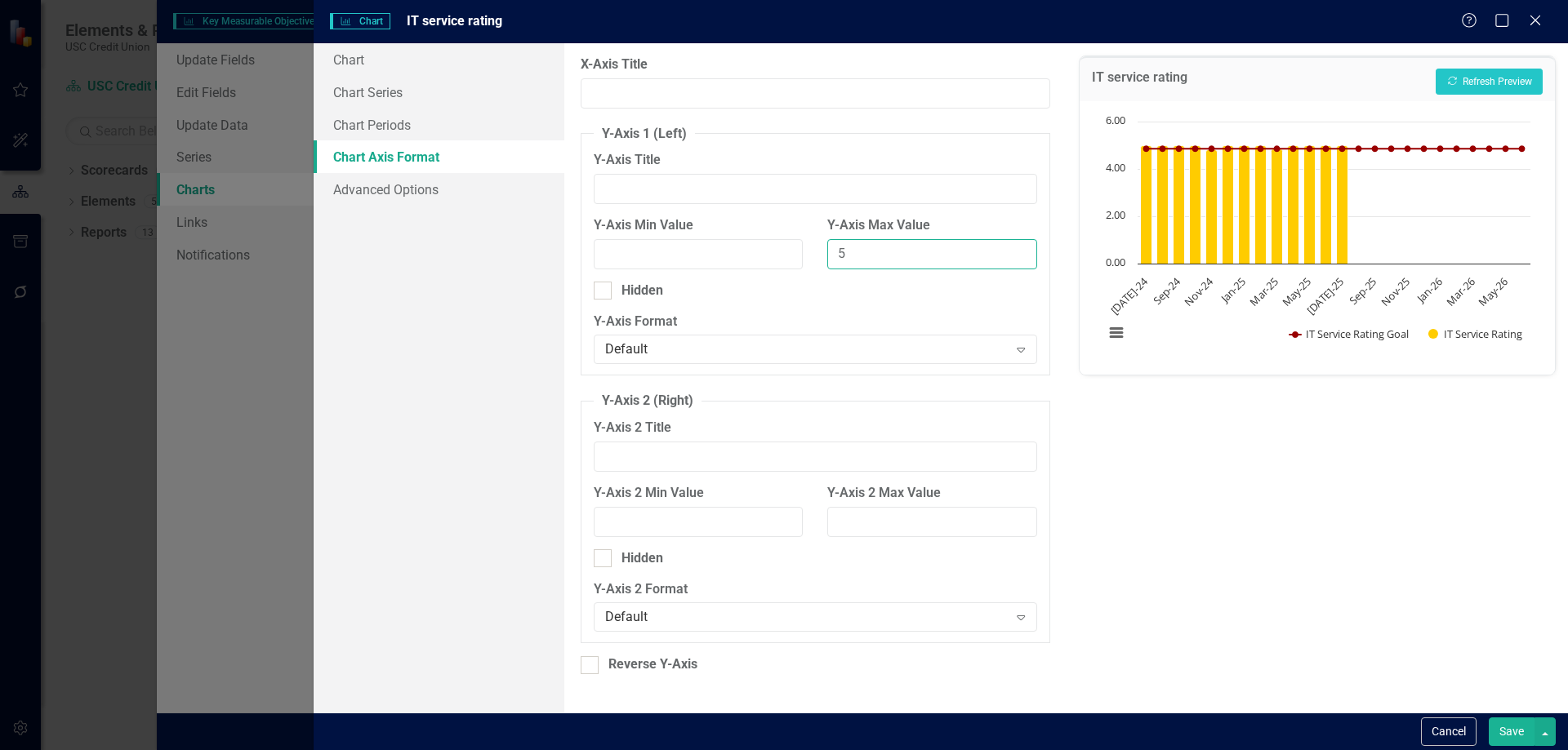
click at [897, 262] on input "5" at bounding box center [932, 255] width 210 height 30
click at [716, 264] on input "Y-Axis Min Value" at bounding box center [699, 255] width 210 height 30
type input "0"
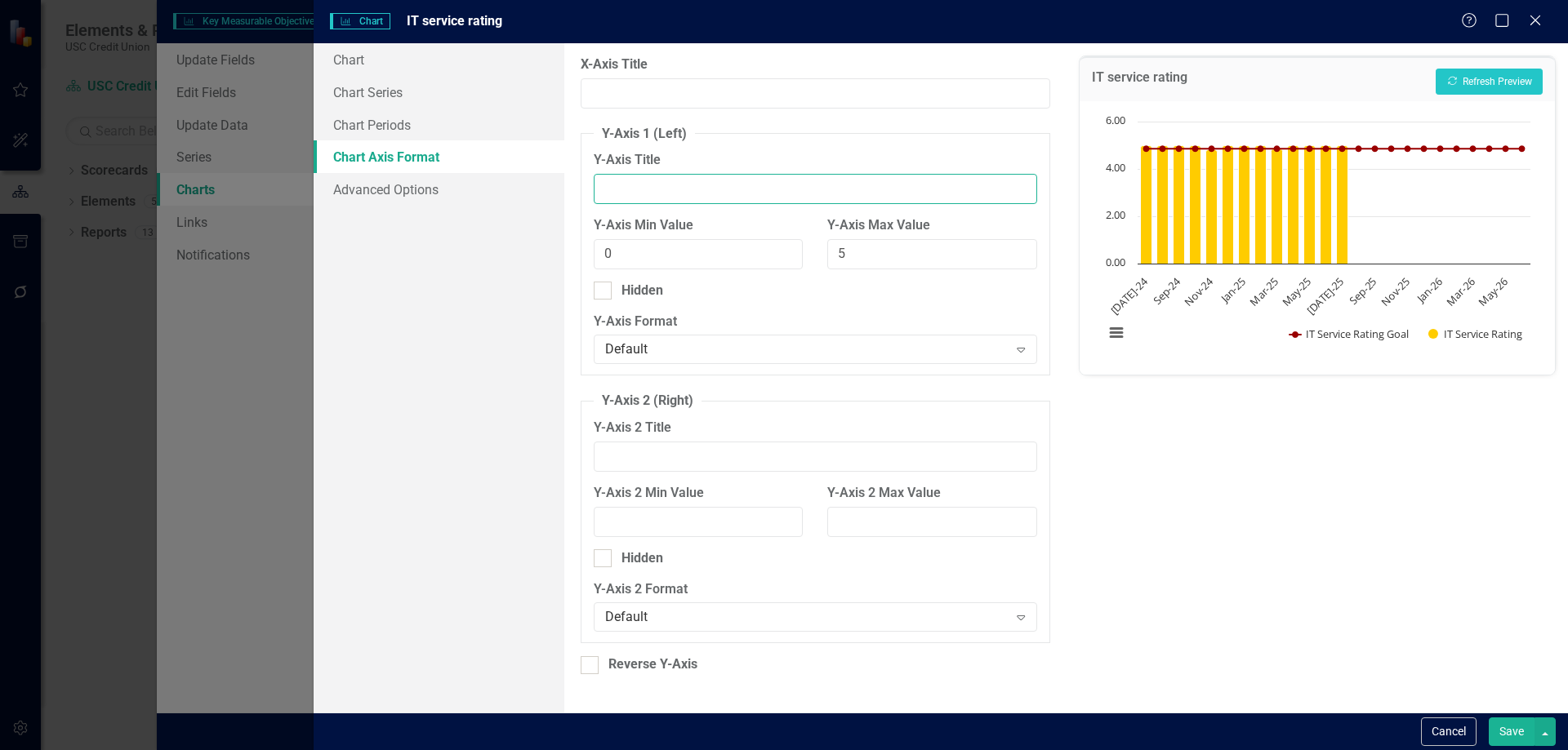
click at [743, 186] on input "Y-Axis Title" at bounding box center [815, 189] width 443 height 30
type input "S"
click at [1182, 501] on div "IT service rating Recalculate Refresh Preview Chart Combination chart with 2 da…" at bounding box center [1318, 378] width 502 height 669
click at [1513, 74] on button "Recalculate Refresh Preview" at bounding box center [1489, 81] width 107 height 26
click at [1113, 119] on text "6.00" at bounding box center [1116, 120] width 20 height 15
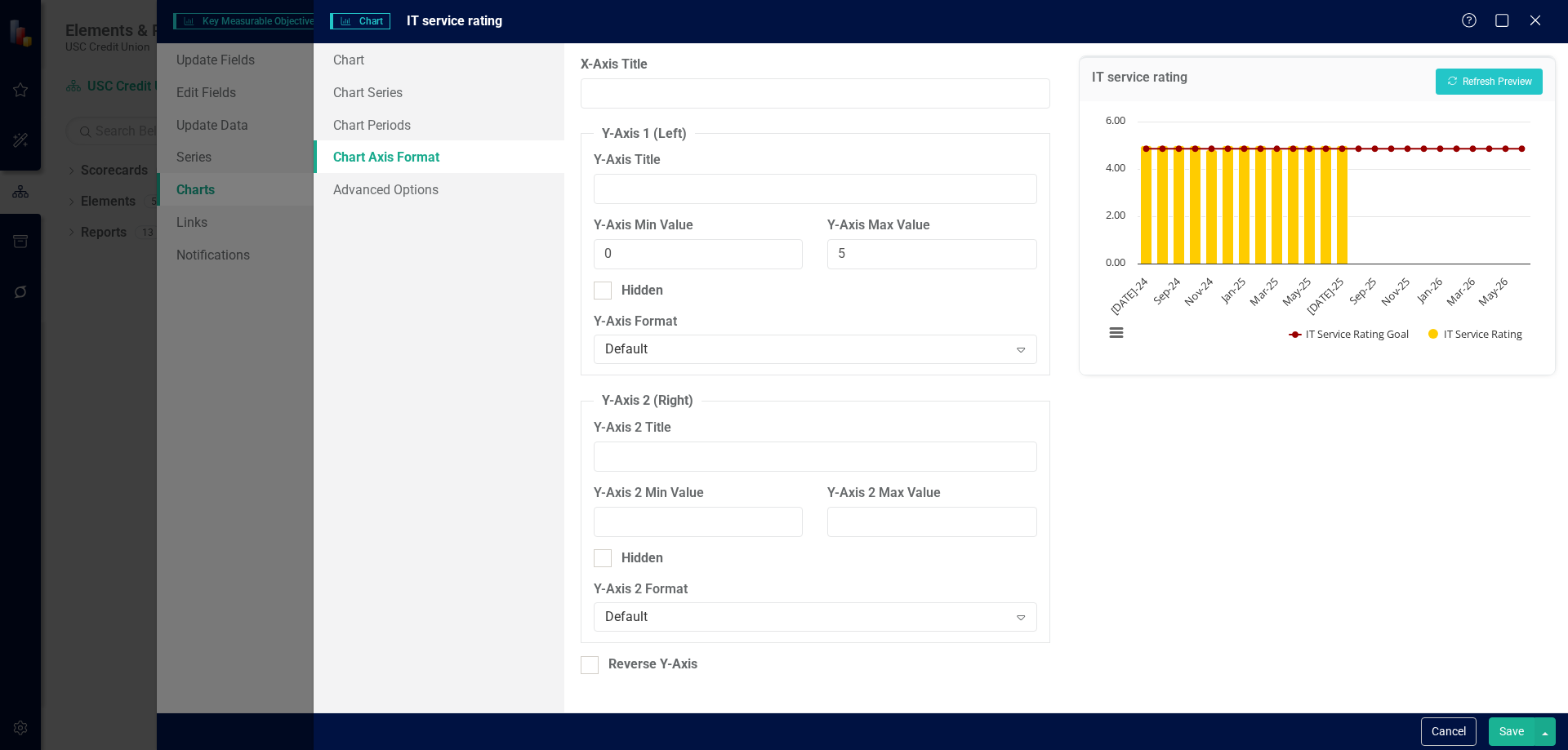
click at [443, 159] on link "Chart Axis Format" at bounding box center [439, 156] width 250 height 33
click at [648, 91] on input "X-Axis Title" at bounding box center [815, 93] width 469 height 30
click at [718, 197] on input "Y-Axis Title" at bounding box center [815, 189] width 443 height 30
click at [710, 348] on div "Default" at bounding box center [807, 350] width 403 height 19
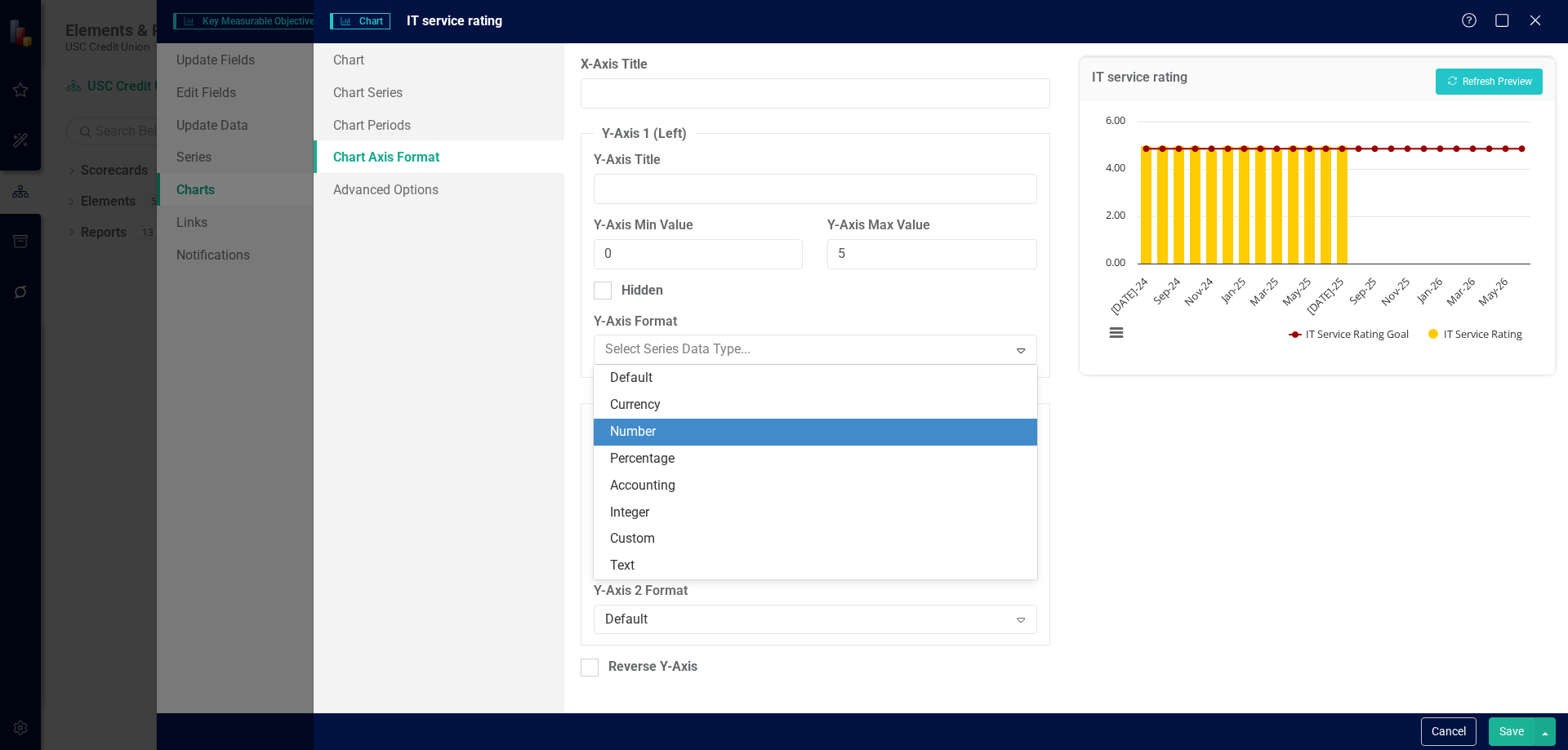
click at [678, 437] on div "Number" at bounding box center [818, 432] width 416 height 19
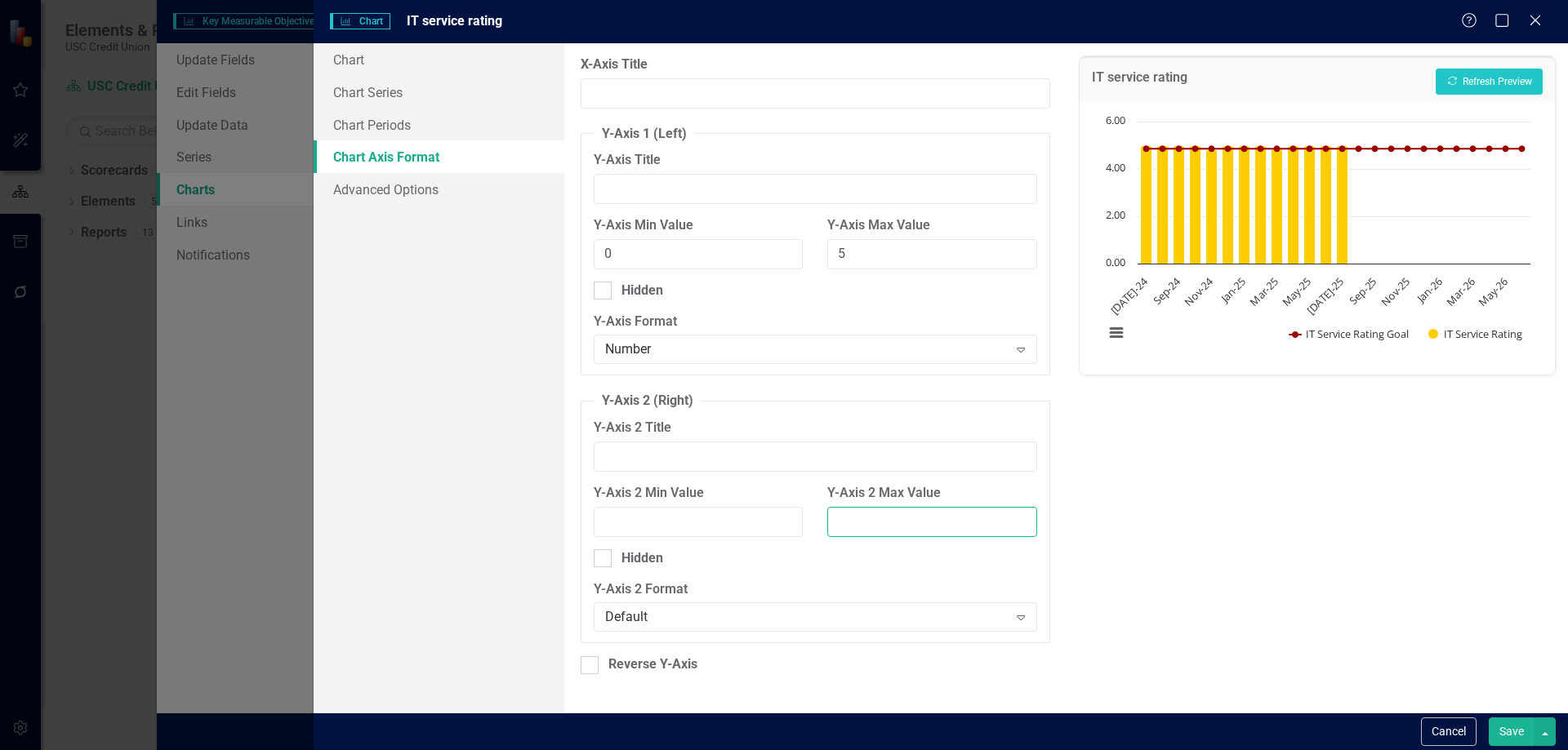
click at [883, 520] on input "Y-Axis 2 Max Value" at bounding box center [932, 522] width 210 height 30
click at [1144, 480] on div "IT service rating Recalculate Refresh Preview Chart Combination chart with 2 da…" at bounding box center [1318, 378] width 502 height 669
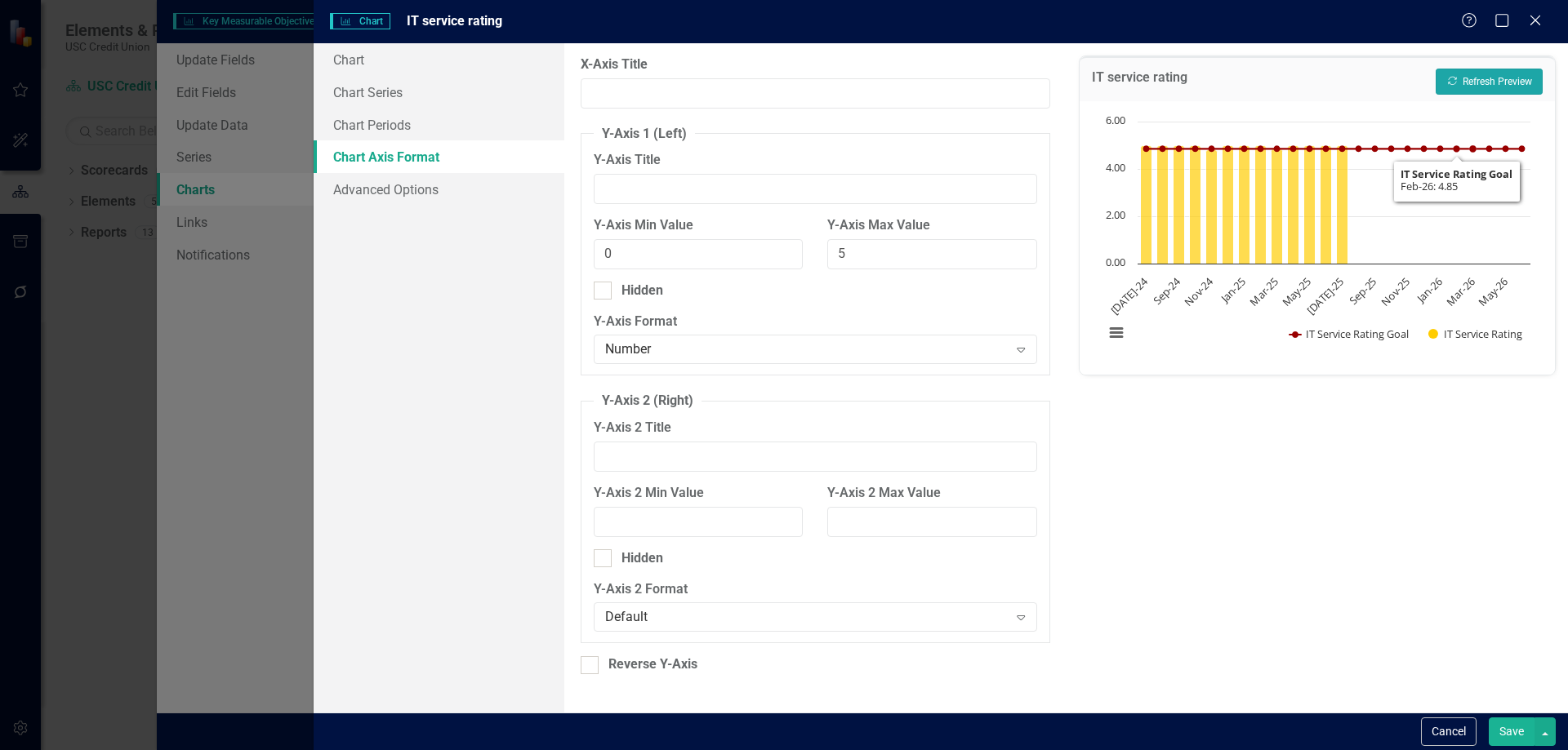
click at [1468, 72] on button "Recalculate Refresh Preview" at bounding box center [1489, 81] width 107 height 26
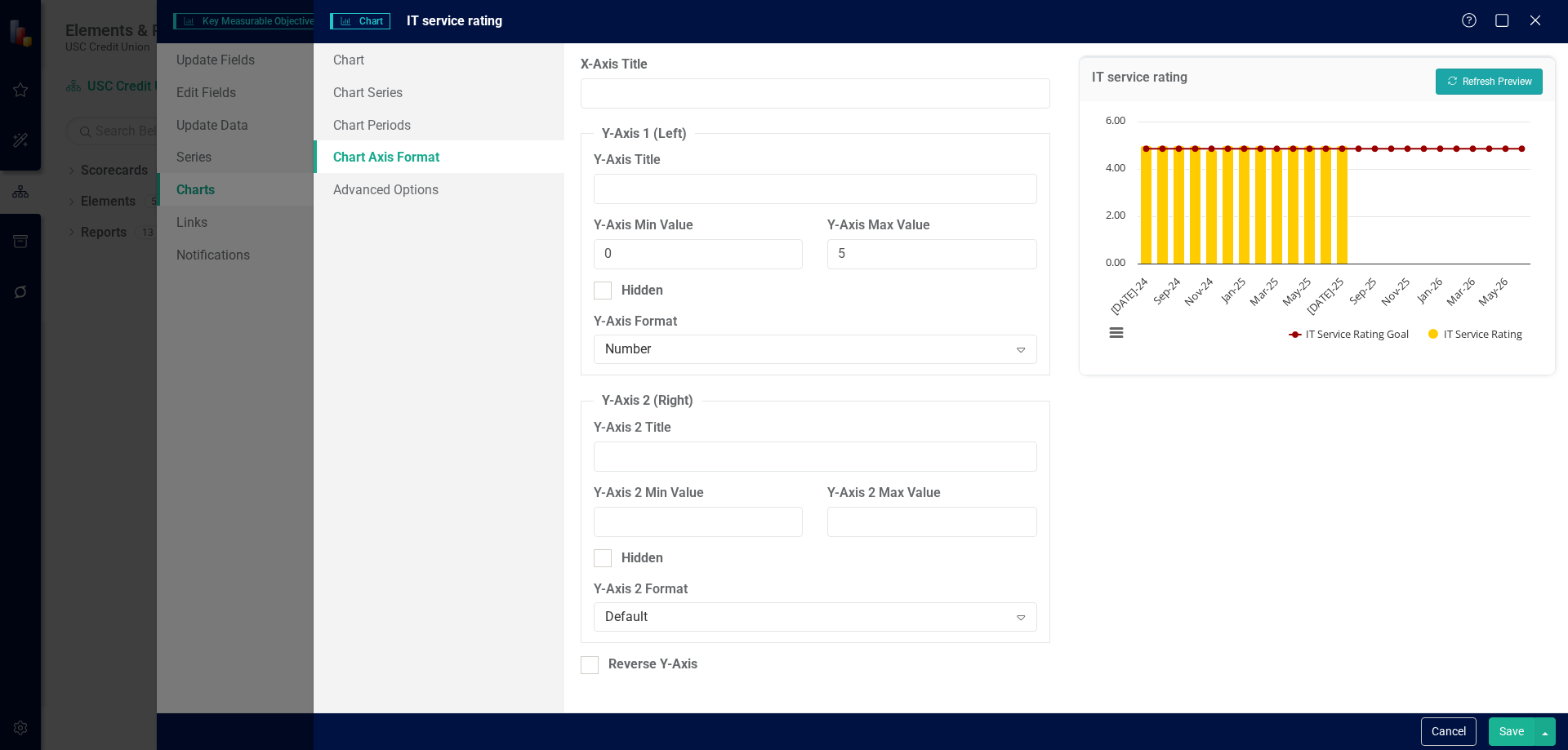
click at [1468, 72] on button "Recalculate Refresh Preview" at bounding box center [1489, 81] width 107 height 26
click at [649, 354] on div "Number" at bounding box center [807, 350] width 403 height 19
click at [735, 181] on input "Y-Axis Title" at bounding box center [815, 189] width 443 height 30
click at [723, 74] on div "X-Axis Title" at bounding box center [815, 83] width 469 height 53
click at [711, 97] on input "X-Axis Title" at bounding box center [815, 93] width 469 height 30
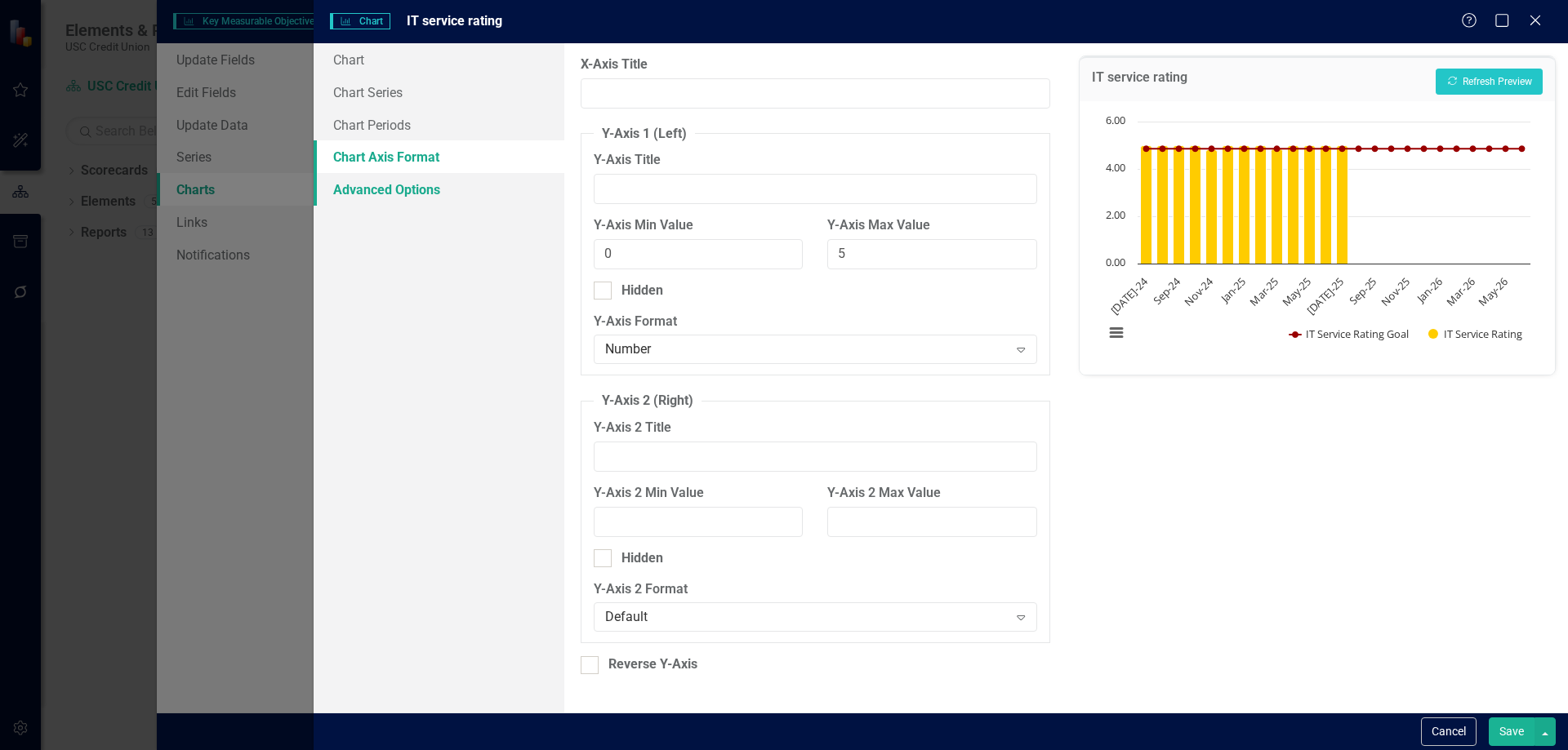
click at [479, 197] on link "Advanced Options" at bounding box center [439, 189] width 250 height 33
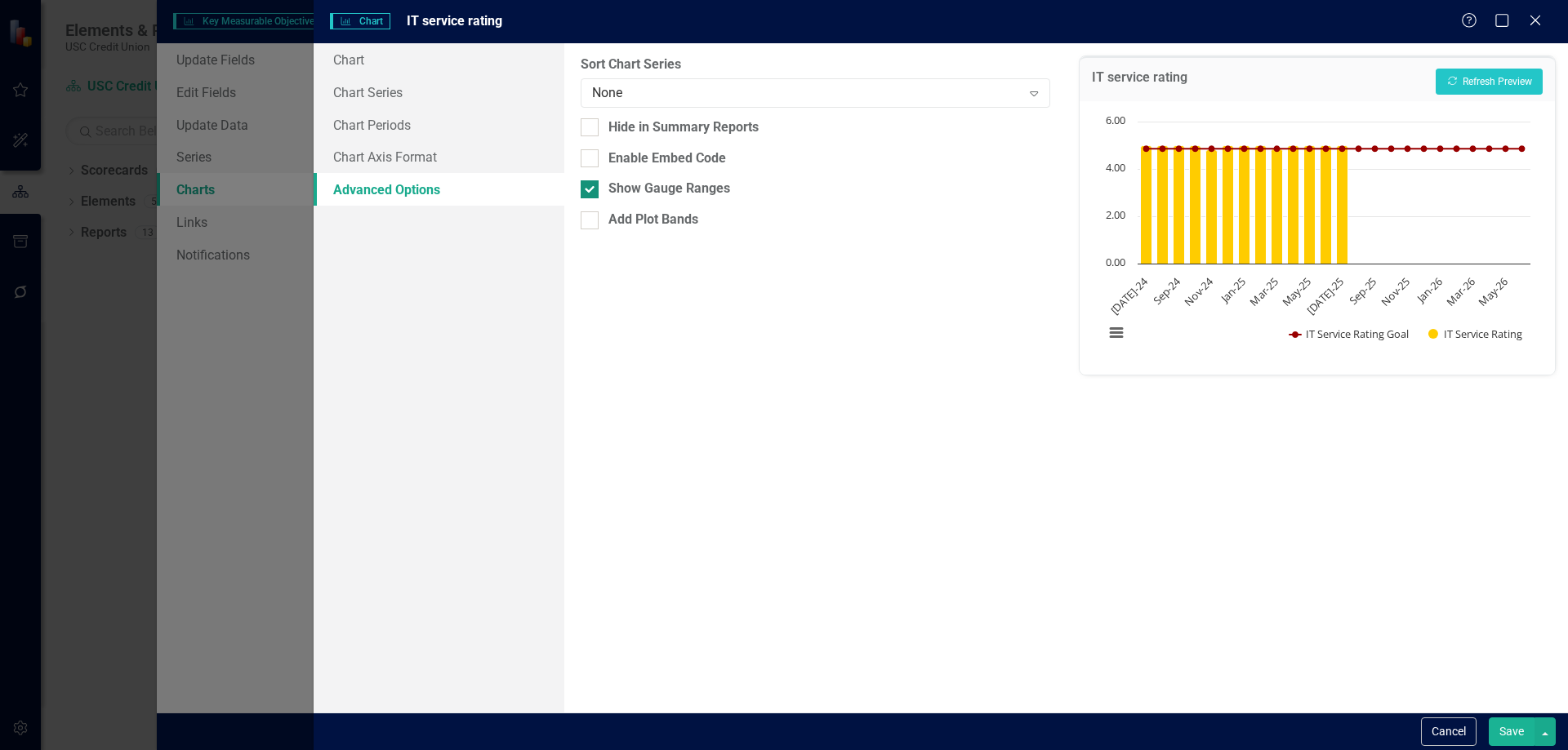
click at [588, 189] on input "Show Gauge Ranges" at bounding box center [586, 186] width 11 height 11
checkbox input "false"
click at [668, 78] on div "None Expand" at bounding box center [815, 92] width 469 height 29
click at [714, 349] on div "From this tab, you can sort the chart series by value or hide the chart from su…" at bounding box center [815, 378] width 502 height 669
click at [495, 171] on link "Chart Axis Format" at bounding box center [439, 156] width 250 height 33
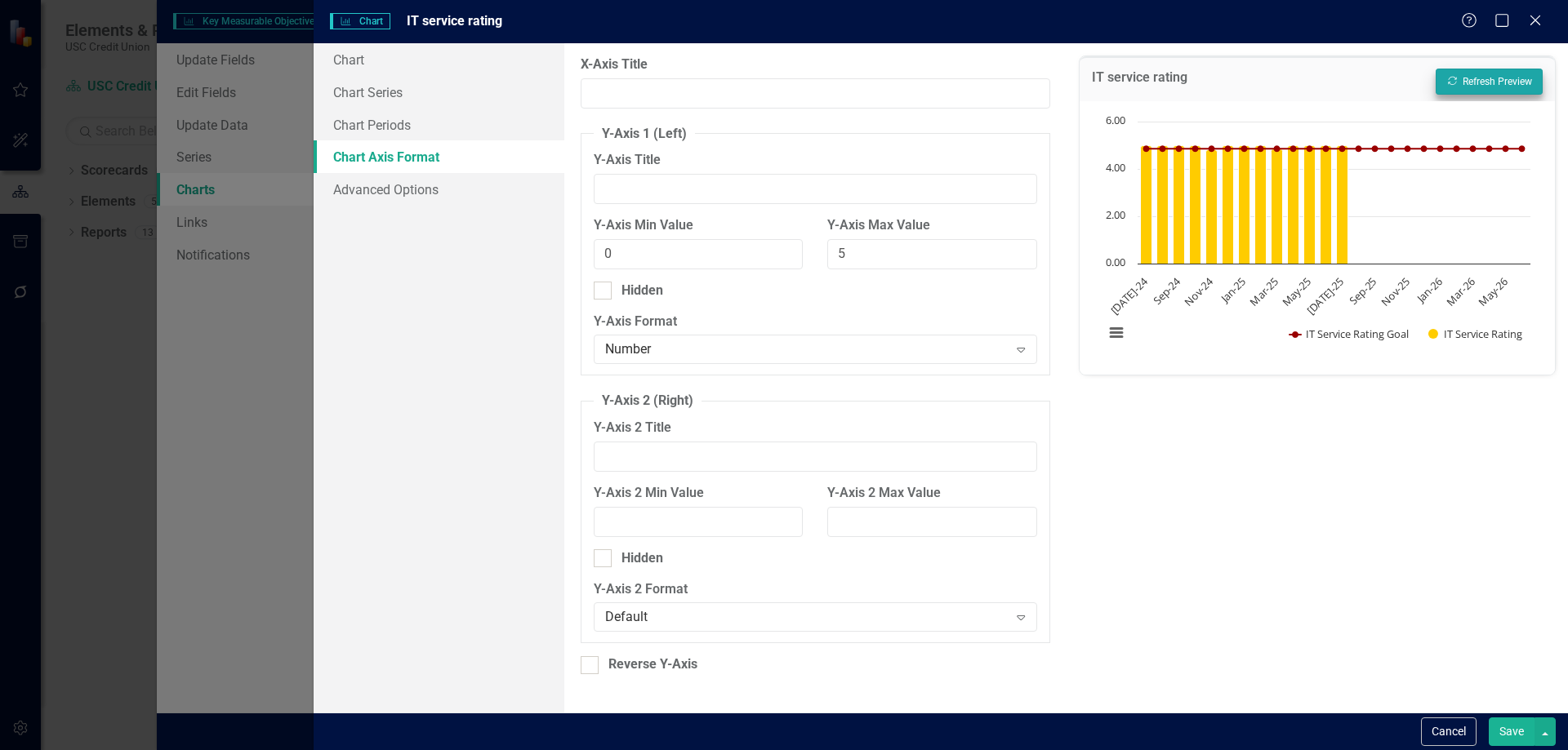
click at [1472, 93] on div "IT service rating Recalculate Refresh Preview" at bounding box center [1317, 78] width 475 height 45
click at [1476, 83] on button "Recalculate Refresh Preview" at bounding box center [1489, 81] width 107 height 26
click at [893, 264] on input "5" at bounding box center [932, 255] width 210 height 30
click at [1022, 264] on input "5" at bounding box center [932, 255] width 210 height 30
click at [1026, 256] on input "4" at bounding box center [932, 255] width 210 height 30
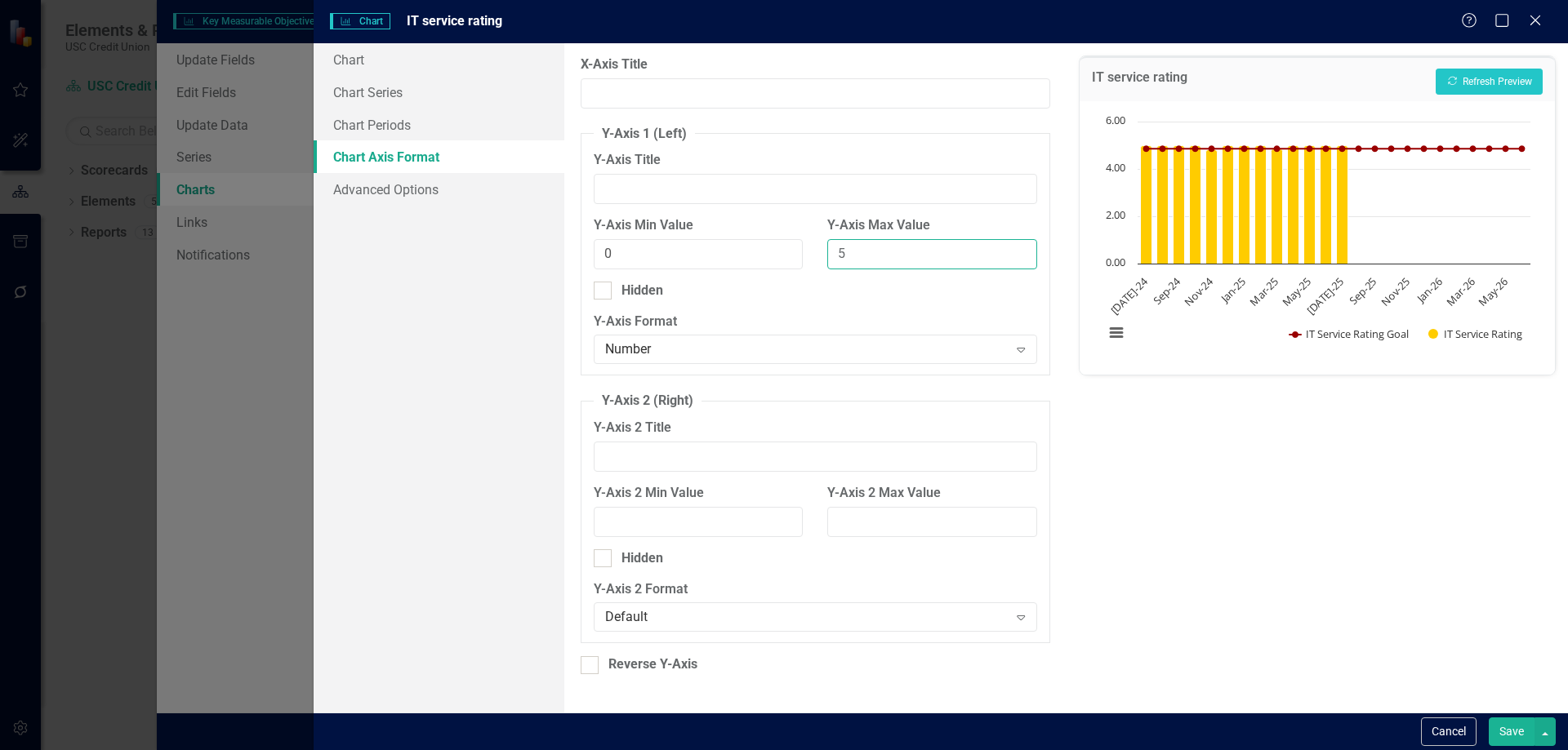
click at [1021, 250] on input "5" at bounding box center [932, 255] width 210 height 30
click at [992, 320] on label "Y-Axis Format" at bounding box center [815, 321] width 443 height 19
click at [908, 249] on input "5" at bounding box center [932, 255] width 210 height 30
type input "5.00"
click at [1529, 737] on button "Save" at bounding box center [1512, 732] width 46 height 28
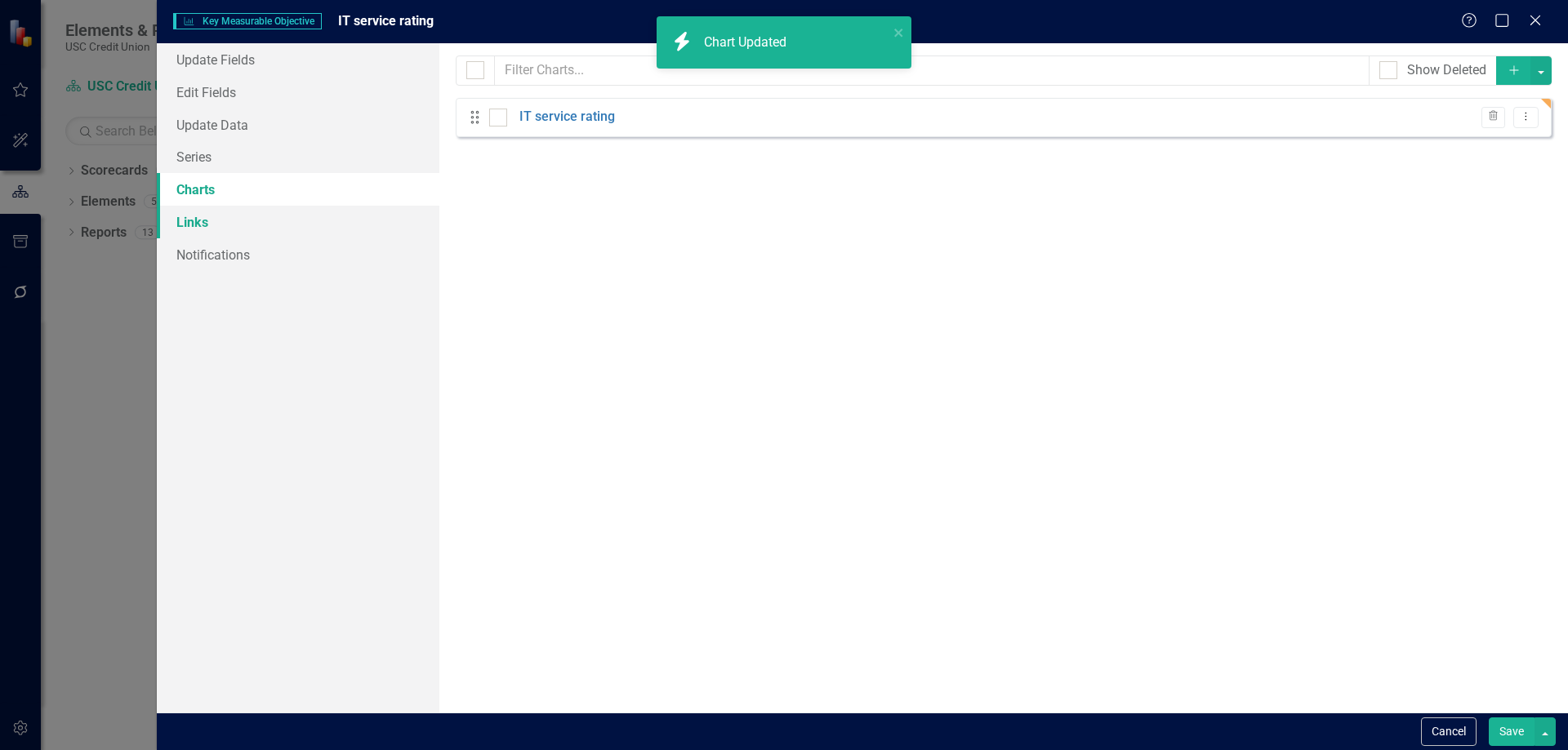
click at [226, 211] on link "Links" at bounding box center [298, 222] width 282 height 33
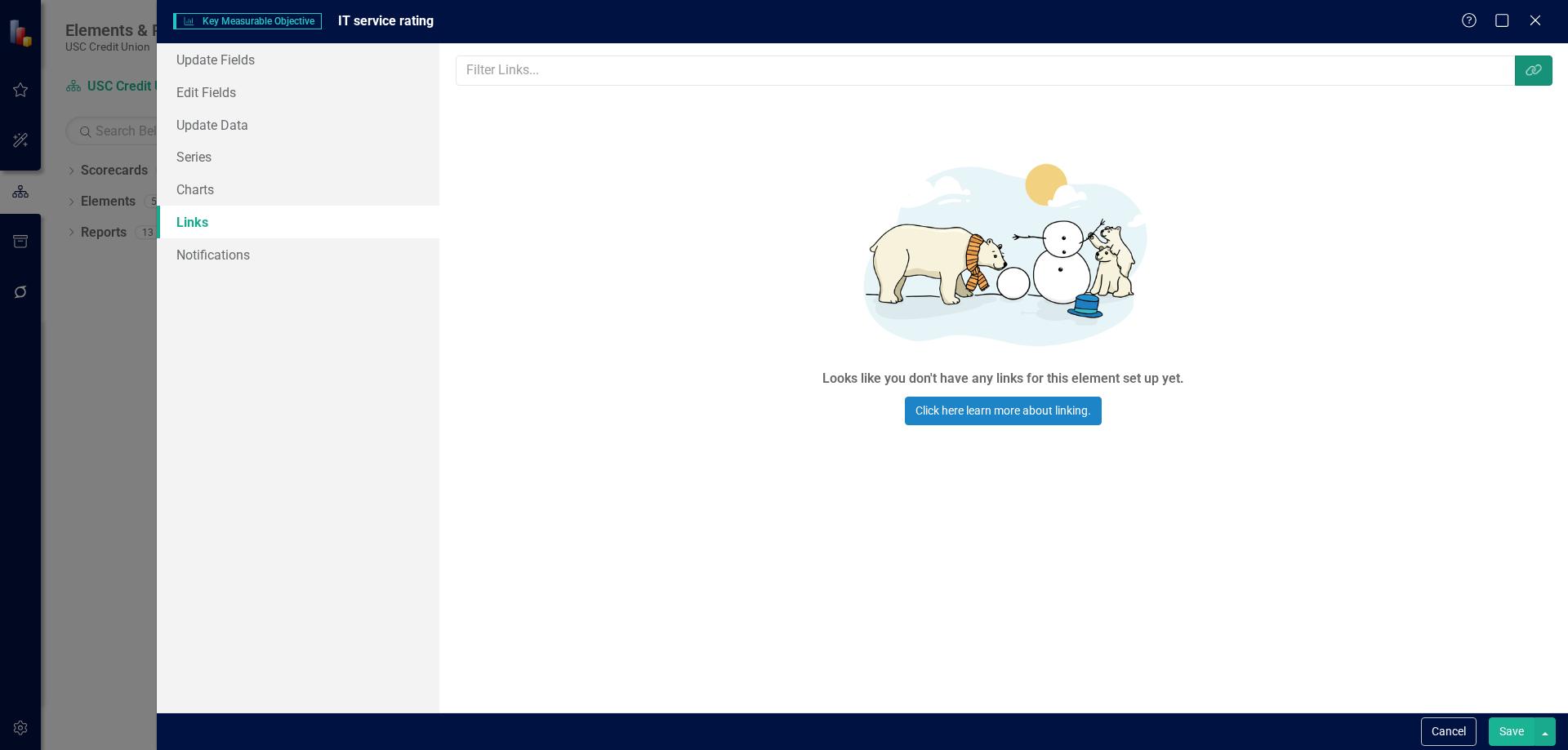
click at [1529, 68] on icon "Link Tag" at bounding box center [1534, 70] width 16 height 13
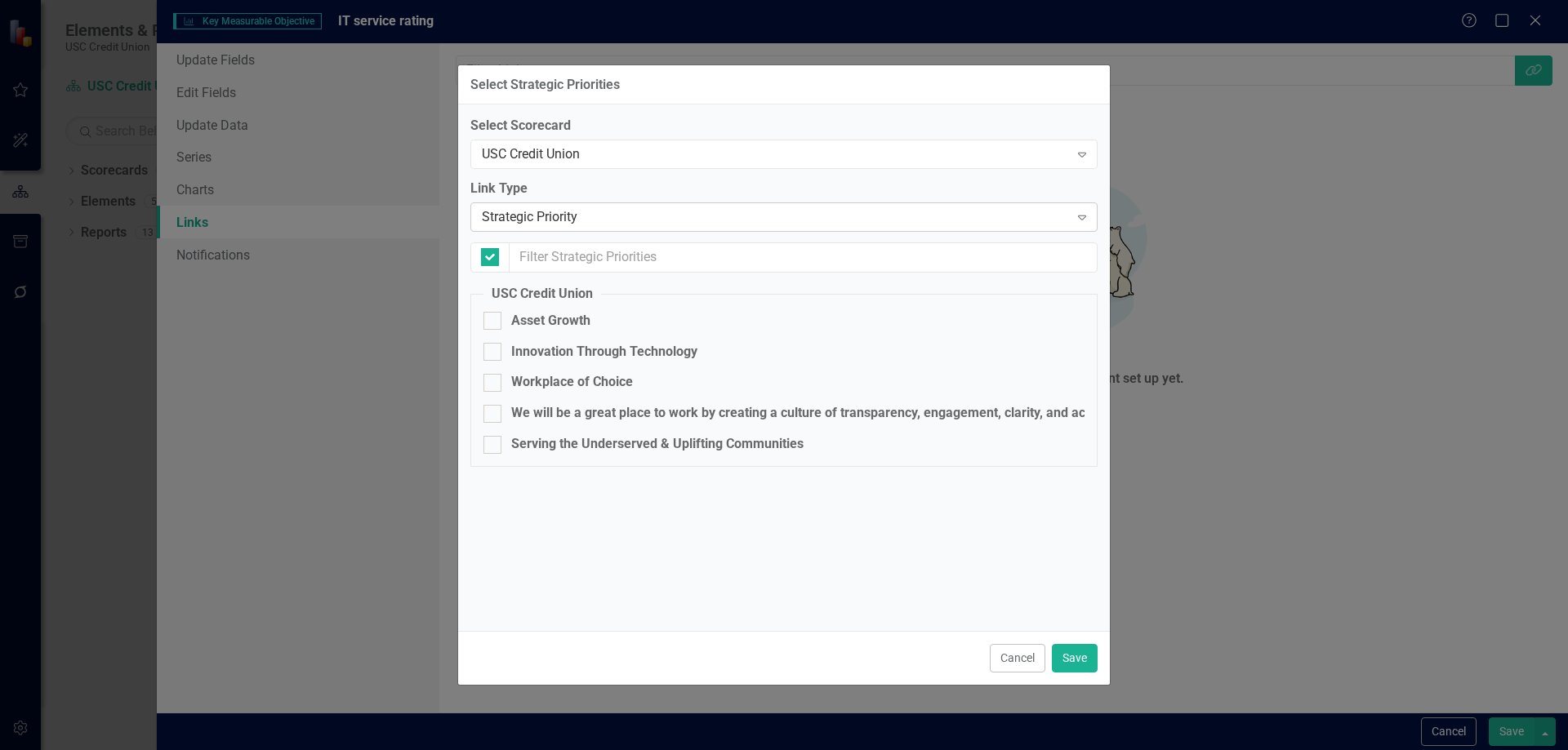
checkbox input "false"
click at [585, 214] on div "Strategic Priority" at bounding box center [775, 217] width 587 height 19
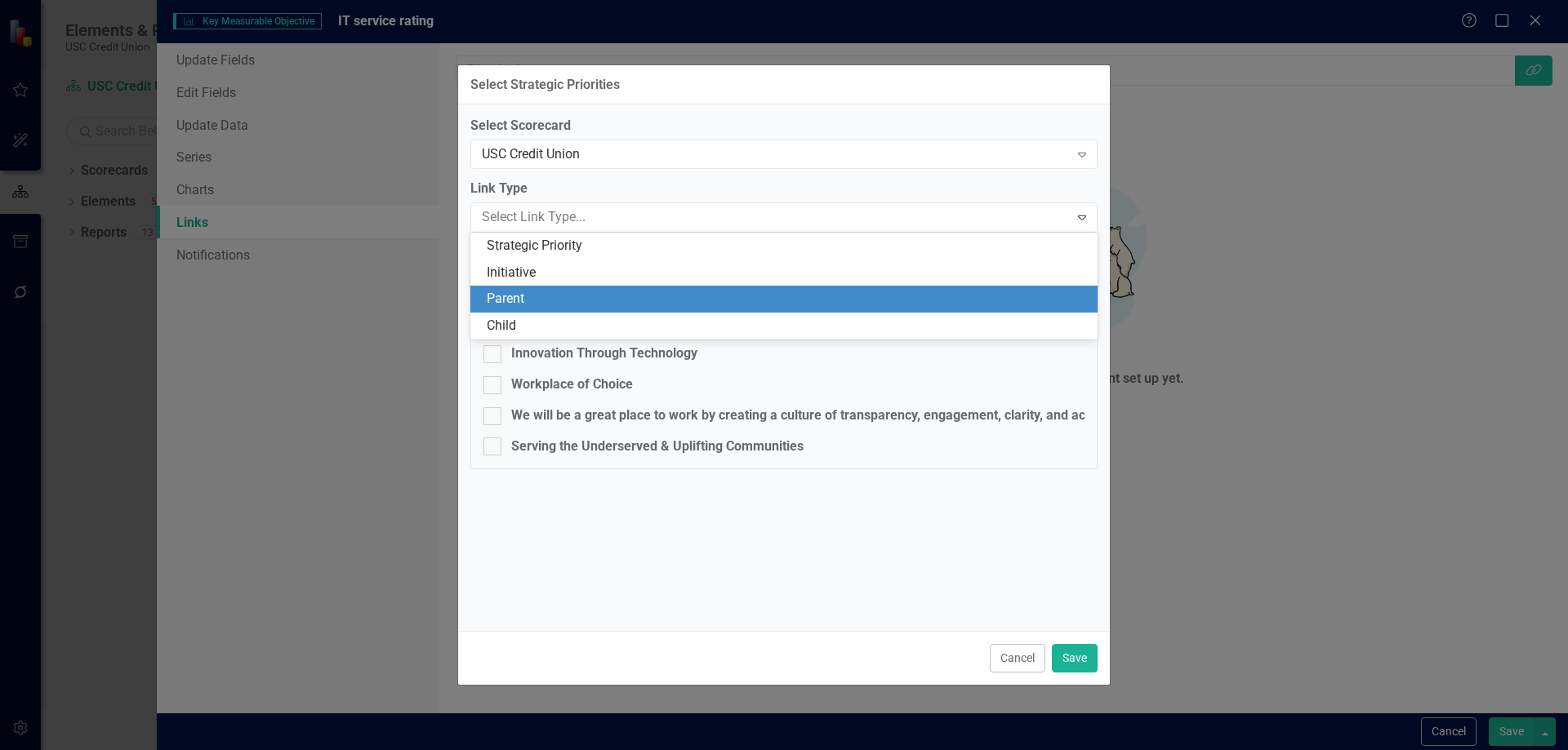
click at [542, 296] on div "Parent" at bounding box center [787, 299] width 601 height 19
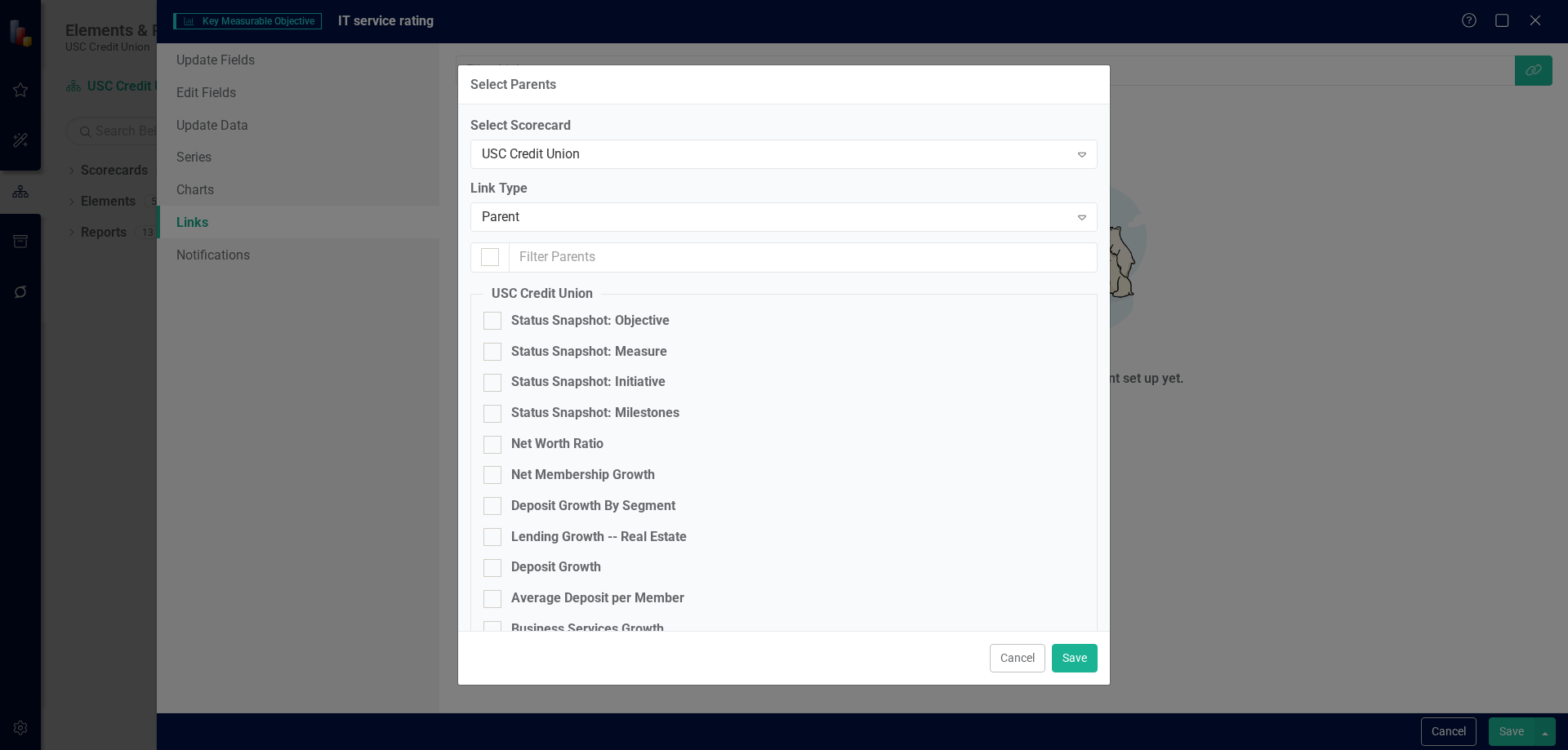
checkbox input "false"
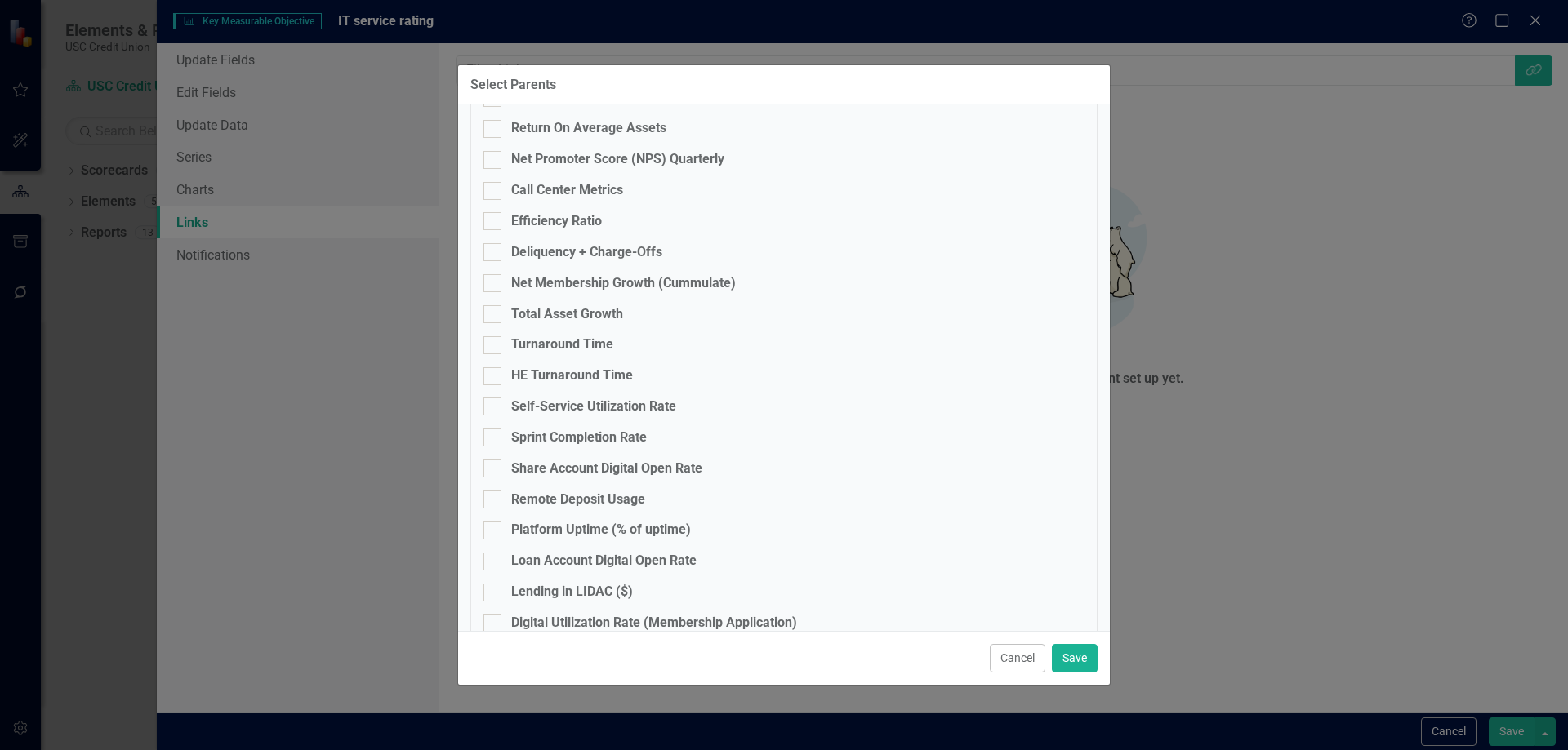
scroll to position [934, 0]
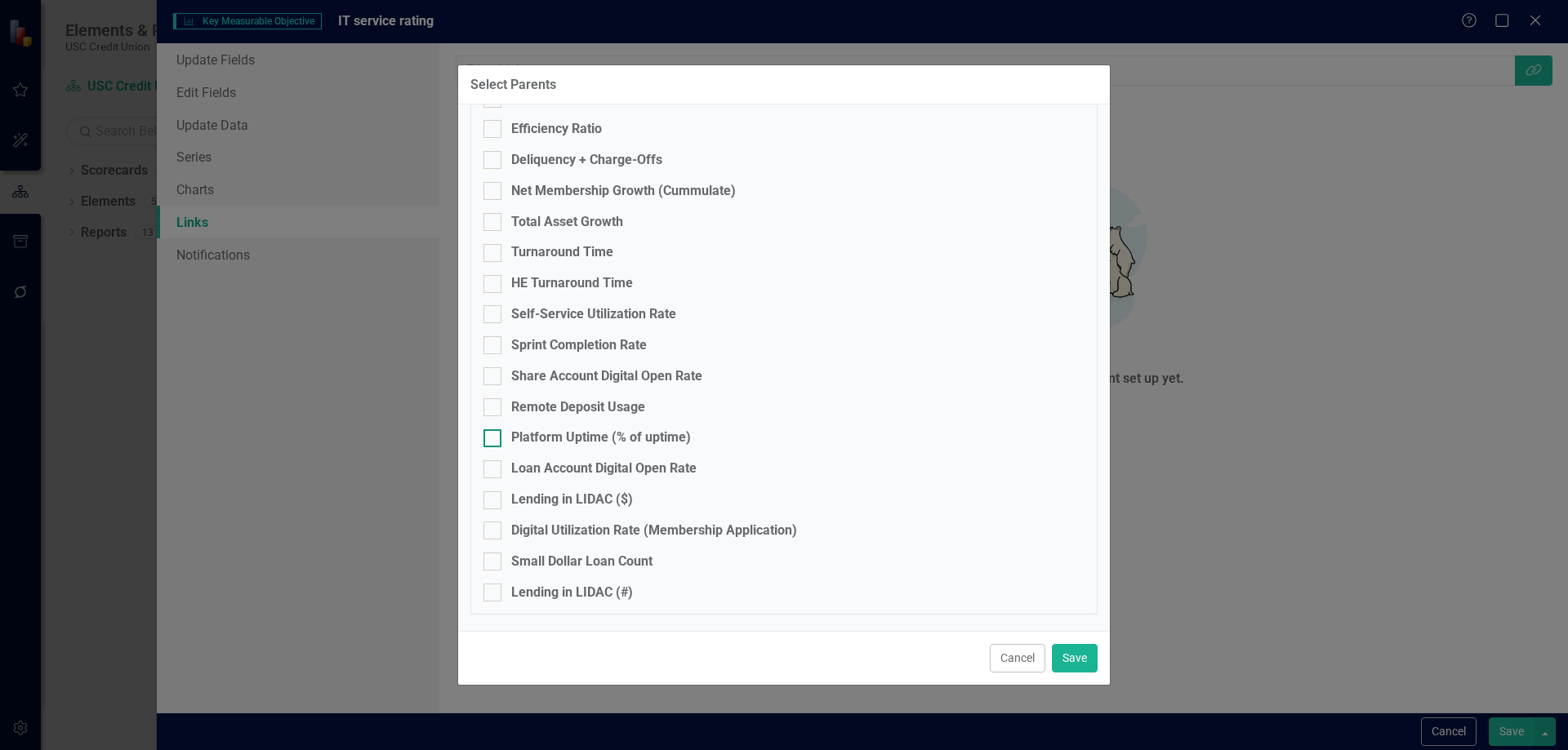
click at [493, 438] on input "Platform Uptime (% of uptime)" at bounding box center [489, 435] width 11 height 11
checkbox input "true"
click at [1064, 663] on button "Save" at bounding box center [1075, 659] width 46 height 28
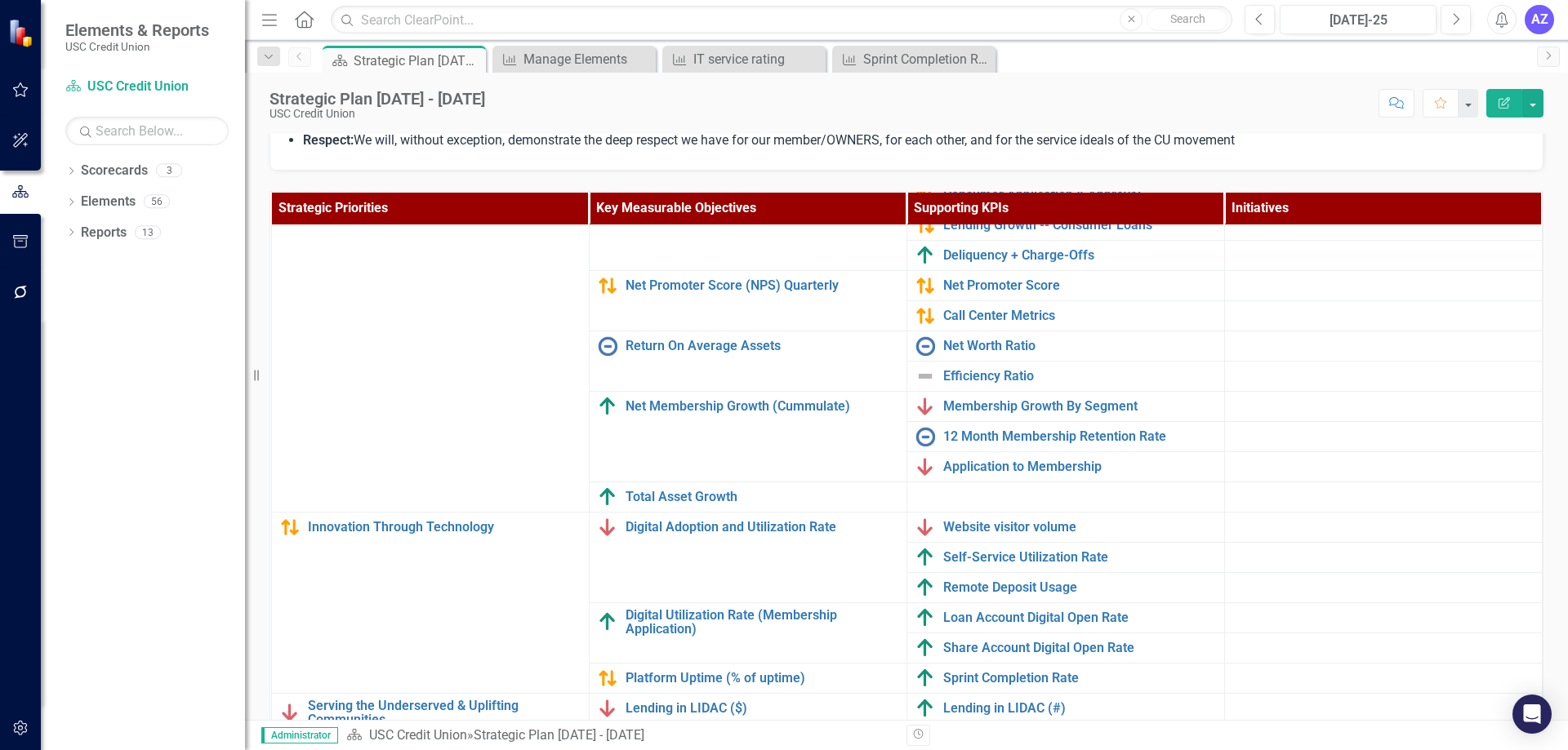
scroll to position [518, 0]
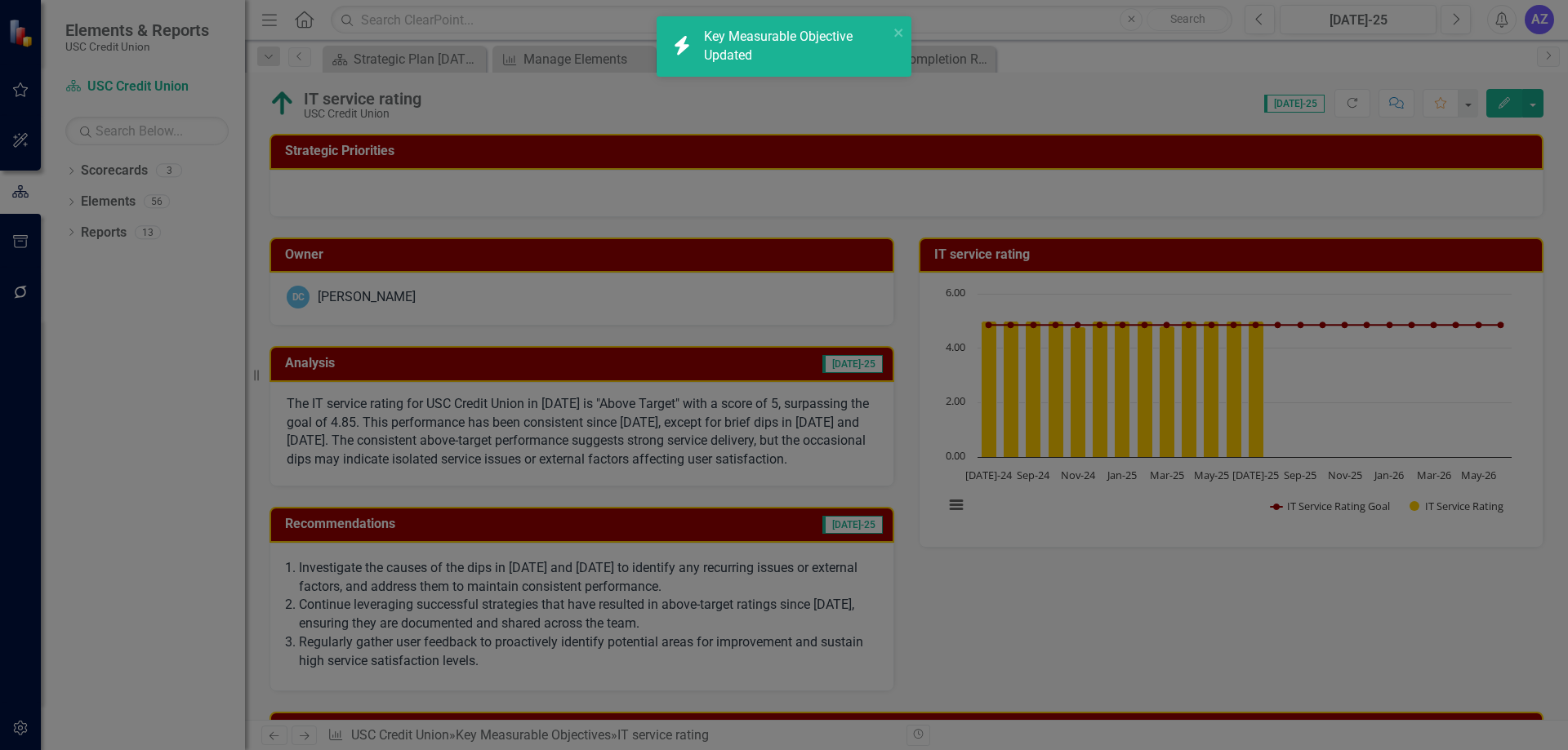
scroll to position [91, 0]
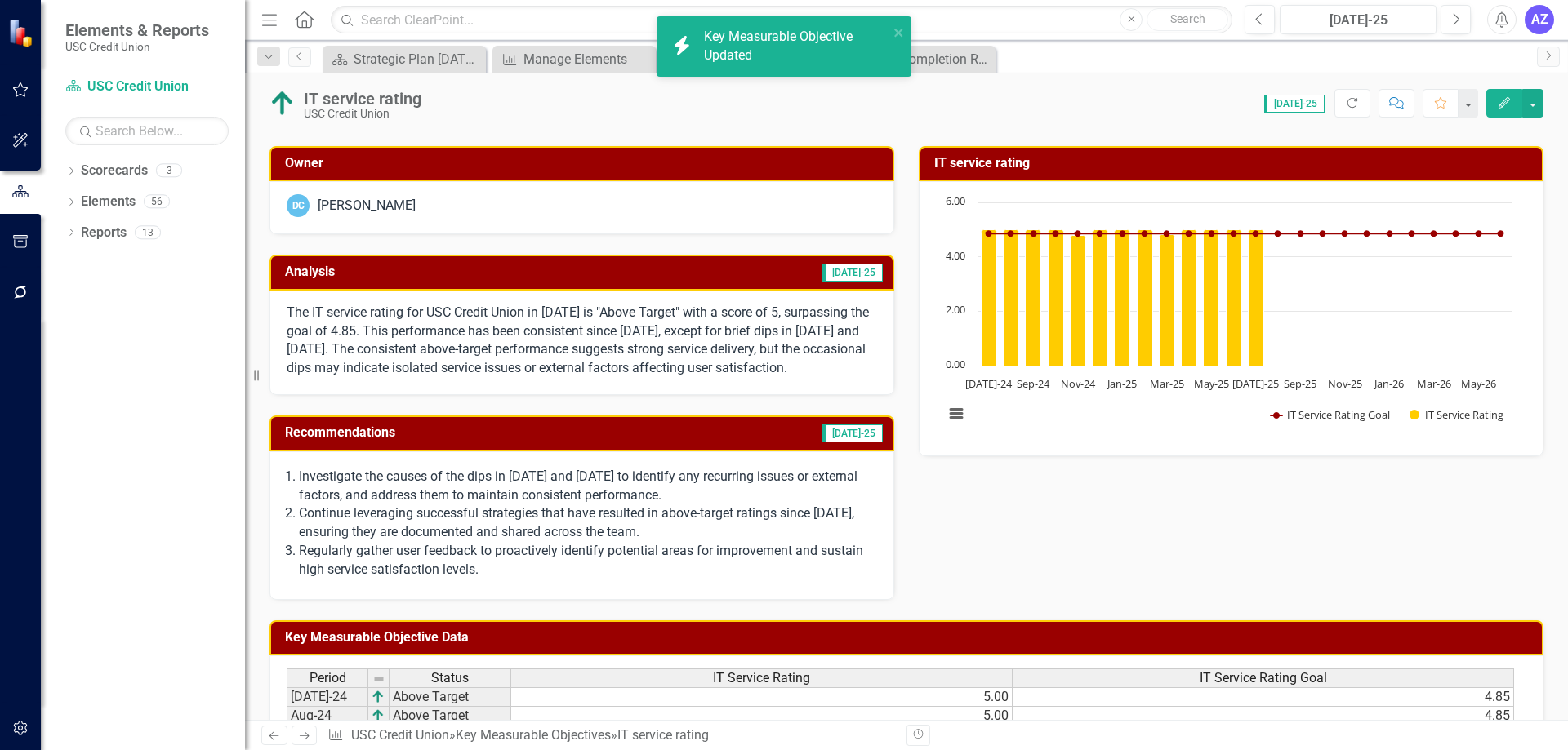
click at [1168, 579] on div "Owner DC Daniel Cohen Analysis Jul-25 The IT service rating for USC Credit Unio…" at bounding box center [907, 363] width 1299 height 475
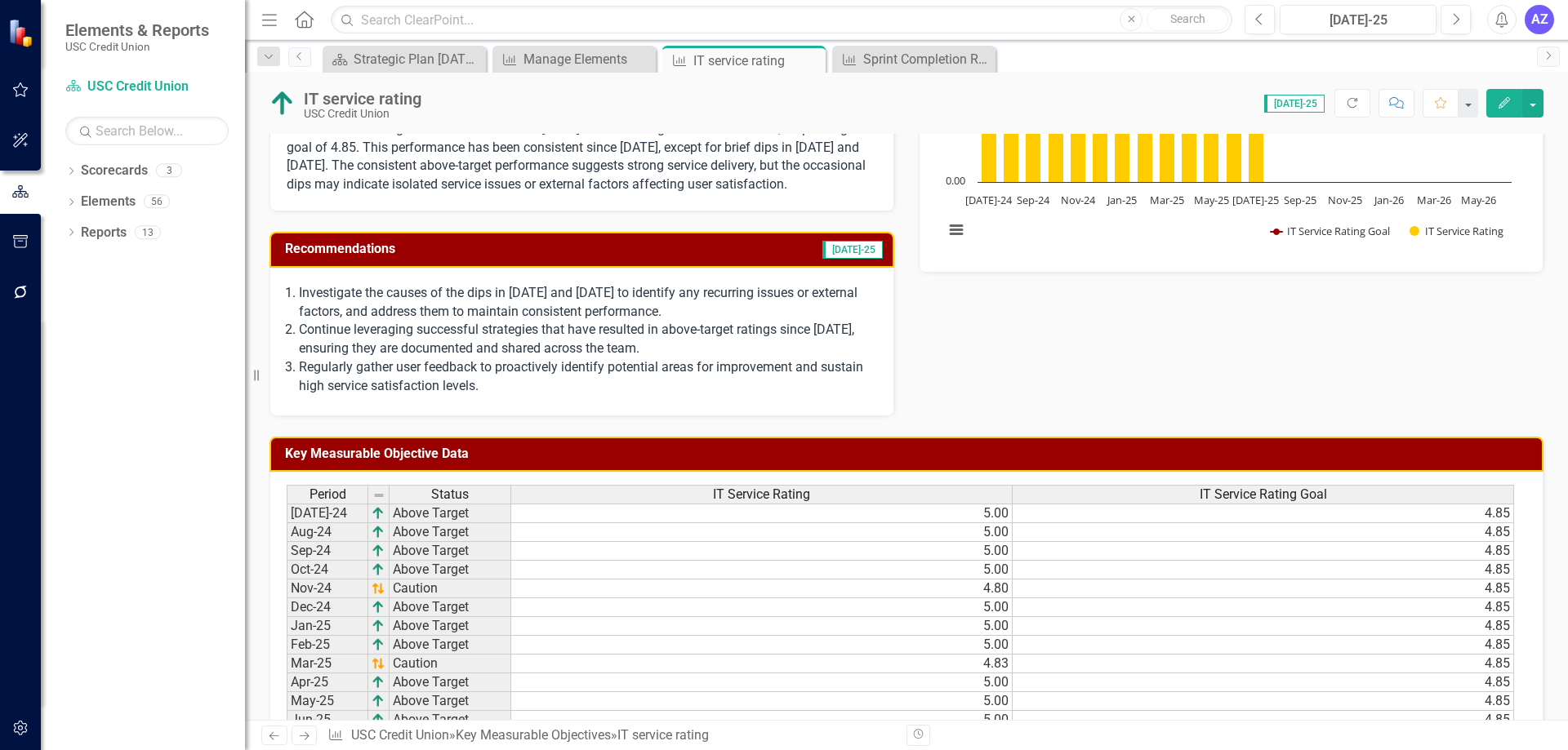
scroll to position [173, 0]
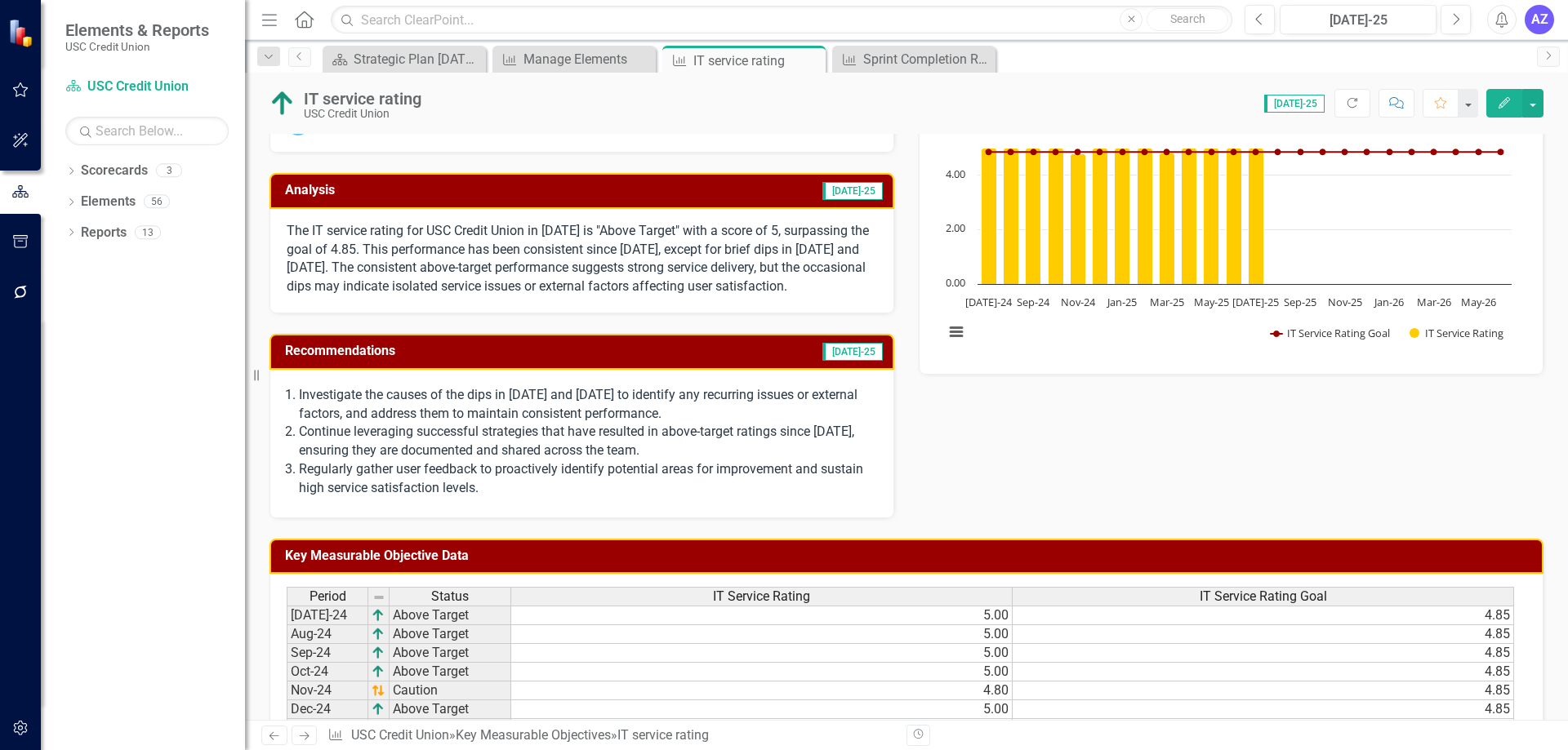
click at [561, 461] on p "Continue leveraging successful strategies that have resulted in above-target ra…" at bounding box center [588, 442] width 578 height 37
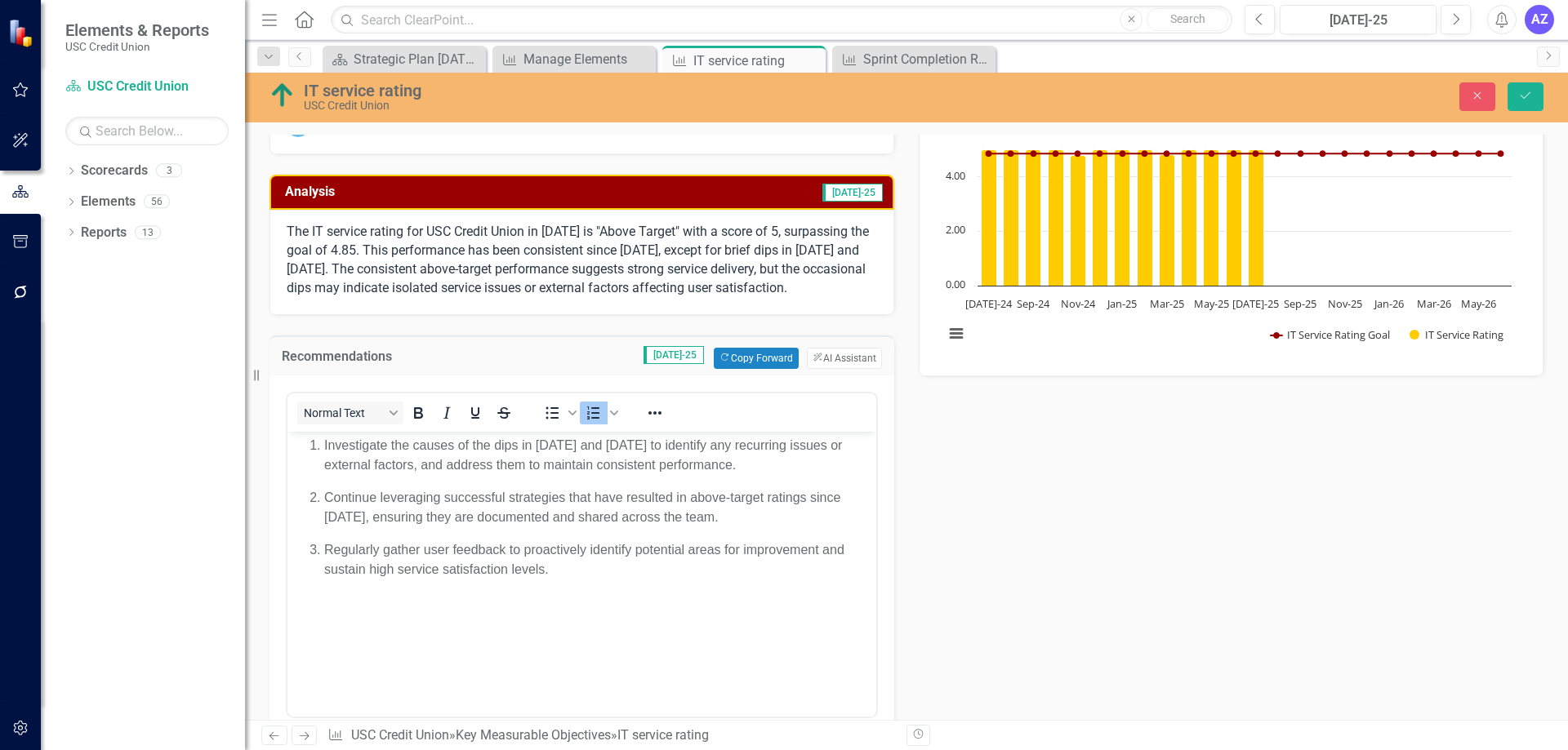
scroll to position [0, 0]
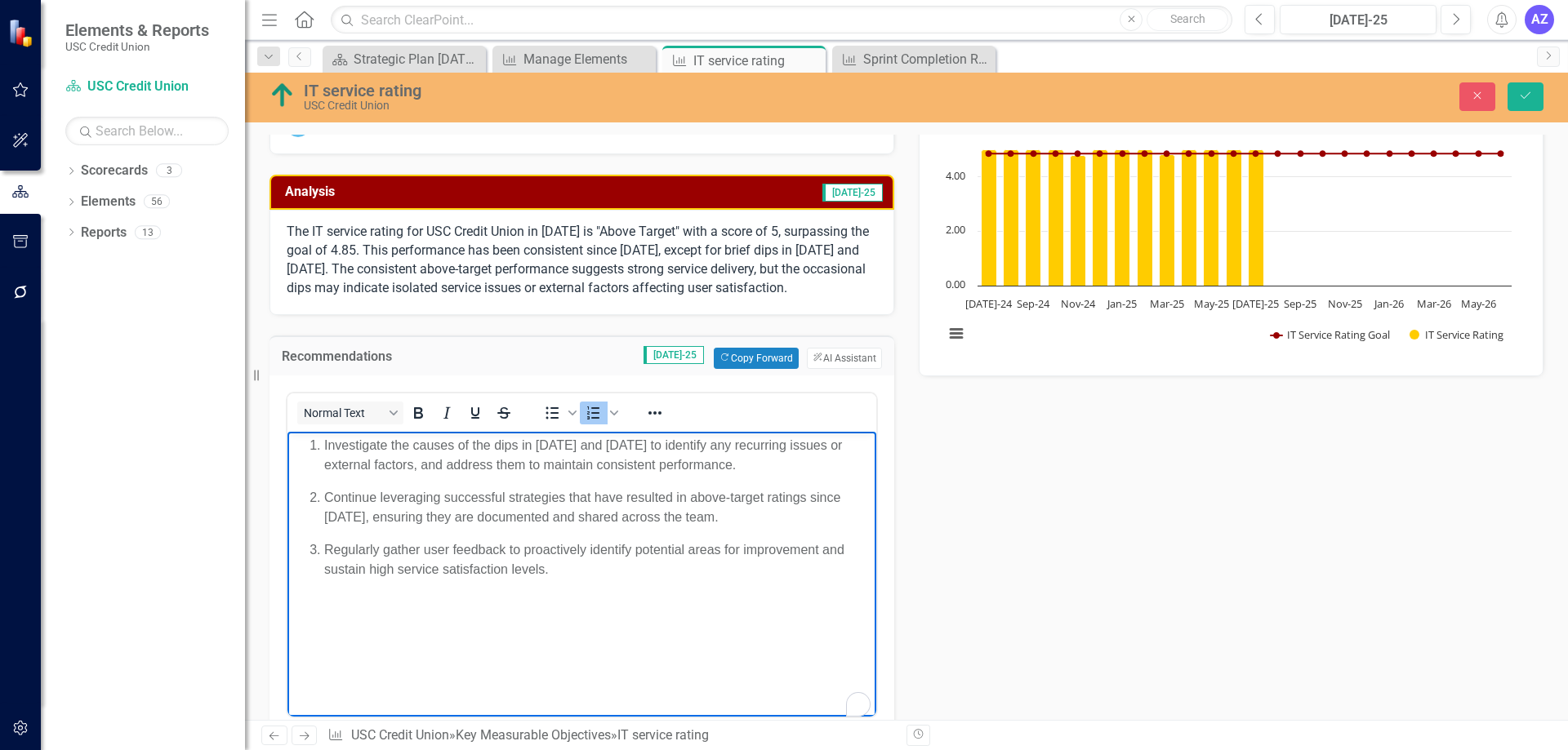
drag, startPoint x: 804, startPoint y: 470, endPoint x: 193, endPoint y: 450, distance: 611.3
click at [288, 450] on html "Investigate the causes of the dips in November 2024 and March 2025 to identify …" at bounding box center [582, 554] width 589 height 245
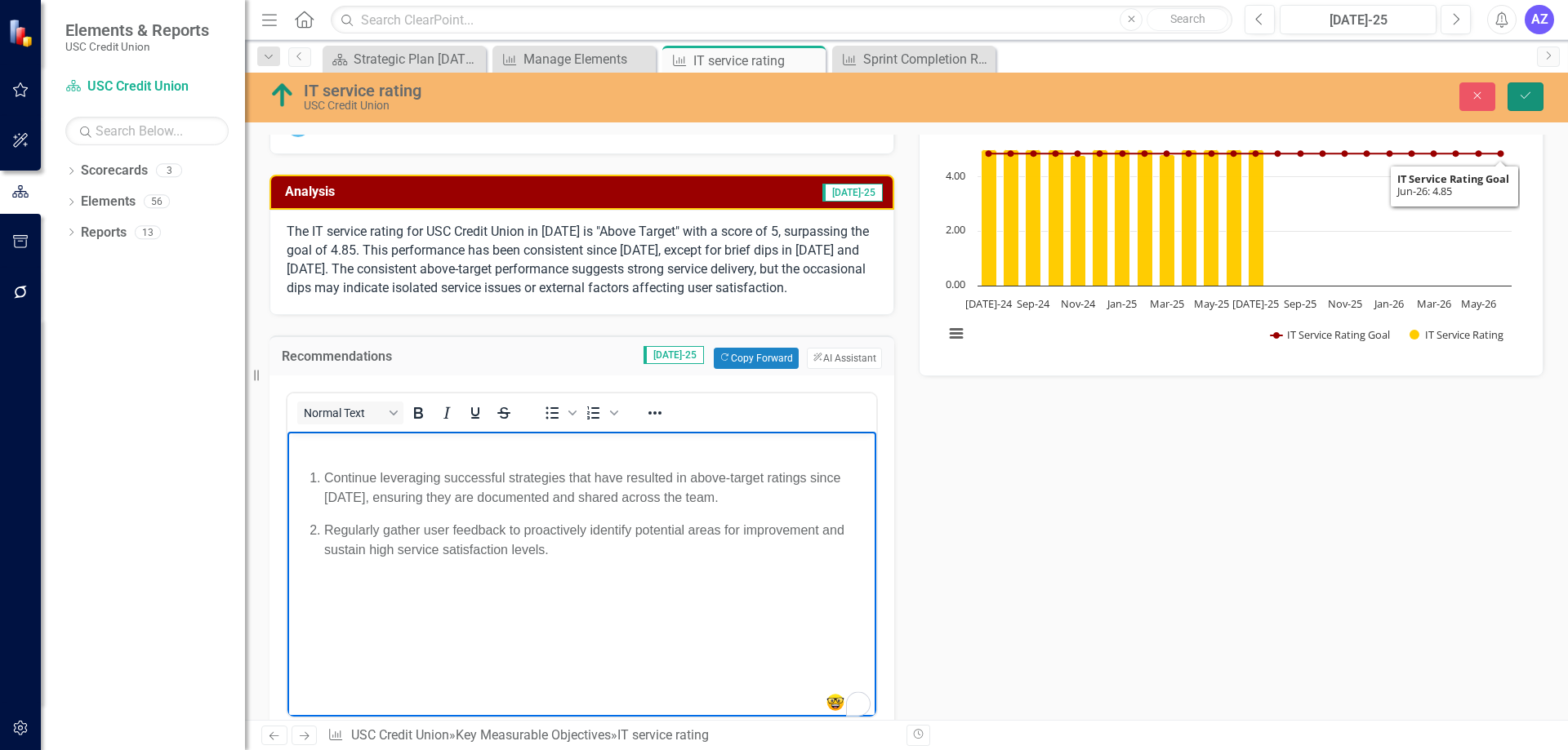
click at [1529, 91] on icon "Save" at bounding box center [1525, 95] width 15 height 12
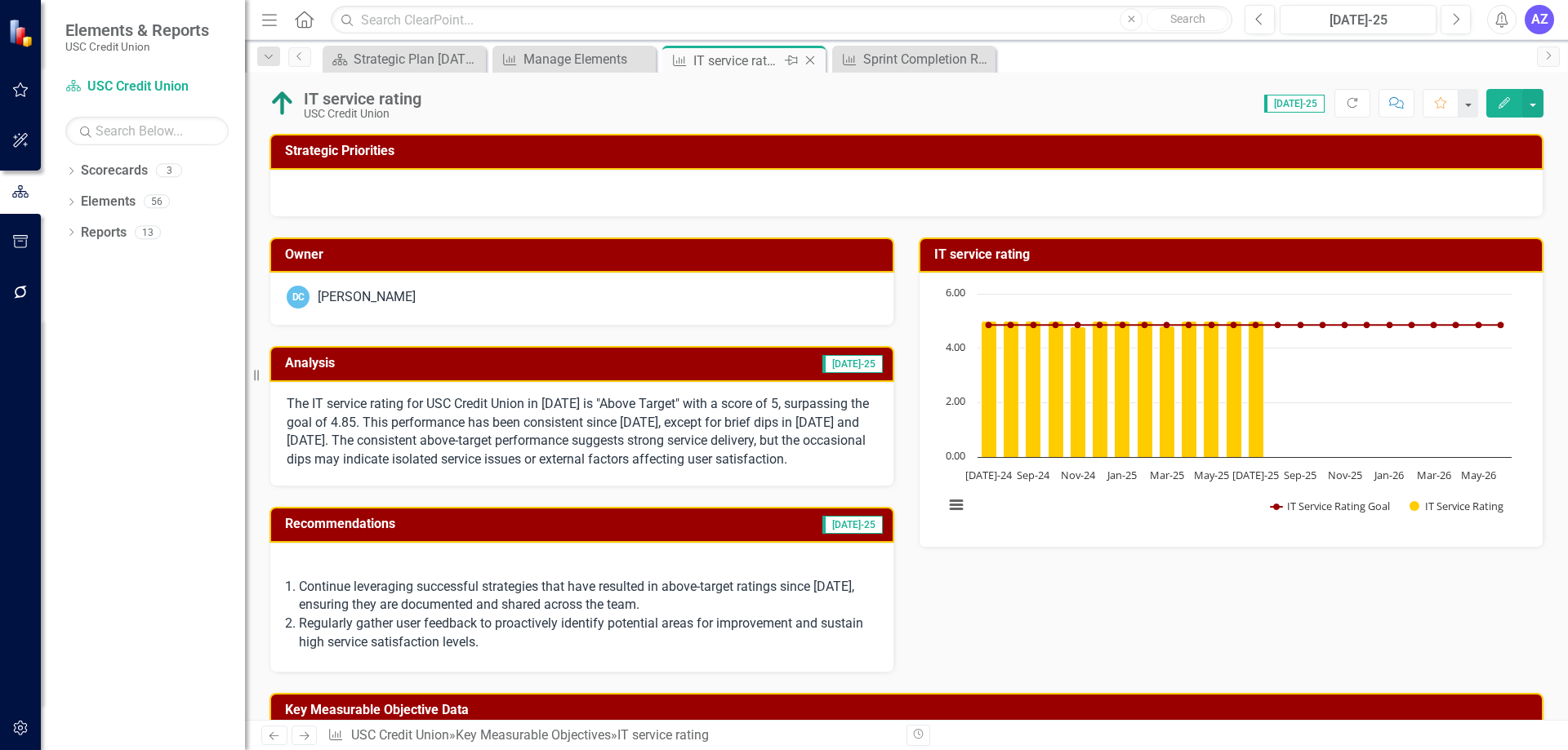
click at [812, 62] on icon "Close" at bounding box center [810, 60] width 16 height 13
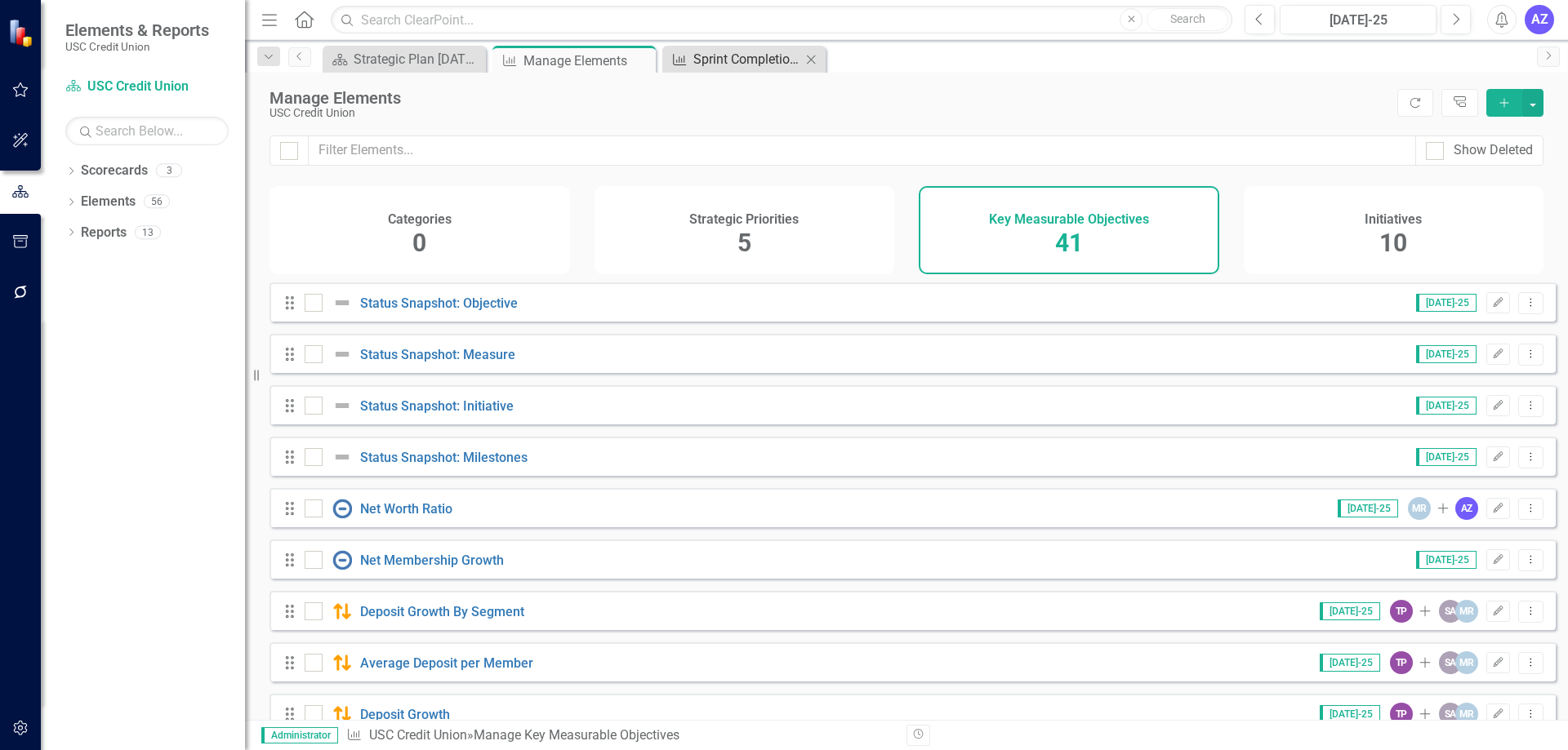
click at [723, 59] on div "Sprint Completion Rate" at bounding box center [747, 59] width 107 height 20
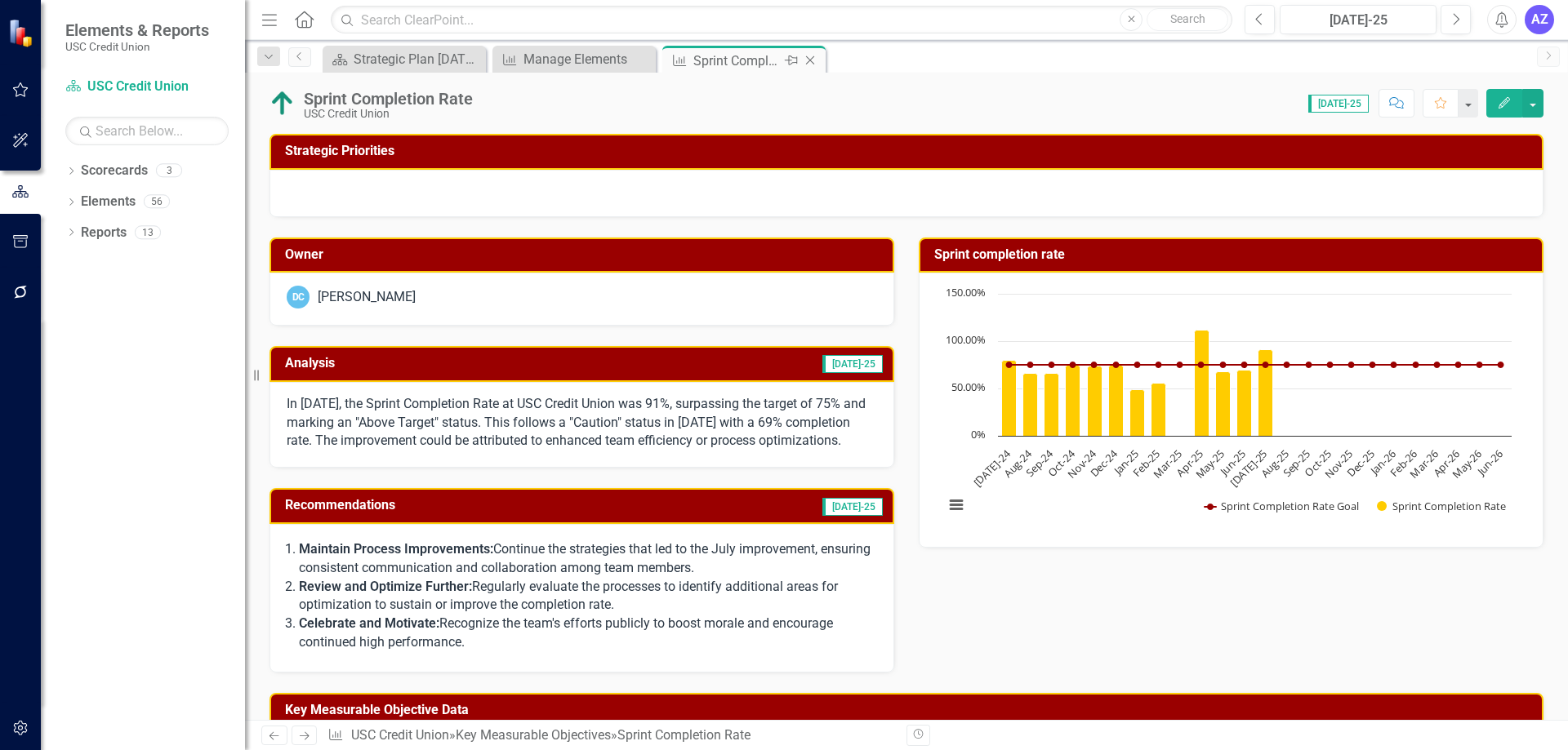
click at [812, 62] on icon "Close" at bounding box center [810, 60] width 16 height 13
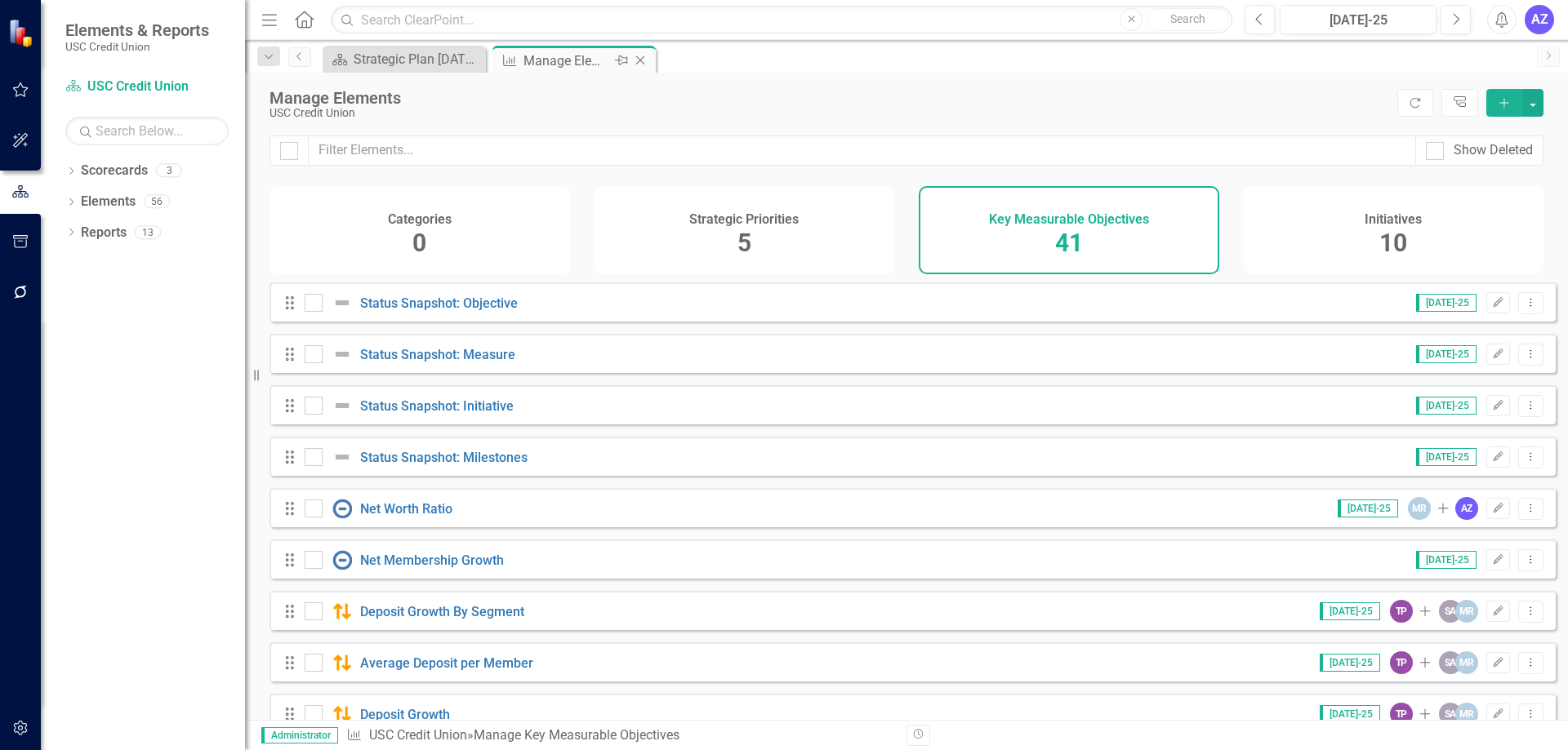
click at [591, 59] on div "Manage Elements" at bounding box center [567, 60] width 87 height 20
drag, startPoint x: 642, startPoint y: 59, endPoint x: 612, endPoint y: 67, distance: 31.0
click at [0, 0] on icon "Close" at bounding box center [0, 0] width 0 height 0
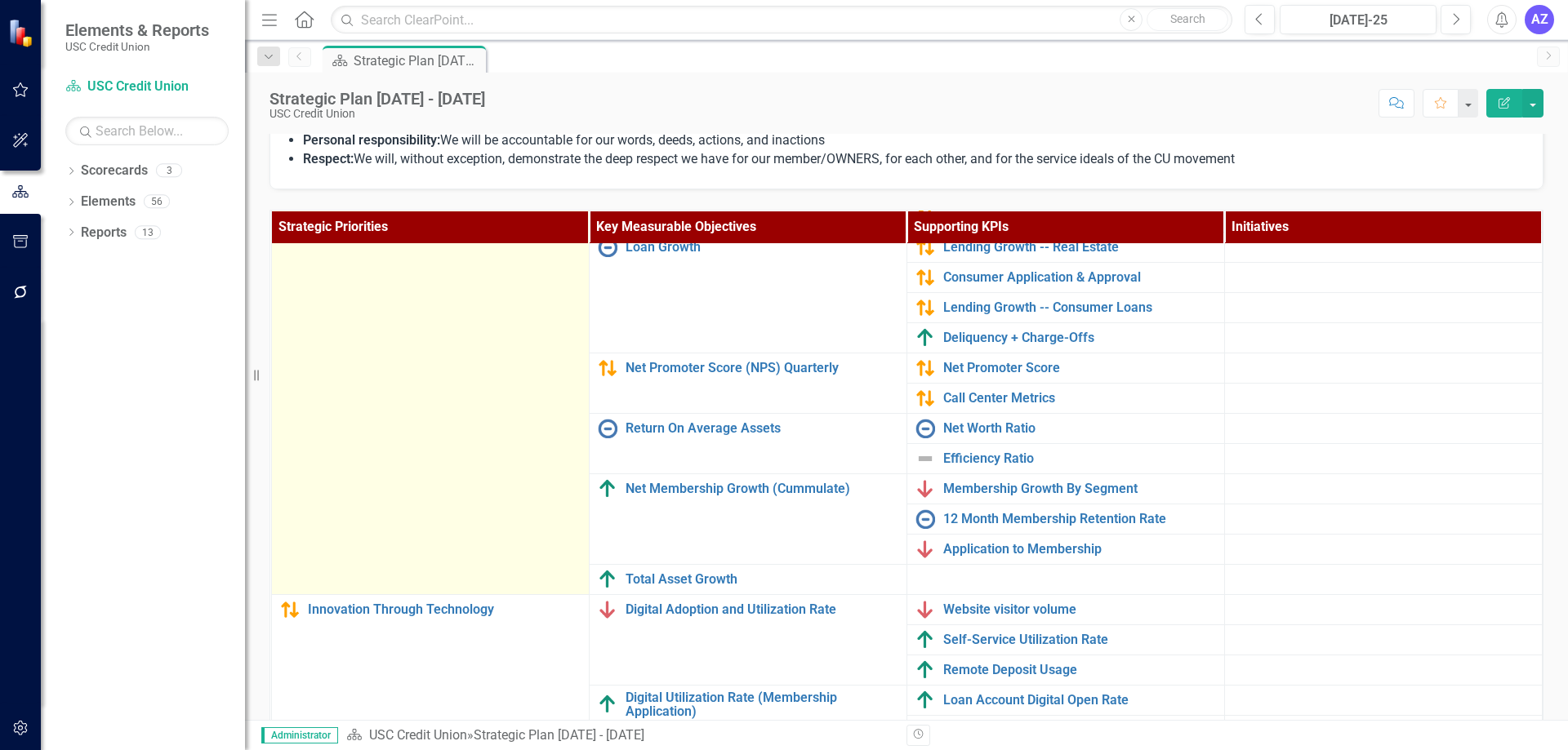
scroll to position [43, 0]
